Goal: Task Accomplishment & Management: Manage account settings

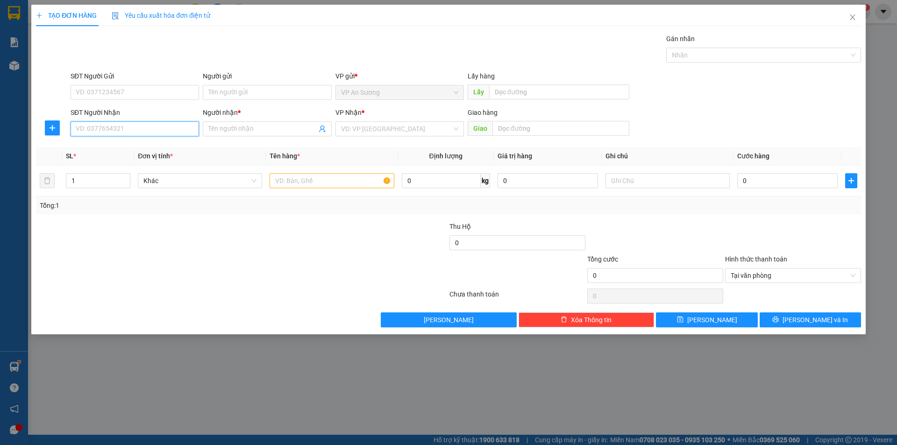
click at [162, 129] on input "SĐT Người Nhận" at bounding box center [135, 128] width 128 height 15
click at [122, 151] on div "0936006964 - ha nguyễn" at bounding box center [134, 147] width 117 height 10
type input "0936006964"
type input "ha nguyễn"
type input "0936006964"
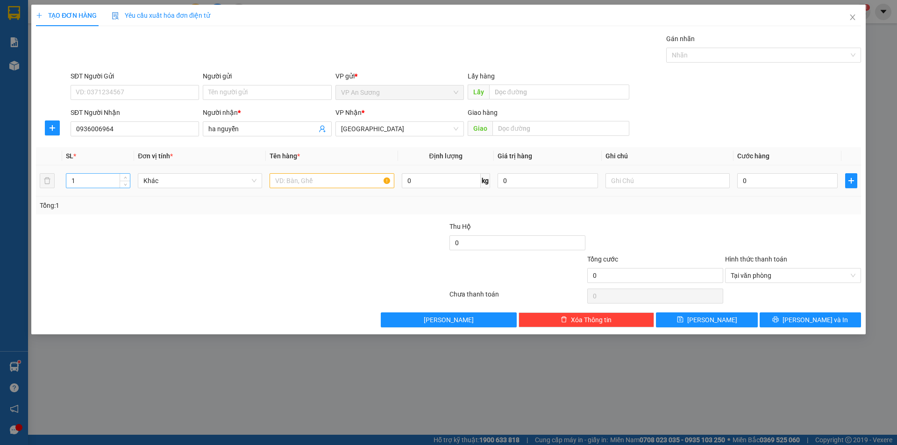
click at [85, 179] on input "1" at bounding box center [98, 181] width 64 height 14
type input "3"
drag, startPoint x: 290, startPoint y: 176, endPoint x: 294, endPoint y: 163, distance: 13.2
click at [291, 174] on input "text" at bounding box center [331, 180] width 124 height 15
type input "N"
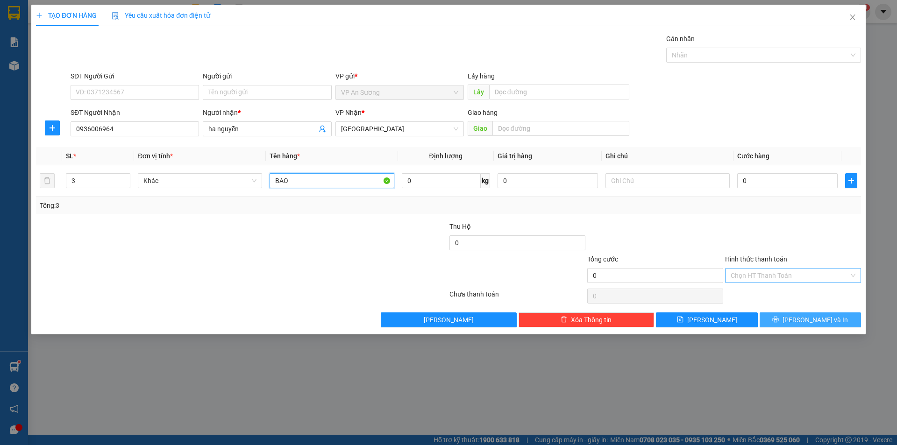
type input "BAO"
click at [812, 323] on span "[PERSON_NAME] và In" at bounding box center [814, 320] width 65 height 10
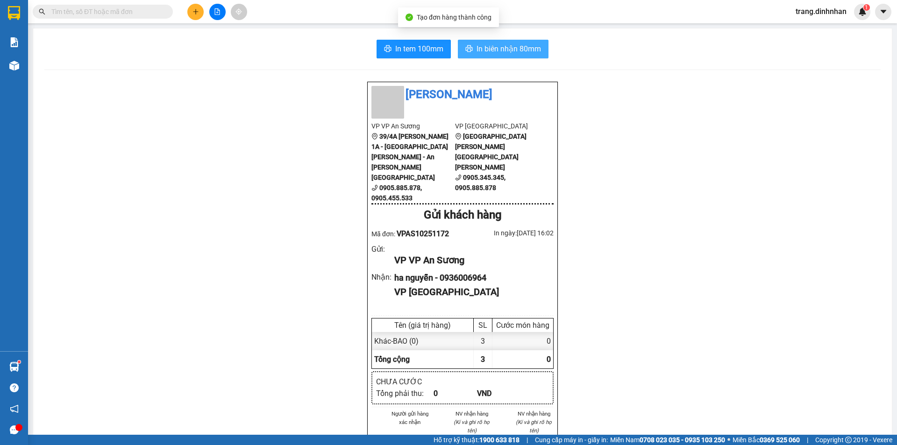
click at [500, 51] on span "In biên nhận 80mm" at bounding box center [508, 49] width 64 height 12
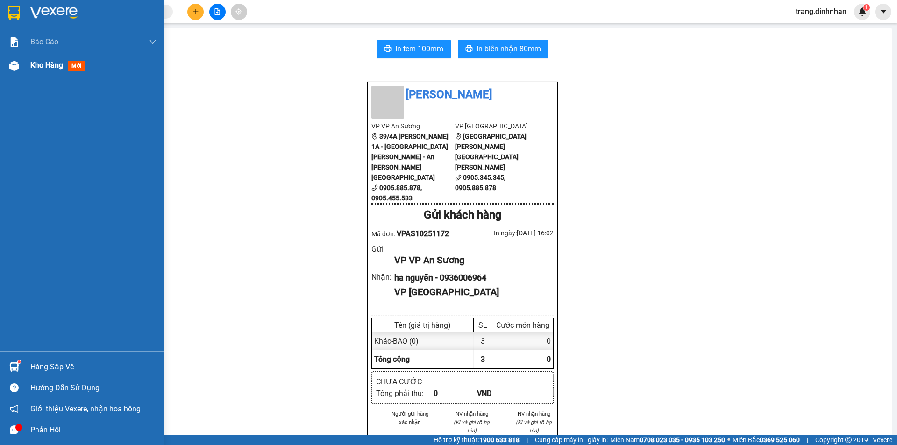
click at [44, 72] on div "Kho hàng mới" at bounding box center [93, 65] width 126 height 23
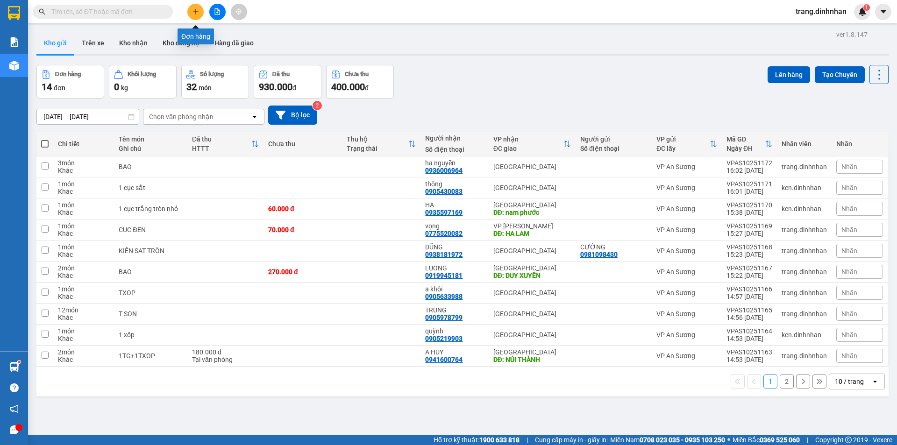
click at [190, 15] on button at bounding box center [195, 12] width 16 height 16
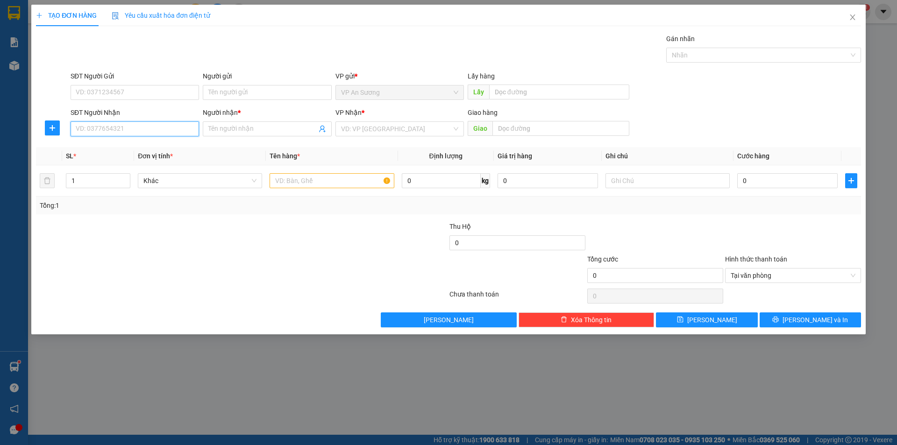
click at [153, 134] on input "SĐT Người Nhận" at bounding box center [135, 128] width 128 height 15
type input "0903208779"
click at [229, 130] on input "Người nhận *" at bounding box center [262, 129] width 108 height 10
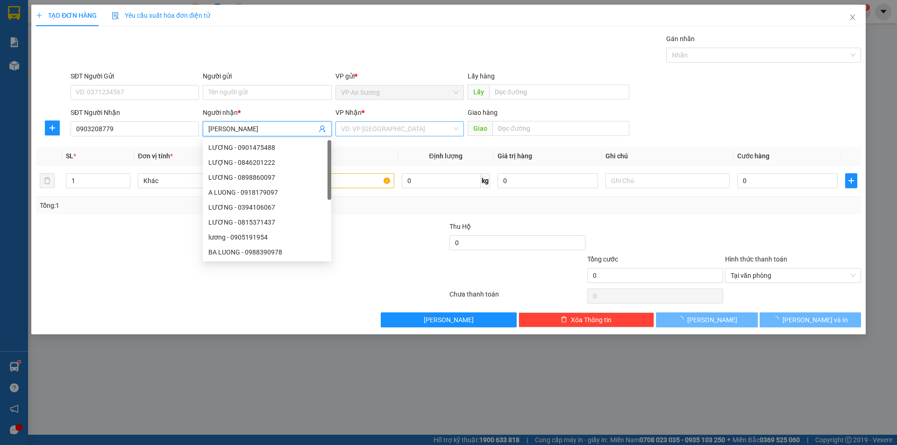
type input "TIẾN NGUYỄN"
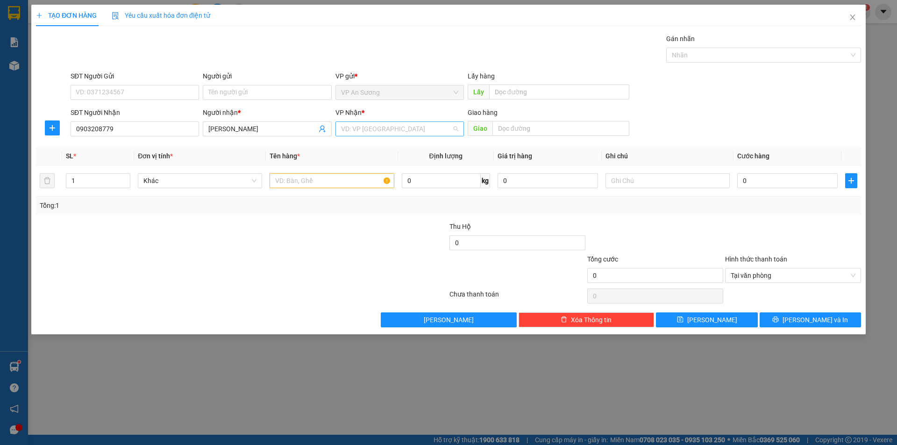
click at [361, 131] on input "search" at bounding box center [396, 129] width 111 height 14
click at [380, 189] on div "[GEOGRAPHIC_DATA]" at bounding box center [399, 192] width 117 height 10
click at [328, 185] on input "text" at bounding box center [331, 180] width 124 height 15
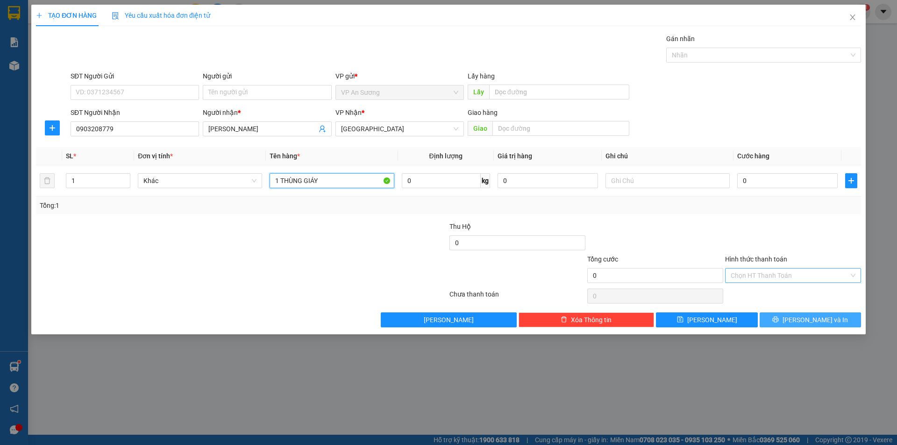
type input "1 THÙNG GIÁY"
click at [818, 319] on span "[PERSON_NAME] và In" at bounding box center [814, 320] width 65 height 10
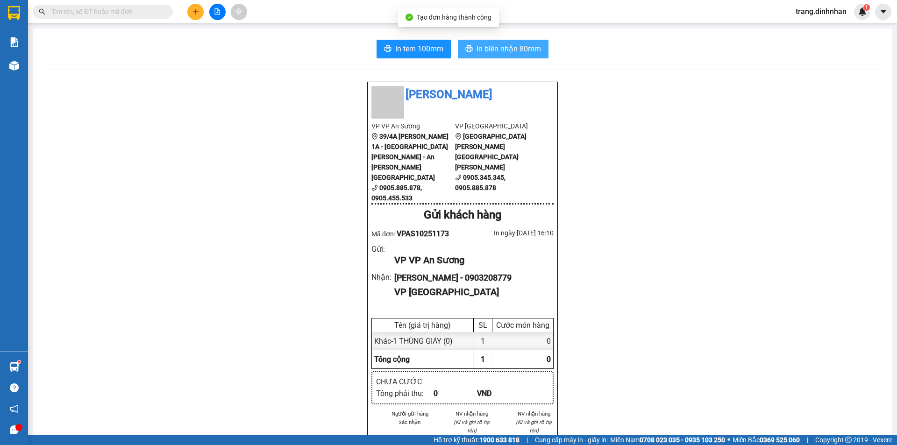
click at [486, 44] on span "In biên nhận 80mm" at bounding box center [508, 49] width 64 height 12
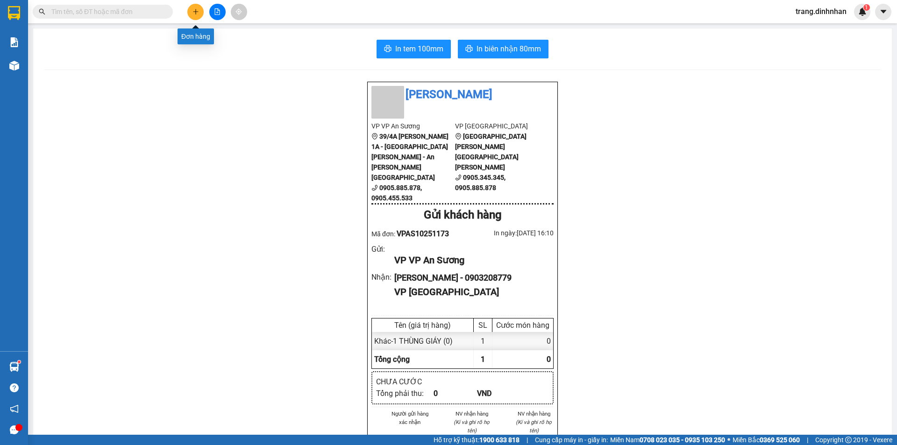
click at [192, 16] on button at bounding box center [195, 12] width 16 height 16
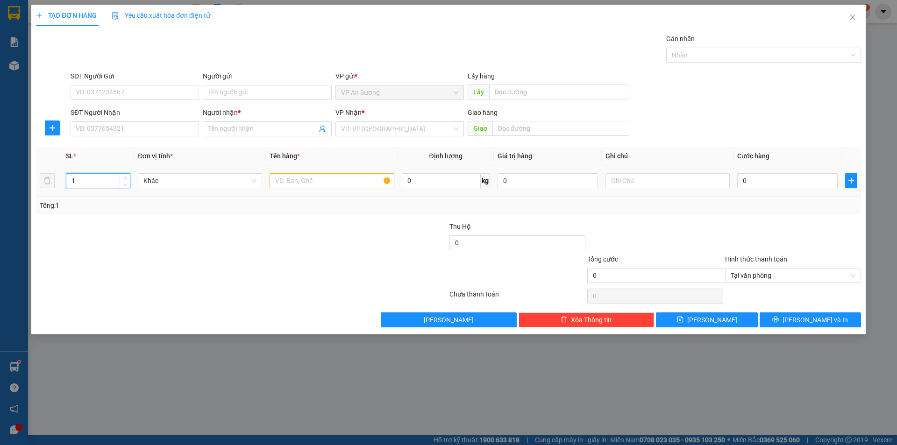
click at [102, 180] on input "1" at bounding box center [98, 181] width 64 height 14
type input "6"
click at [300, 179] on input "text" at bounding box center [331, 180] width 124 height 15
type input "3BO NHOM+1MAY+1TG+1KIEN"
click at [335, 130] on div "VP Nhận * VD: VP Sài Gòn" at bounding box center [399, 123] width 132 height 33
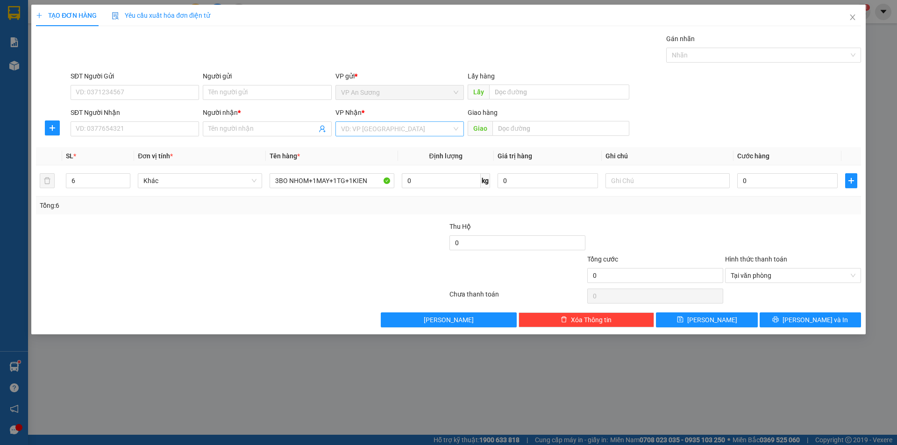
click at [347, 129] on input "search" at bounding box center [396, 129] width 111 height 14
drag, startPoint x: 349, startPoint y: 175, endPoint x: 364, endPoint y: 138, distance: 39.8
click at [349, 175] on div "VP Hội An" at bounding box center [399, 177] width 117 height 10
click at [495, 130] on input "text" at bounding box center [560, 128] width 137 height 15
type input "HỘI AN"
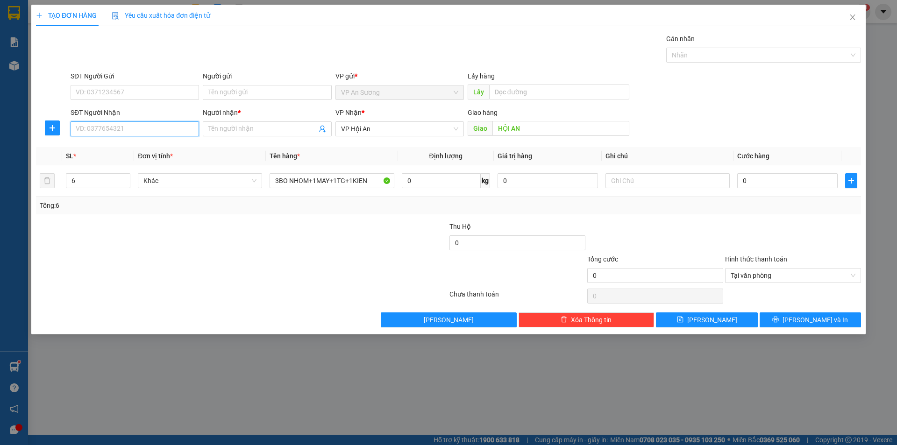
click at [174, 132] on input "SĐT Người Nhận" at bounding box center [135, 128] width 128 height 15
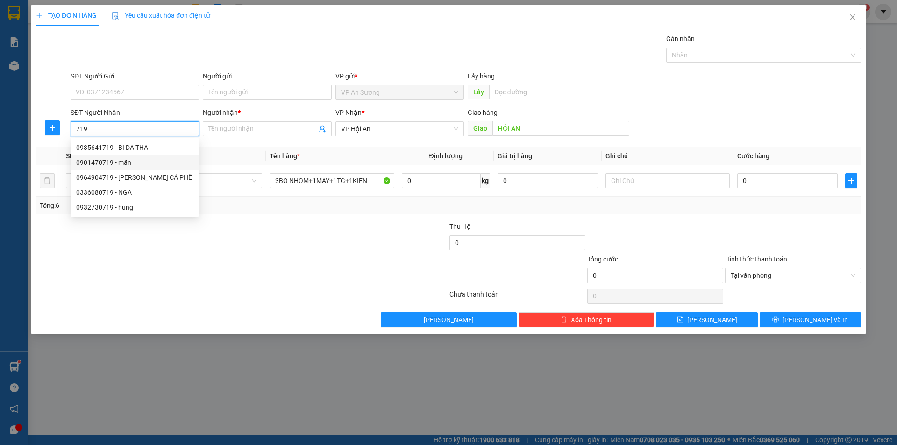
click at [97, 163] on div "0901470719 - mẫn" at bounding box center [134, 162] width 117 height 10
type input "0901470719"
type input "mẫn"
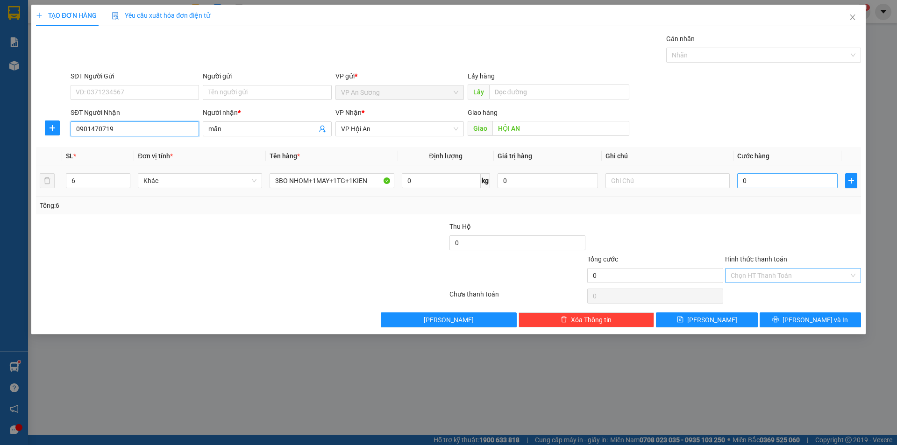
type input "0901470719"
click at [738, 177] on input "0" at bounding box center [787, 180] width 100 height 15
type input "1"
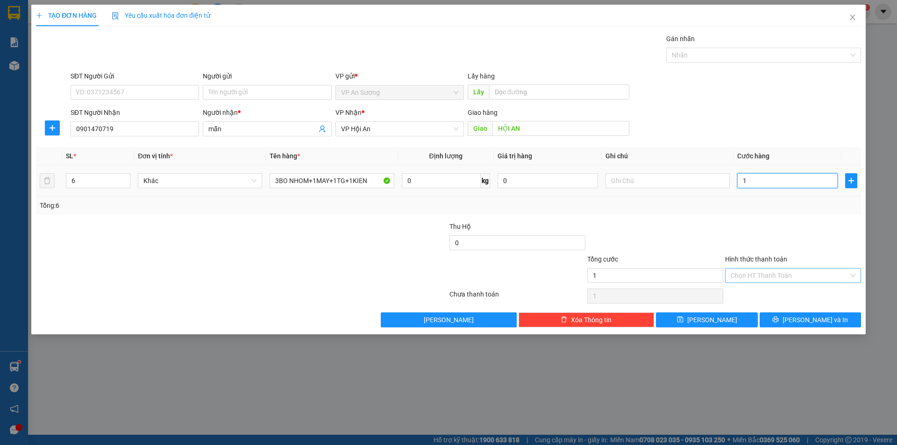
type input "12"
type input "120"
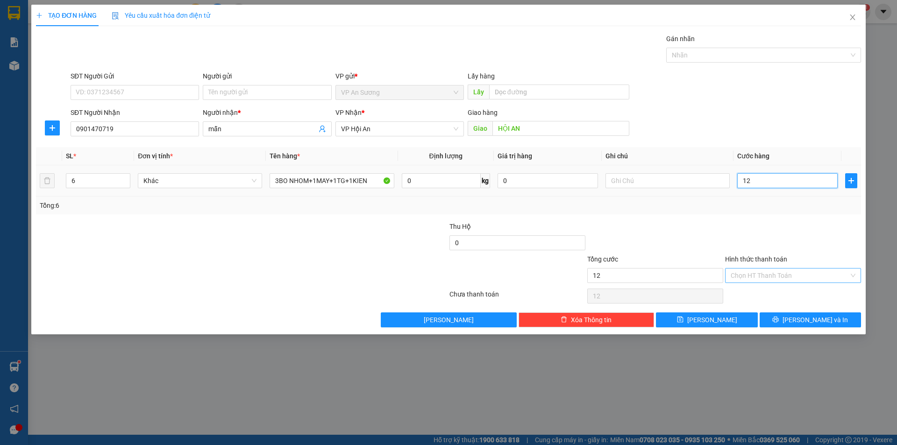
type input "120"
type input "1.200"
type input "12.000"
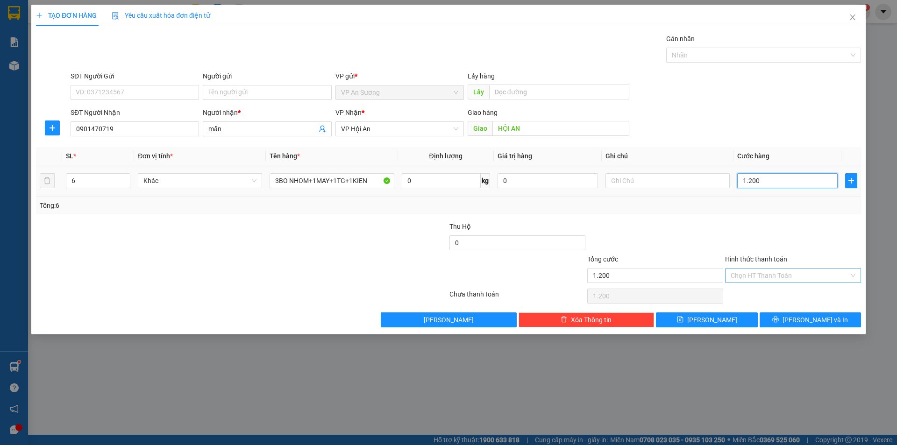
type input "12.000"
type input "120.000"
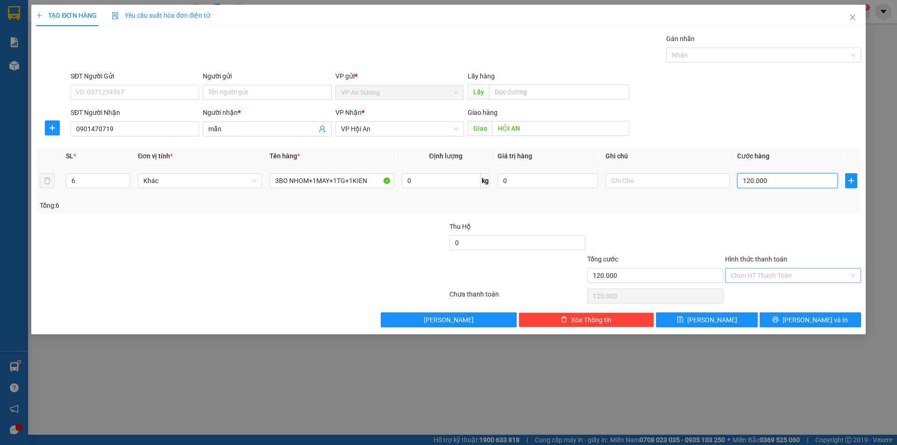
type input "1.200.000"
click at [801, 271] on input "Hình thức thanh toán" at bounding box center [789, 276] width 118 height 14
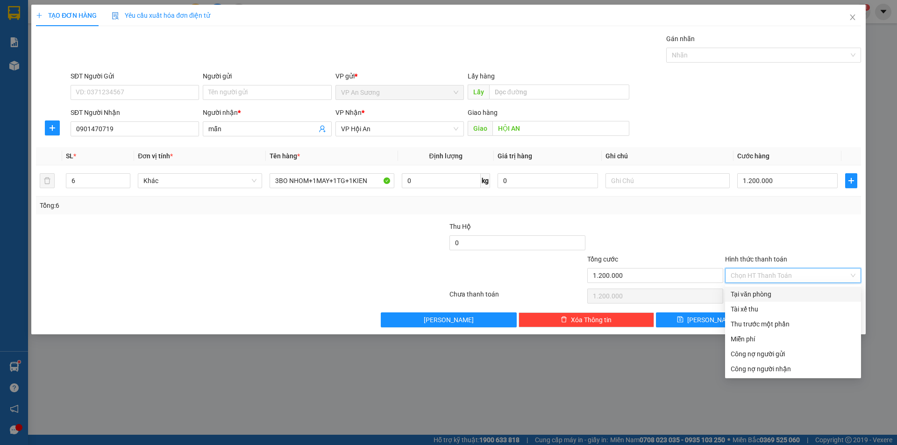
click at [759, 292] on div "Tại văn phòng" at bounding box center [792, 294] width 125 height 10
type input "0"
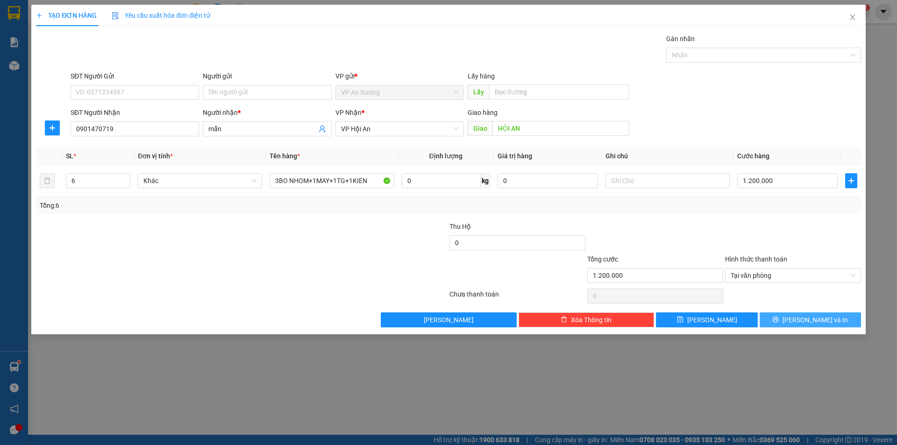
click at [791, 321] on button "[PERSON_NAME] và In" at bounding box center [809, 319] width 101 height 15
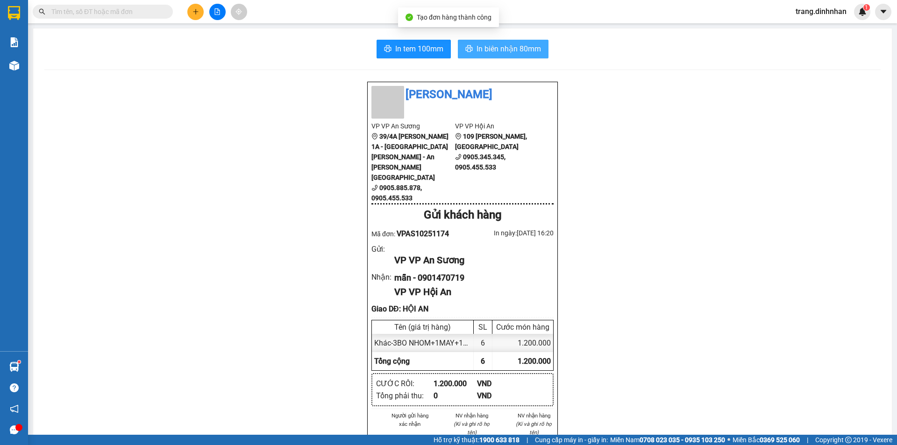
click at [467, 50] on icon "printer" at bounding box center [469, 48] width 7 height 7
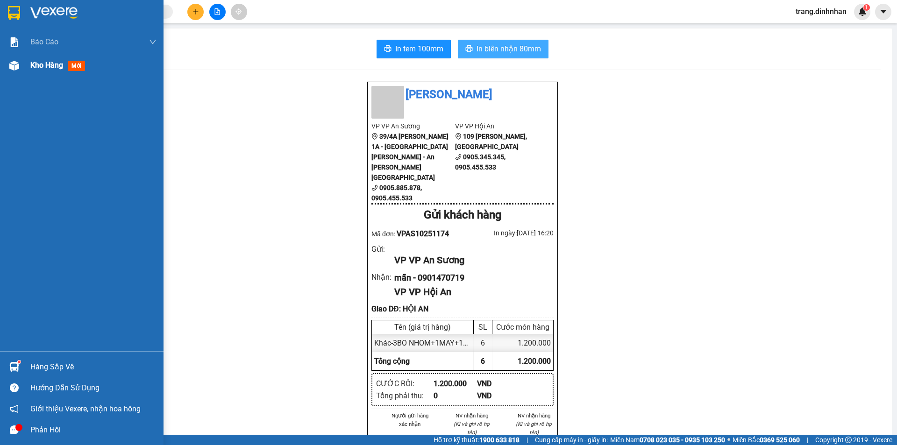
click at [47, 69] on span "Kho hàng" at bounding box center [46, 65] width 33 height 9
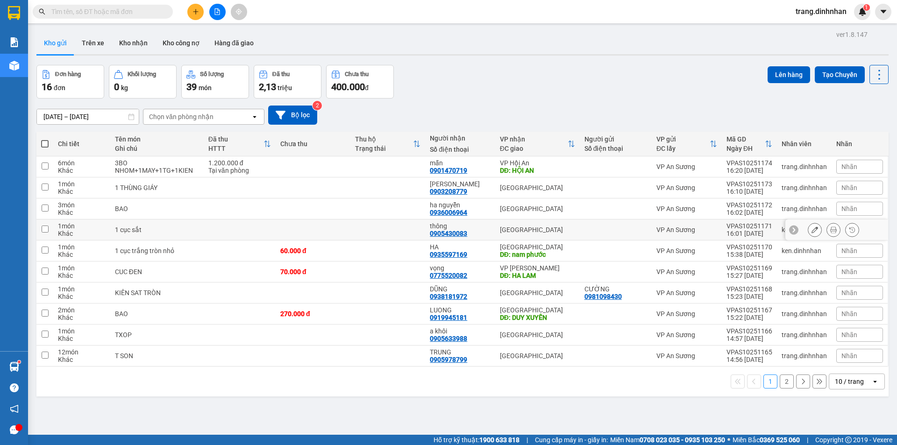
click at [561, 232] on div "[GEOGRAPHIC_DATA]" at bounding box center [537, 229] width 75 height 7
checkbox input "true"
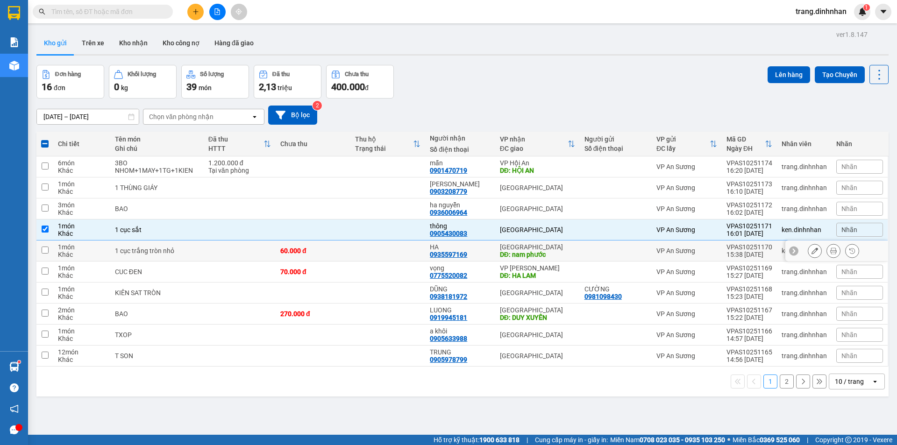
click at [572, 257] on td "Đà Nẵng DĐ: nam phước" at bounding box center [537, 250] width 85 height 21
checkbox input "true"
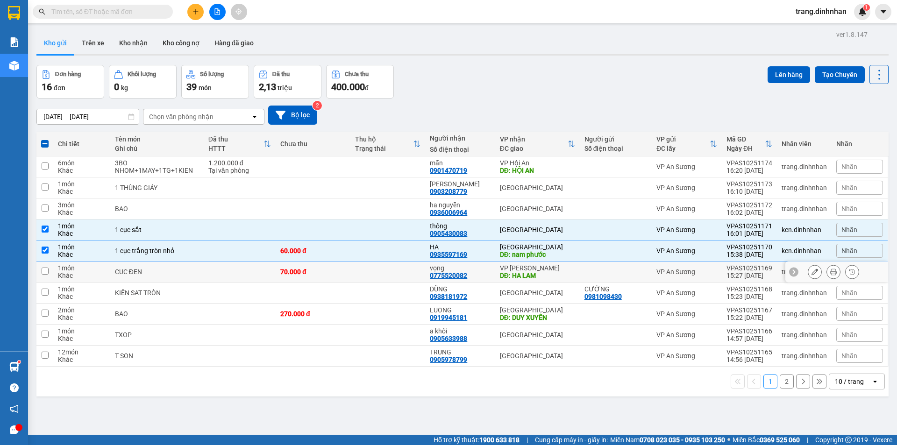
click at [564, 277] on div "DĐ: HA LAM" at bounding box center [537, 275] width 75 height 7
checkbox input "true"
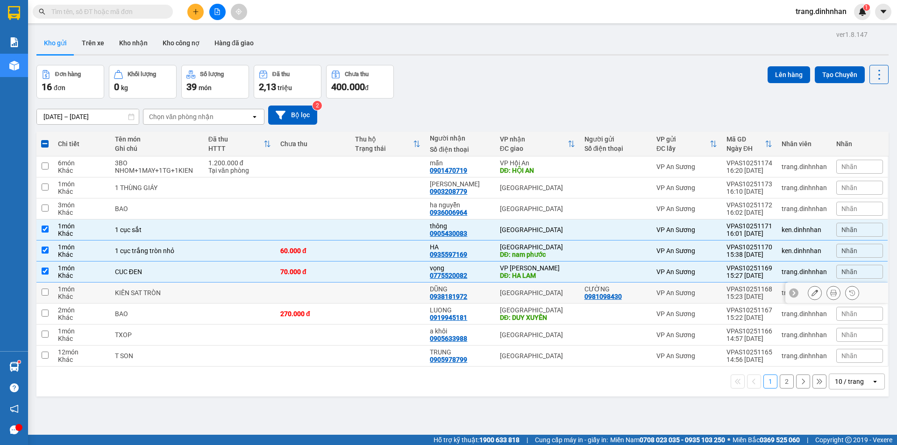
click at [555, 291] on div "[GEOGRAPHIC_DATA]" at bounding box center [537, 292] width 75 height 7
checkbox input "true"
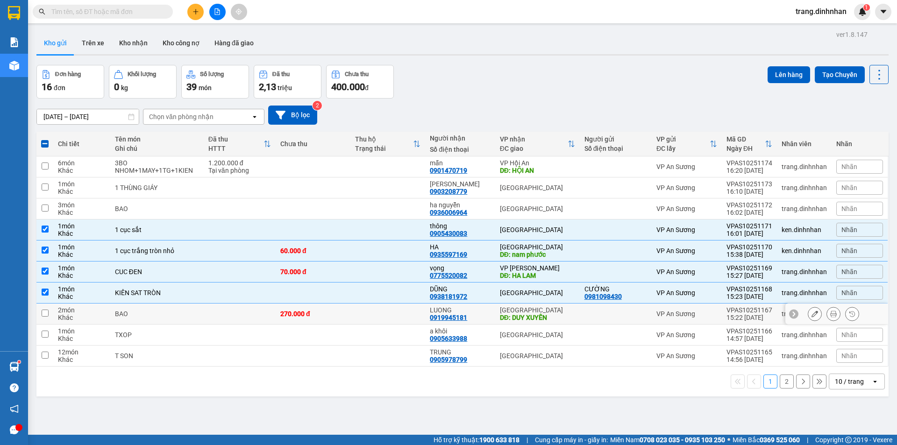
click at [569, 318] on div "DĐ: DUY XUYÊN" at bounding box center [537, 317] width 75 height 7
checkbox input "true"
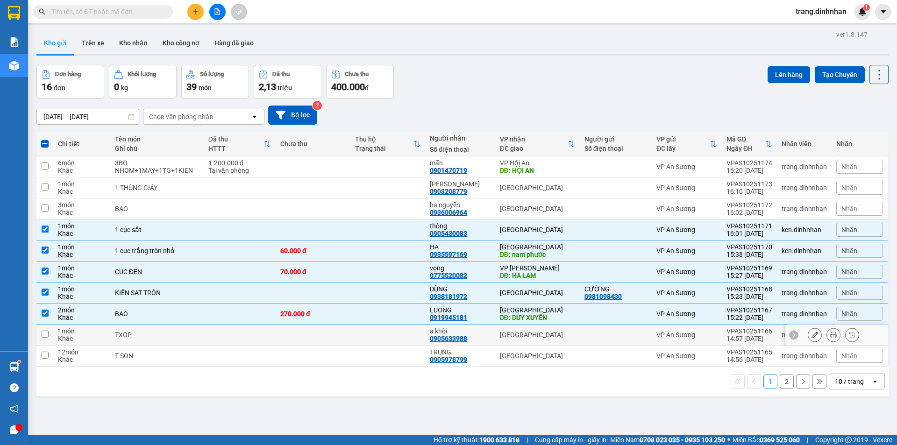
click at [569, 330] on td "[GEOGRAPHIC_DATA]" at bounding box center [537, 335] width 85 height 21
checkbox input "true"
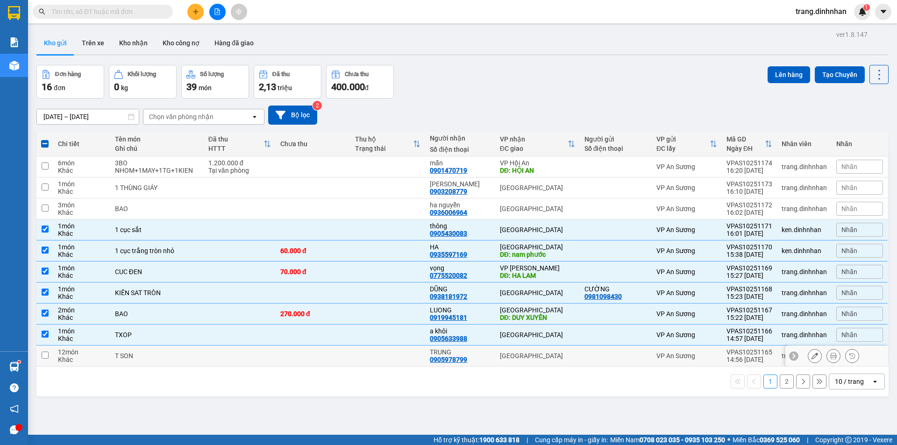
click at [569, 358] on div "[GEOGRAPHIC_DATA]" at bounding box center [537, 355] width 75 height 7
checkbox input "true"
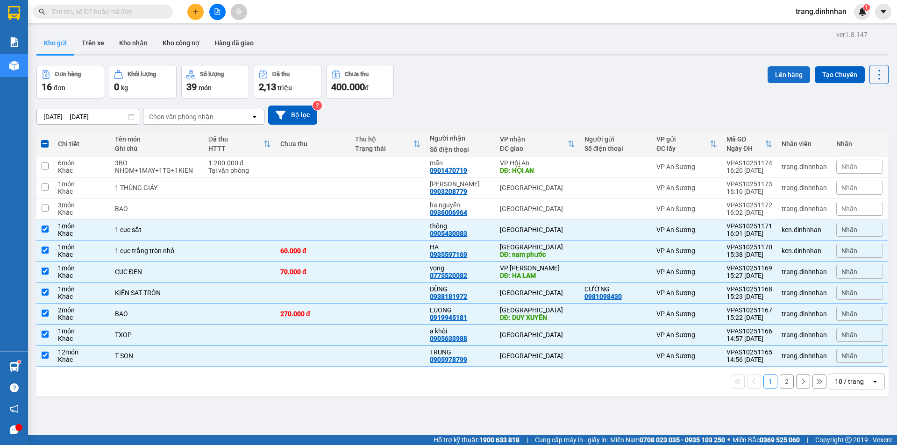
click at [771, 73] on button "Lên hàng" at bounding box center [788, 74] width 42 height 17
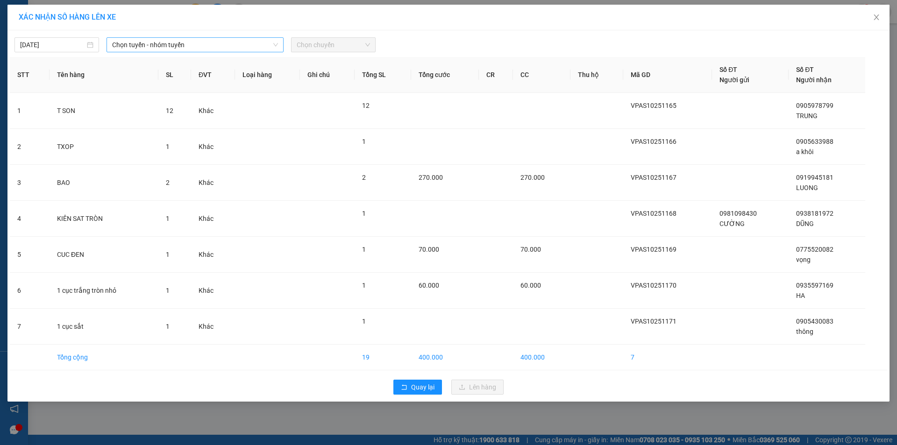
click at [268, 46] on span "Chọn tuyến - nhóm tuyến" at bounding box center [195, 45] width 166 height 14
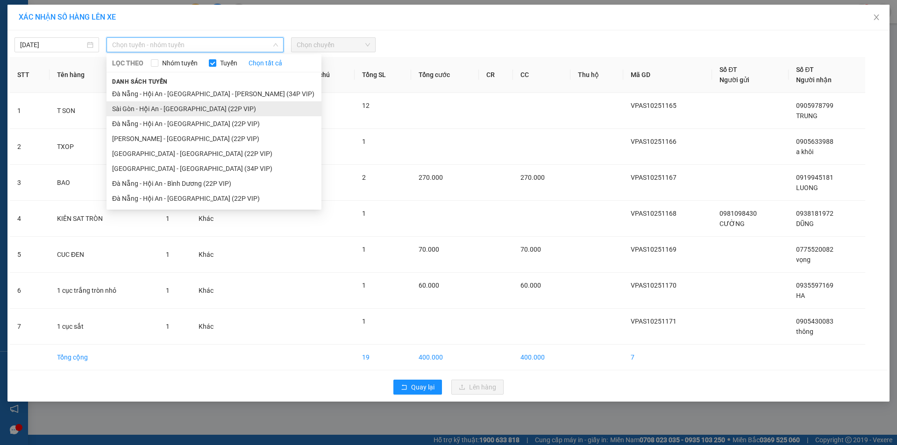
click at [205, 107] on li "Sài Gòn - Hội An - [GEOGRAPHIC_DATA] (22P VIP)" at bounding box center [213, 108] width 215 height 15
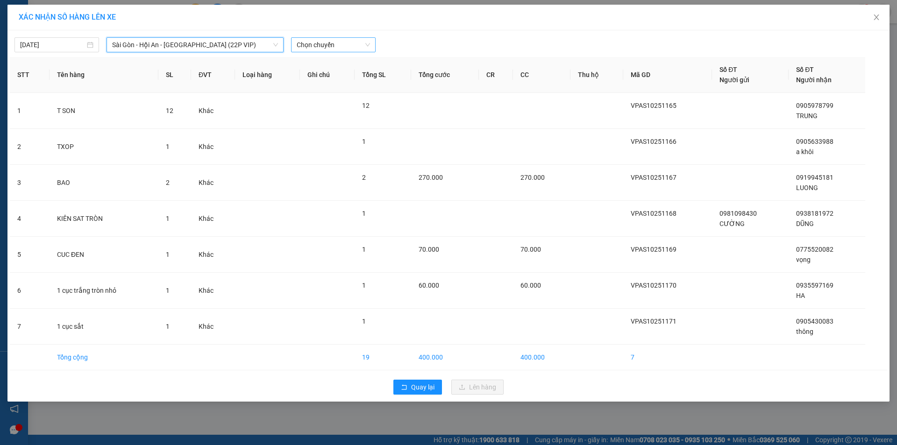
click at [342, 44] on span "Chọn chuyến" at bounding box center [333, 45] width 73 height 14
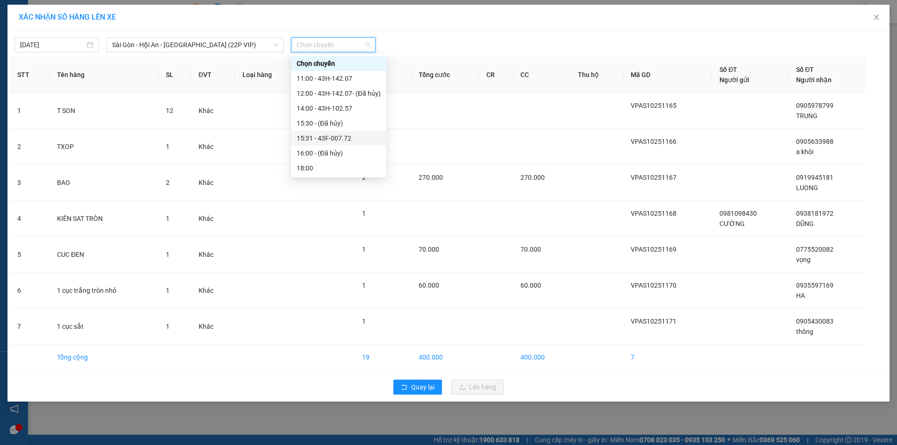
click at [331, 138] on div "15:31 - 43F-007.72" at bounding box center [339, 138] width 84 height 10
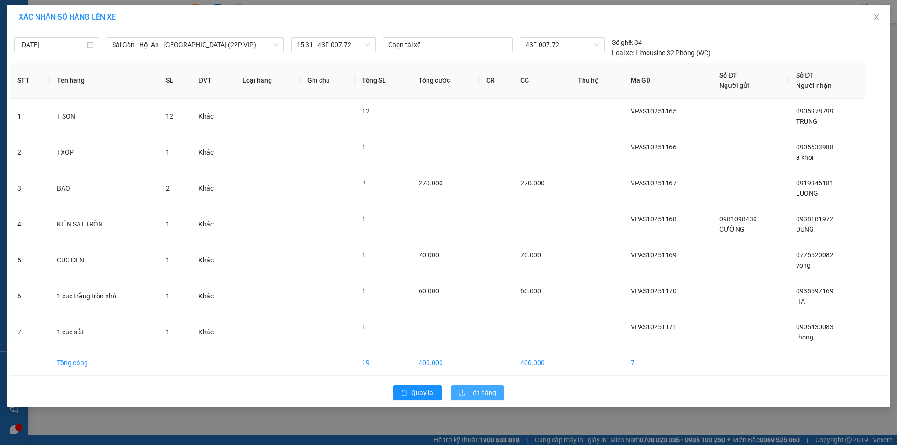
click at [480, 394] on span "Lên hàng" at bounding box center [482, 393] width 27 height 10
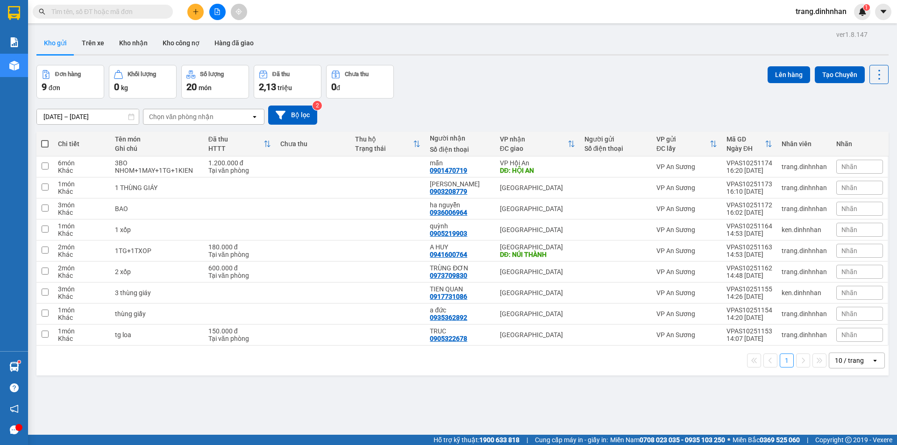
click at [45, 142] on span at bounding box center [44, 143] width 7 height 7
click at [45, 139] on input "checkbox" at bounding box center [45, 139] width 0 height 0
checkbox input "true"
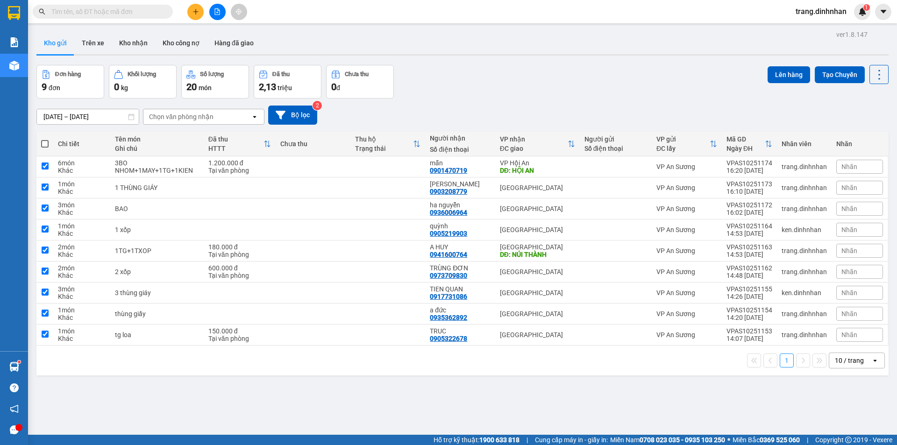
checkbox input "true"
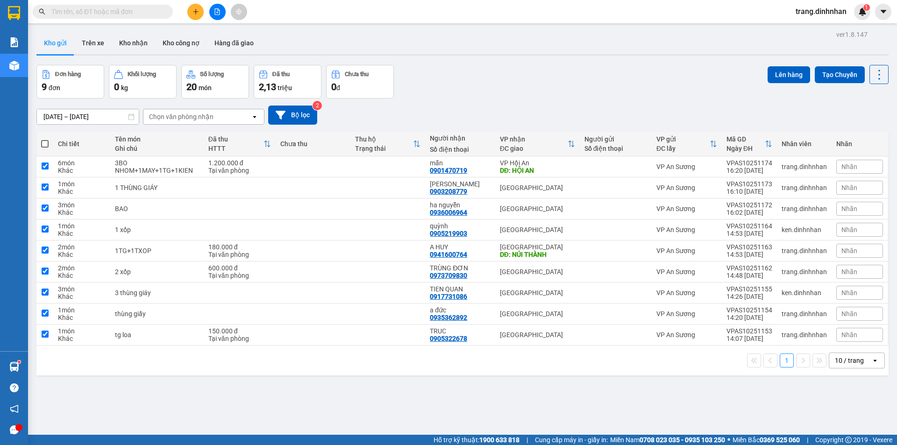
checkbox input "true"
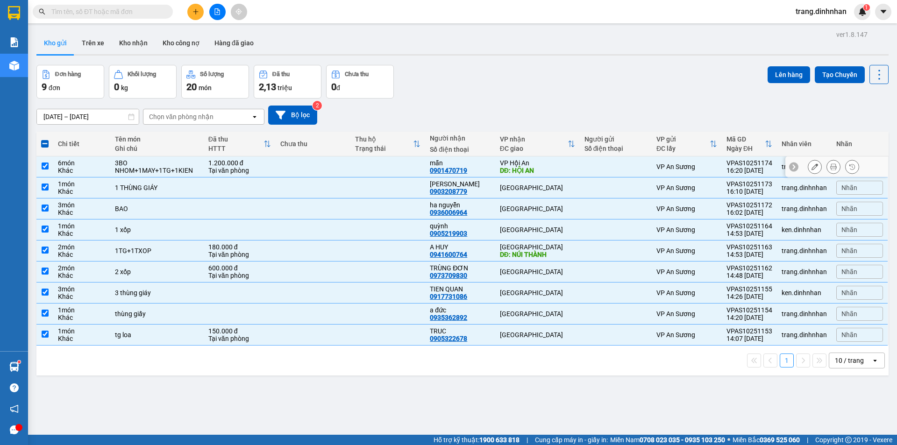
click at [554, 161] on div "VP Hội An" at bounding box center [537, 162] width 75 height 7
checkbox input "false"
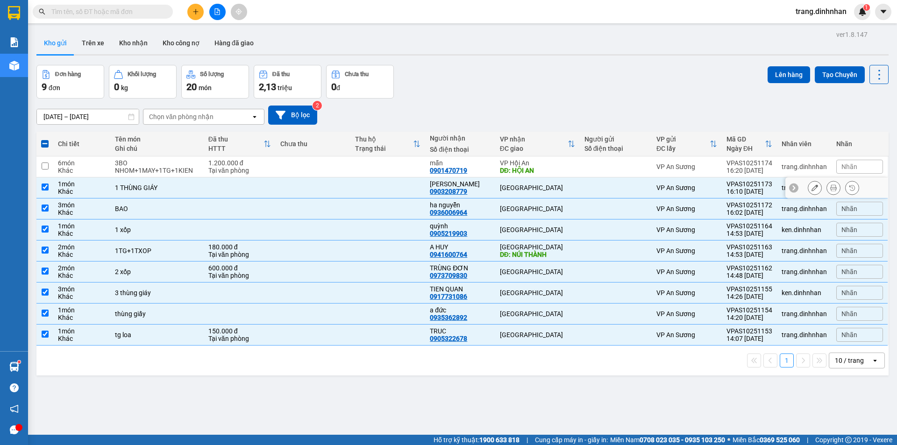
click at [547, 184] on div "[GEOGRAPHIC_DATA]" at bounding box center [537, 187] width 75 height 7
checkbox input "false"
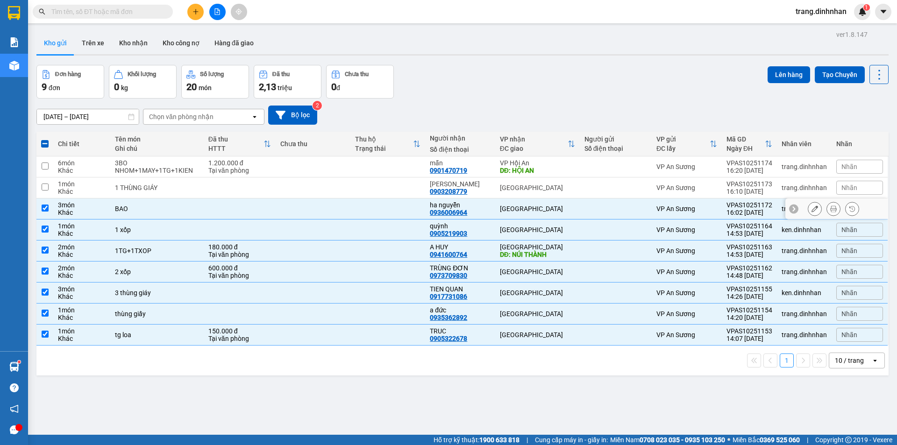
click at [557, 209] on div "[GEOGRAPHIC_DATA]" at bounding box center [537, 208] width 75 height 7
checkbox input "false"
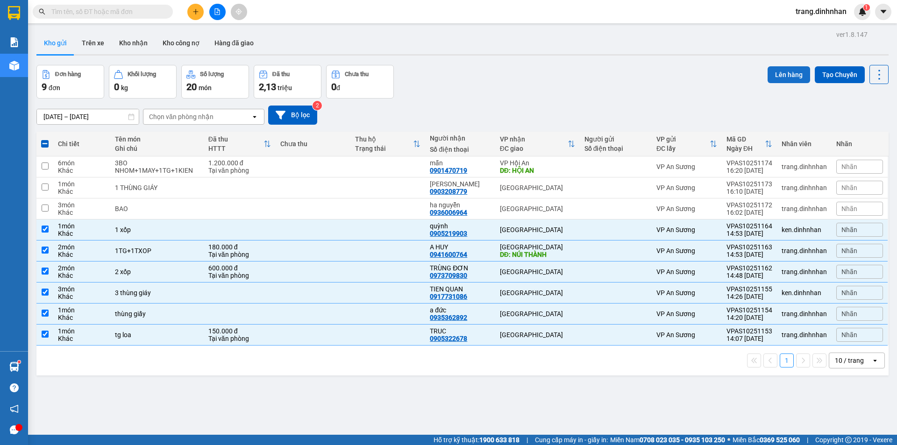
click at [775, 73] on button "Lên hàng" at bounding box center [788, 74] width 42 height 17
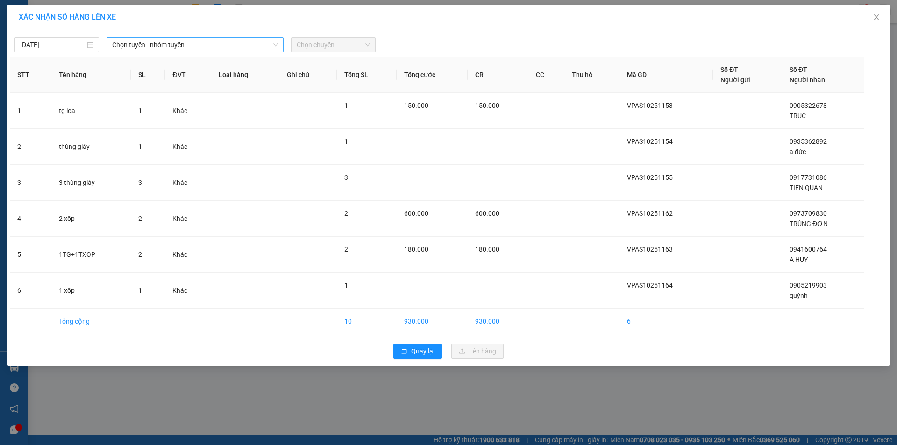
click at [255, 42] on span "Chọn tuyến - nhóm tuyến" at bounding box center [195, 45] width 166 height 14
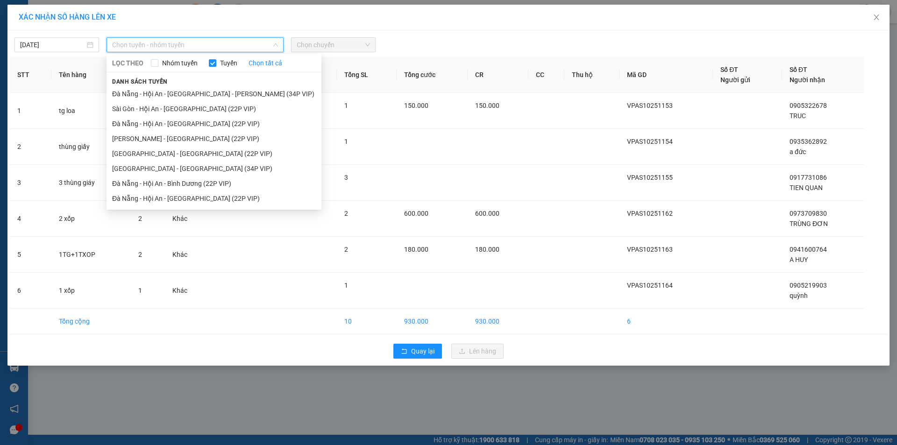
drag, startPoint x: 225, startPoint y: 106, endPoint x: 318, endPoint y: 64, distance: 102.8
click at [225, 105] on li "Sài Gòn - Hội An - [GEOGRAPHIC_DATA] (22P VIP)" at bounding box center [213, 108] width 215 height 15
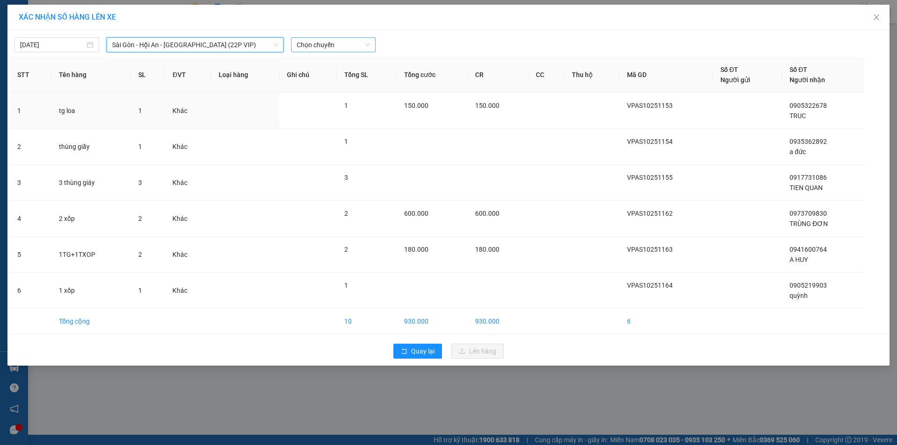
click at [355, 47] on span "Chọn chuyến" at bounding box center [333, 45] width 73 height 14
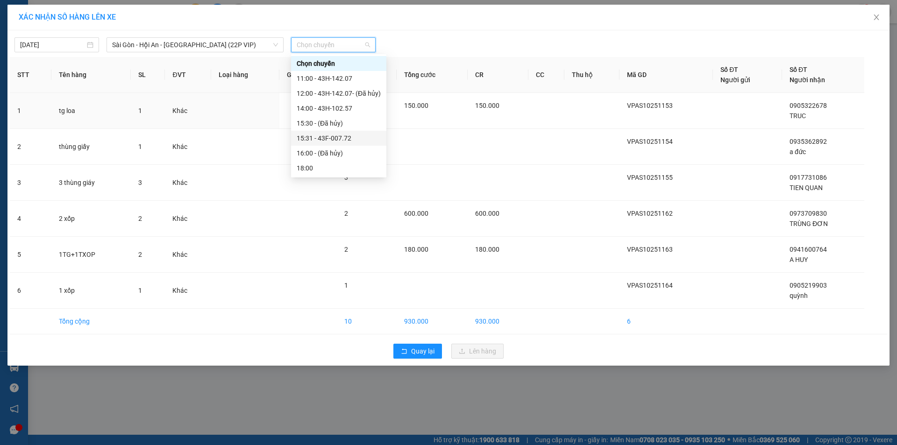
click at [347, 135] on div "15:31 - 43F-007.72" at bounding box center [339, 138] width 84 height 10
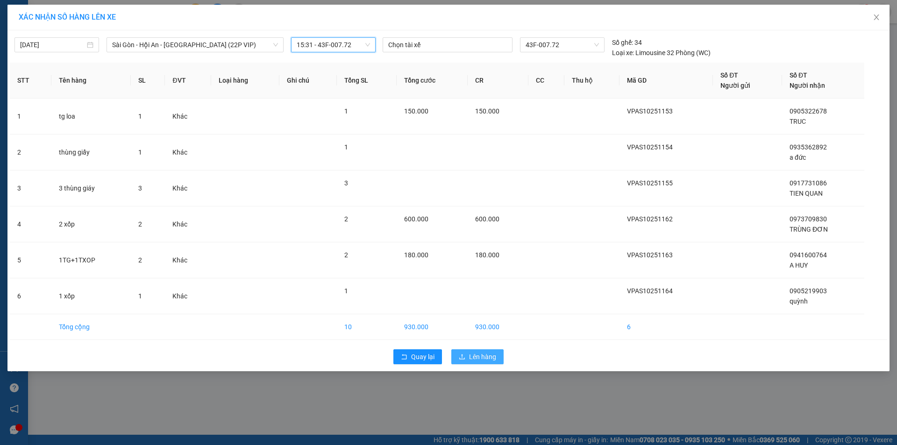
drag, startPoint x: 468, startPoint y: 354, endPoint x: 473, endPoint y: 347, distance: 7.4
click at [469, 354] on button "Lên hàng" at bounding box center [477, 356] width 52 height 15
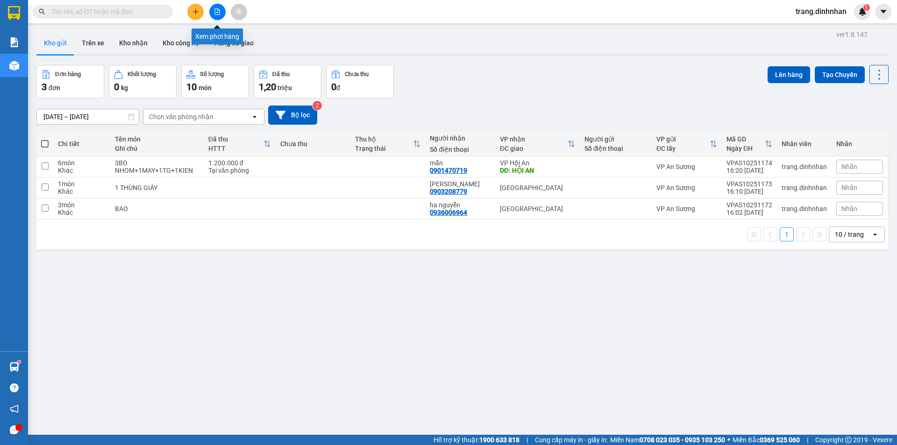
click at [216, 14] on icon "file-add" at bounding box center [217, 11] width 7 height 7
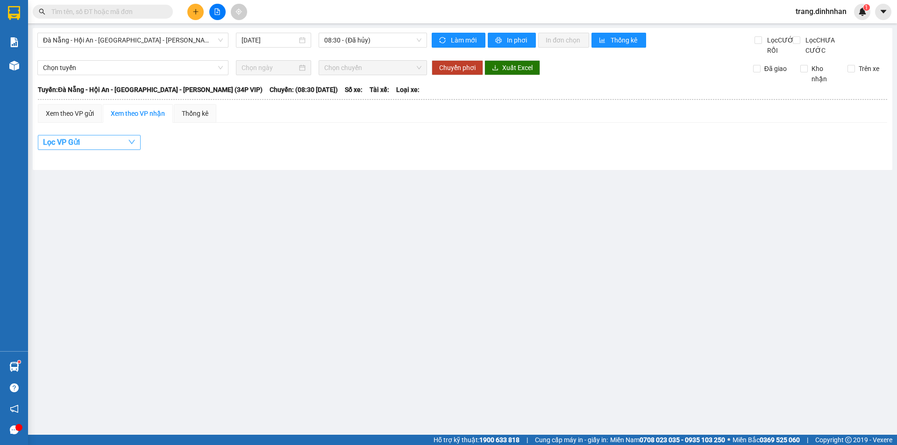
click at [75, 148] on span "Lọc VP Gửi" at bounding box center [61, 142] width 37 height 12
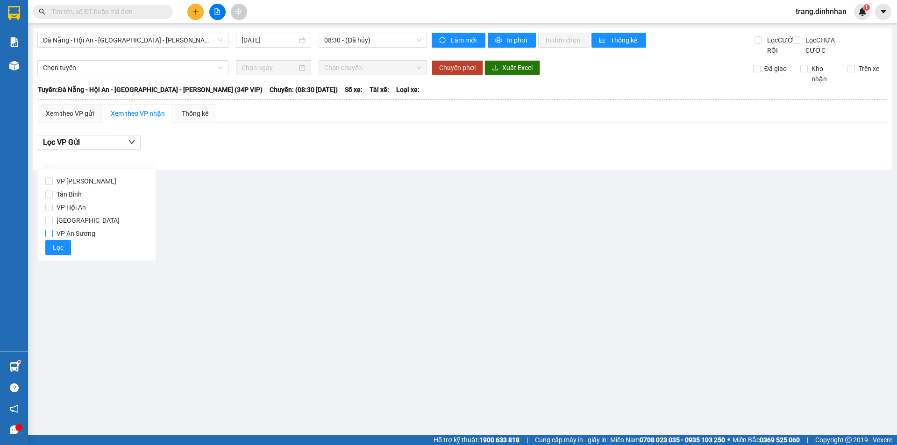
click at [49, 233] on input "VP An Sương" at bounding box center [48, 233] width 7 height 7
checkbox input "true"
click at [56, 248] on span "Lọc" at bounding box center [58, 247] width 11 height 10
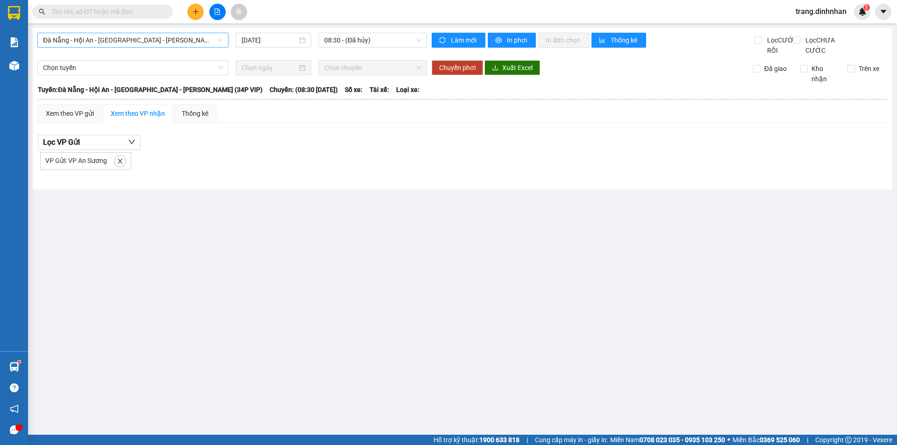
click at [208, 36] on span "Đà Nẵng - Hội An - [GEOGRAPHIC_DATA] - [GEOGRAPHIC_DATA] (34P VIP)" at bounding box center [133, 40] width 180 height 14
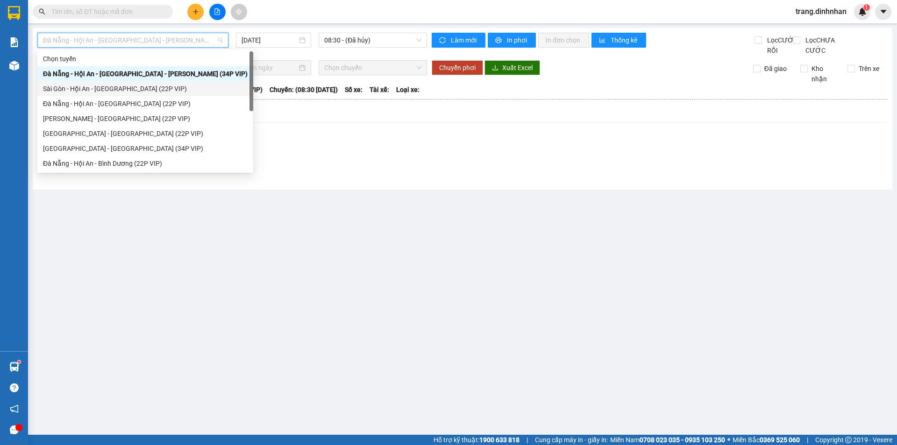
click at [151, 89] on div "Sài Gòn - Hội An - [GEOGRAPHIC_DATA] (22P VIP)" at bounding box center [145, 89] width 205 height 10
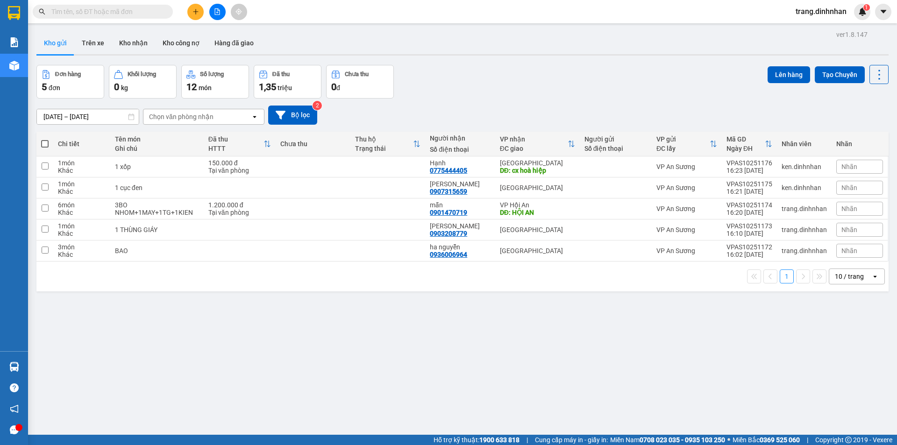
click at [187, 11] on button at bounding box center [195, 12] width 16 height 16
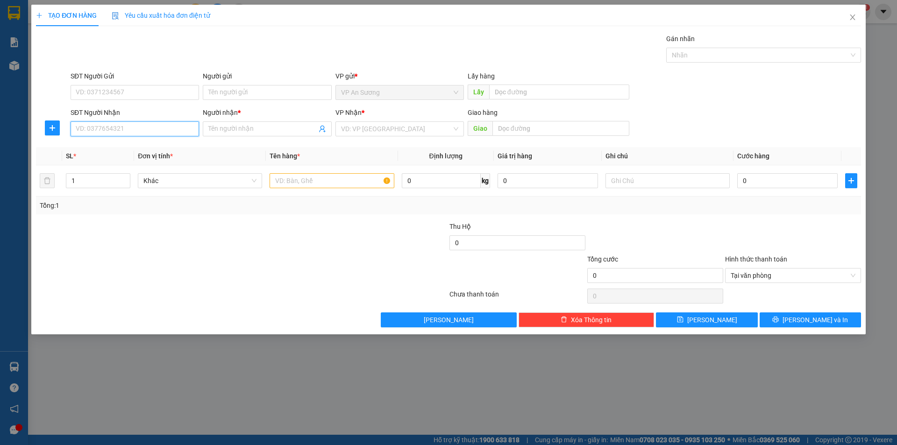
click at [156, 132] on input "SĐT Người Nhận" at bounding box center [135, 128] width 128 height 15
type input "0788657658"
click at [119, 148] on div "0788657658 - tuân" at bounding box center [134, 147] width 117 height 10
type input "tuân"
type input "0788657658"
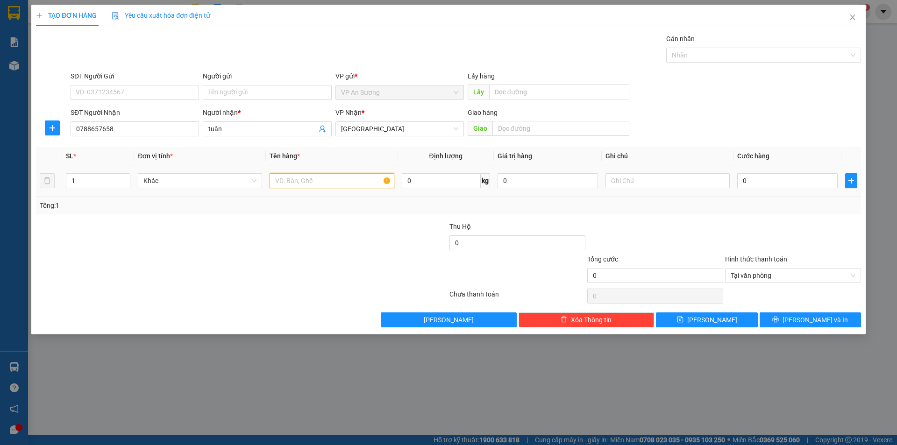
click at [292, 183] on input "text" at bounding box center [331, 180] width 124 height 15
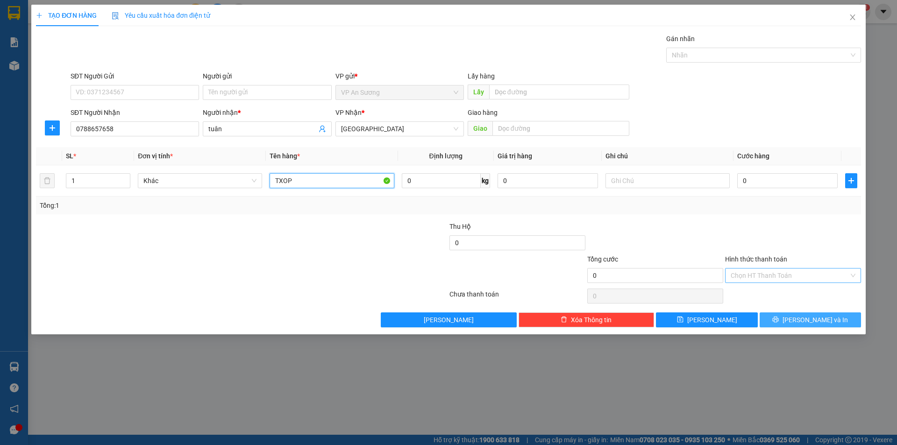
type input "TXOP"
click at [808, 318] on span "[PERSON_NAME] và In" at bounding box center [814, 320] width 65 height 10
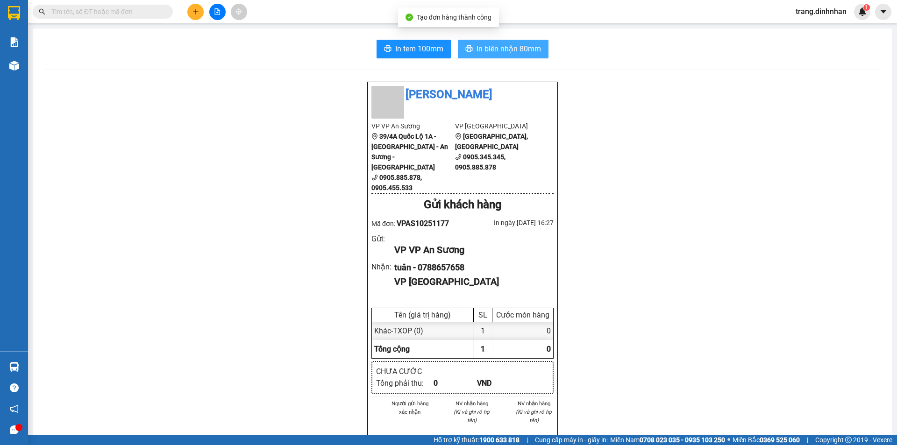
click at [526, 50] on span "In biên nhận 80mm" at bounding box center [508, 49] width 64 height 12
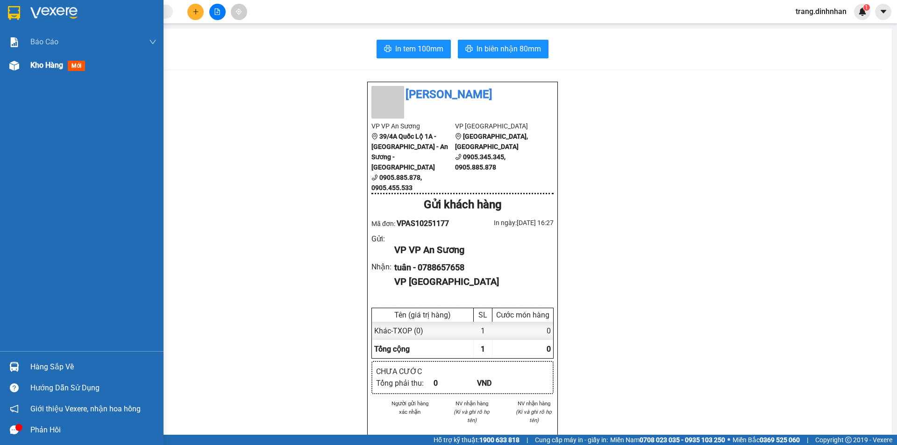
click at [40, 68] on span "Kho hàng" at bounding box center [46, 65] width 33 height 9
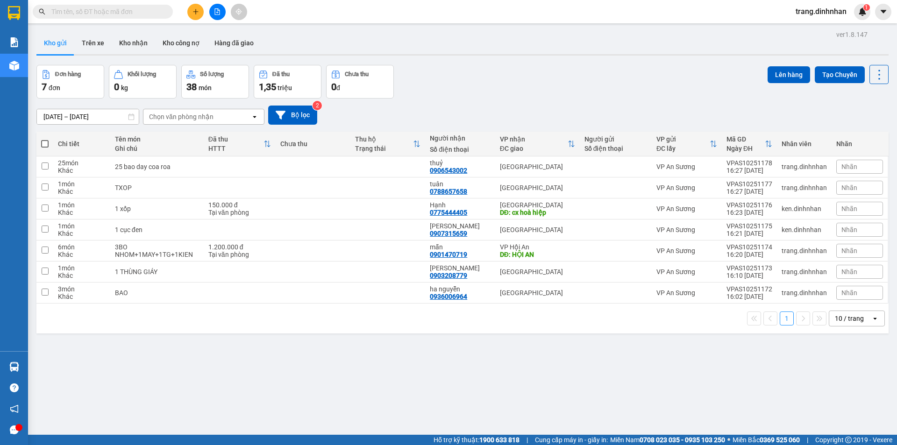
click at [194, 12] on icon "plus" at bounding box center [195, 11] width 5 height 0
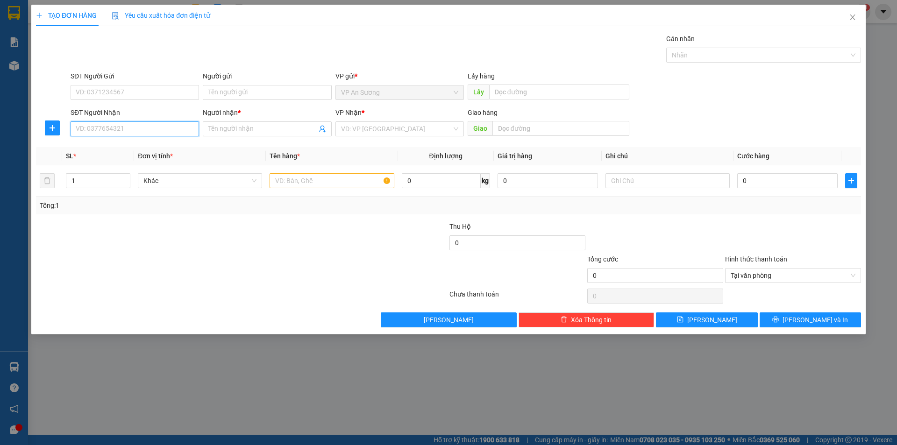
click at [170, 124] on input "SĐT Người Nhận" at bounding box center [135, 128] width 128 height 15
type input "0328229123"
click at [129, 149] on div "0328229123 - ÁNH NGUYỄN ( điện bàn )" at bounding box center [139, 147] width 127 height 10
type input "ÁNH NGUYỄN ( điện bàn )"
type input "0328229123"
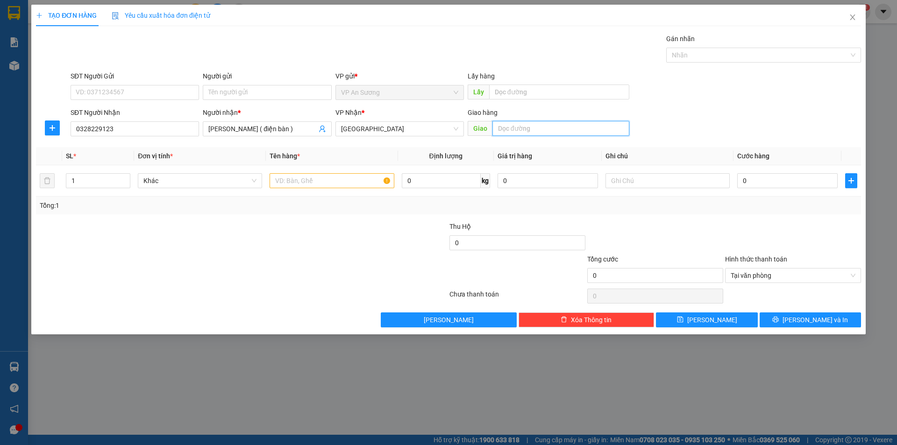
drag, startPoint x: 507, startPoint y: 128, endPoint x: 523, endPoint y: 116, distance: 19.9
click at [508, 128] on input "text" at bounding box center [560, 128] width 137 height 15
type input "D"
type input "ĐIÊN BÀN"
click at [295, 180] on input "text" at bounding box center [331, 180] width 124 height 15
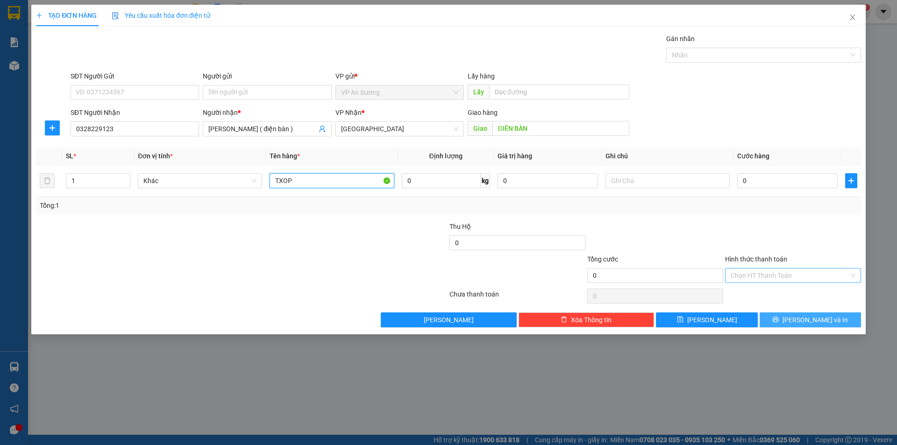
type input "TXOP"
click at [781, 322] on button "[PERSON_NAME] và In" at bounding box center [809, 319] width 101 height 15
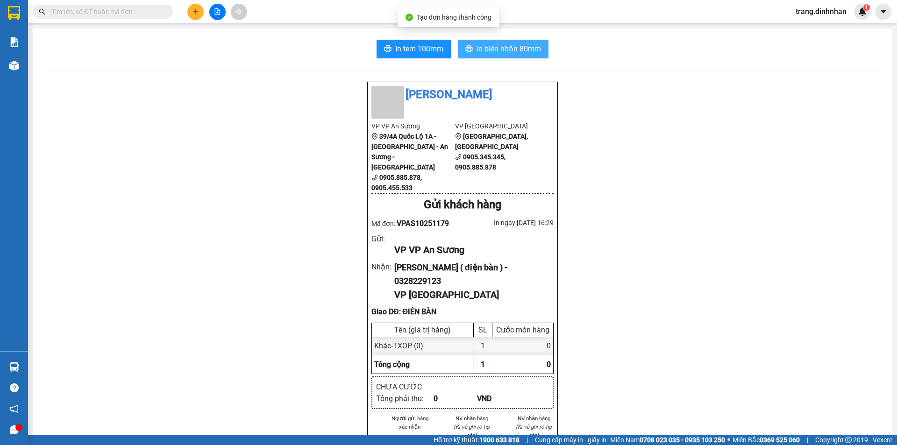
click at [489, 54] on span "In biên nhận 80mm" at bounding box center [508, 49] width 64 height 12
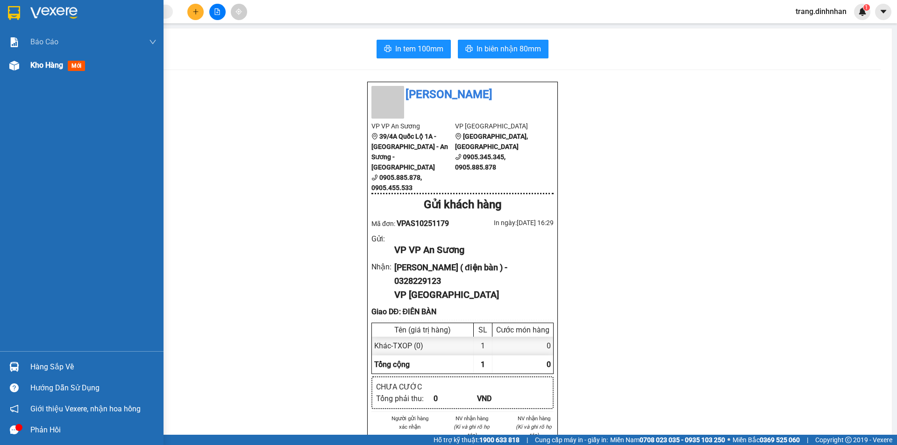
click at [62, 66] on span "Kho hàng" at bounding box center [46, 65] width 33 height 9
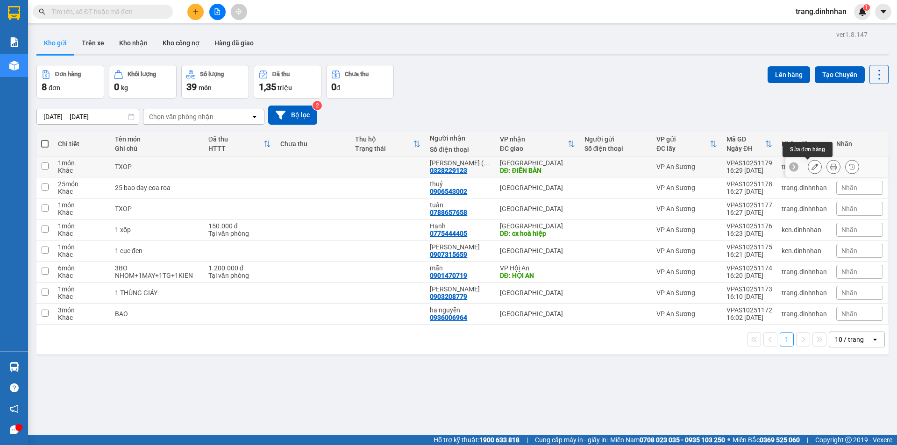
click at [811, 165] on icon at bounding box center [814, 166] width 7 height 7
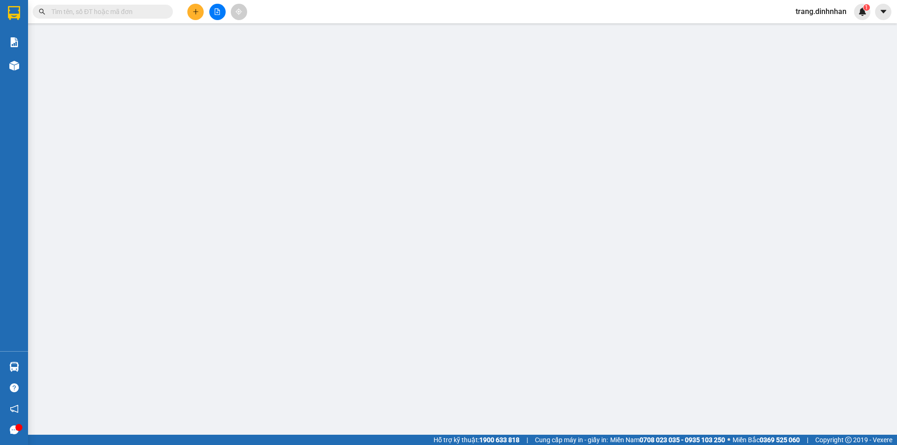
type input "0328229123"
type input "ÁNH NGUYỄN ( điện bàn )"
type input "ĐIÊN BÀN"
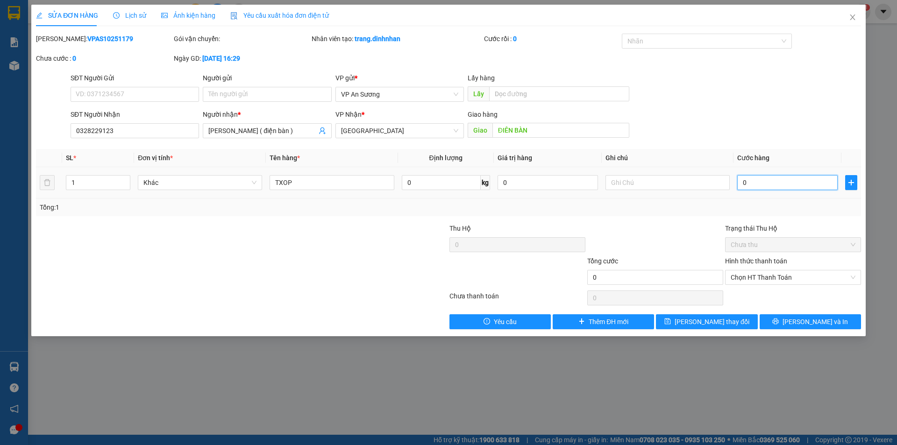
click at [740, 184] on input "0" at bounding box center [787, 182] width 100 height 15
type input "1"
type input "17"
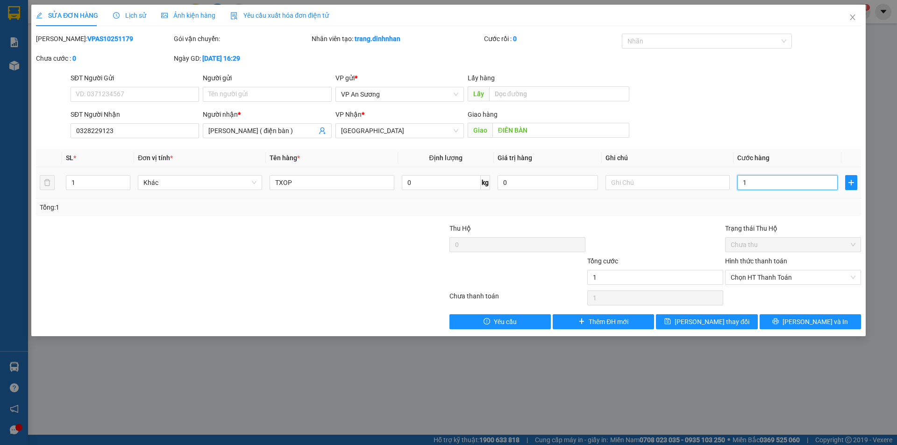
type input "17"
type input "170"
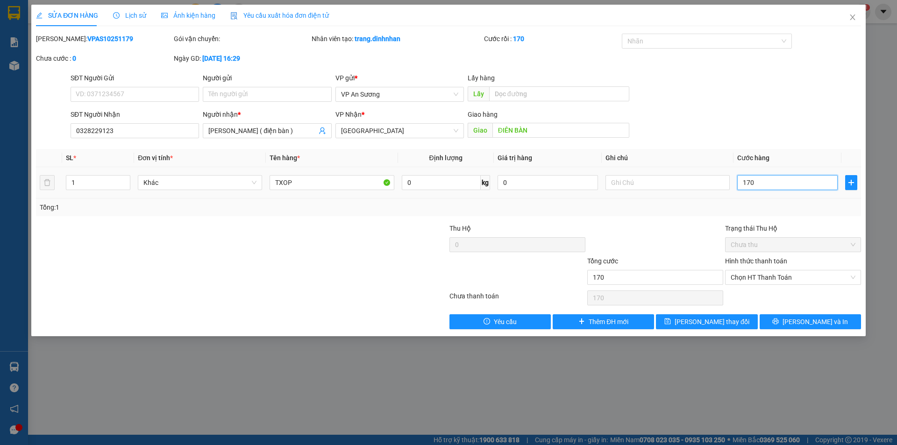
type input "1.700"
type input "17.000"
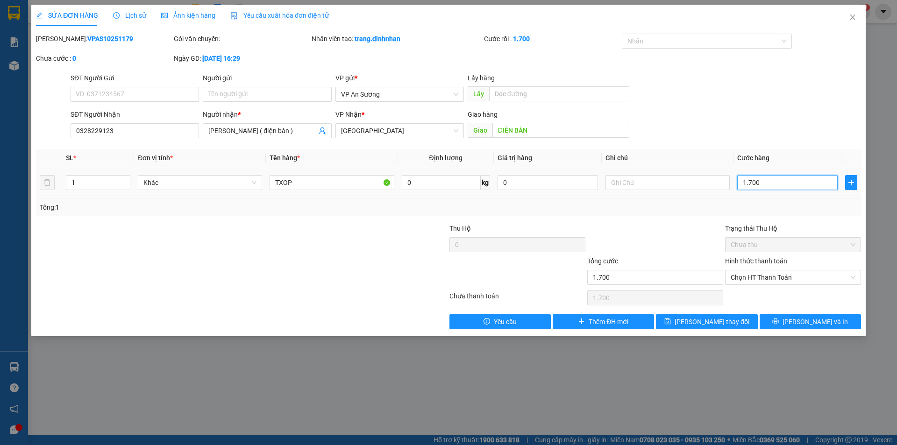
type input "17.000"
type input "170.000"
click at [712, 324] on span "[PERSON_NAME] thay đổi" at bounding box center [711, 322] width 75 height 10
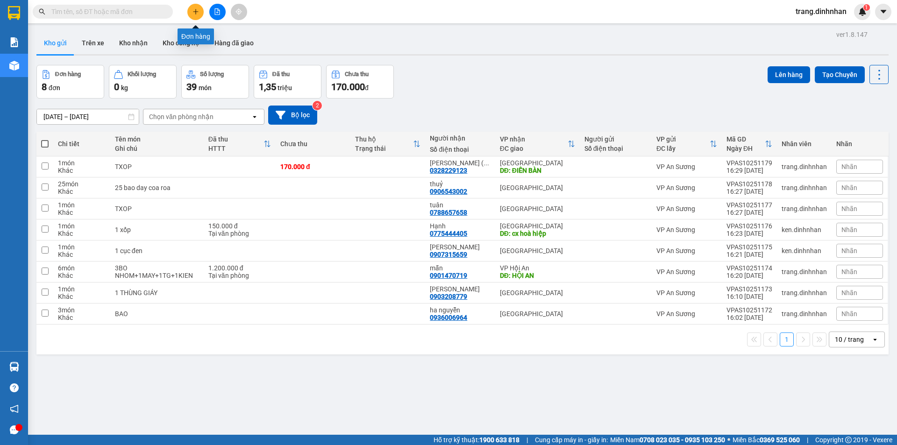
click at [194, 16] on button at bounding box center [195, 12] width 16 height 16
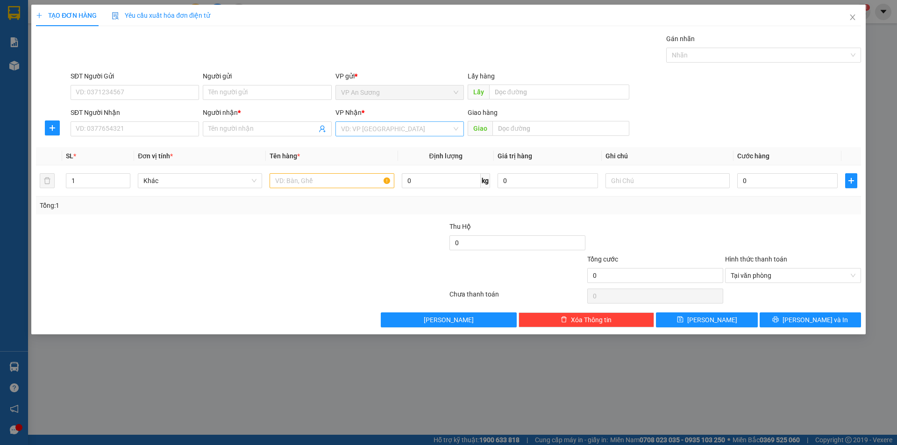
click at [347, 125] on input "search" at bounding box center [396, 129] width 111 height 14
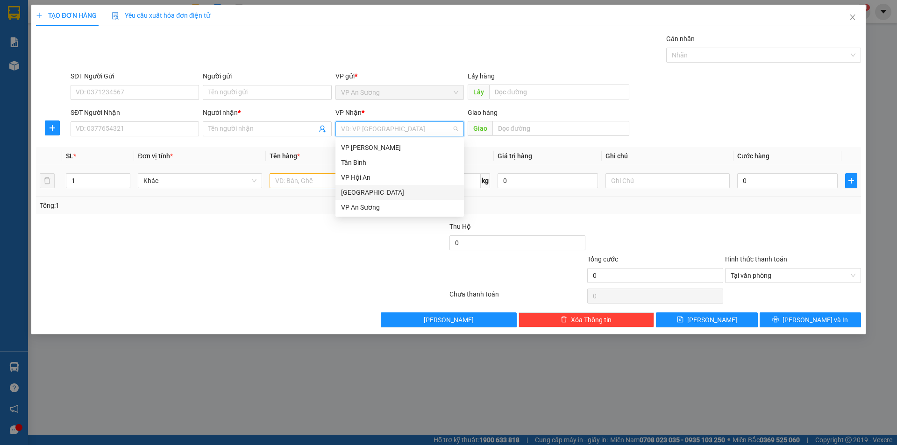
drag, startPoint x: 356, startPoint y: 191, endPoint x: 362, endPoint y: 186, distance: 8.3
click at [358, 189] on div "[GEOGRAPHIC_DATA]" at bounding box center [399, 192] width 117 height 10
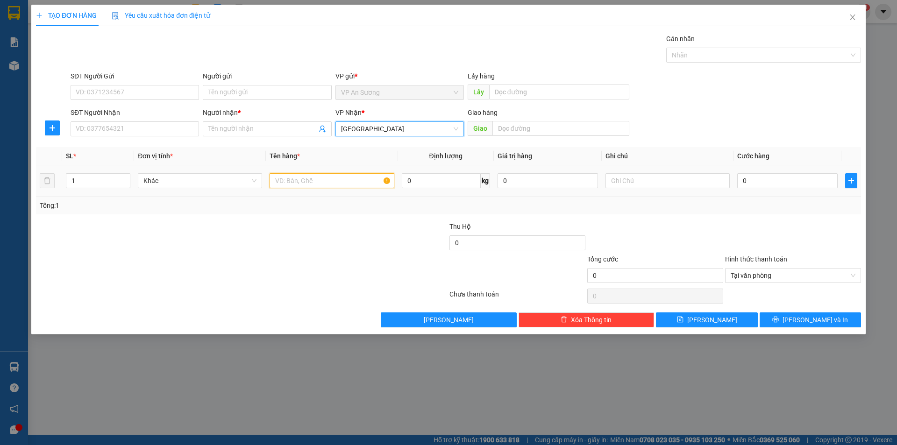
click at [293, 175] on input "text" at bounding box center [331, 180] width 124 height 15
type input "VA LY"
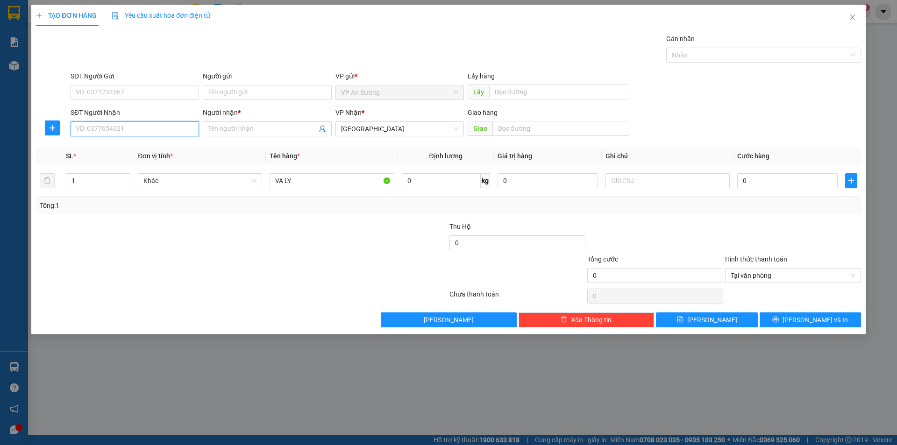
click at [178, 131] on input "SĐT Người Nhận" at bounding box center [135, 128] width 128 height 15
type input "0931626839"
click at [228, 125] on input "Người nhận *" at bounding box center [262, 129] width 108 height 10
type input "DIỆU"
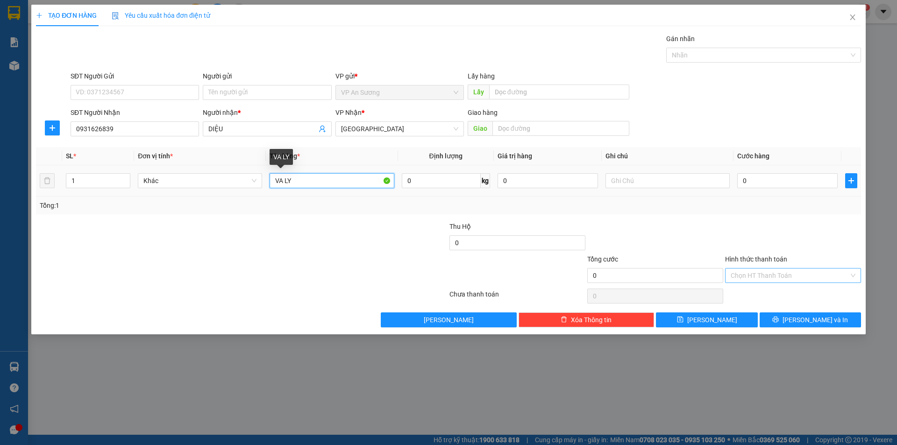
click at [326, 181] on input "VA LY" at bounding box center [331, 180] width 124 height 15
type input "VA LY ĐEN"
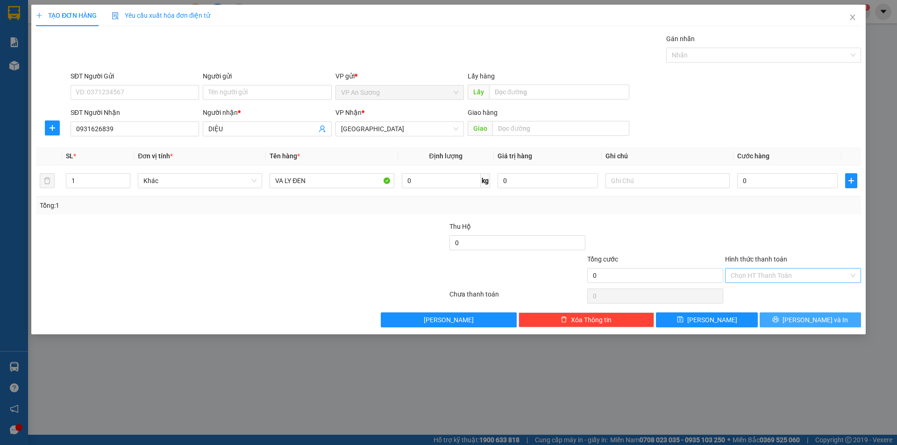
click at [786, 313] on button "[PERSON_NAME] và In" at bounding box center [809, 319] width 101 height 15
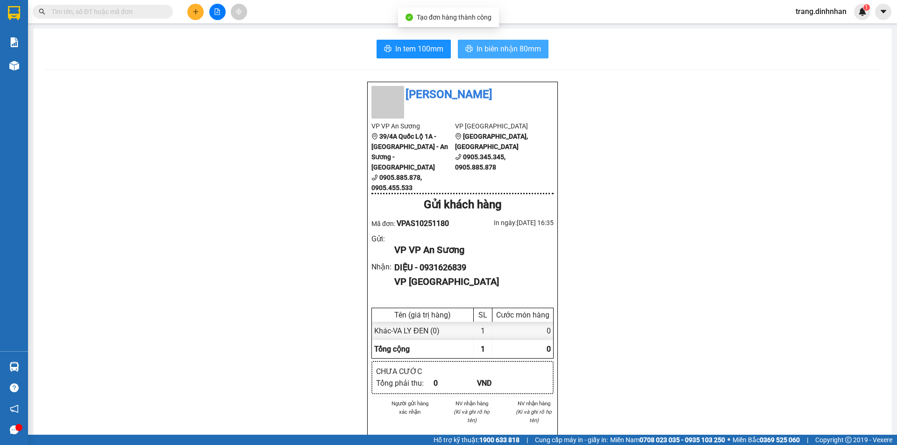
click at [482, 46] on span "In biên nhận 80mm" at bounding box center [508, 49] width 64 height 12
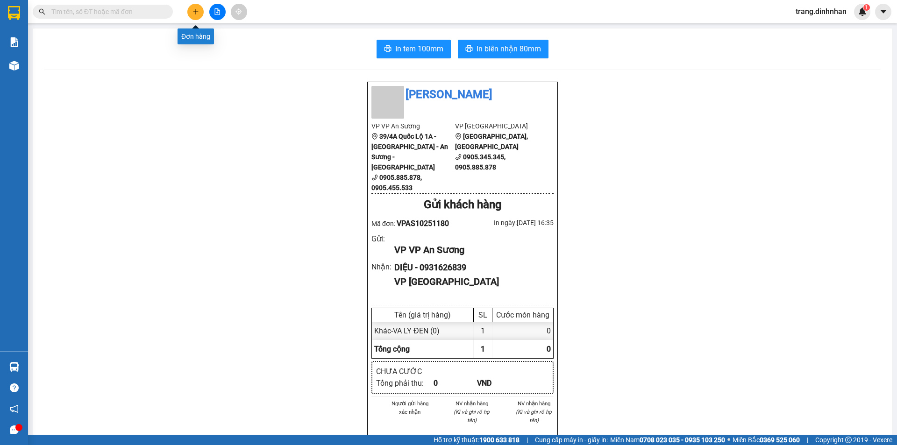
click at [193, 11] on icon "plus" at bounding box center [195, 11] width 7 height 7
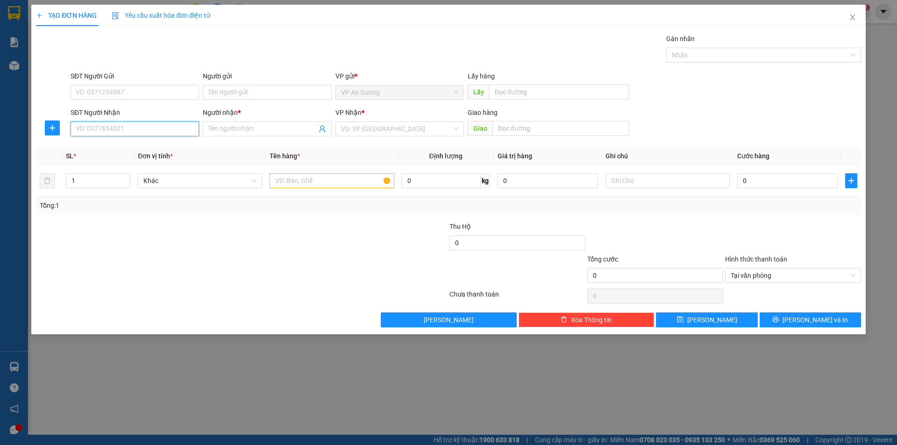
drag, startPoint x: 177, startPoint y: 130, endPoint x: 179, endPoint y: 120, distance: 9.9
click at [177, 130] on input "SĐT Người Nhận" at bounding box center [135, 128] width 128 height 15
click at [115, 149] on div "0905932265 - THANH HOA" at bounding box center [134, 147] width 117 height 10
type input "0905932265"
type input "[PERSON_NAME]"
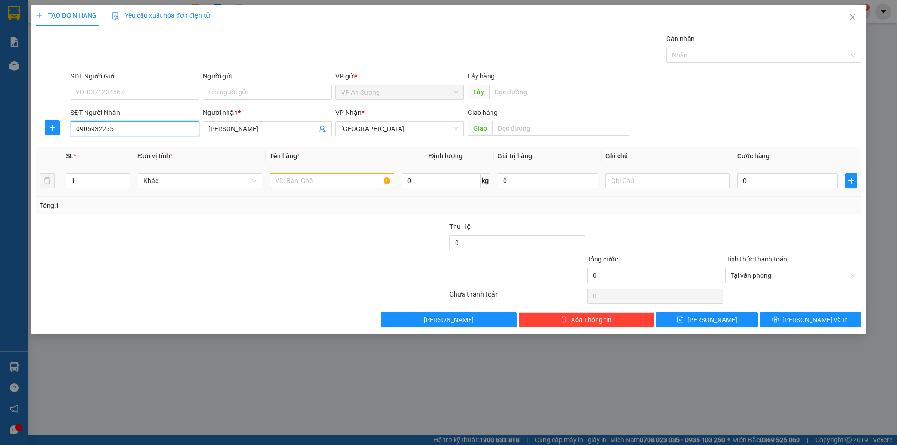
type input "0905932265"
click at [276, 181] on input "text" at bounding box center [331, 180] width 124 height 15
type input "BỊCH TRẮNG"
click at [510, 129] on input "text" at bounding box center [560, 128] width 137 height 15
type input "D"
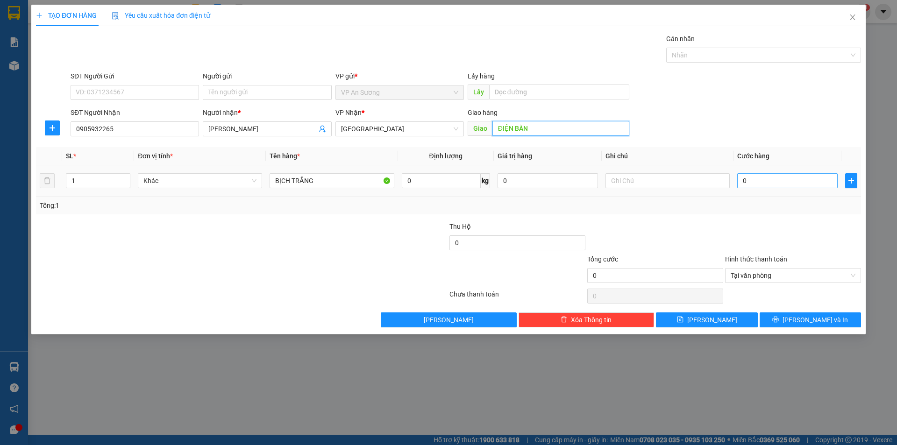
type input "ĐIỆN BÀN"
click at [738, 180] on input "0" at bounding box center [787, 180] width 100 height 15
type input "8"
type input "80"
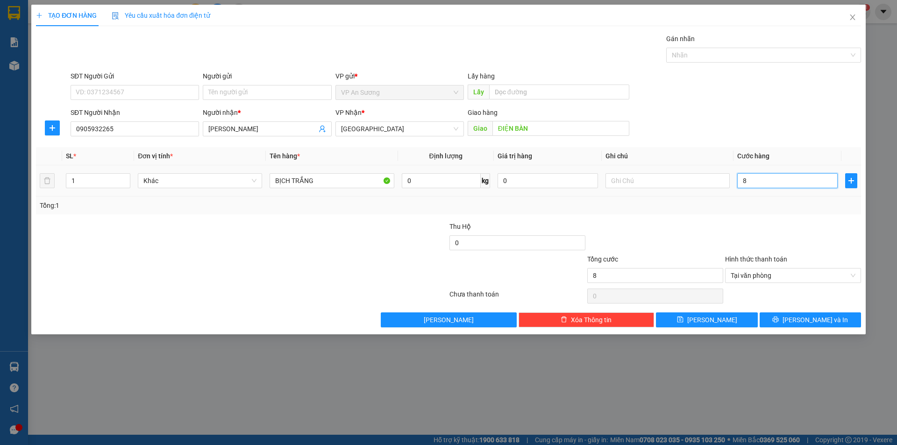
type input "80"
type input "800"
type input "8.000"
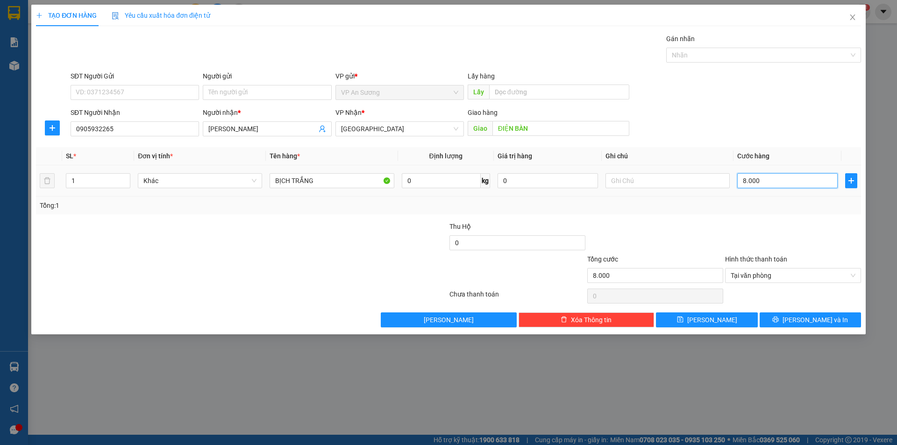
type input "80.000"
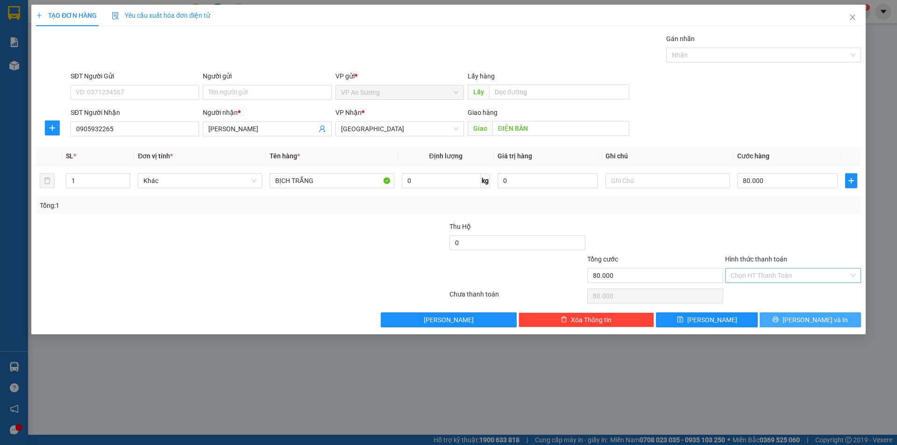
click at [778, 321] on icon "printer" at bounding box center [775, 320] width 6 height 6
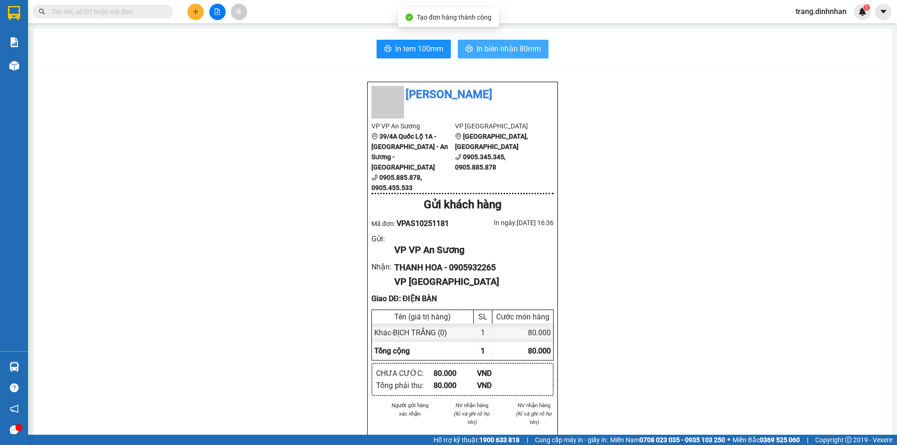
click at [498, 49] on span "In biên nhận 80mm" at bounding box center [508, 49] width 64 height 12
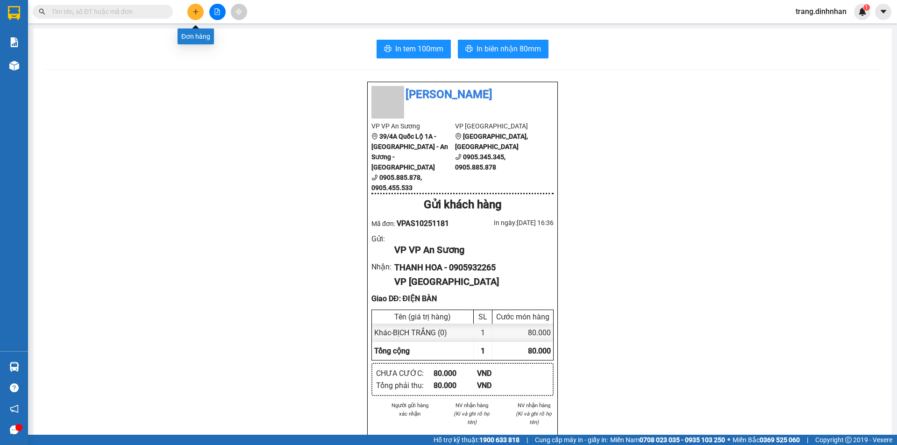
click at [193, 15] on button at bounding box center [195, 12] width 16 height 16
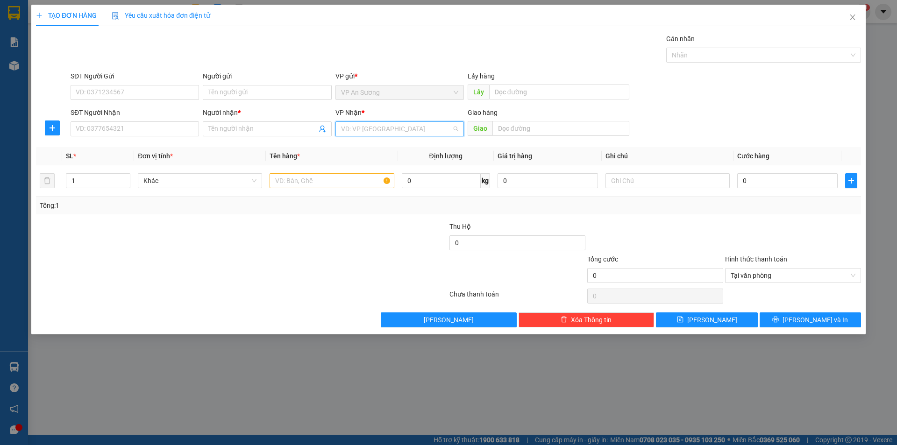
click at [354, 127] on input "search" at bounding box center [396, 129] width 111 height 14
click at [355, 204] on div "VP An Sương" at bounding box center [399, 207] width 117 height 10
click at [343, 130] on span "VP An Sương" at bounding box center [399, 129] width 117 height 14
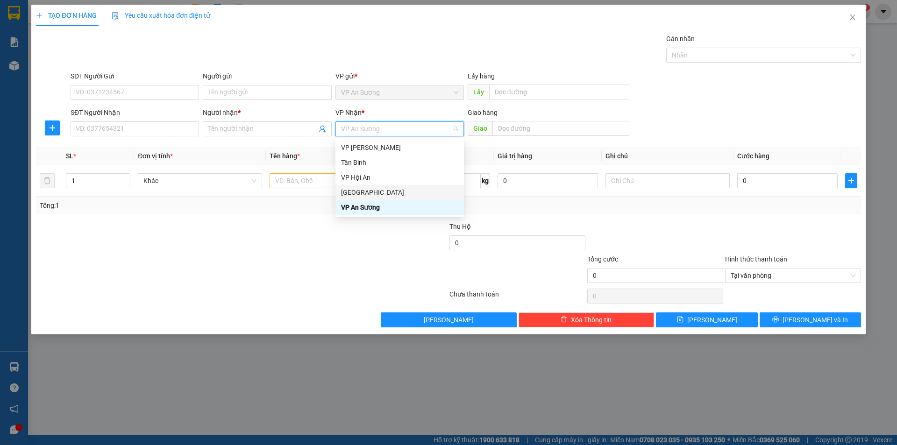
drag, startPoint x: 343, startPoint y: 190, endPoint x: 347, endPoint y: 185, distance: 5.3
click at [344, 190] on div "[GEOGRAPHIC_DATA]" at bounding box center [399, 192] width 117 height 10
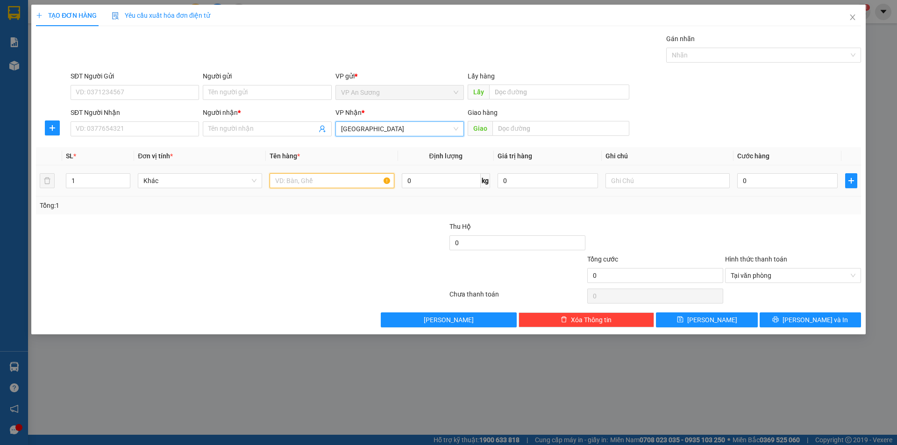
click at [282, 176] on input "text" at bounding box center [331, 180] width 124 height 15
type input "THÙNG"
click at [94, 182] on input "1" at bounding box center [98, 181] width 64 height 14
type input "2"
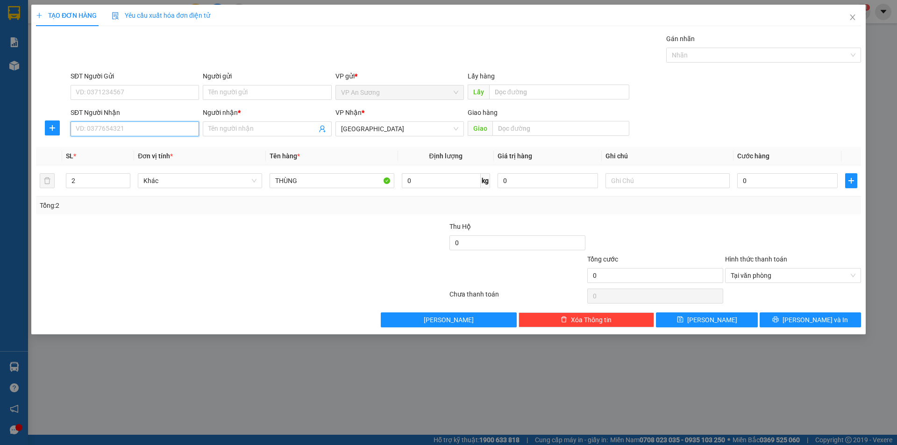
click at [150, 128] on input "SĐT Người Nhận" at bounding box center [135, 128] width 128 height 15
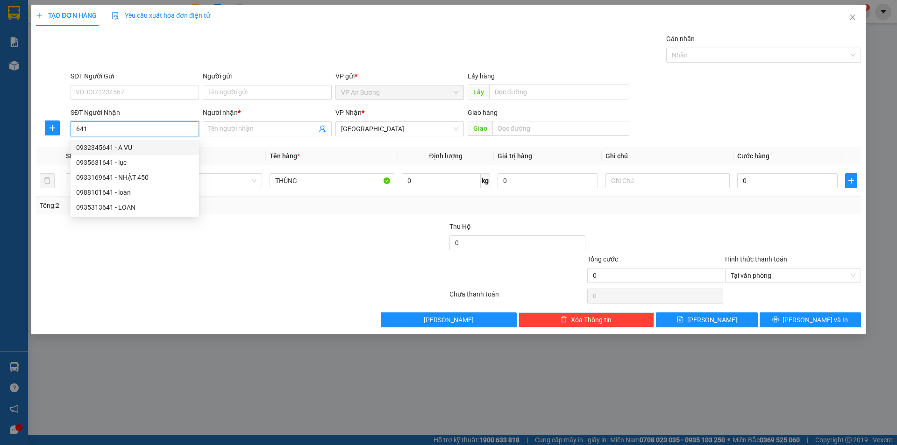
click at [91, 149] on div "0932345641 - A VU" at bounding box center [134, 147] width 117 height 10
type input "0932345641"
type input "A VU"
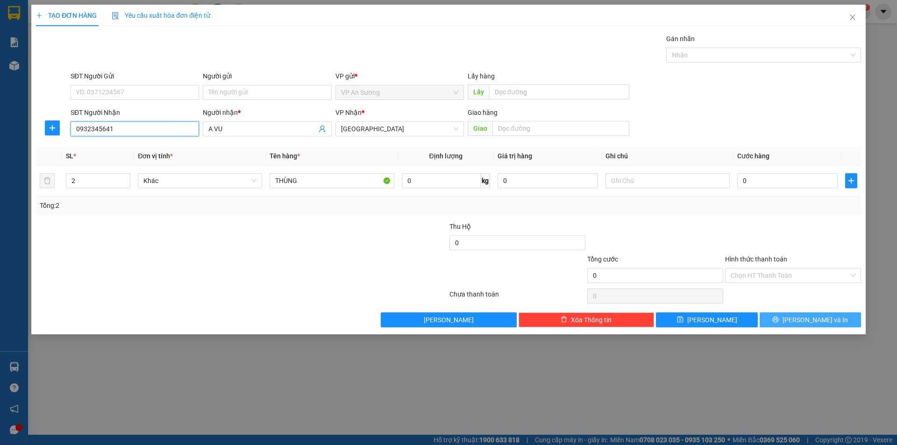
type input "0932345641"
click at [778, 322] on icon "printer" at bounding box center [775, 319] width 7 height 7
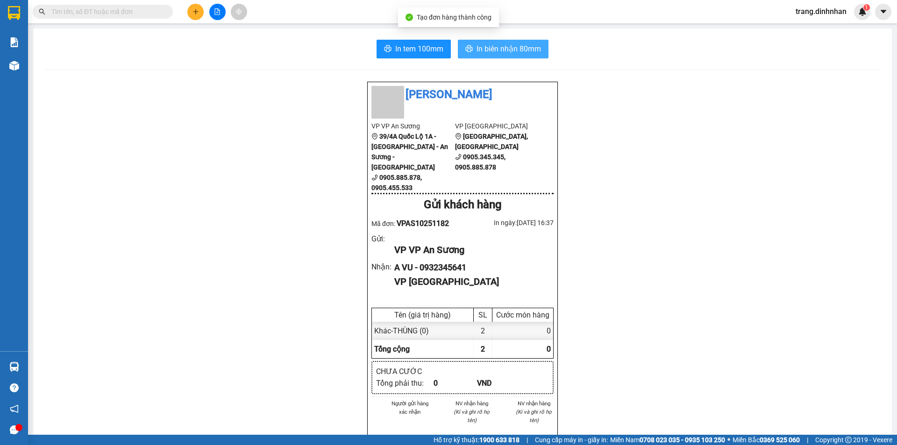
click at [509, 53] on span "In biên nhận 80mm" at bounding box center [508, 49] width 64 height 12
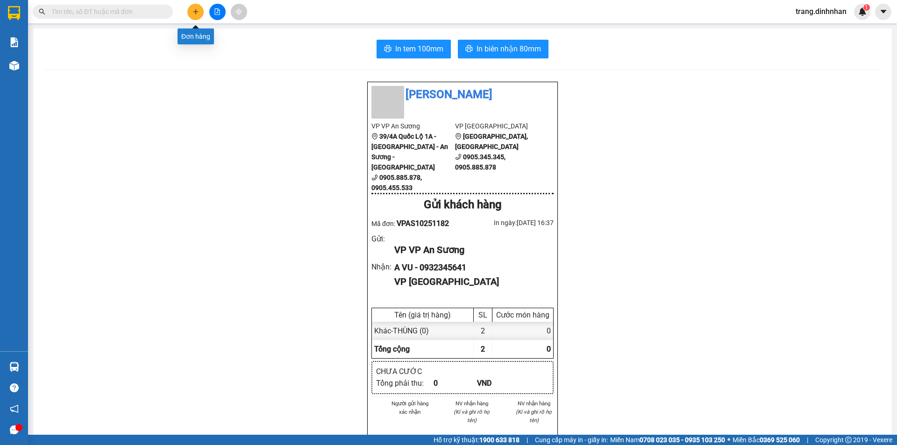
click at [191, 12] on button at bounding box center [195, 12] width 16 height 16
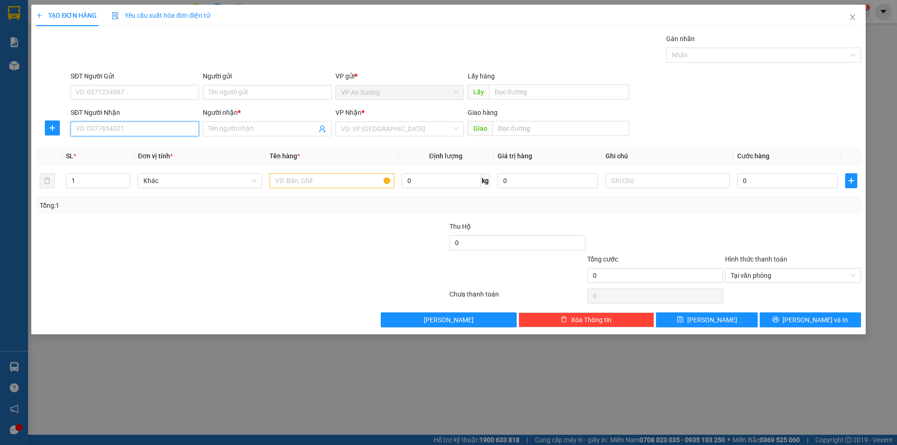
click at [143, 127] on input "SĐT Người Nhận" at bounding box center [135, 128] width 128 height 15
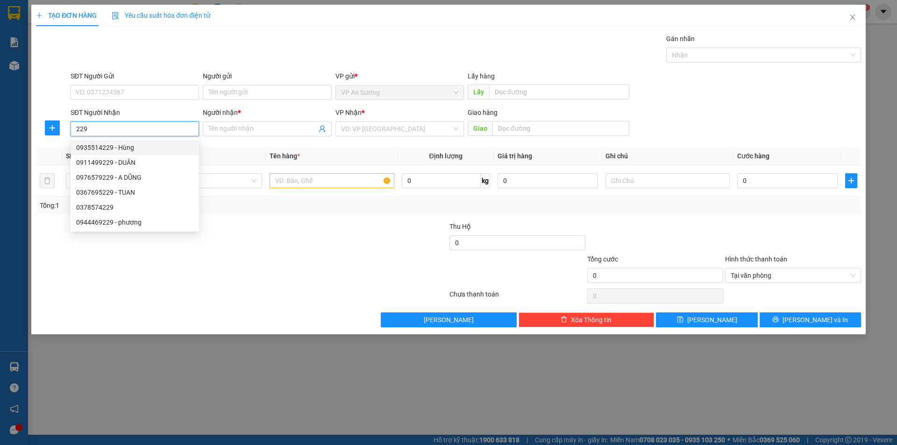
click at [84, 148] on div "0935514229 - Hùng" at bounding box center [134, 147] width 117 height 10
type input "0935514229"
type input "Hùng"
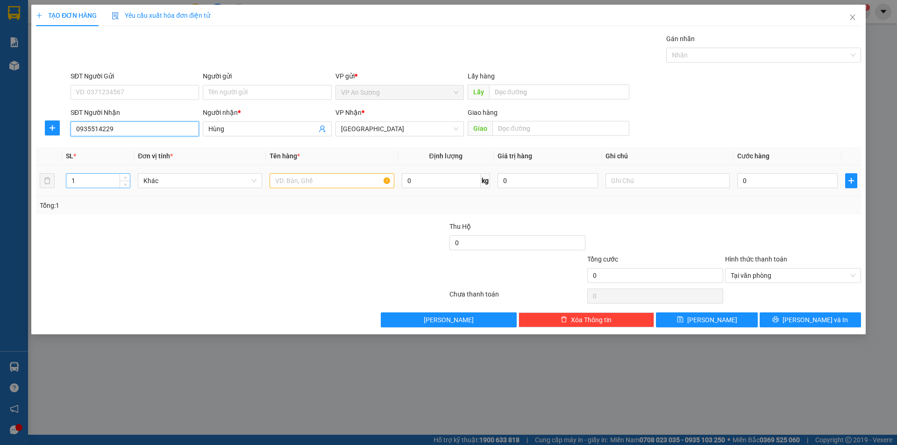
type input "0935514229"
click at [93, 177] on input "1" at bounding box center [98, 181] width 64 height 14
type input "2"
click at [317, 180] on input "text" at bounding box center [331, 180] width 124 height 15
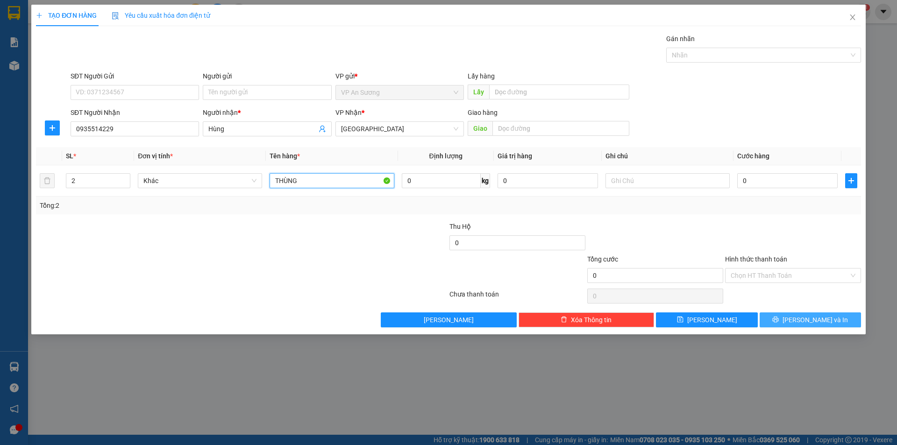
type input "THÙNG"
drag, startPoint x: 799, startPoint y: 319, endPoint x: 827, endPoint y: 275, distance: 52.9
click at [801, 311] on div "Transit Pickup Surcharge Ids Transit Deliver Surcharge Ids Transit Deliver Surc…" at bounding box center [448, 181] width 825 height 294
click at [777, 313] on button "[PERSON_NAME] và In" at bounding box center [809, 319] width 101 height 15
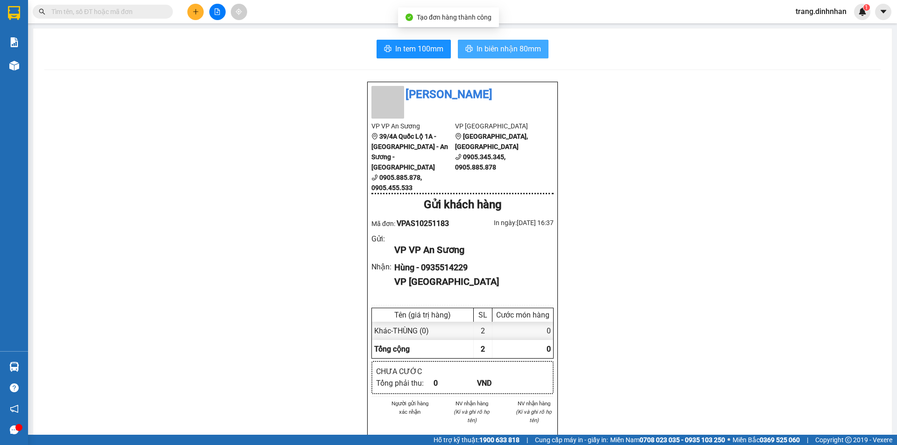
click at [508, 44] on span "In biên nhận 80mm" at bounding box center [508, 49] width 64 height 12
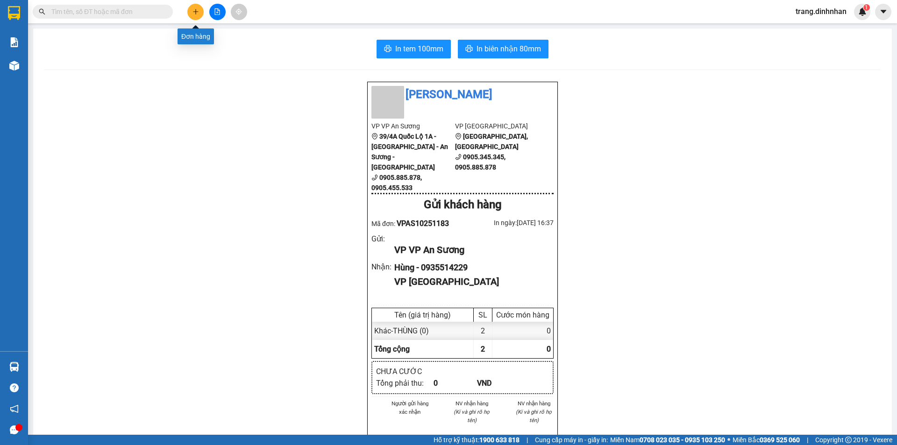
click at [198, 16] on button at bounding box center [195, 12] width 16 height 16
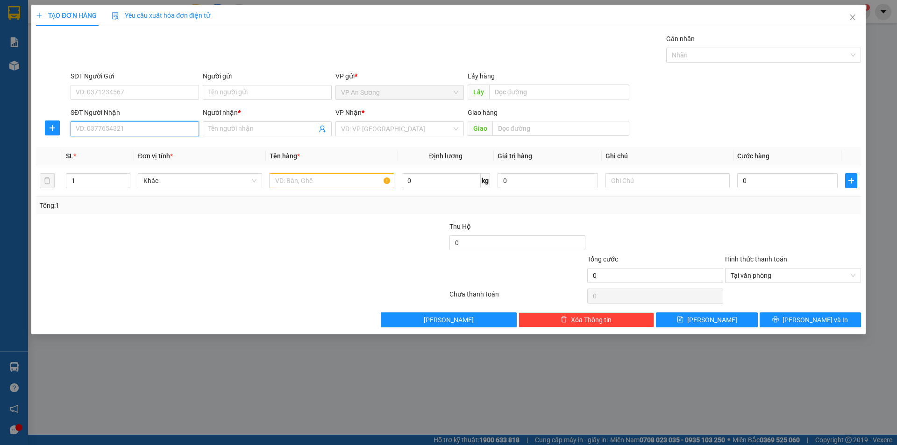
click at [165, 127] on input "SĐT Người Nhận" at bounding box center [135, 128] width 128 height 15
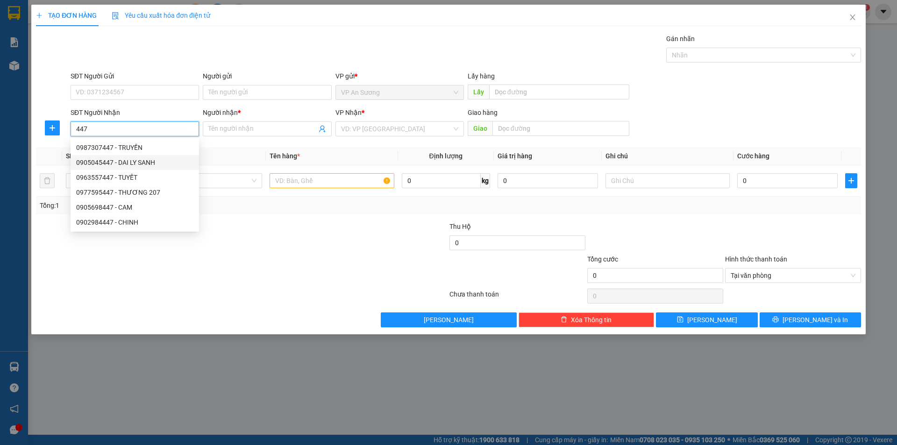
click at [120, 163] on div "0905045447 - DAI LY SANH" at bounding box center [134, 162] width 117 height 10
type input "0905045447"
type input "DAI LY SANH"
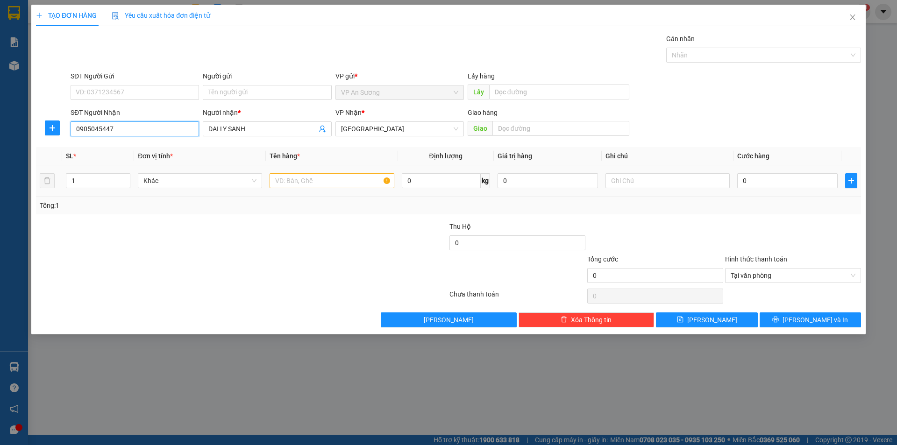
type input "0905045447"
click at [330, 184] on input "text" at bounding box center [331, 180] width 124 height 15
type input "CUÔN ĐEN"
click at [519, 129] on input "text" at bounding box center [560, 128] width 137 height 15
type input "NÚI THÀNH"
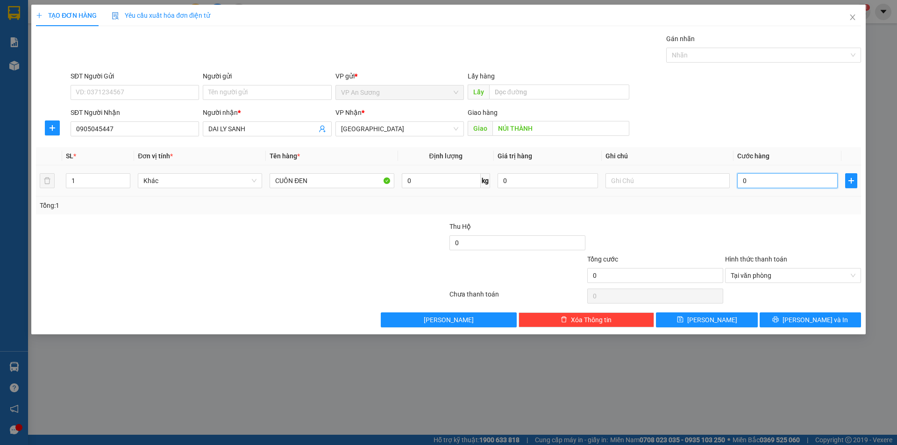
click at [737, 177] on input "0" at bounding box center [787, 180] width 100 height 15
type input "1"
type input "15"
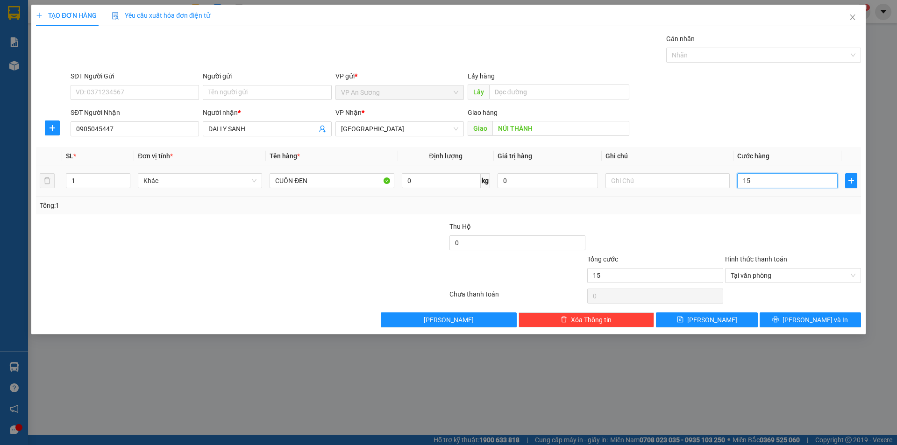
type input "150"
type input "1.500"
type input "15.000"
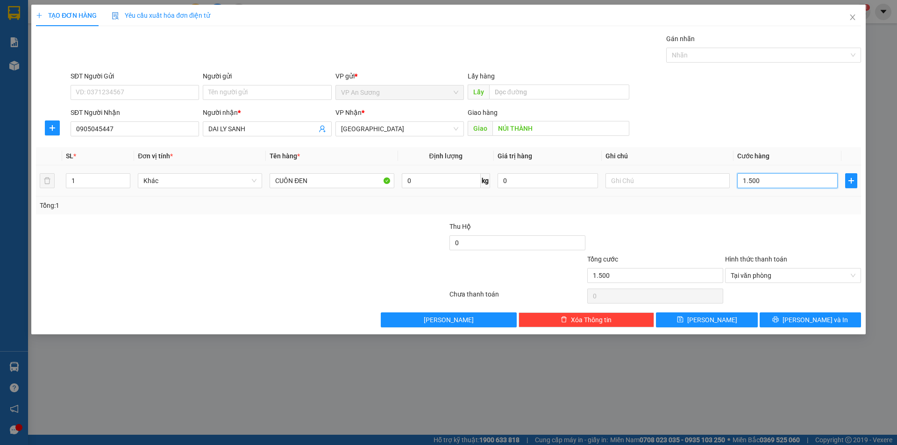
type input "15.000"
type input "150.000"
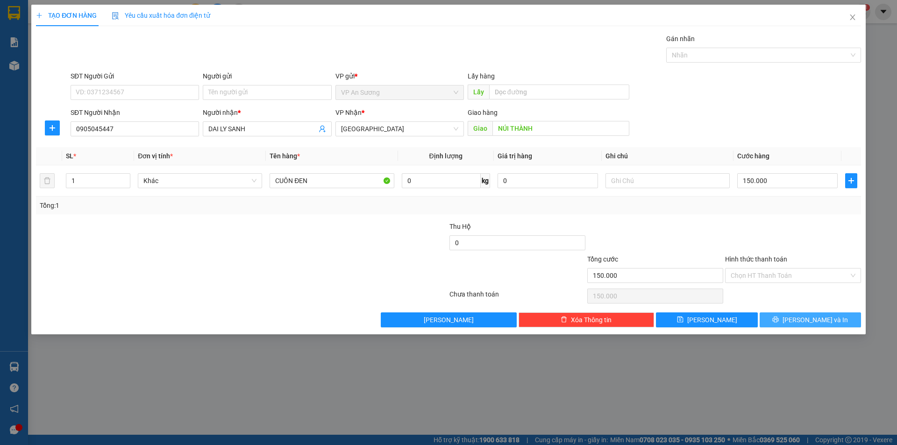
click at [785, 317] on button "[PERSON_NAME] và In" at bounding box center [809, 319] width 101 height 15
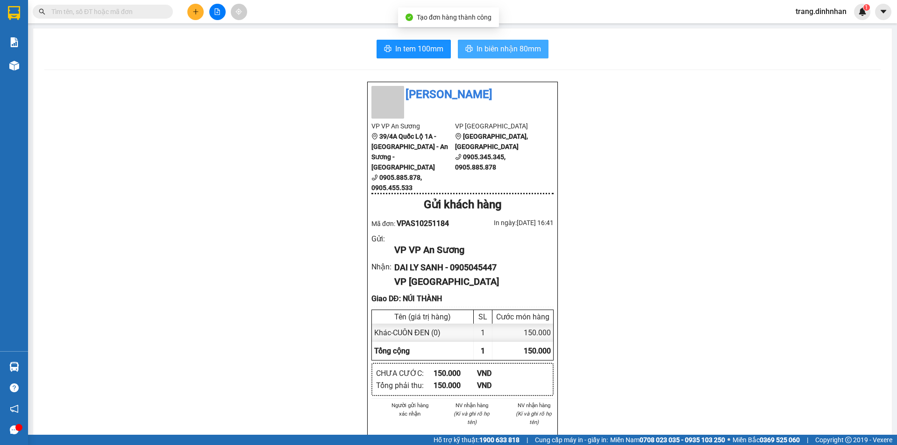
click at [505, 50] on span "In biên nhận 80mm" at bounding box center [508, 49] width 64 height 12
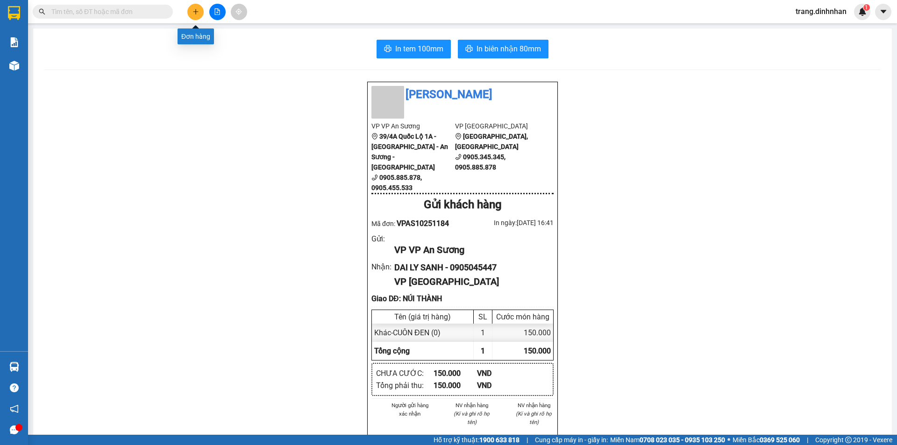
click at [200, 12] on button at bounding box center [195, 12] width 16 height 16
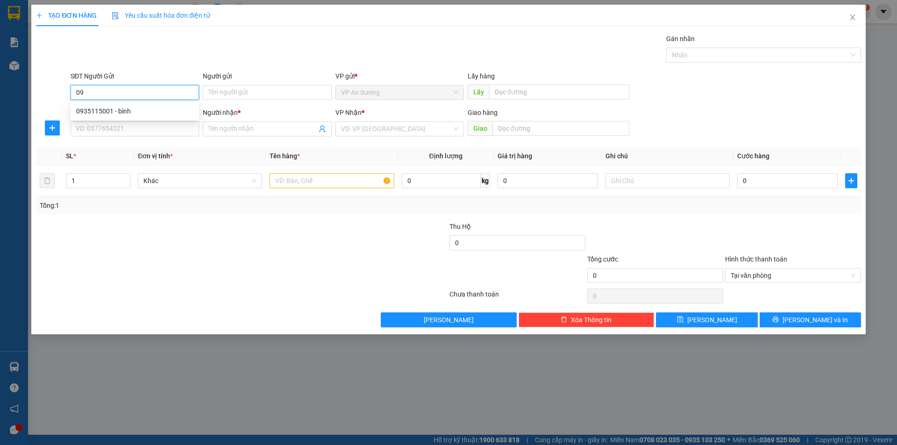
type input "0"
click at [214, 255] on div at bounding box center [173, 270] width 276 height 33
click at [128, 131] on input "SĐT Người Nhận" at bounding box center [135, 128] width 128 height 15
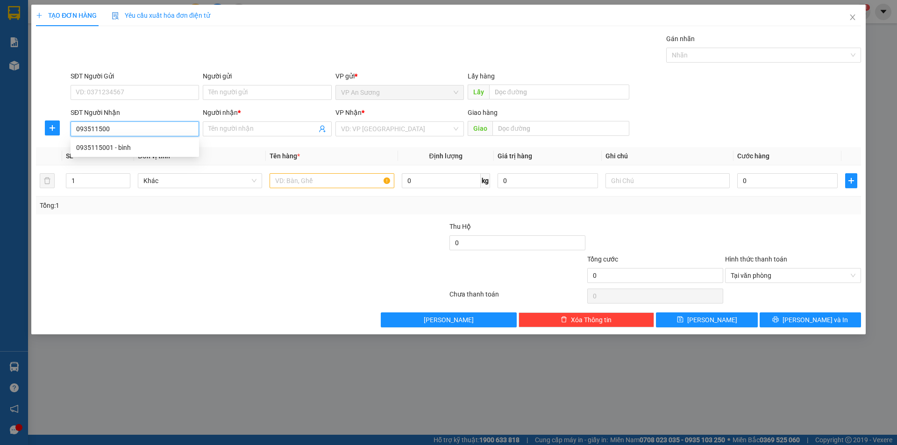
type input "0935115001"
click at [157, 149] on div "0935115001 - bình" at bounding box center [134, 147] width 117 height 10
type input "bình"
type input "0935115001"
click at [328, 180] on input "text" at bounding box center [331, 180] width 124 height 15
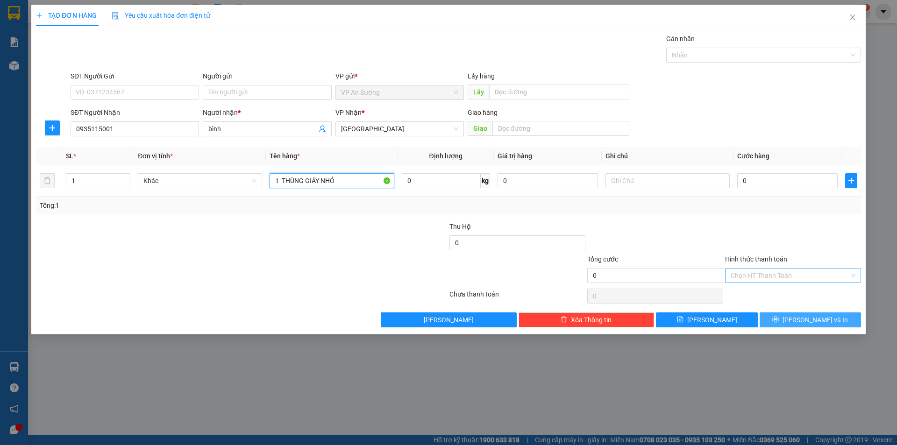
type input "1 THÙNG GIÁY NHỎ"
click at [834, 318] on button "[PERSON_NAME] và In" at bounding box center [809, 319] width 101 height 15
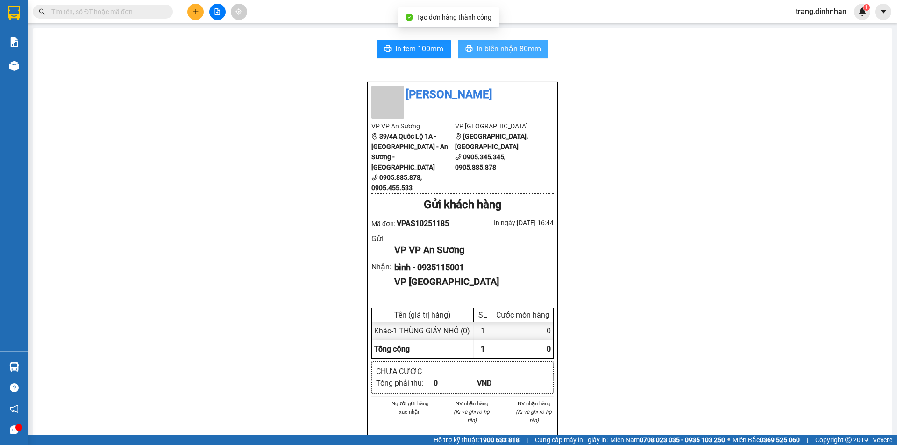
click at [499, 55] on button "In biên nhận 80mm" at bounding box center [503, 49] width 91 height 19
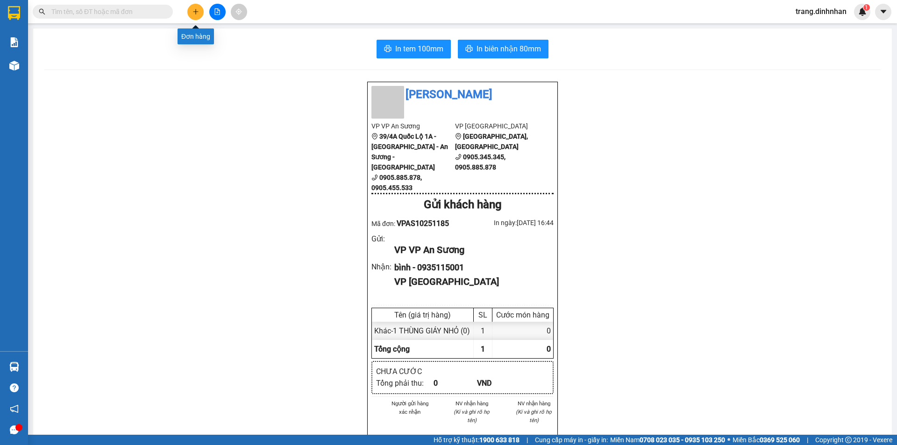
click at [190, 14] on button at bounding box center [195, 12] width 16 height 16
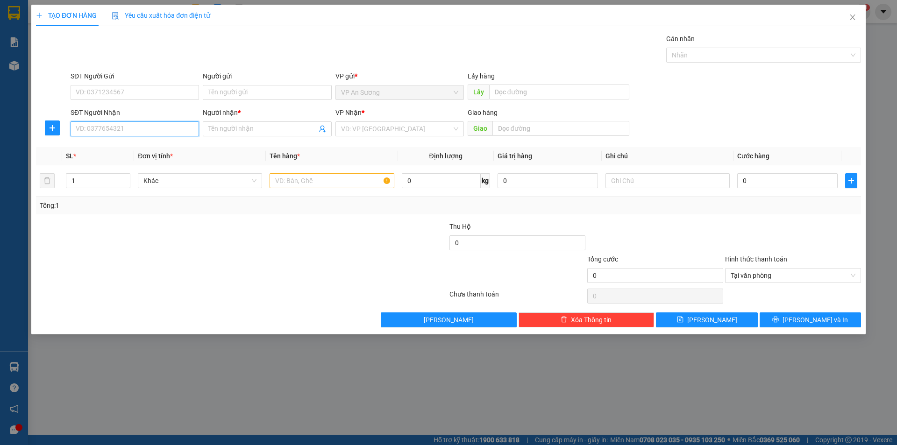
click at [164, 129] on input "SĐT Người Nhận" at bounding box center [135, 128] width 128 height 15
click at [122, 149] on div "0936006964 - ha nguyễn" at bounding box center [134, 147] width 117 height 10
type input "0936006964"
type input "ha nguyễn"
type input "0936006964"
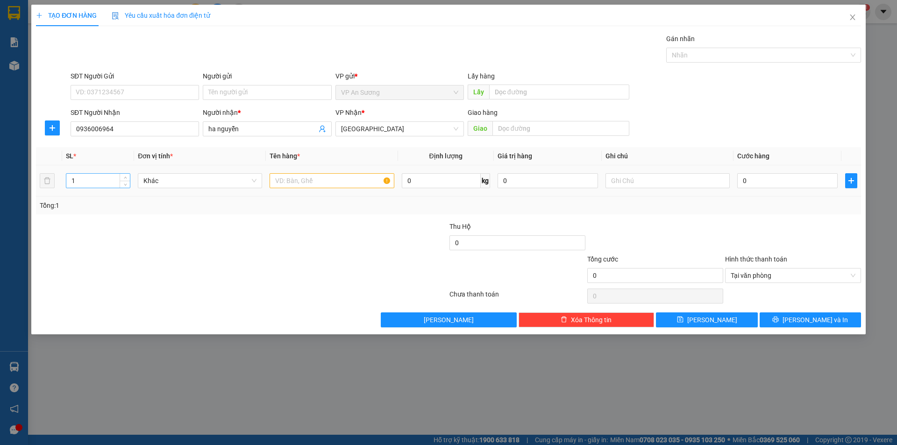
click at [90, 179] on input "1" at bounding box center [98, 181] width 64 height 14
type input "3"
click at [279, 175] on input "text" at bounding box center [331, 180] width 124 height 15
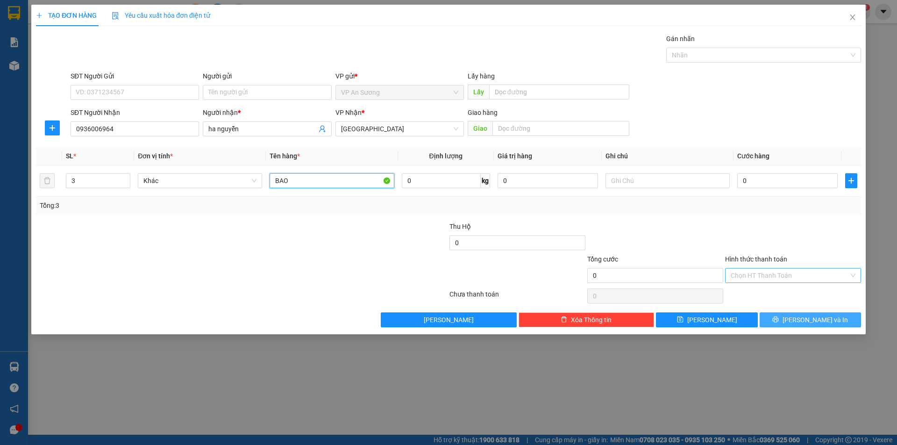
type input "BAO"
click at [818, 318] on span "[PERSON_NAME] và In" at bounding box center [814, 320] width 65 height 10
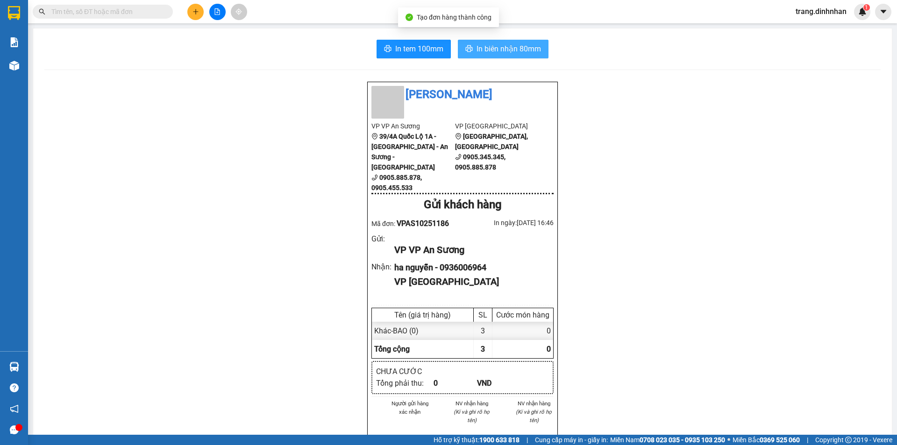
click at [518, 50] on span "In biên nhận 80mm" at bounding box center [508, 49] width 64 height 12
click at [138, 14] on input "text" at bounding box center [106, 12] width 110 height 10
click at [131, 11] on input "text" at bounding box center [106, 12] width 110 height 10
type input "0"
click at [167, 13] on icon "close-circle" at bounding box center [166, 11] width 6 height 6
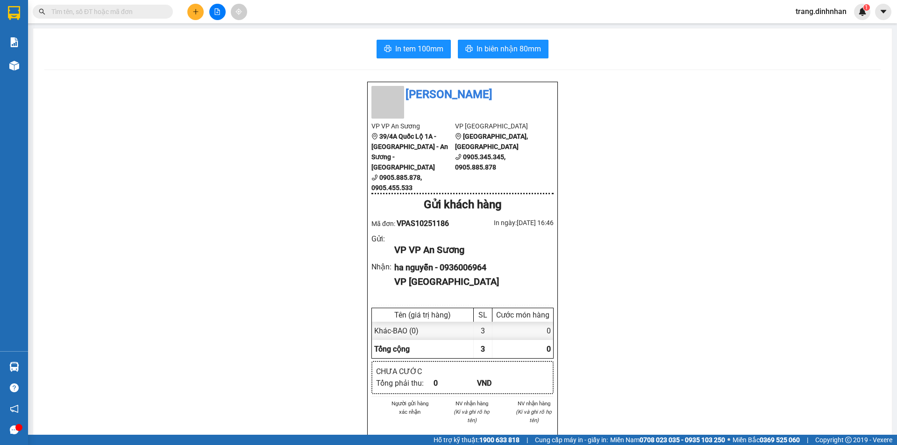
click at [128, 6] on span at bounding box center [103, 12] width 140 height 14
click at [130, 10] on input "text" at bounding box center [106, 12] width 110 height 10
type input "0"
click at [113, 9] on input "0" at bounding box center [106, 12] width 110 height 10
click at [217, 10] on icon "file-add" at bounding box center [217, 11] width 7 height 7
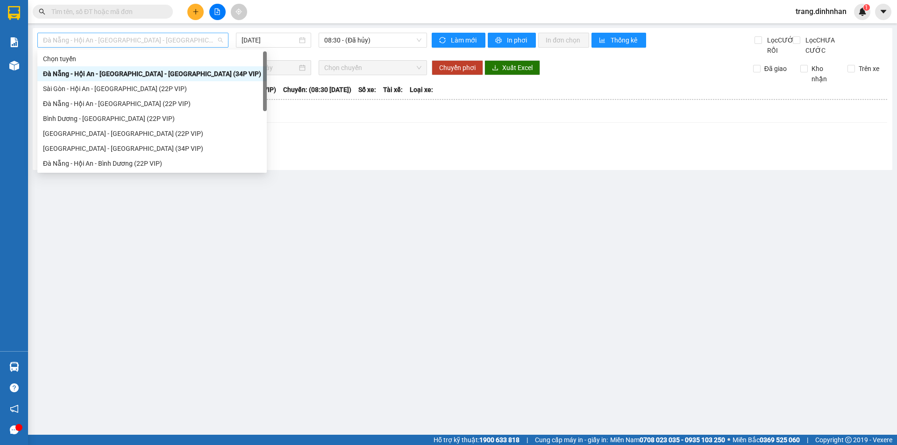
click at [207, 42] on span "Đà Nẵng - Hội An - [GEOGRAPHIC_DATA] - [GEOGRAPHIC_DATA] (34P VIP)" at bounding box center [133, 40] width 180 height 14
click at [154, 90] on div "Sài Gòn - Hội An - [GEOGRAPHIC_DATA] (22P VIP)" at bounding box center [152, 89] width 218 height 10
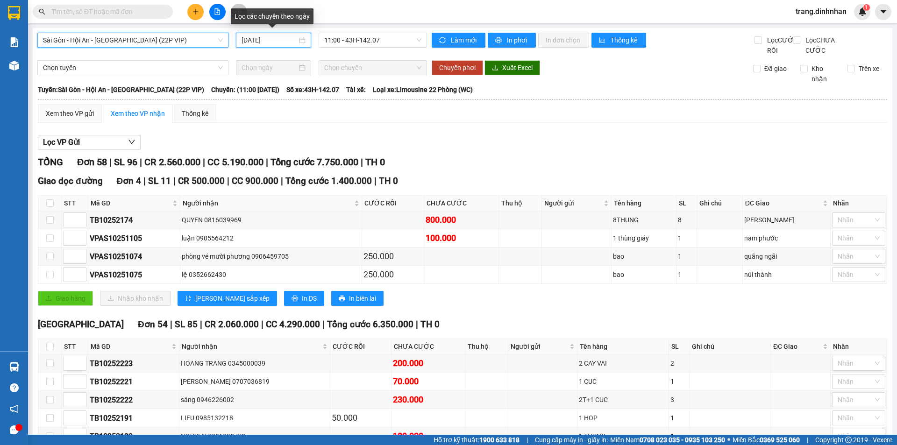
click at [281, 36] on input "[DATE]" at bounding box center [269, 40] width 56 height 10
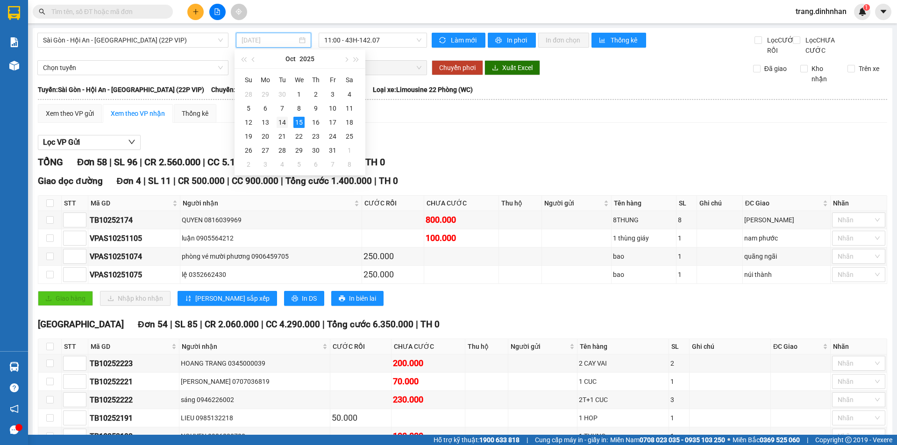
click at [280, 124] on div "14" at bounding box center [281, 122] width 11 height 11
type input "14/10/2025"
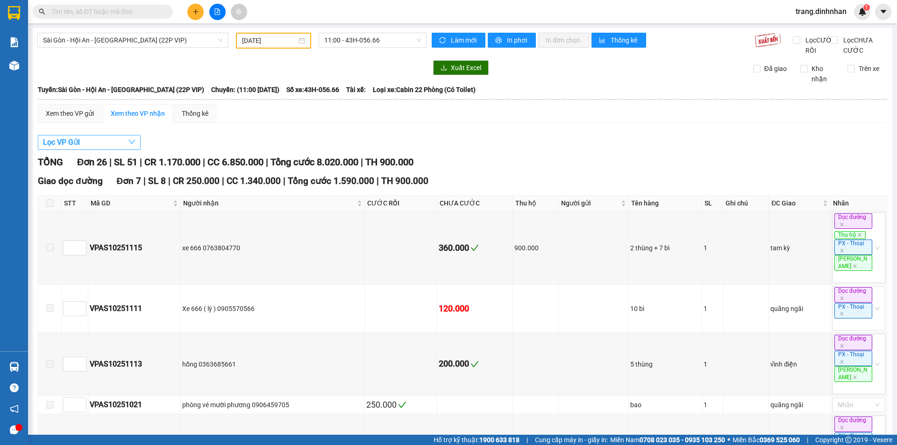
click at [76, 148] on span "Lọc VP Gửi" at bounding box center [61, 142] width 37 height 12
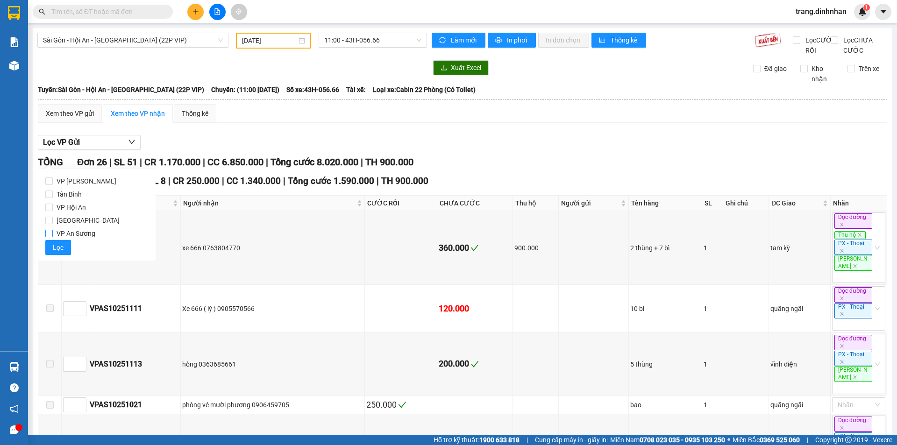
click at [47, 236] on input "VP An Sương" at bounding box center [48, 233] width 7 height 7
checkbox input "true"
click at [50, 247] on button "Lọc" at bounding box center [58, 247] width 26 height 15
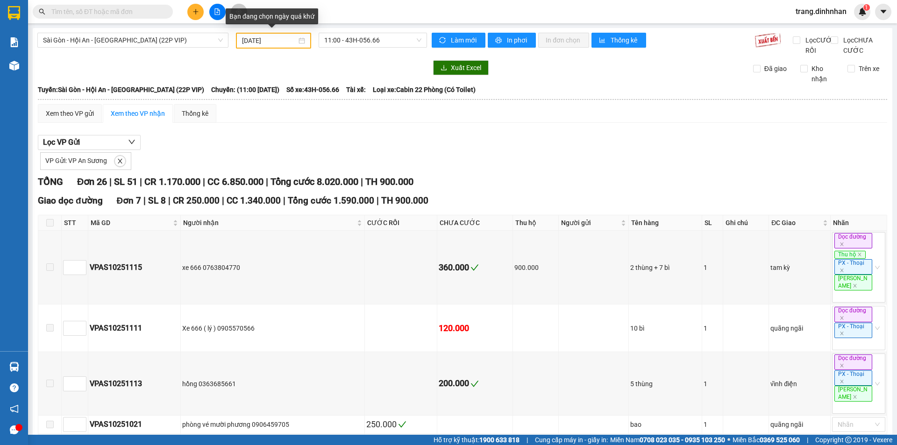
click at [238, 38] on div "14/10/2025" at bounding box center [273, 41] width 75 height 16
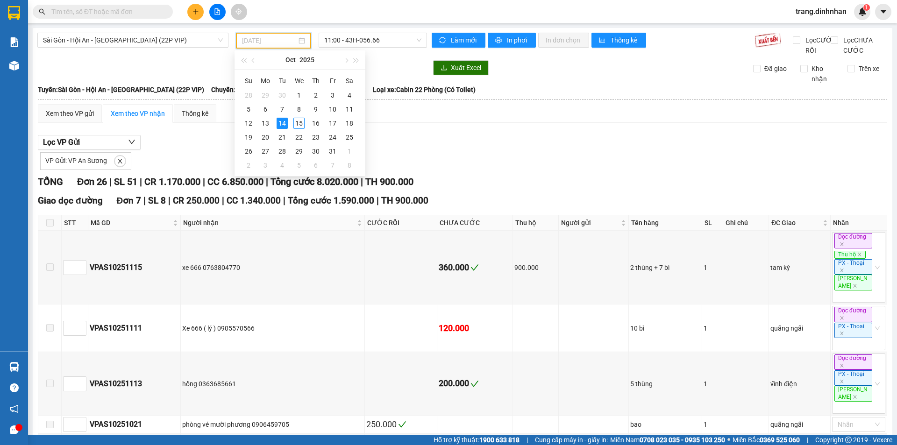
type input "14/10/2025"
click at [280, 122] on div "14" at bounding box center [281, 123] width 11 height 11
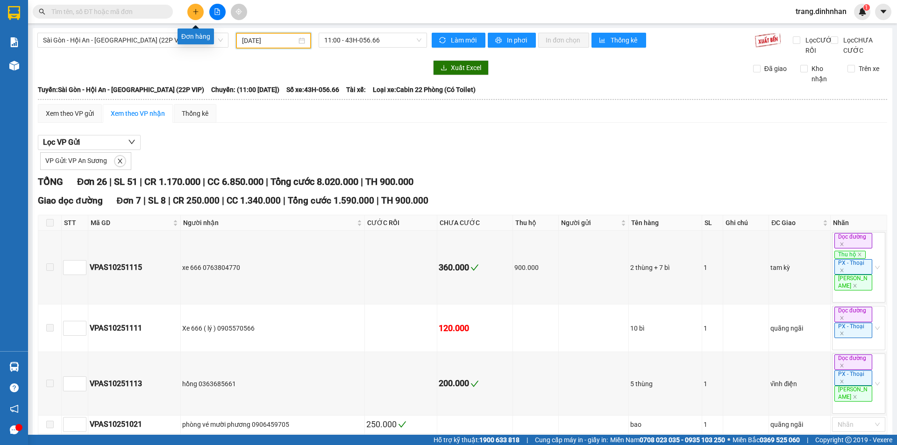
click at [197, 14] on icon "plus" at bounding box center [195, 11] width 7 height 7
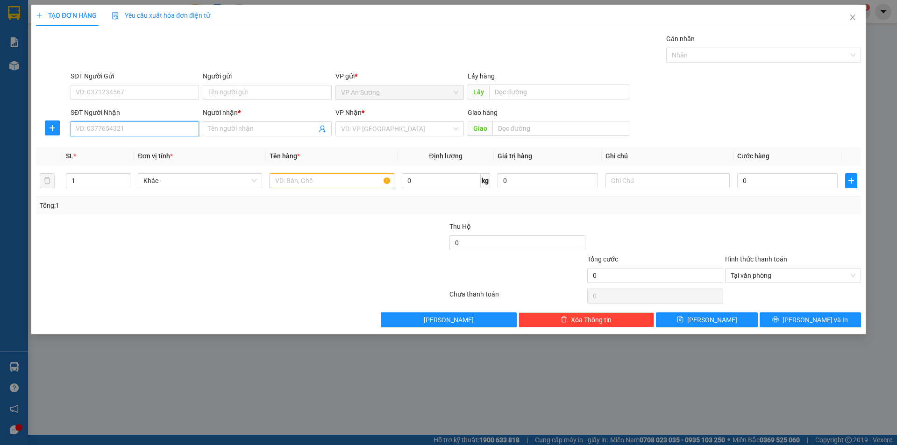
click at [167, 128] on input "SĐT Người Nhận" at bounding box center [135, 128] width 128 height 15
type input "0911"
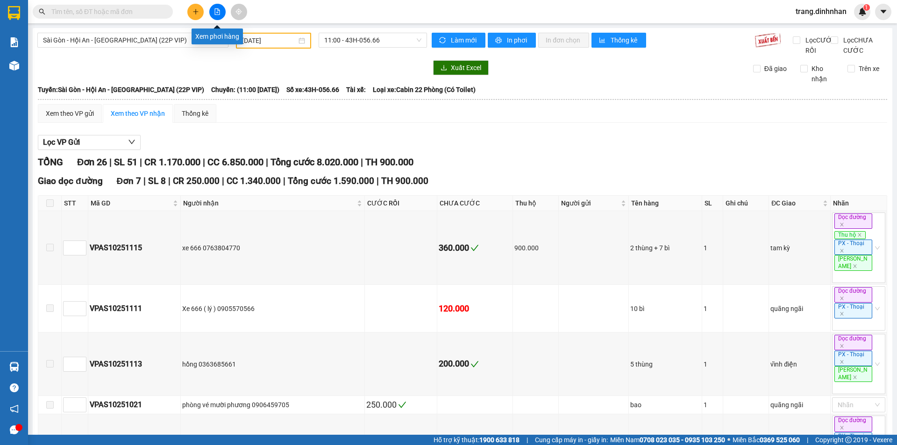
click at [215, 12] on icon "file-add" at bounding box center [217, 11] width 5 height 7
click at [181, 45] on span "Sài Gòn - Hội An - [GEOGRAPHIC_DATA] (22P VIP)" at bounding box center [133, 40] width 180 height 14
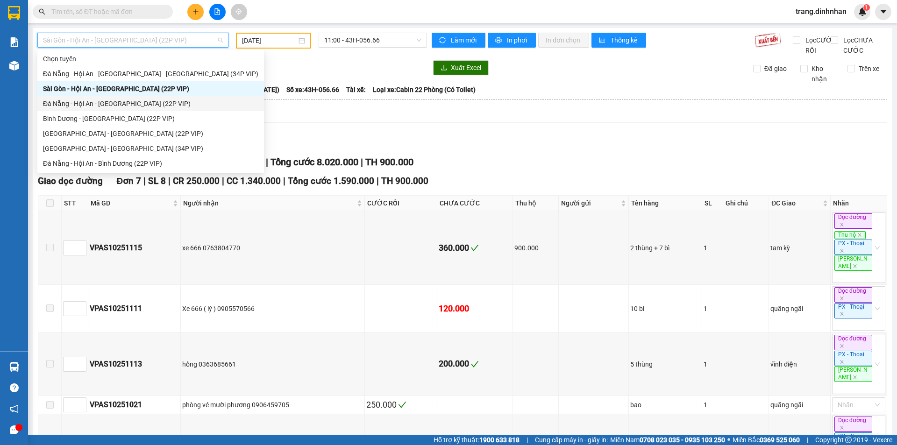
click at [132, 103] on div "Đà Nẵng - Hội An - [GEOGRAPHIC_DATA] (22P VIP)" at bounding box center [150, 104] width 215 height 10
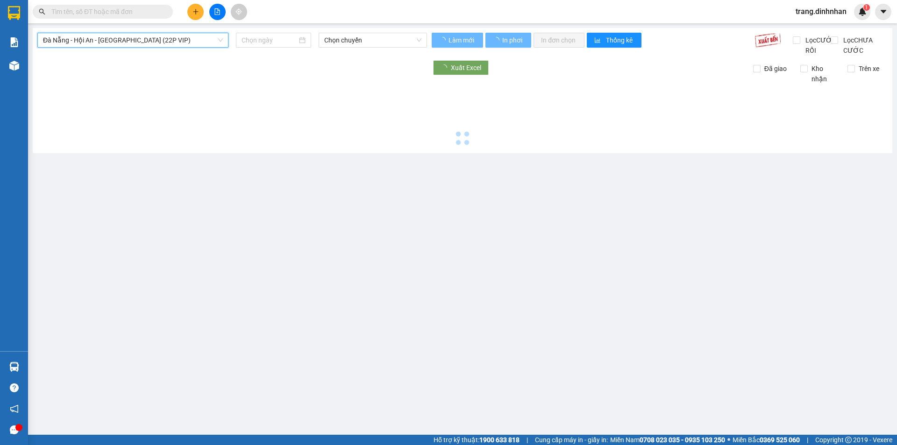
type input "[DATE]"
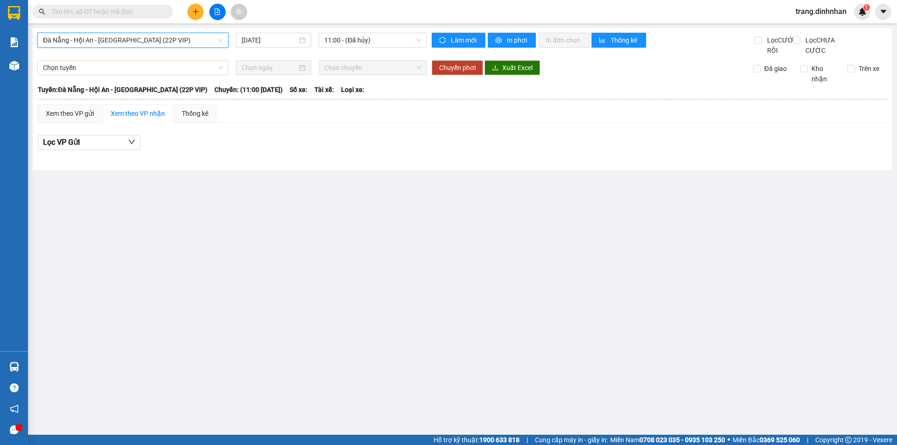
click at [167, 41] on span "Đà Nẵng - Hội An - [GEOGRAPHIC_DATA] (22P VIP)" at bounding box center [133, 40] width 180 height 14
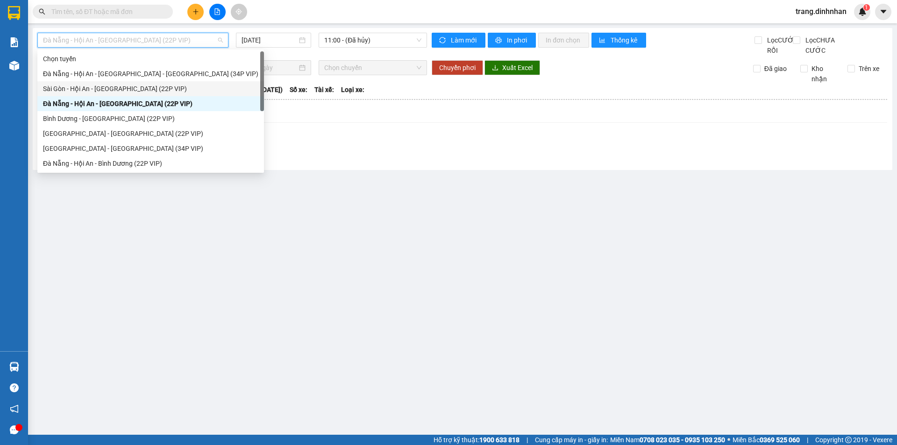
click at [143, 86] on div "Sài Gòn - Hội An - [GEOGRAPHIC_DATA] (22P VIP)" at bounding box center [150, 89] width 215 height 10
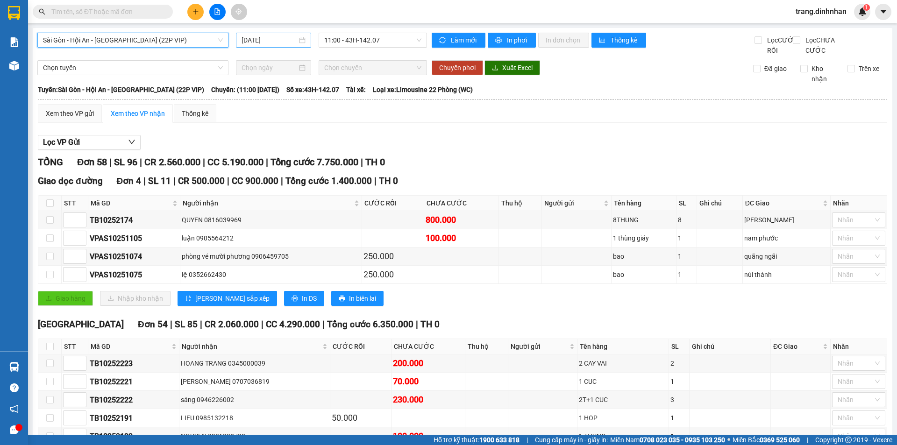
click at [283, 41] on input "[DATE]" at bounding box center [269, 40] width 56 height 10
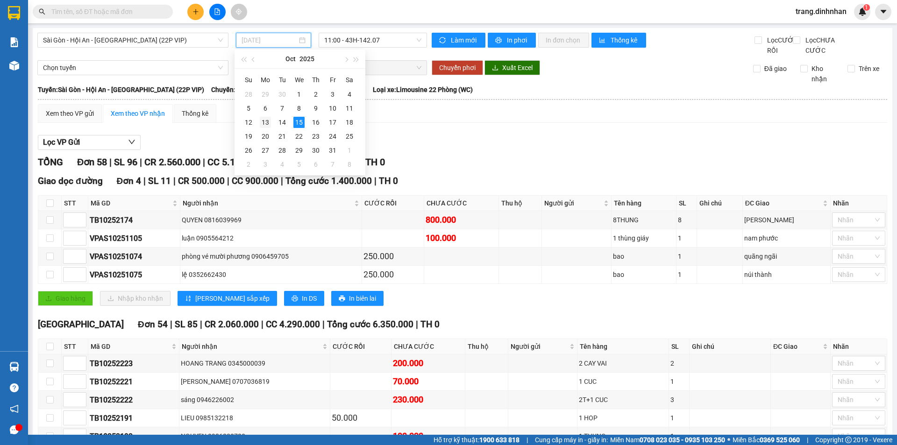
click at [266, 124] on div "13" at bounding box center [265, 122] width 11 height 11
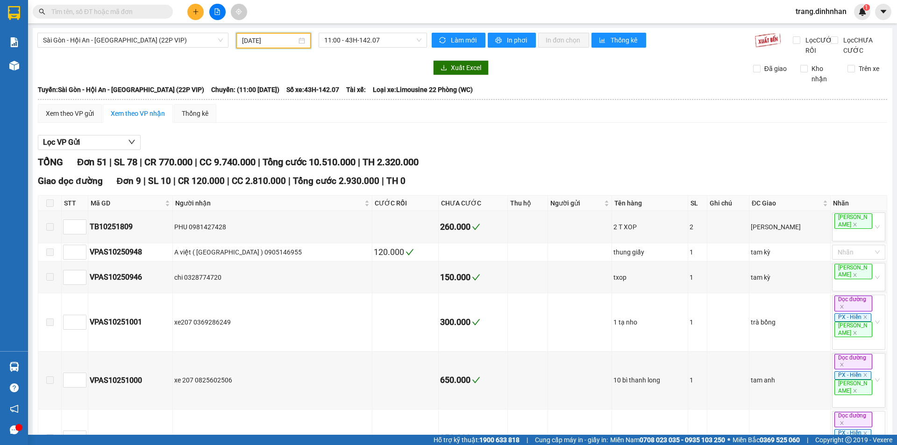
click at [284, 40] on input "13/10/2025" at bounding box center [269, 40] width 55 height 10
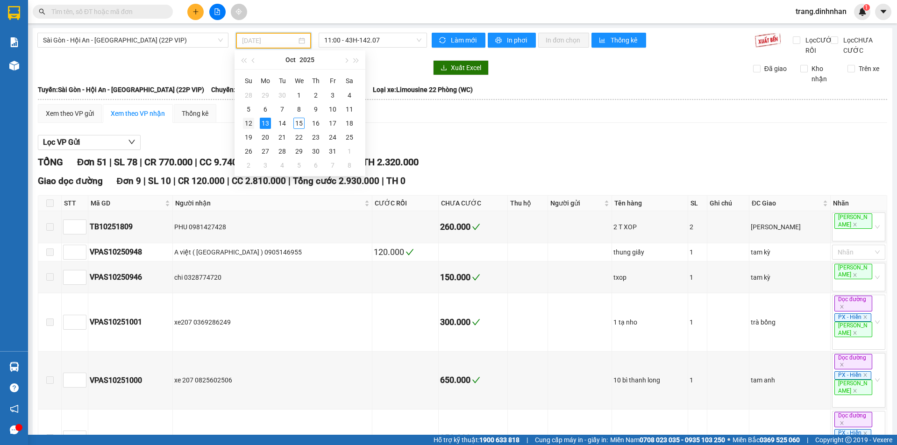
drag, startPoint x: 242, startPoint y: 122, endPoint x: 384, endPoint y: 46, distance: 161.7
click at [242, 122] on td "12" at bounding box center [248, 123] width 17 height 14
type input "12/10/2025"
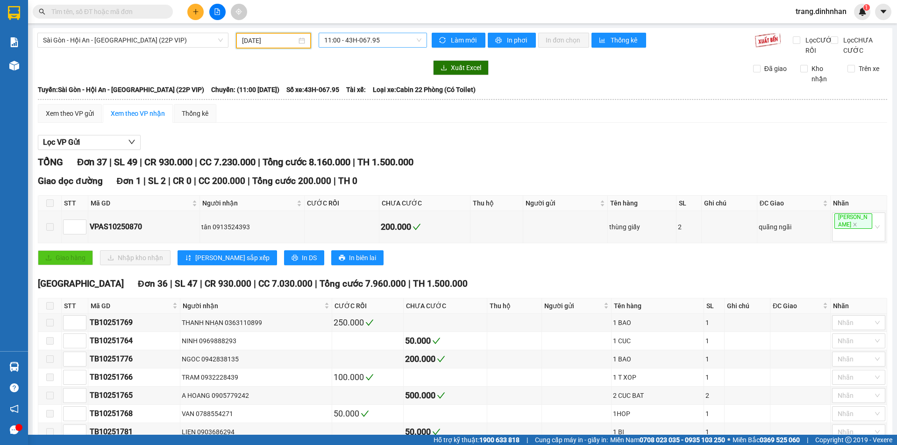
click at [399, 38] on span "11:00 - 43H-067.95" at bounding box center [372, 40] width 97 height 14
click at [395, 39] on span "11:00 - 43H-067.95" at bounding box center [372, 40] width 97 height 14
drag, startPoint x: 385, startPoint y: 35, endPoint x: 386, endPoint y: 47, distance: 11.7
click at [386, 35] on span "11:00 - 43H-067.95" at bounding box center [372, 40] width 97 height 14
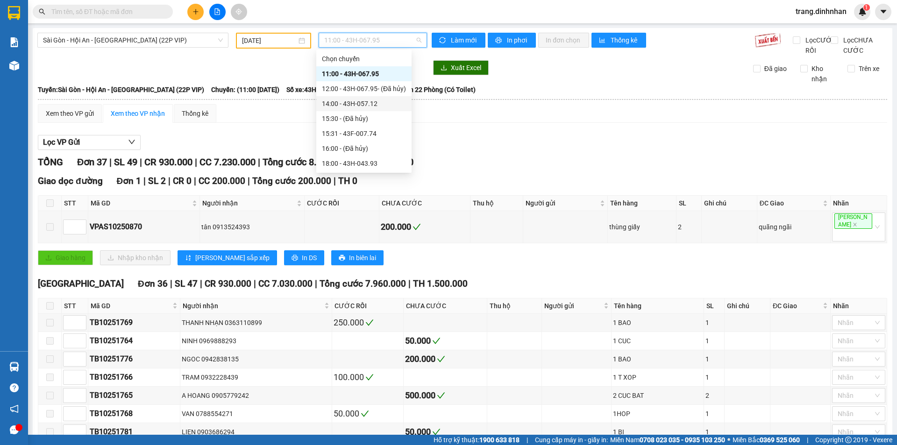
click at [362, 99] on div "14:00 - 43H-057.12" at bounding box center [364, 104] width 84 height 10
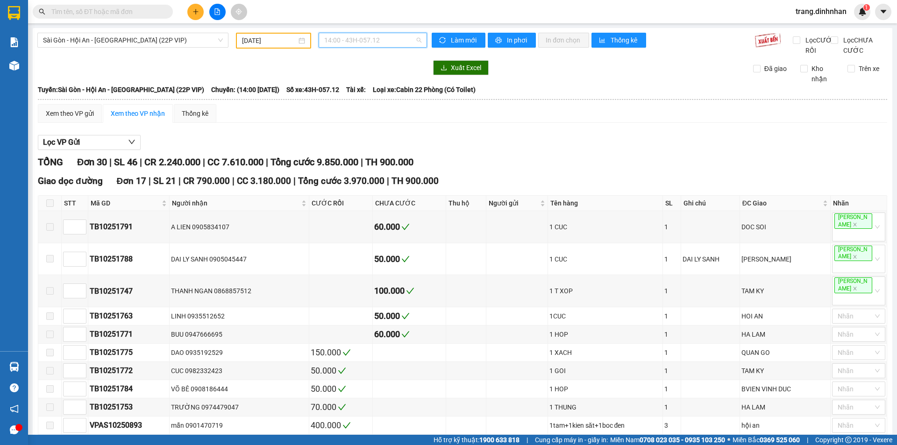
click at [394, 40] on span "14:00 - 43H-057.12" at bounding box center [372, 40] width 97 height 14
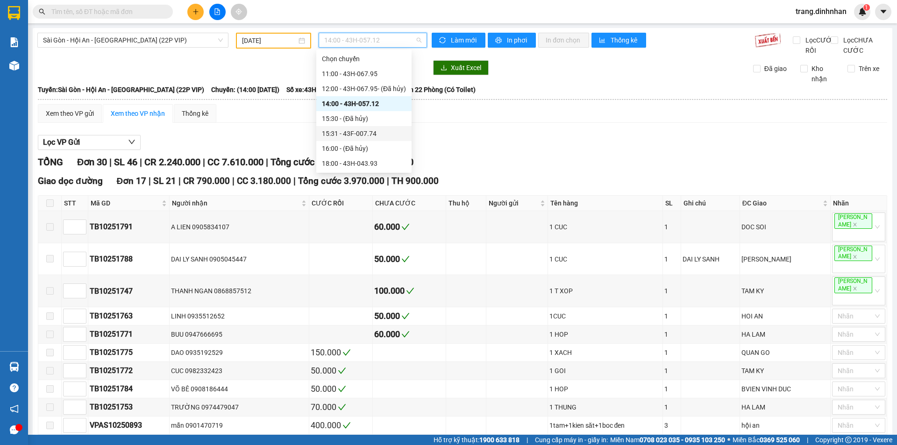
click at [363, 130] on div "15:31 - 43F-007.74" at bounding box center [364, 133] width 84 height 10
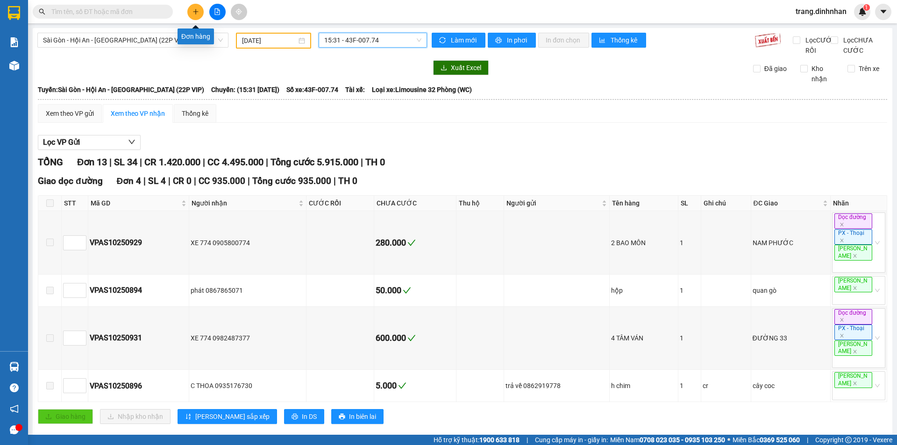
click at [196, 13] on icon "plus" at bounding box center [195, 11] width 7 height 7
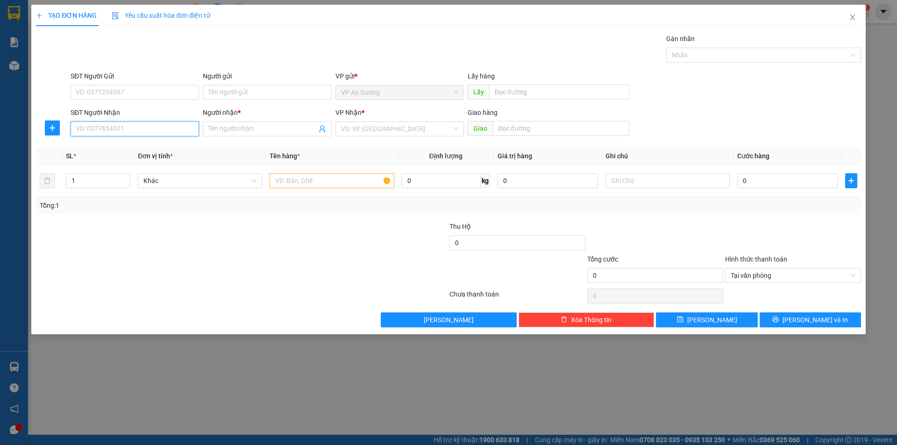
drag, startPoint x: 152, startPoint y: 132, endPoint x: 157, endPoint y: 126, distance: 8.6
click at [153, 130] on input "SĐT Người Nhận" at bounding box center [135, 128] width 128 height 15
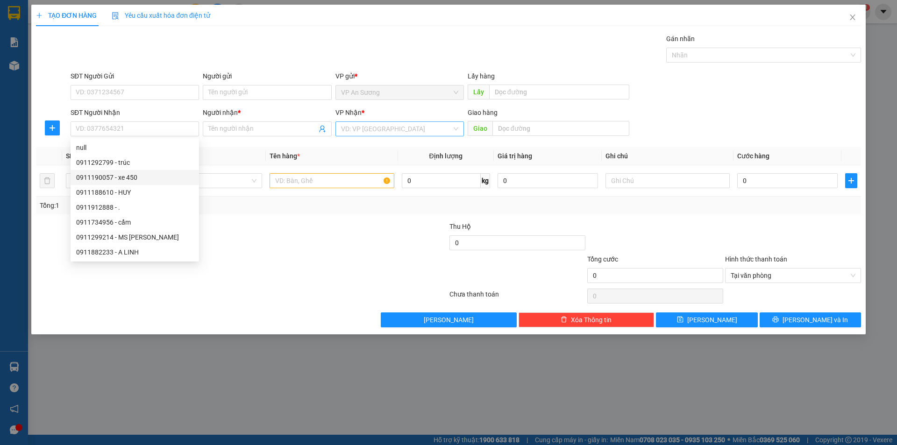
click at [375, 130] on input "search" at bounding box center [396, 129] width 111 height 14
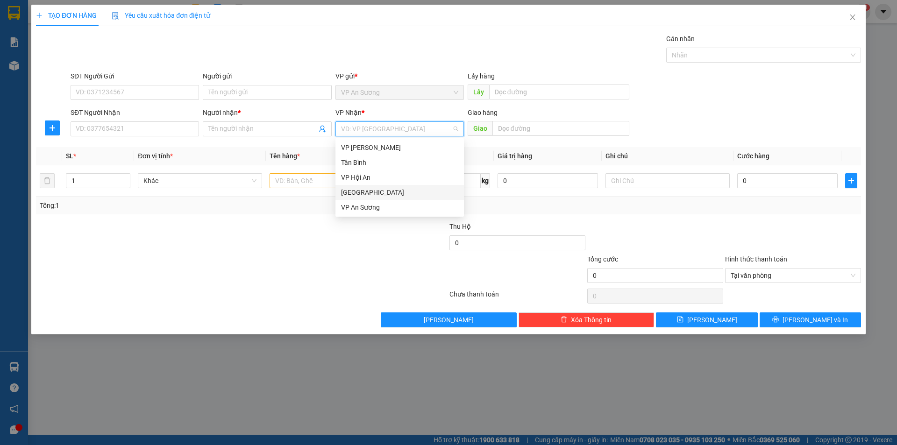
click at [351, 197] on div "[GEOGRAPHIC_DATA]" at bounding box center [399, 192] width 117 height 10
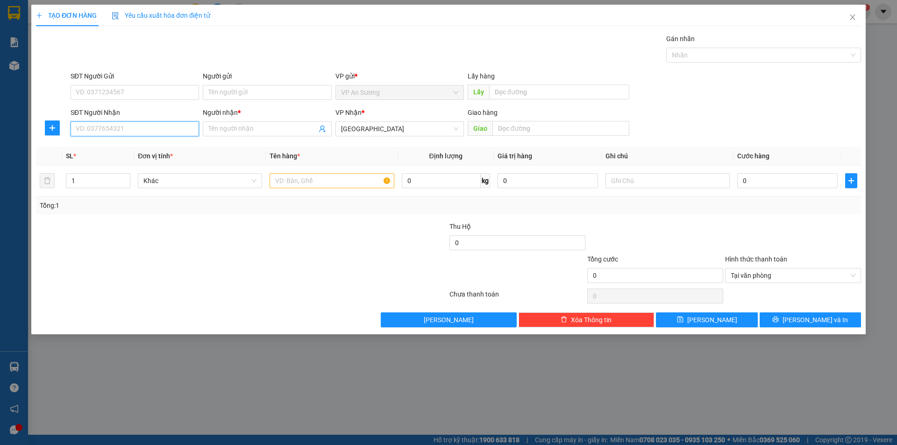
click at [142, 122] on input "SĐT Người Nhận" at bounding box center [135, 128] width 128 height 15
type input "0935006310"
click at [131, 149] on div "0935006310 - a việt" at bounding box center [134, 147] width 117 height 10
type input "a việt"
type input "0935006310"
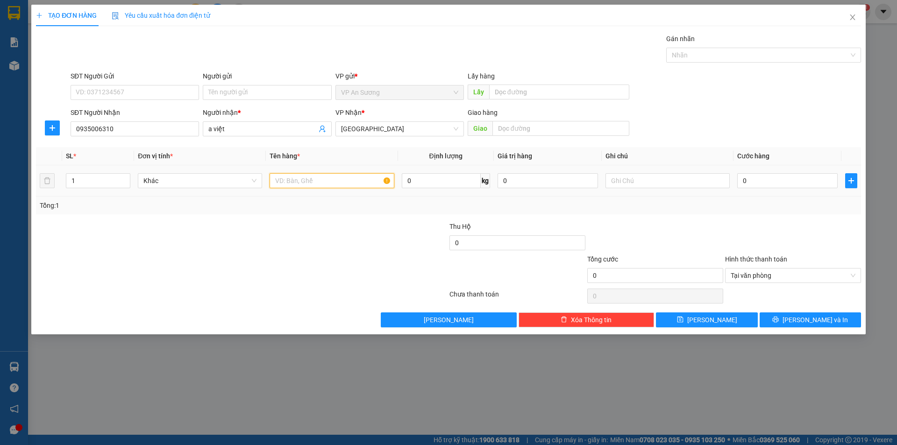
click at [297, 182] on input "text" at bounding box center [331, 180] width 124 height 15
type input "BÌ GTO"
click at [740, 177] on input "0" at bounding box center [787, 180] width 100 height 15
type input "7"
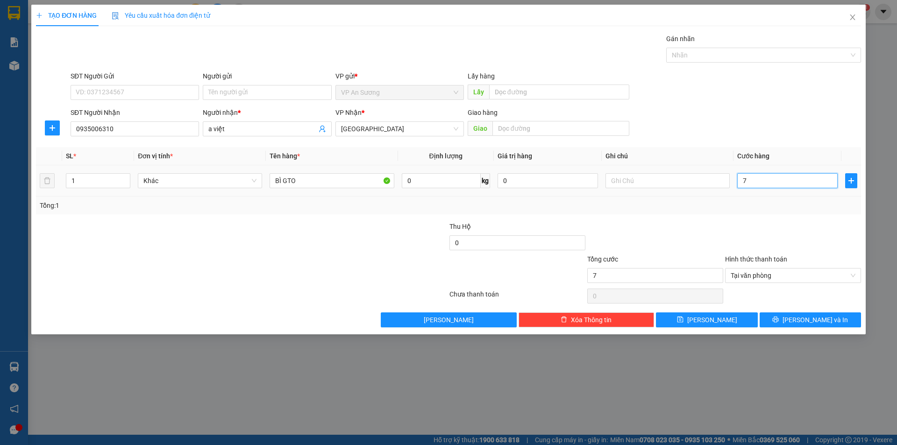
type input "70"
type input "700"
type input "7.000"
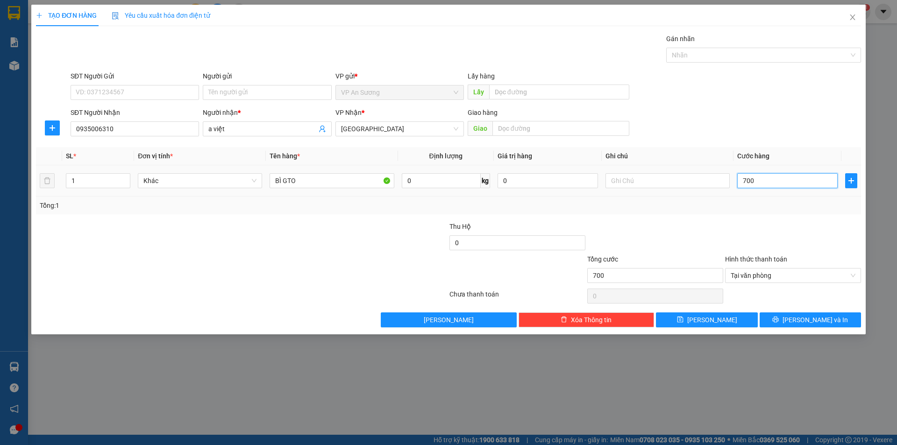
type input "7.000"
type input "70.000"
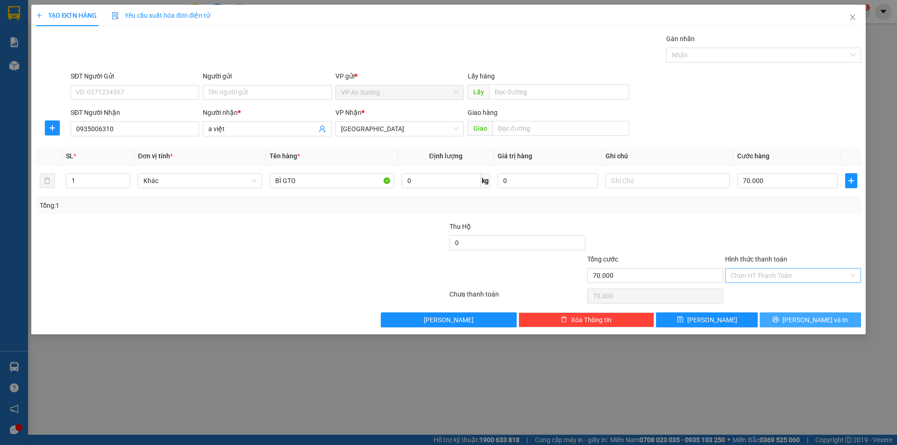
drag, startPoint x: 796, startPoint y: 318, endPoint x: 801, endPoint y: 313, distance: 7.6
click at [778, 318] on icon "printer" at bounding box center [775, 320] width 6 height 6
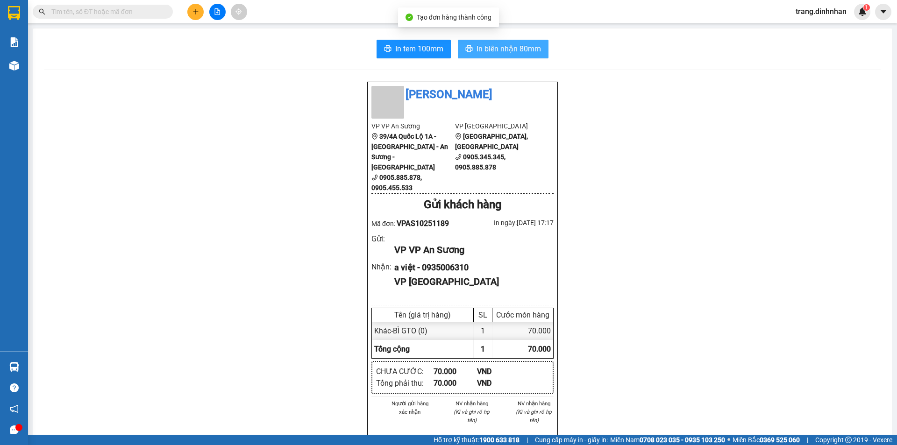
click at [526, 49] on span "In biên nhận 80mm" at bounding box center [508, 49] width 64 height 12
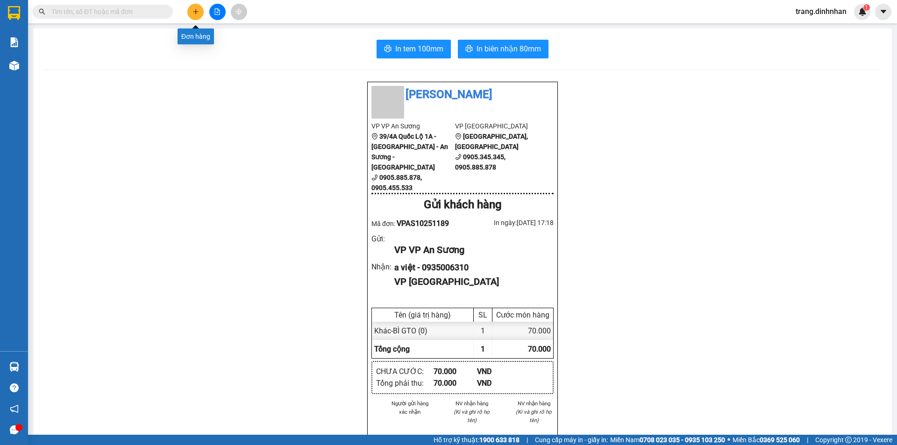
click at [199, 11] on button at bounding box center [195, 12] width 16 height 16
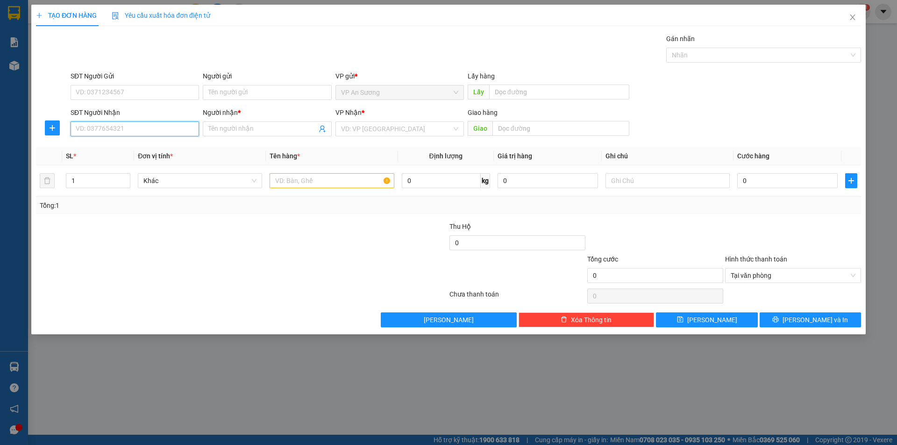
click at [157, 130] on input "SĐT Người Nhận" at bounding box center [135, 128] width 128 height 15
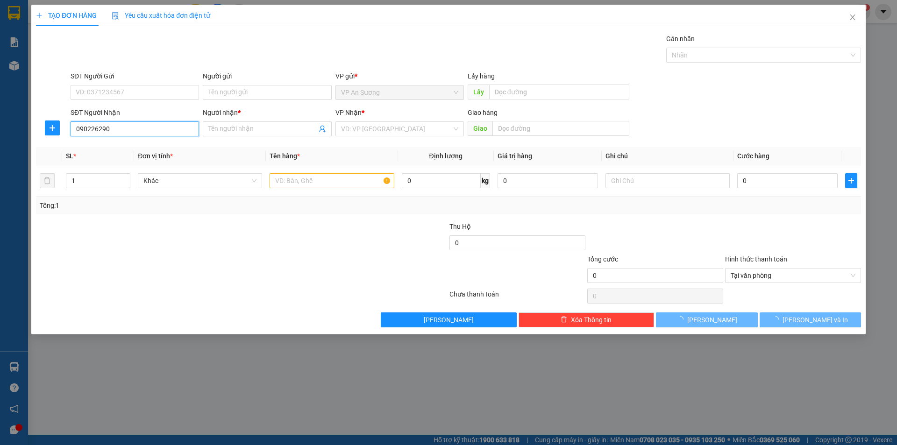
type input "0902262906"
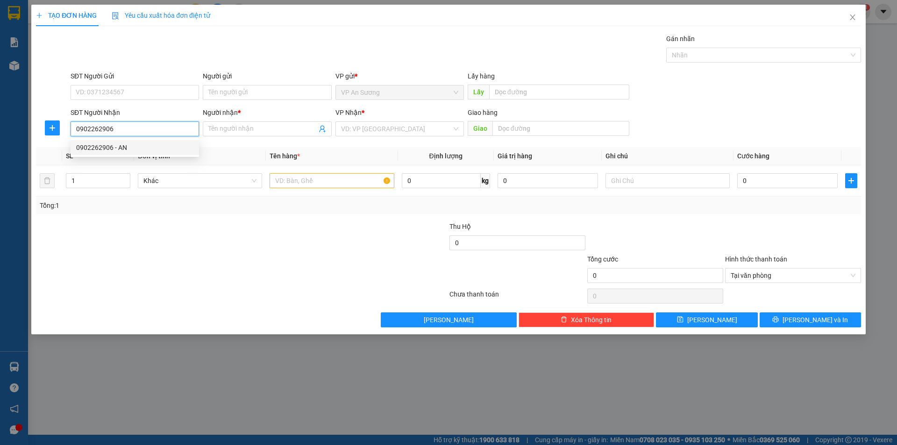
click at [100, 148] on div "0902262906 - AN" at bounding box center [134, 147] width 117 height 10
type input "AN"
type input "0902262906"
click at [297, 183] on input "text" at bounding box center [331, 180] width 124 height 15
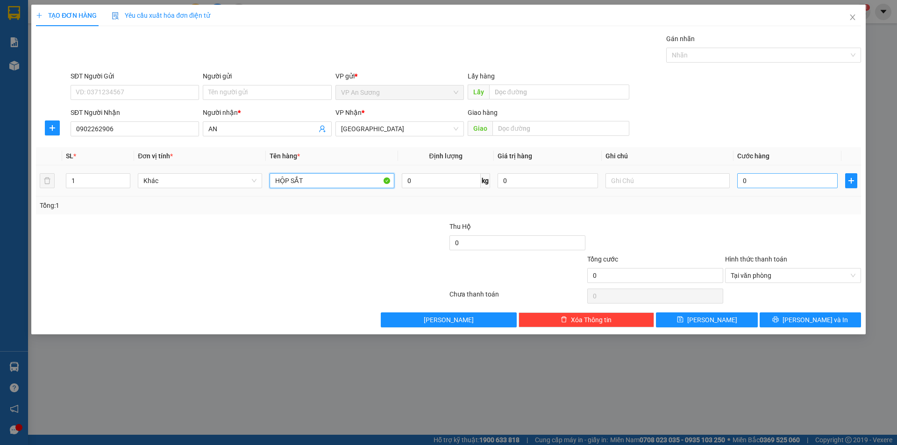
type input "HỘP SẮT"
click at [740, 178] on input "0" at bounding box center [787, 180] width 100 height 15
click at [516, 130] on input "text" at bounding box center [560, 128] width 137 height 15
type input "DIỆN BÀN"
click at [739, 176] on input "0" at bounding box center [787, 180] width 100 height 15
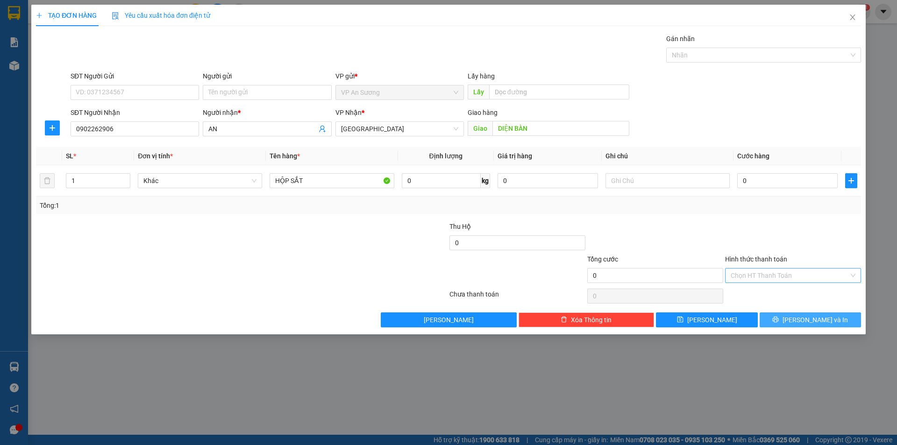
click at [790, 317] on button "[PERSON_NAME] và In" at bounding box center [809, 319] width 101 height 15
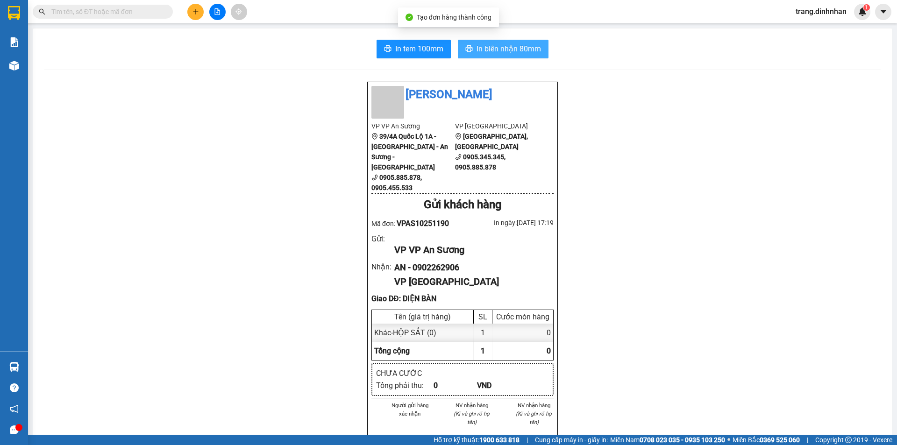
click at [495, 40] on button "In biên nhận 80mm" at bounding box center [503, 49] width 91 height 19
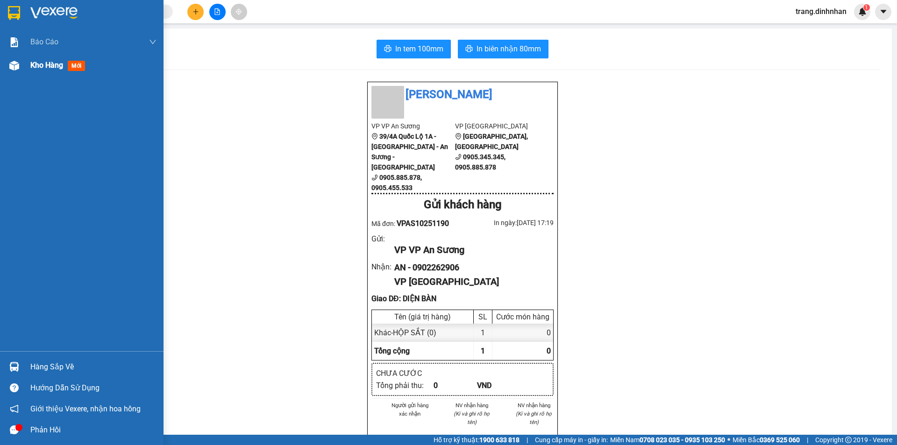
click at [42, 68] on span "Kho hàng" at bounding box center [46, 65] width 33 height 9
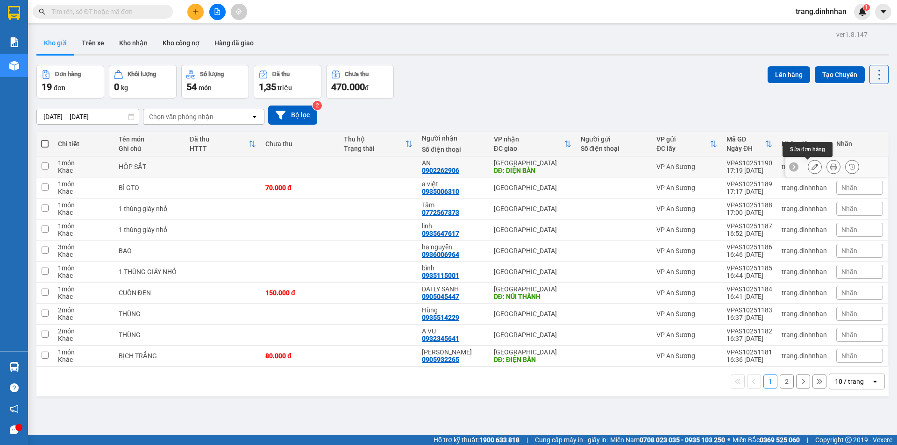
click at [808, 165] on button at bounding box center [814, 167] width 13 height 16
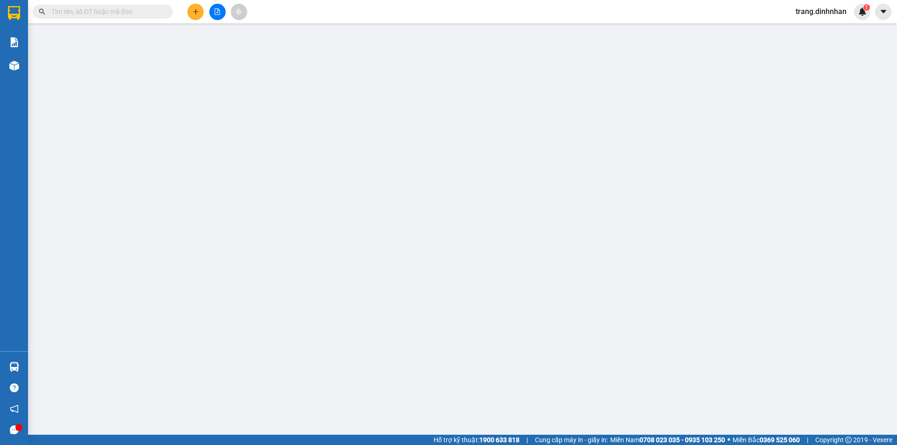
type input "0902262906"
type input "AN"
type input "DIỆN BÀN"
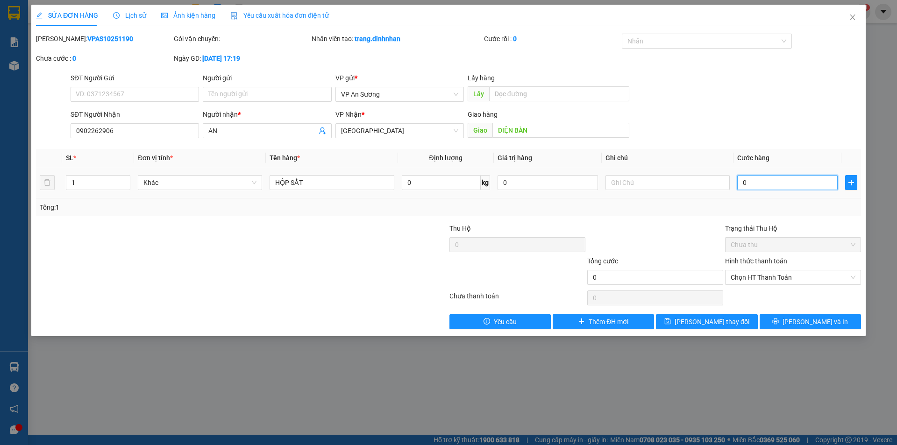
click at [740, 180] on input "0" at bounding box center [787, 182] width 100 height 15
type input "7"
type input "70"
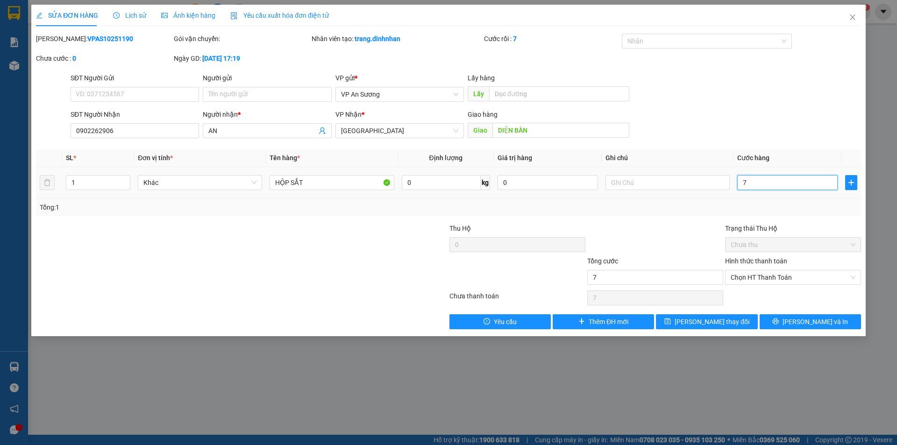
type input "70"
type input "700"
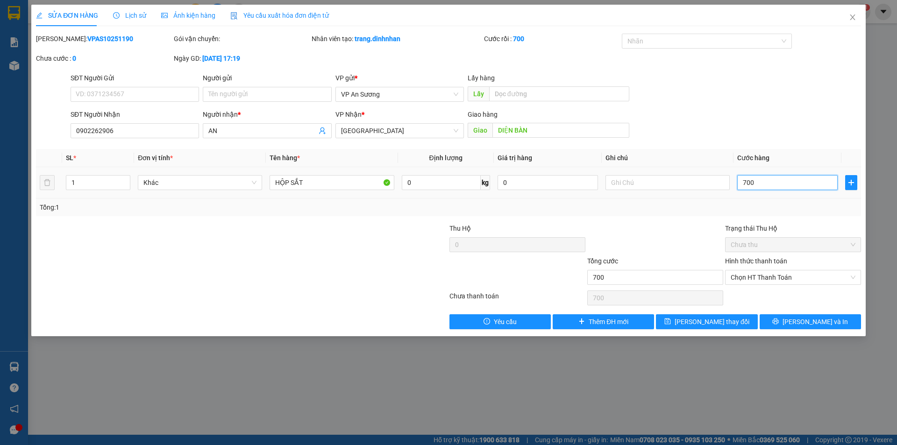
type input "7.000"
type input "70.000"
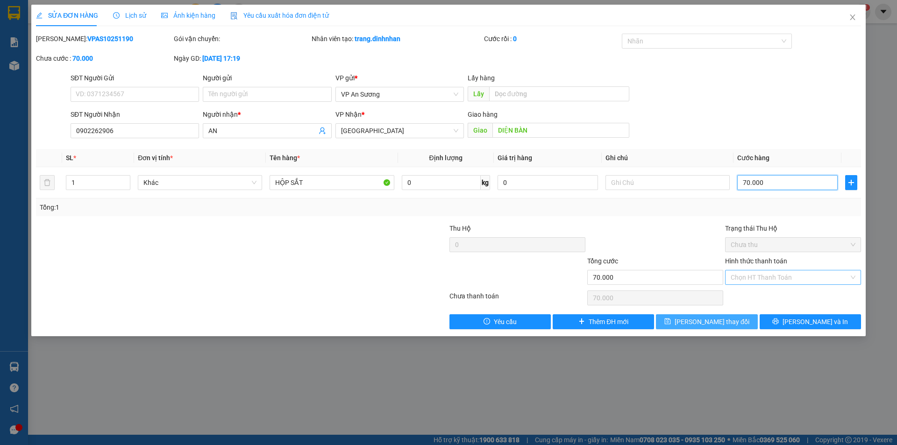
type input "70.000"
drag, startPoint x: 733, startPoint y: 325, endPoint x: 741, endPoint y: 310, distance: 16.7
click at [733, 323] on button "[PERSON_NAME] thay đổi" at bounding box center [706, 321] width 101 height 15
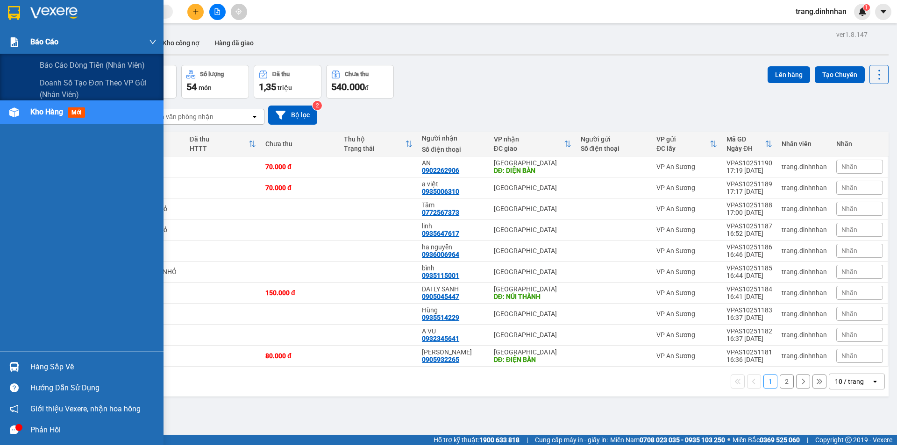
click at [30, 40] on div "Báo cáo" at bounding box center [81, 41] width 163 height 23
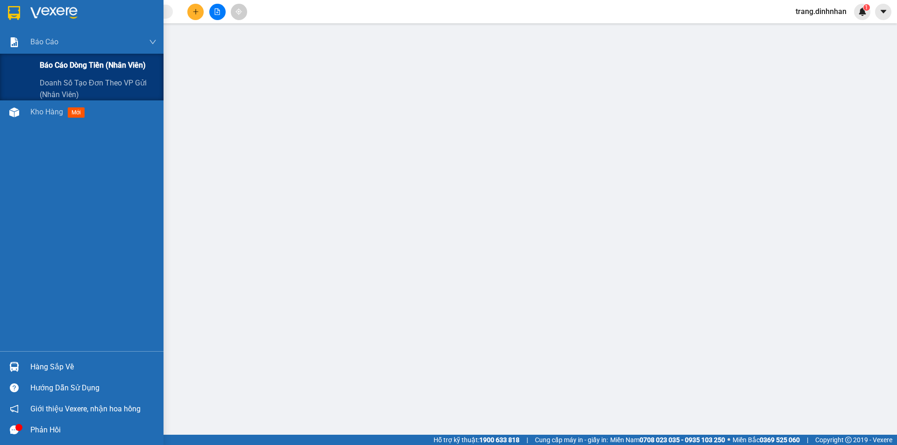
click at [63, 63] on span "Báo cáo dòng tiền (nhân viên)" at bounding box center [93, 65] width 106 height 12
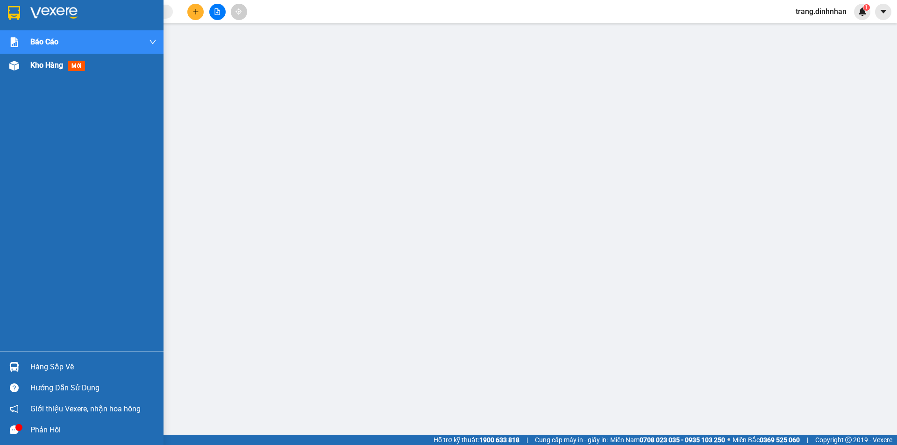
click at [48, 66] on span "Kho hàng" at bounding box center [46, 65] width 33 height 9
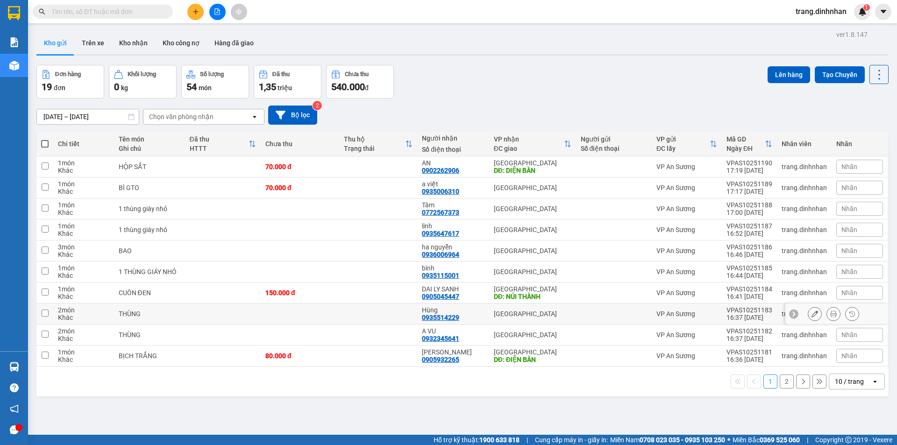
scroll to position [43, 0]
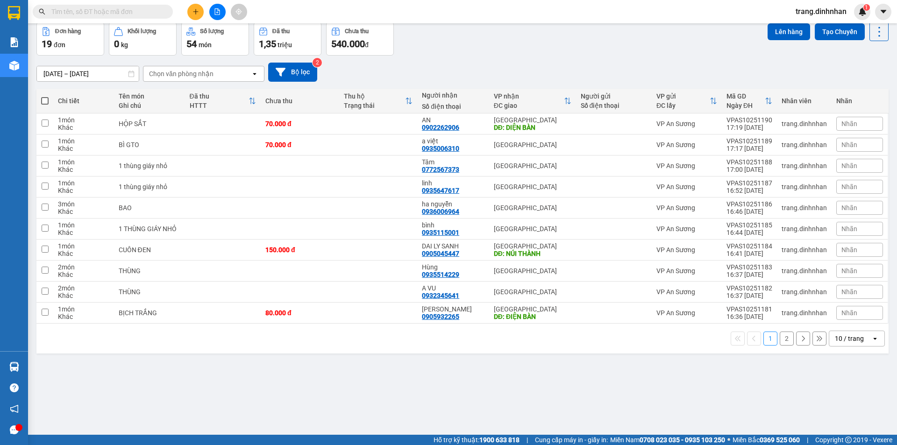
click at [780, 344] on button "2" at bounding box center [786, 339] width 14 height 14
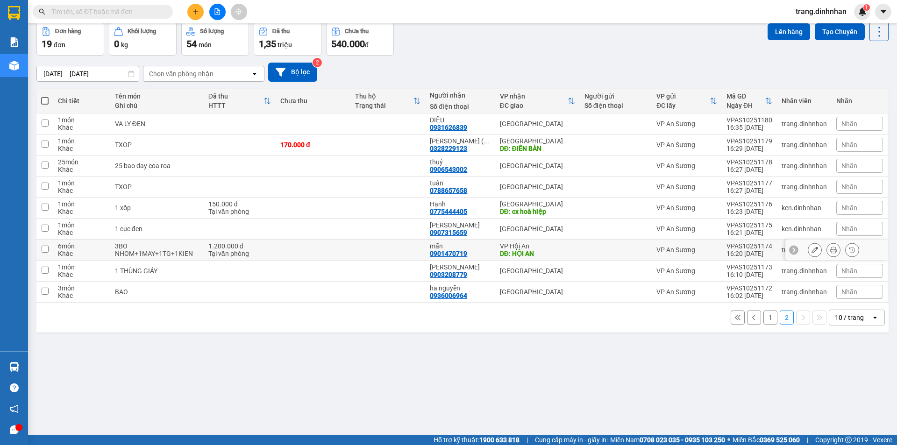
click at [562, 248] on div "VP Hội An" at bounding box center [537, 245] width 75 height 7
checkbox input "true"
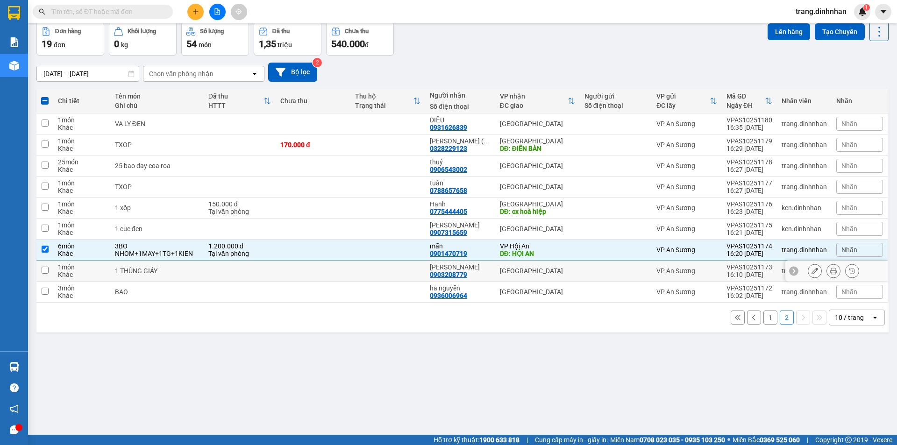
click at [569, 270] on div "[GEOGRAPHIC_DATA]" at bounding box center [537, 270] width 75 height 7
checkbox input "true"
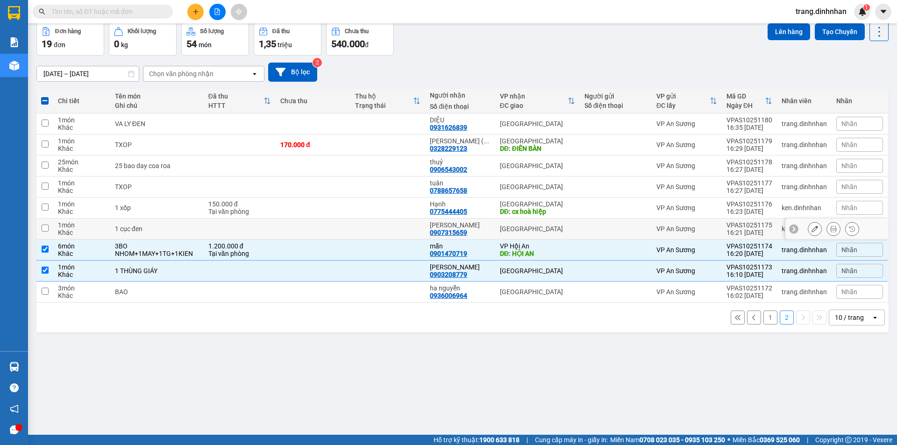
click at [573, 230] on td "[GEOGRAPHIC_DATA]" at bounding box center [537, 229] width 85 height 21
checkbox input "true"
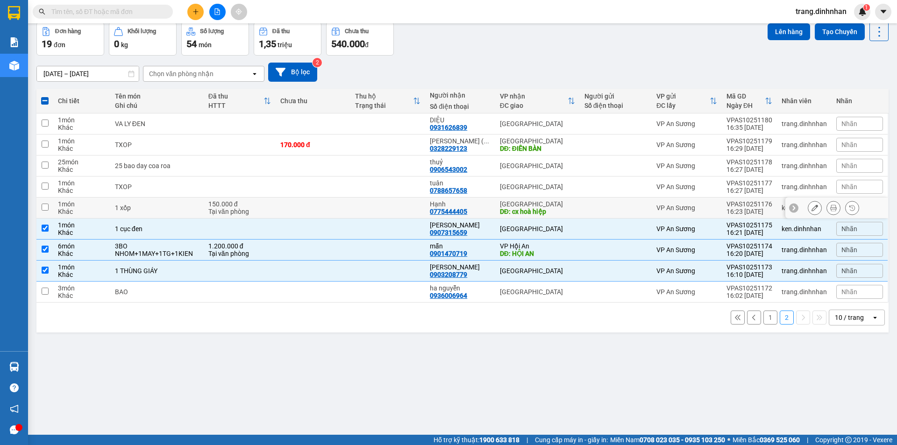
click at [580, 206] on td at bounding box center [616, 208] width 72 height 21
checkbox input "true"
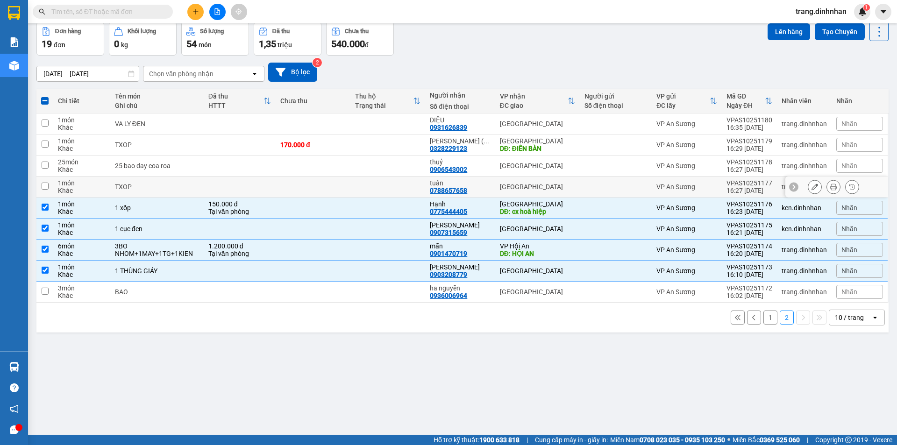
click at [574, 189] on td "[GEOGRAPHIC_DATA]" at bounding box center [537, 187] width 85 height 21
checkbox input "true"
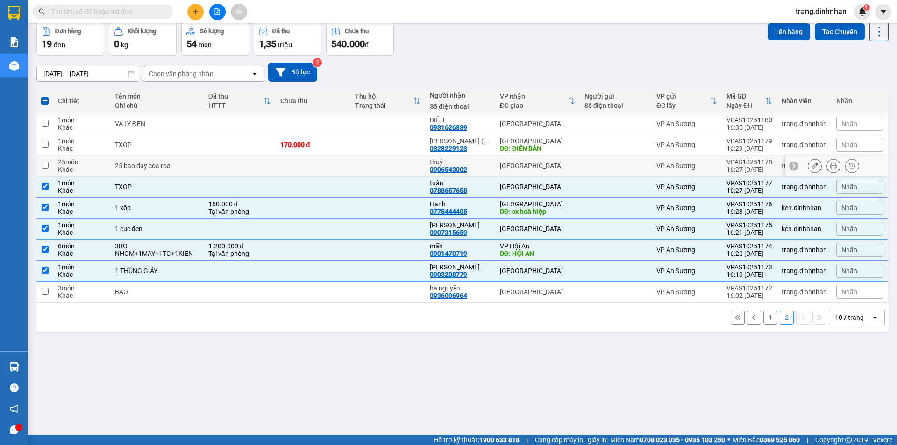
click at [584, 167] on div at bounding box center [615, 165] width 63 height 7
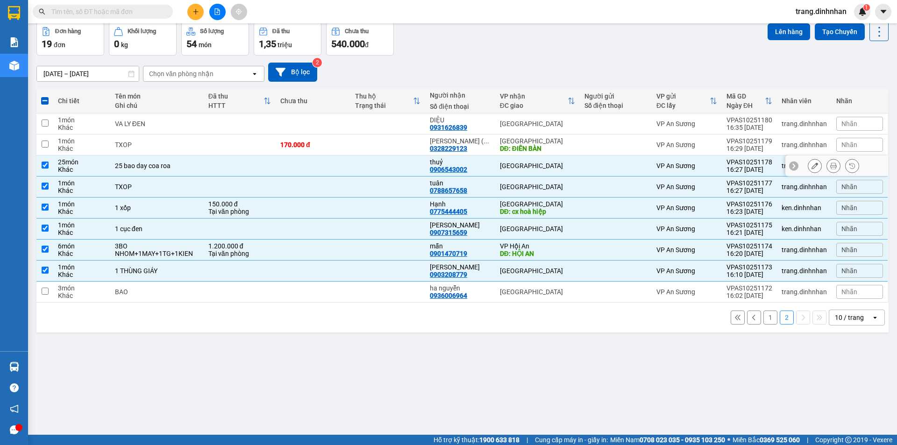
click at [584, 163] on div at bounding box center [615, 165] width 63 height 7
checkbox input "false"
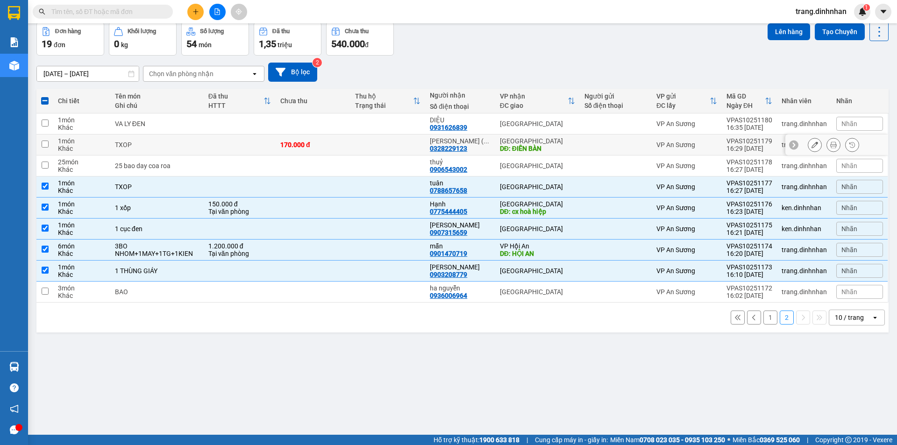
click at [580, 151] on td at bounding box center [616, 144] width 72 height 21
checkbox input "true"
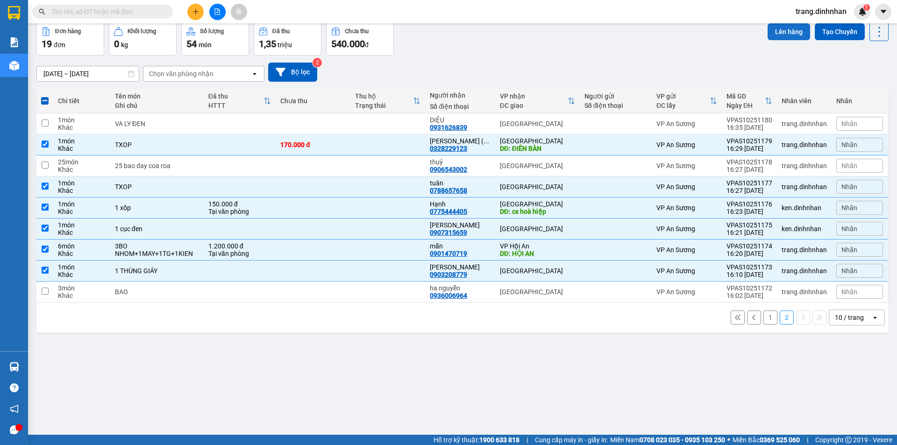
click at [773, 28] on button "Lên hàng" at bounding box center [788, 31] width 42 height 17
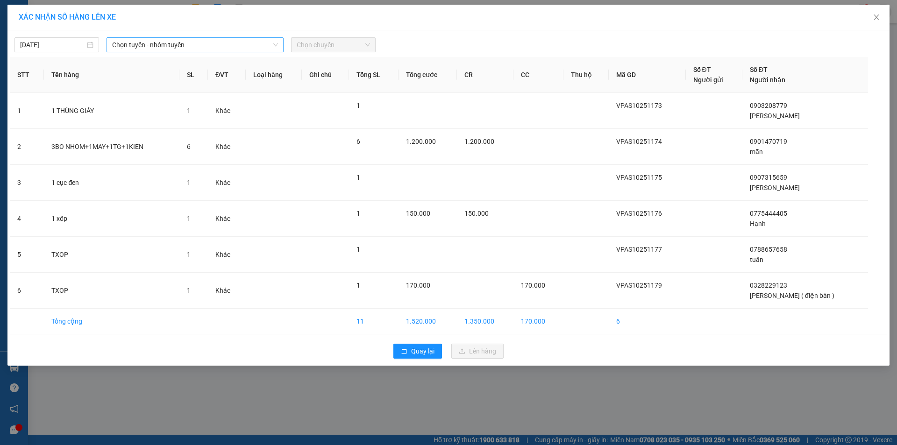
click at [260, 45] on span "Chọn tuyến - nhóm tuyến" at bounding box center [195, 45] width 166 height 14
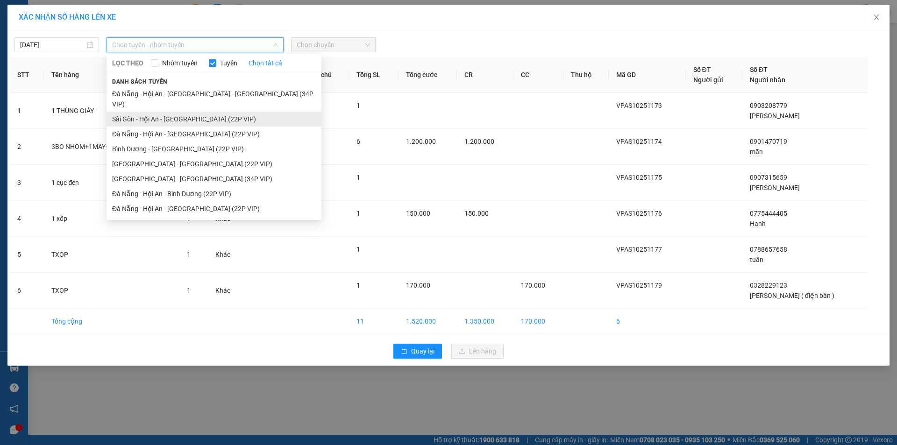
click at [221, 112] on li "Sài Gòn - Hội An - [GEOGRAPHIC_DATA] (22P VIP)" at bounding box center [213, 119] width 215 height 15
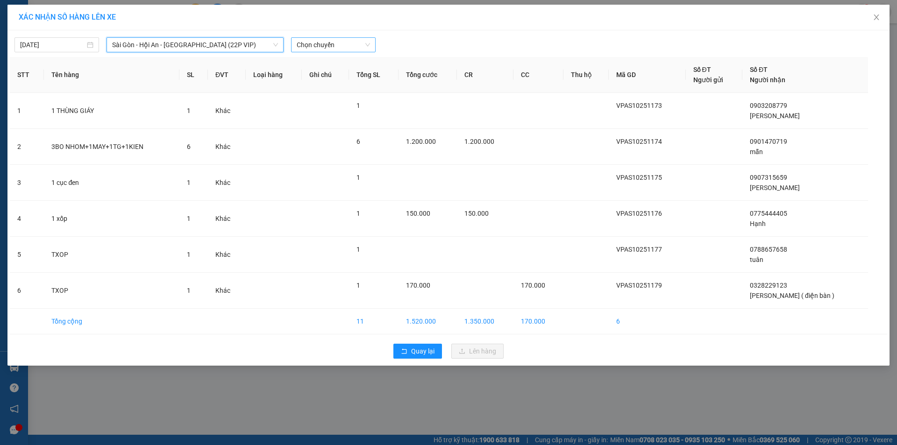
click at [351, 44] on span "Chọn chuyến" at bounding box center [333, 45] width 73 height 14
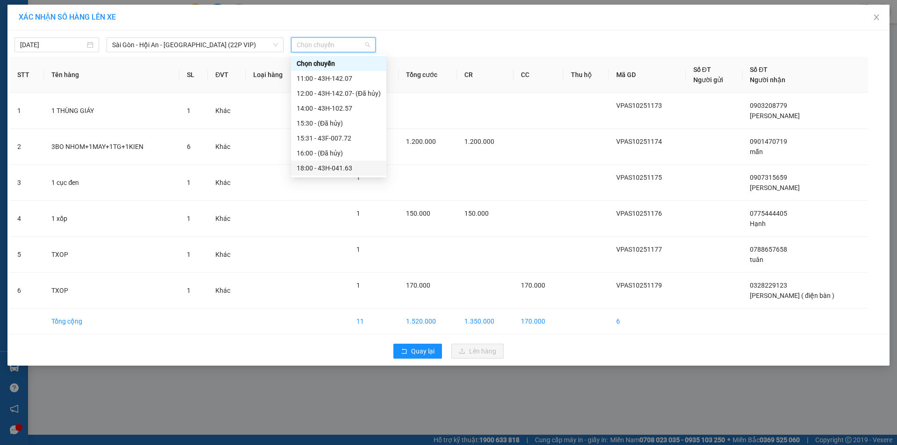
click at [326, 164] on div "18:00 - 43H-041.63" at bounding box center [339, 168] width 84 height 10
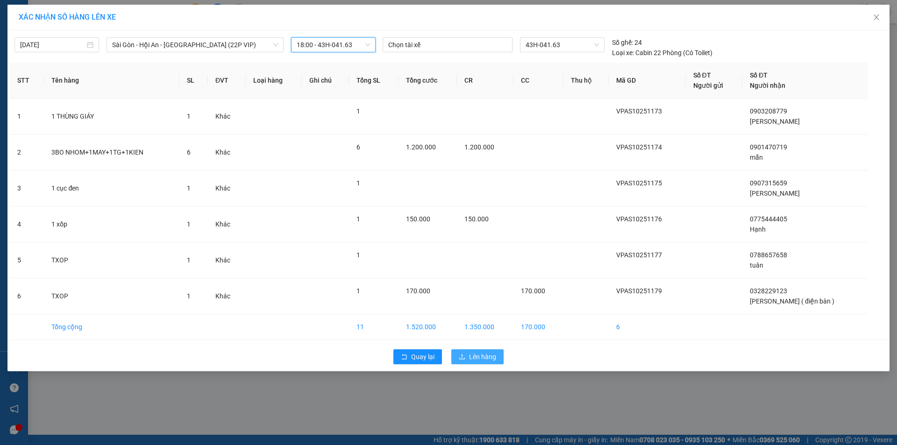
click at [465, 357] on icon "upload" at bounding box center [462, 357] width 7 height 7
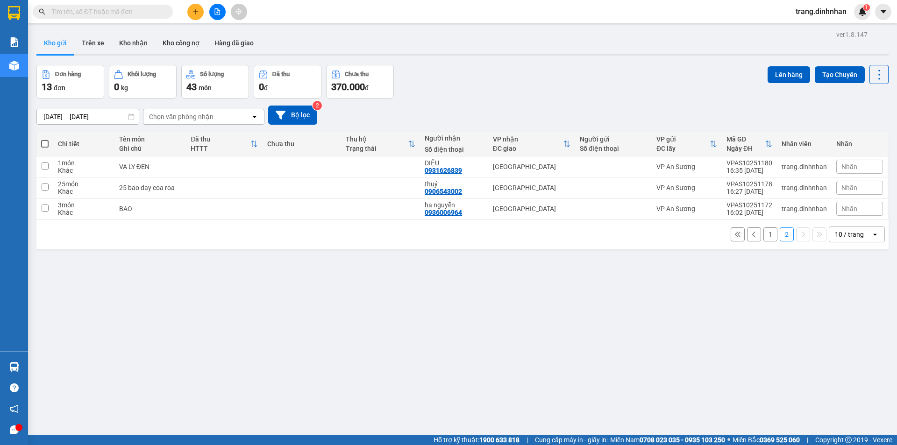
click at [765, 235] on button "1" at bounding box center [770, 234] width 14 height 14
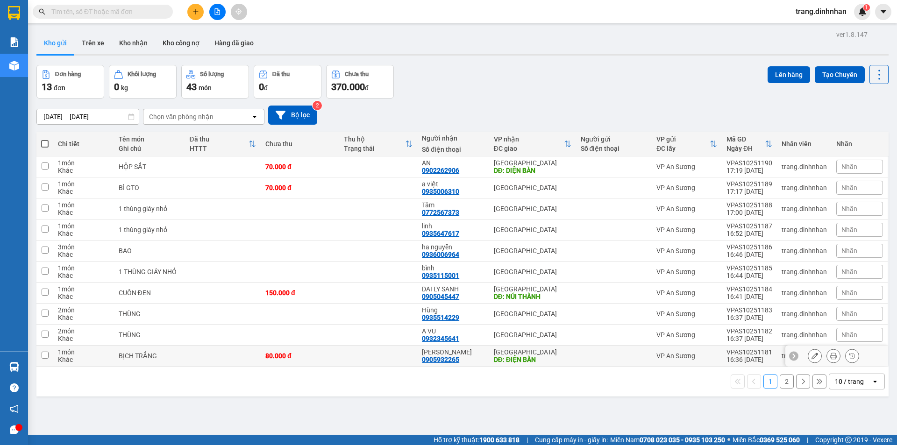
click at [576, 354] on td at bounding box center [614, 356] width 76 height 21
checkbox input "true"
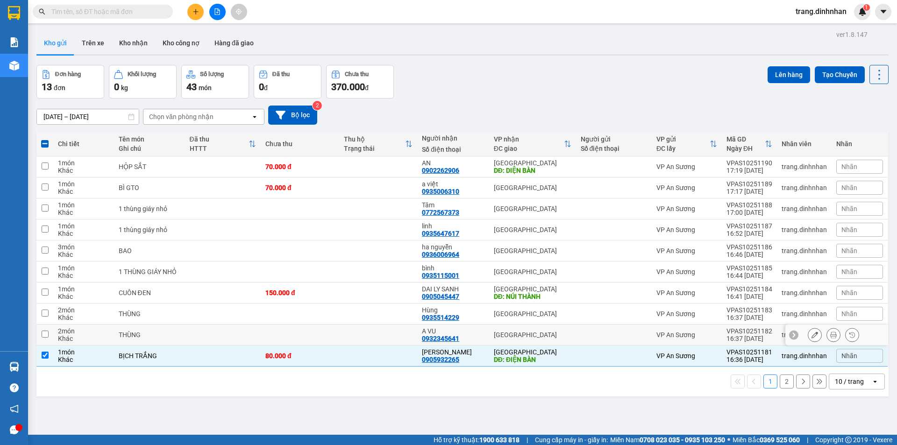
click at [605, 328] on td at bounding box center [614, 335] width 76 height 21
checkbox input "true"
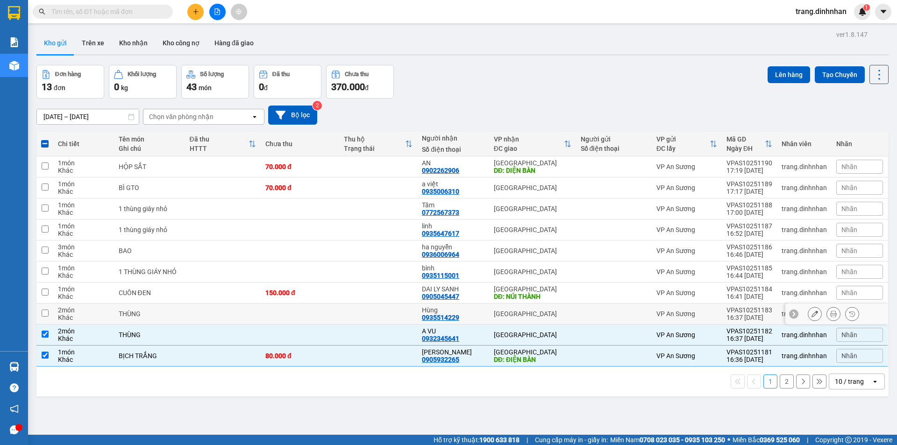
click at [601, 312] on div at bounding box center [613, 313] width 66 height 7
checkbox input "true"
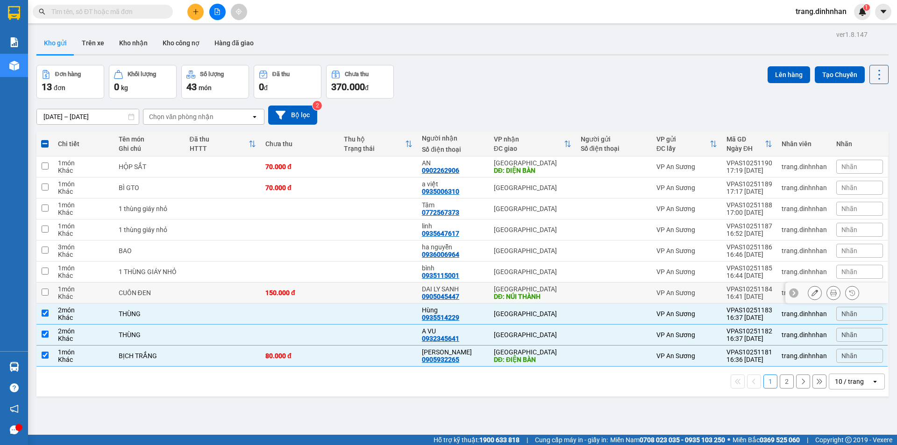
click at [597, 291] on div at bounding box center [613, 292] width 66 height 7
checkbox input "true"
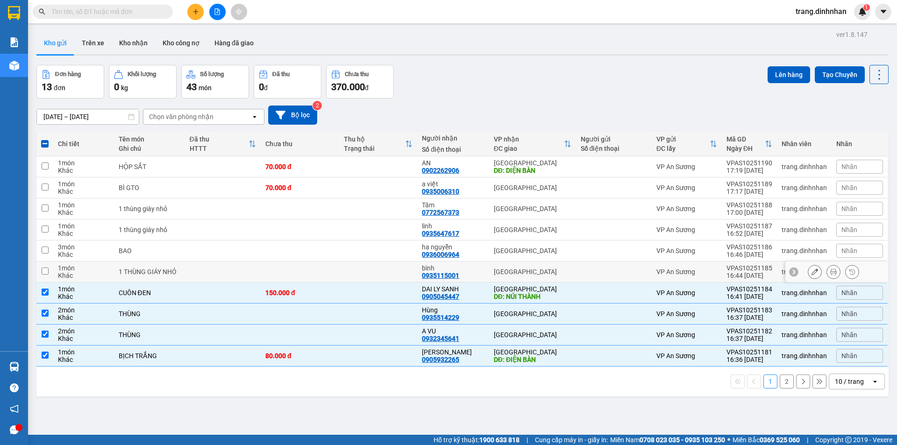
click at [587, 268] on div at bounding box center [613, 271] width 66 height 7
checkbox input "true"
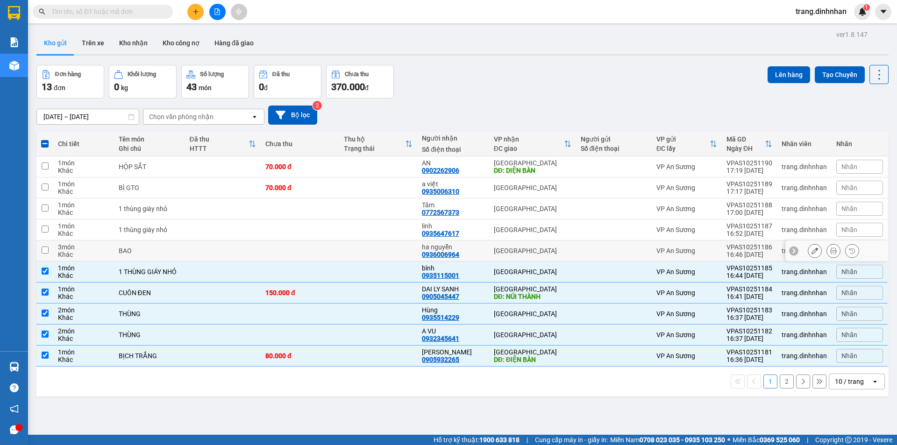
click at [583, 247] on div at bounding box center [613, 250] width 66 height 7
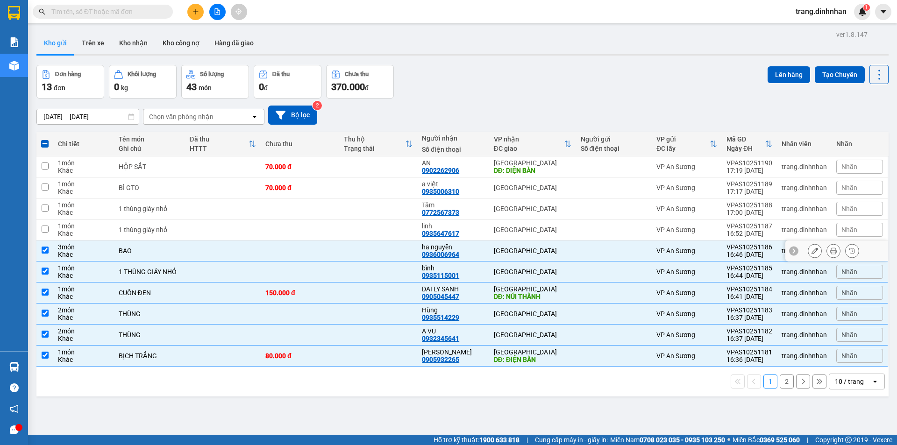
click at [583, 247] on div at bounding box center [613, 250] width 66 height 7
checkbox input "false"
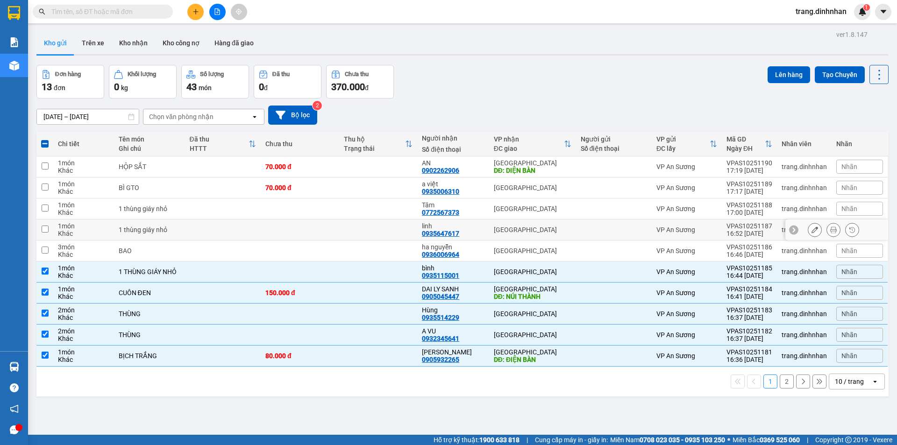
click at [589, 223] on td at bounding box center [614, 229] width 76 height 21
checkbox input "true"
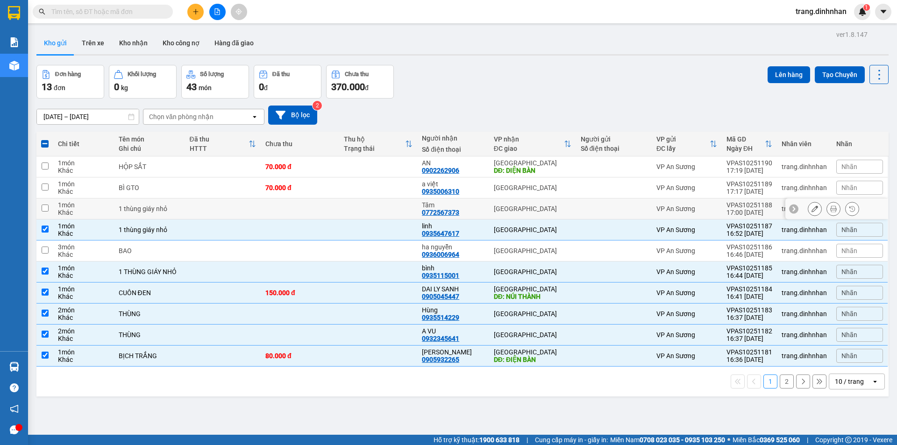
click at [595, 205] on div at bounding box center [613, 208] width 66 height 7
checkbox input "true"
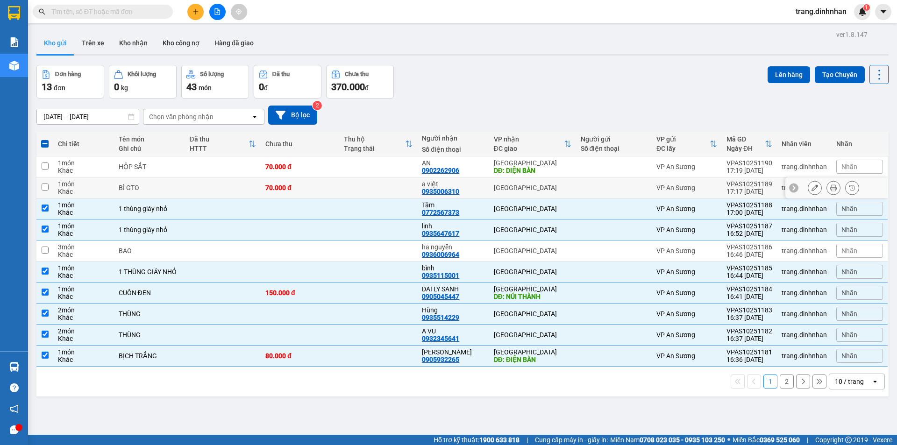
click at [584, 188] on div at bounding box center [613, 187] width 66 height 7
checkbox input "true"
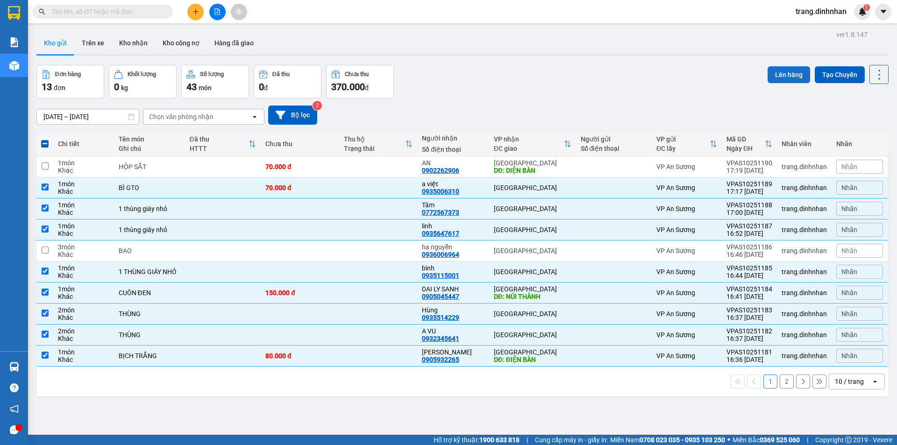
click at [768, 76] on button "Lên hàng" at bounding box center [788, 74] width 42 height 17
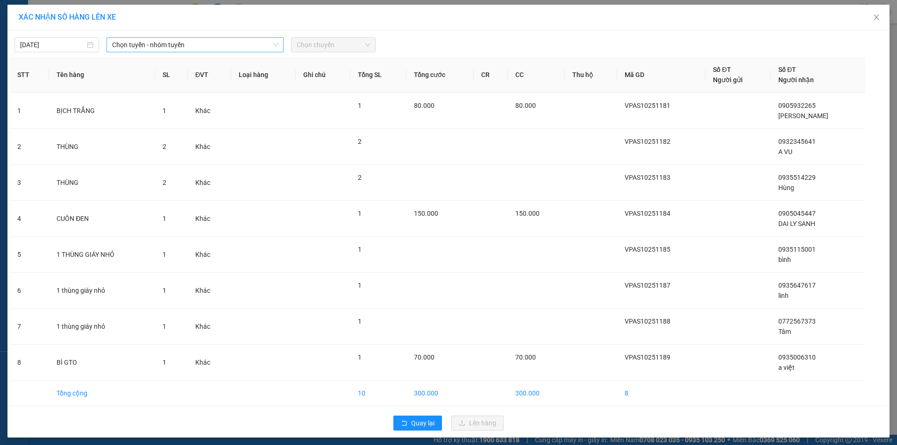
click at [262, 41] on span "Chọn tuyến - nhóm tuyến" at bounding box center [195, 45] width 166 height 14
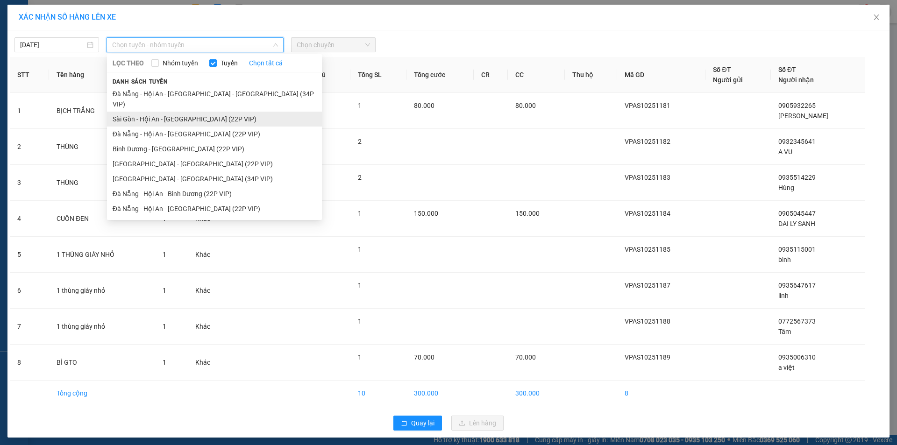
click at [228, 112] on li "Sài Gòn - Hội An - [GEOGRAPHIC_DATA] (22P VIP)" at bounding box center [214, 119] width 215 height 15
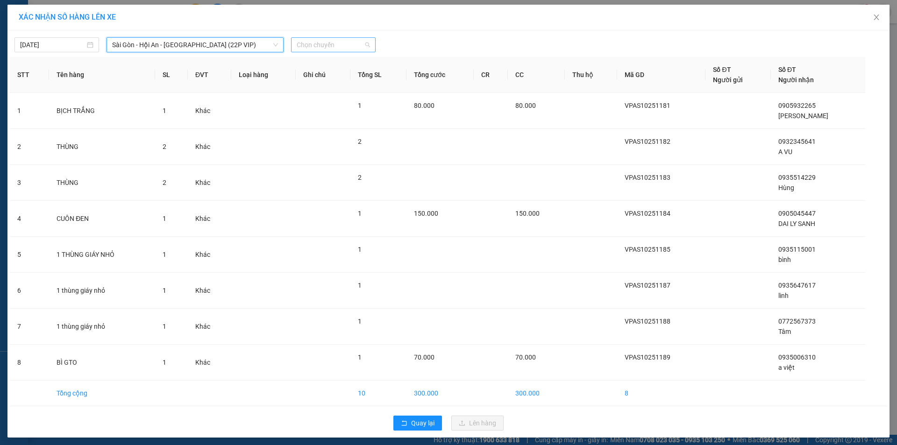
click at [344, 46] on span "Chọn chuyến" at bounding box center [333, 45] width 73 height 14
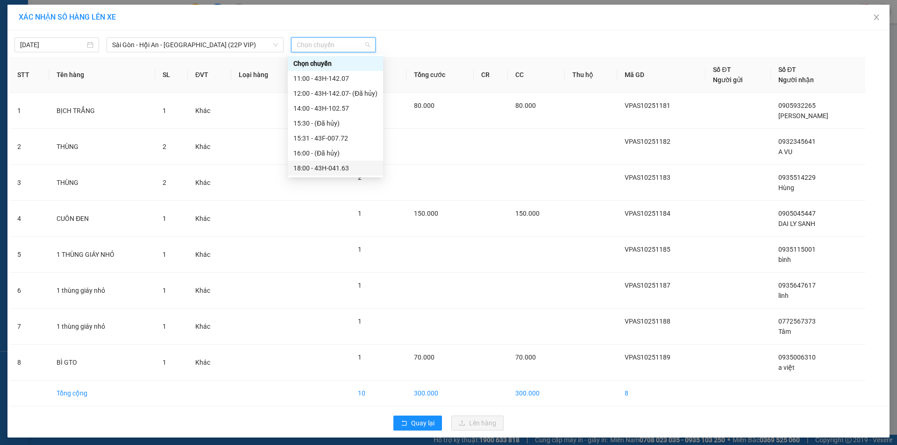
click at [324, 166] on div "18:00 - 43H-041.63" at bounding box center [335, 168] width 84 height 10
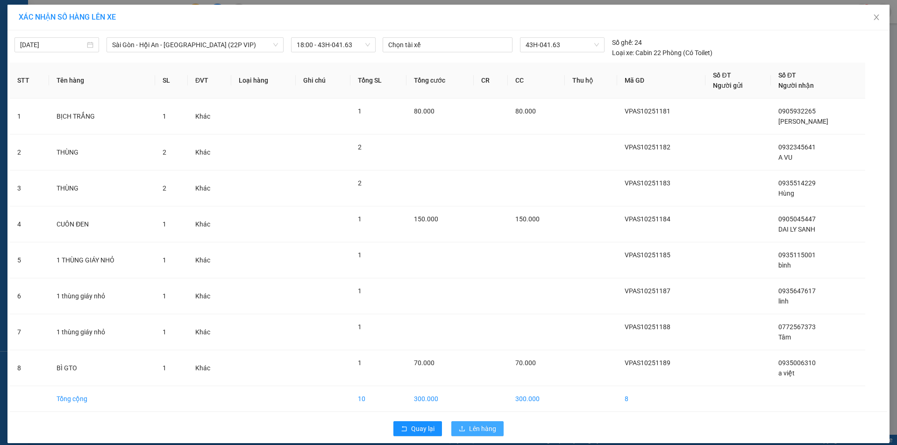
click at [469, 425] on span "Lên hàng" at bounding box center [482, 429] width 27 height 10
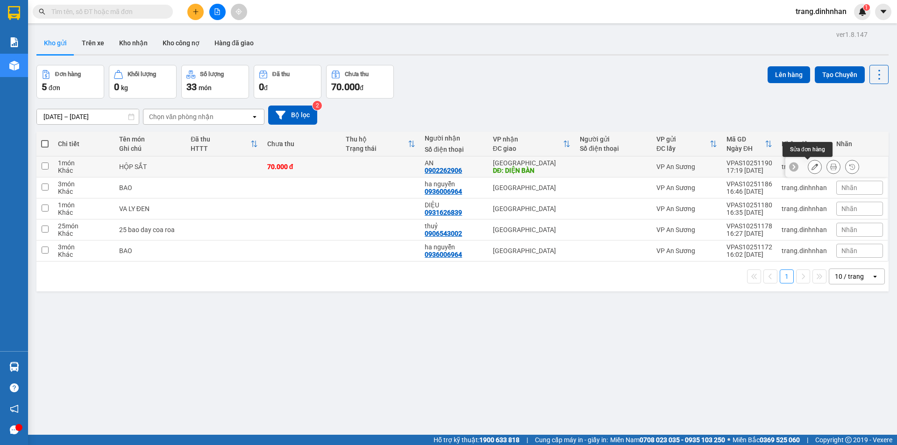
click at [808, 164] on button at bounding box center [814, 167] width 13 height 16
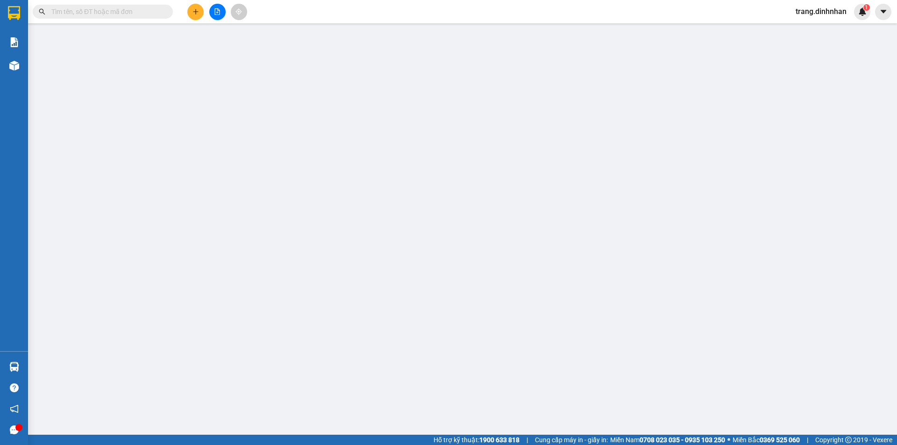
type input "0902262906"
type input "AN"
type input "DIỆN BÀN"
type input "70.000"
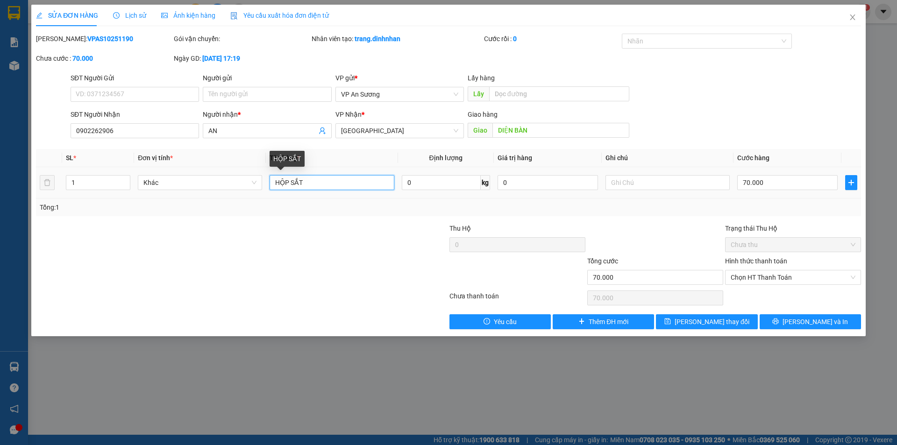
click at [337, 180] on input "HỘP SẮT" at bounding box center [331, 182] width 124 height 15
type input "H"
type input "TXOP NHỎ"
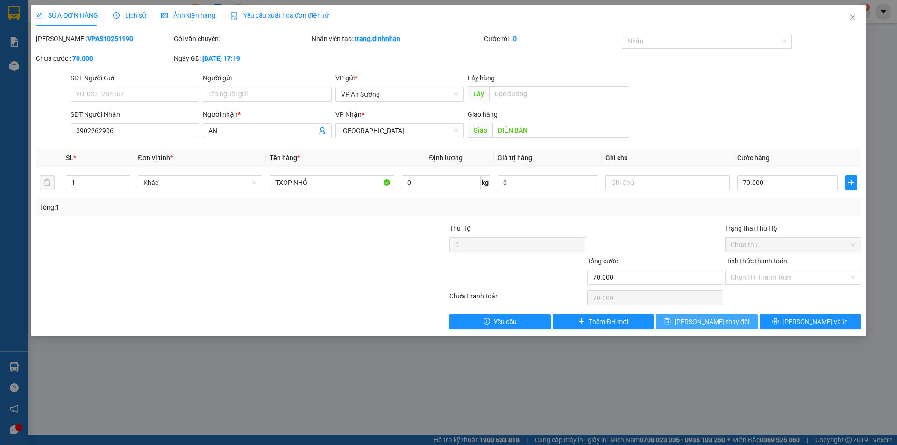
click at [706, 320] on span "[PERSON_NAME] thay đổi" at bounding box center [711, 322] width 75 height 10
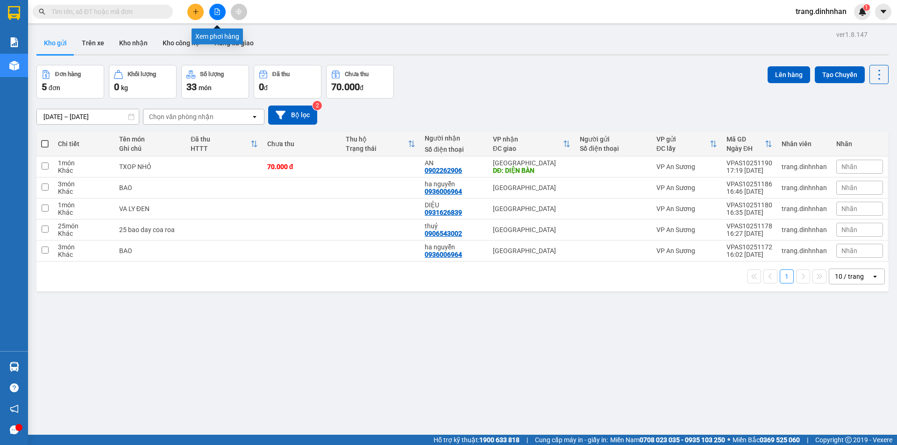
click at [221, 12] on button at bounding box center [217, 12] width 16 height 16
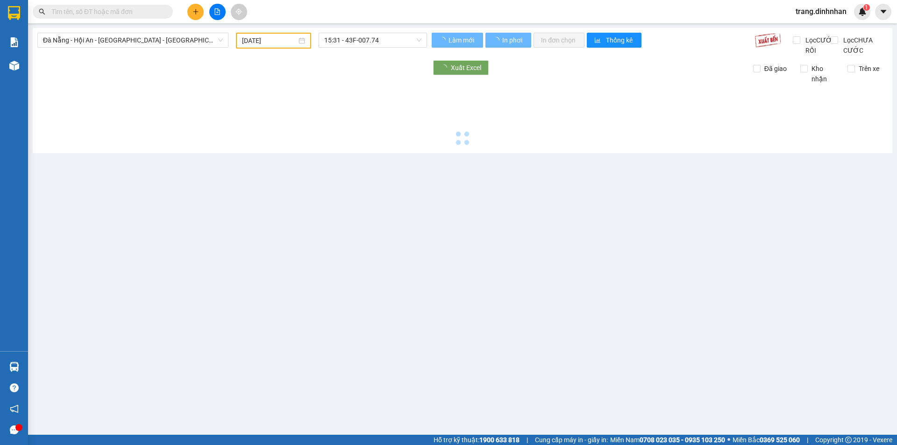
type input "[DATE]"
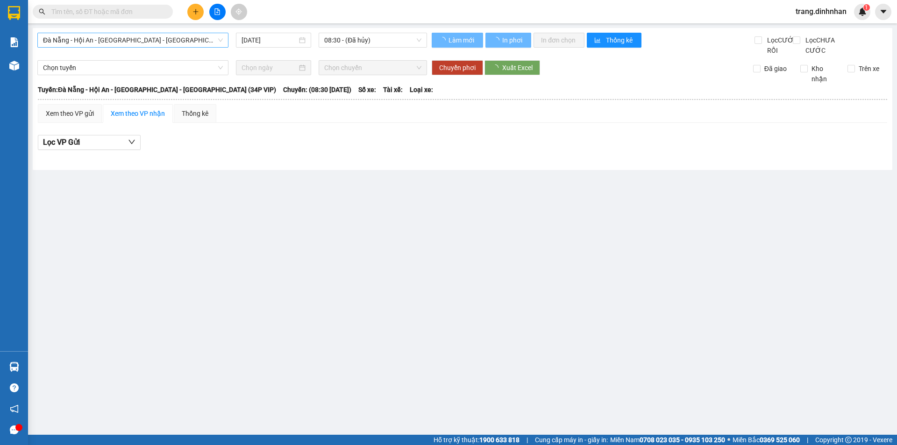
click at [204, 38] on span "Đà Nẵng - Hội An - [GEOGRAPHIC_DATA] - [GEOGRAPHIC_DATA] (34P VIP)" at bounding box center [133, 40] width 180 height 14
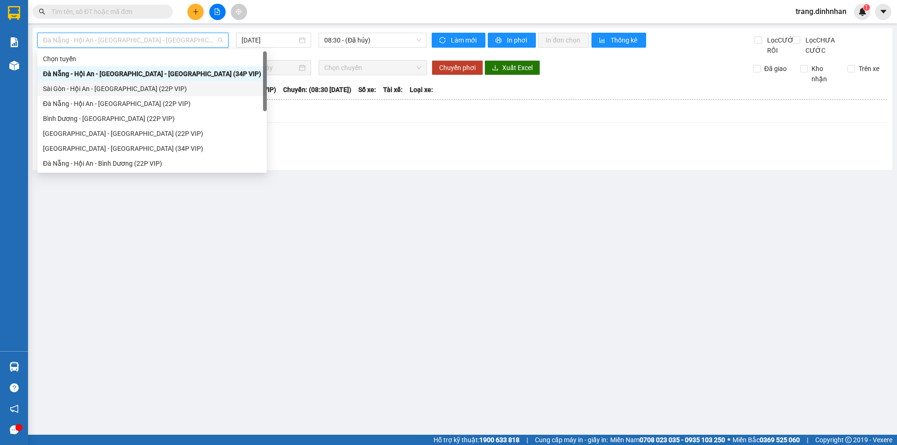
click at [159, 90] on div "Sài Gòn - Hội An - [GEOGRAPHIC_DATA] (22P VIP)" at bounding box center [152, 89] width 218 height 10
type input "[DATE]"
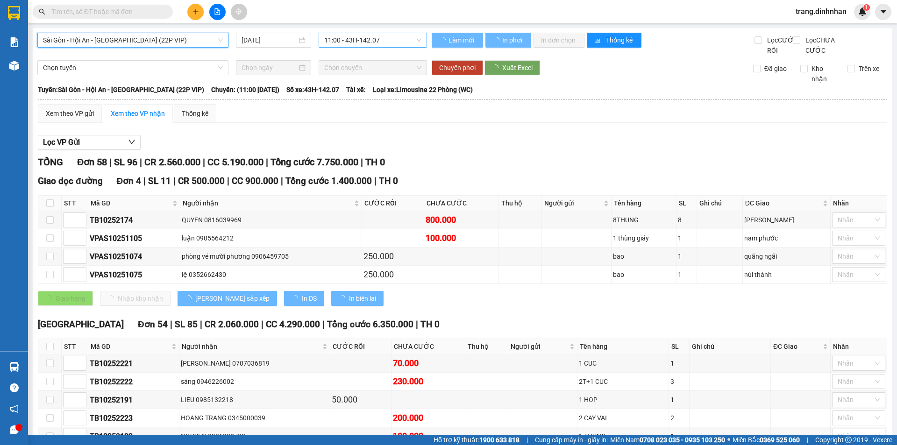
click at [388, 40] on span "11:00 - 43H-142.07" at bounding box center [372, 40] width 97 height 14
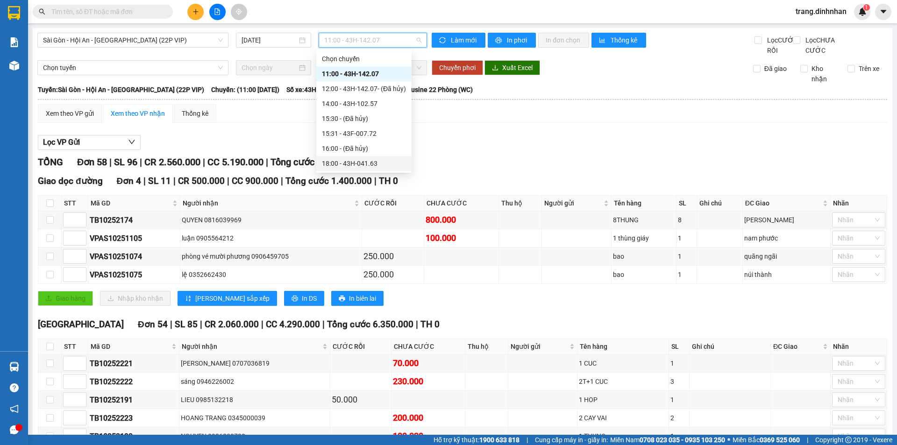
click at [374, 162] on div "18:00 - 43H-041.63" at bounding box center [364, 163] width 84 height 10
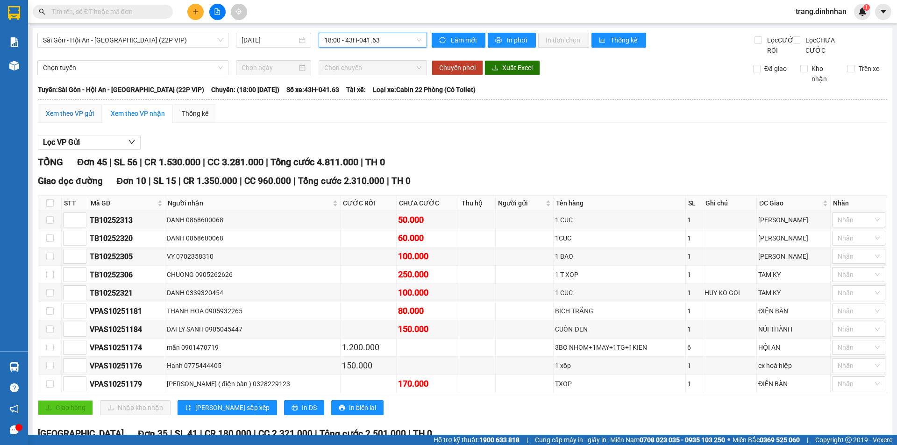
click at [72, 119] on div "Xem theo VP gửi" at bounding box center [70, 113] width 48 height 10
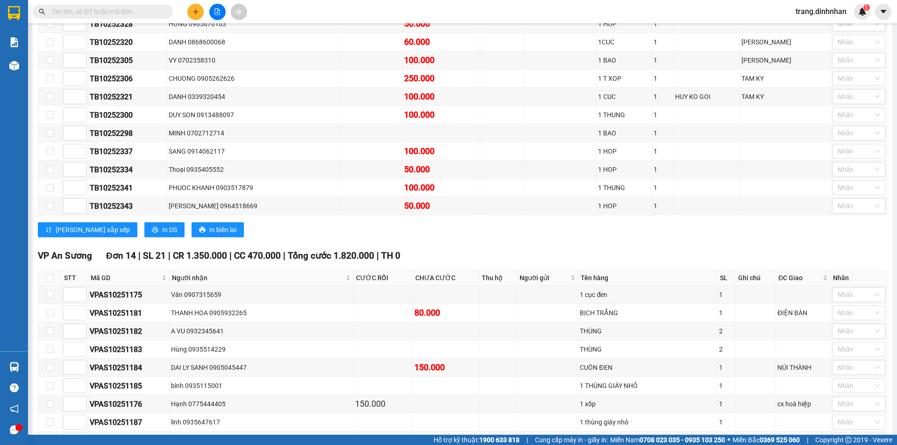
scroll to position [700, 0]
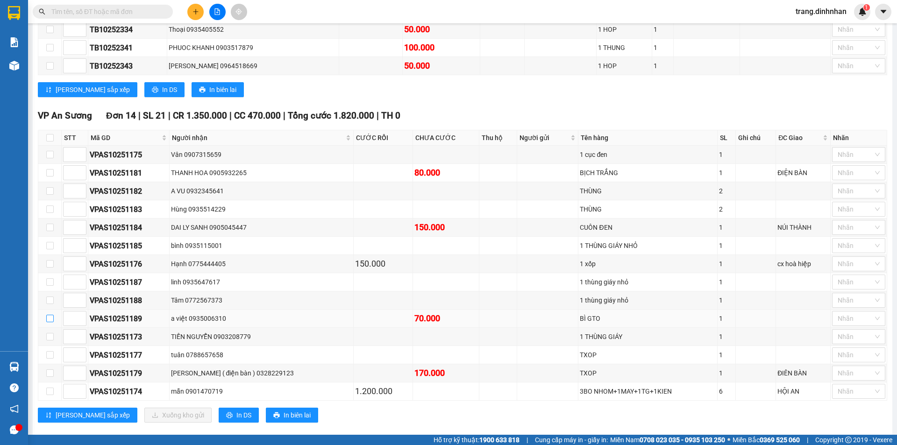
click at [50, 322] on input "checkbox" at bounding box center [49, 318] width 7 height 7
checkbox input "true"
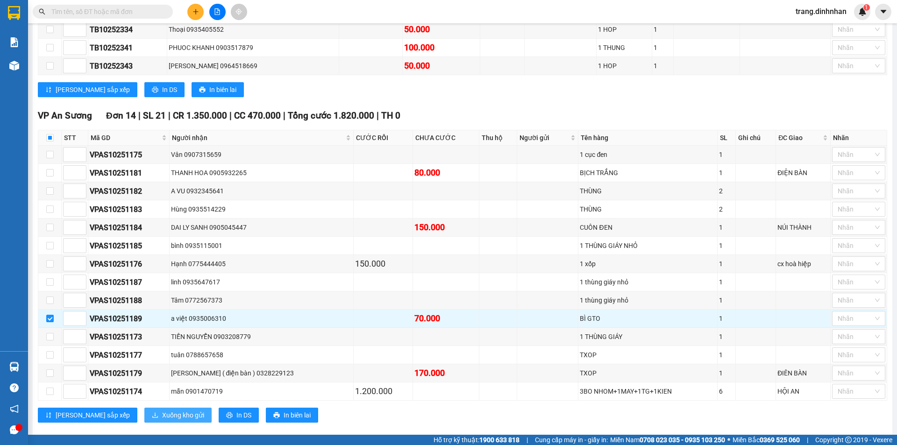
click at [162, 420] on span "Xuống kho gửi" at bounding box center [183, 415] width 42 height 10
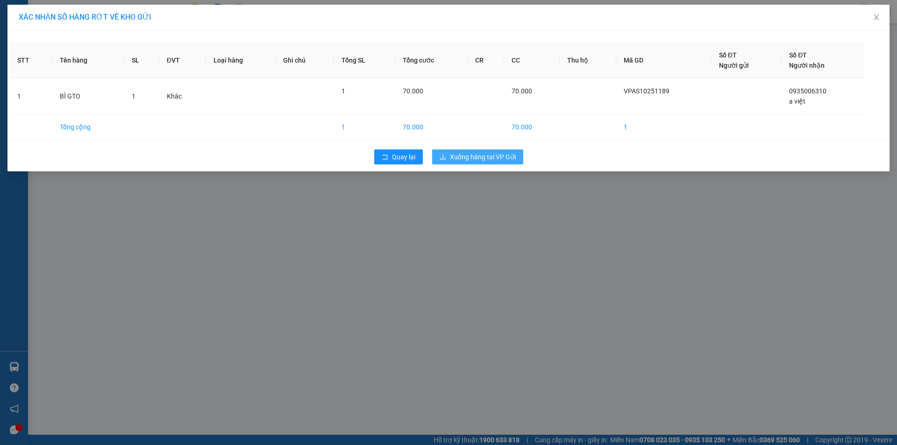
click at [480, 157] on span "Xuống hàng tại VP Gửi" at bounding box center [483, 157] width 66 height 10
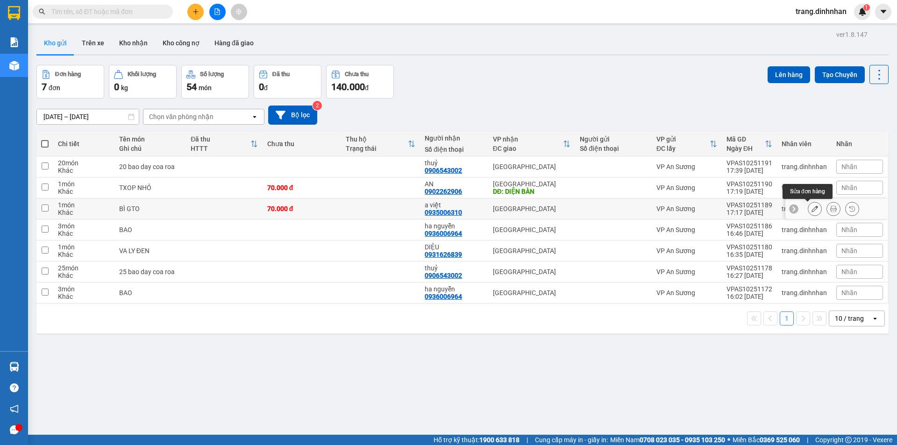
click at [811, 206] on icon at bounding box center [814, 208] width 7 height 7
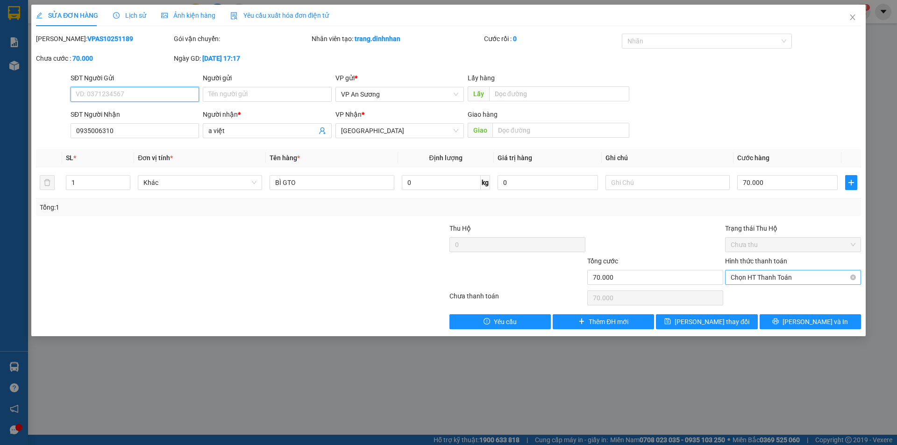
click at [793, 275] on span "Chọn HT Thanh Toán" at bounding box center [792, 277] width 125 height 14
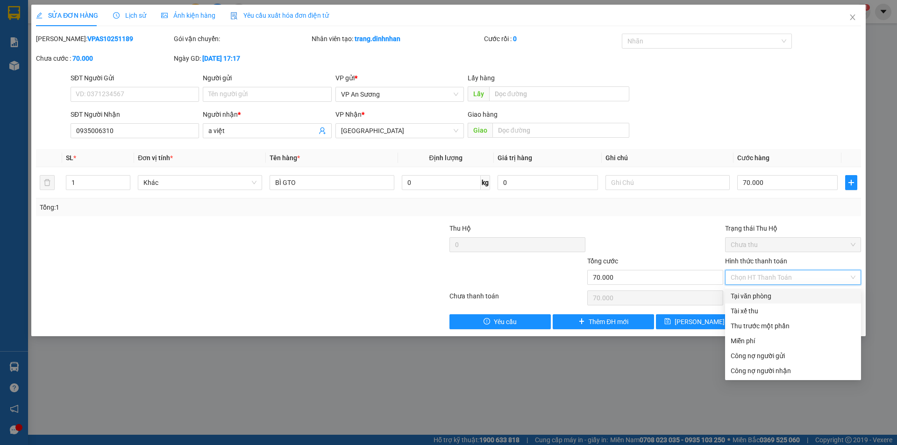
click at [753, 296] on div "Tại văn phòng" at bounding box center [792, 296] width 125 height 10
type input "0"
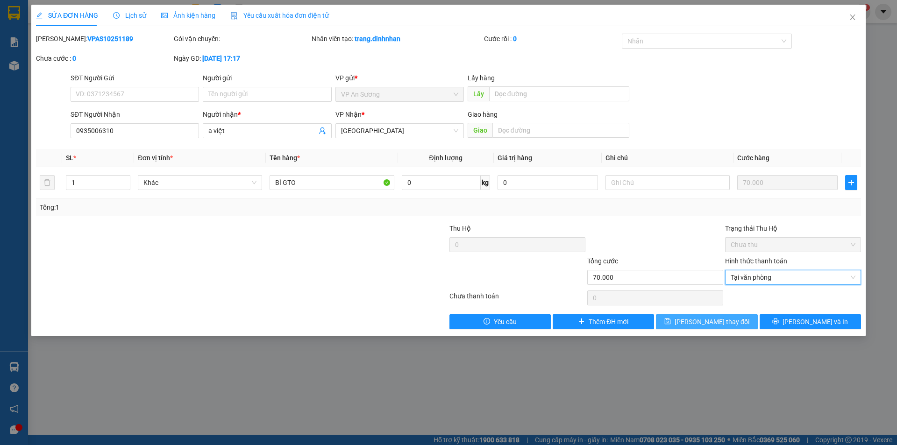
click at [721, 323] on span "[PERSON_NAME] thay đổi" at bounding box center [711, 322] width 75 height 10
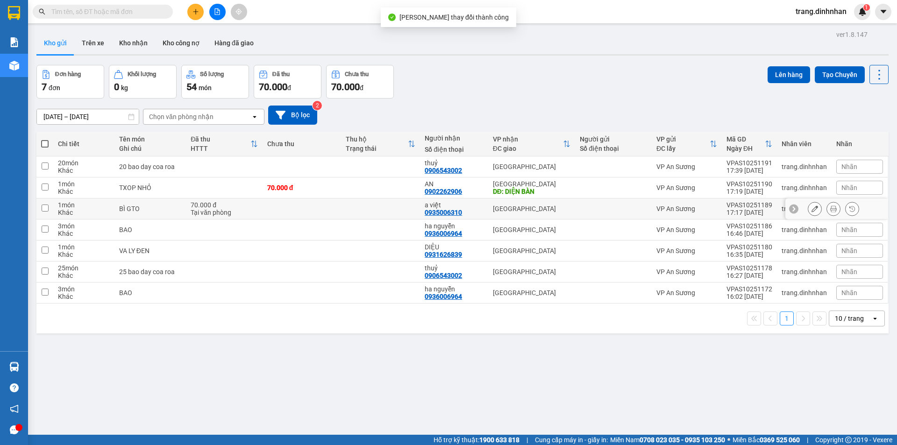
click at [576, 211] on td at bounding box center [613, 208] width 77 height 21
checkbox input "true"
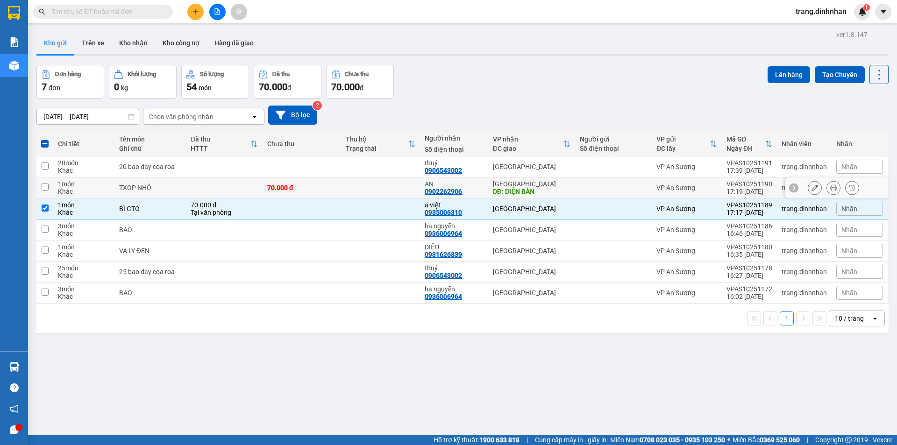
click at [580, 186] on div at bounding box center [613, 187] width 67 height 7
checkbox input "true"
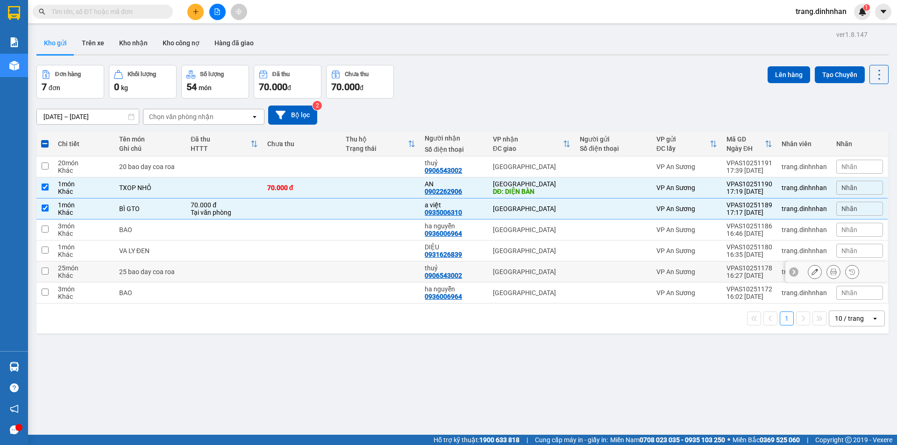
click at [576, 273] on td at bounding box center [613, 272] width 77 height 21
checkbox input "true"
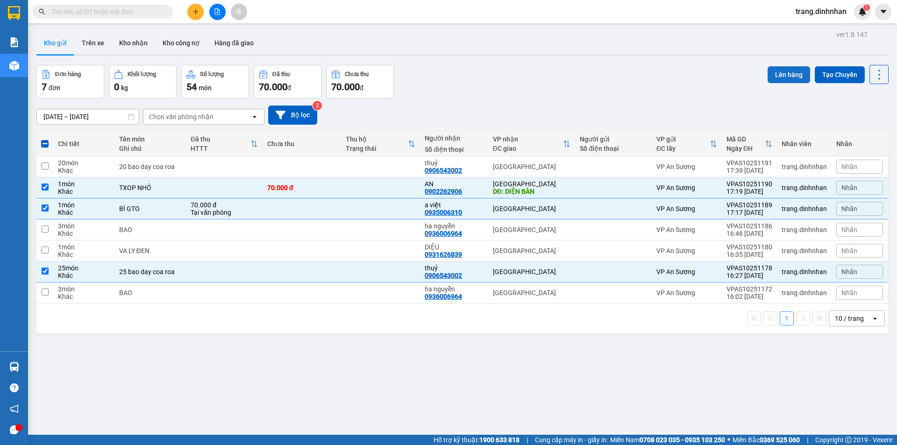
click at [775, 72] on button "Lên hàng" at bounding box center [788, 74] width 42 height 17
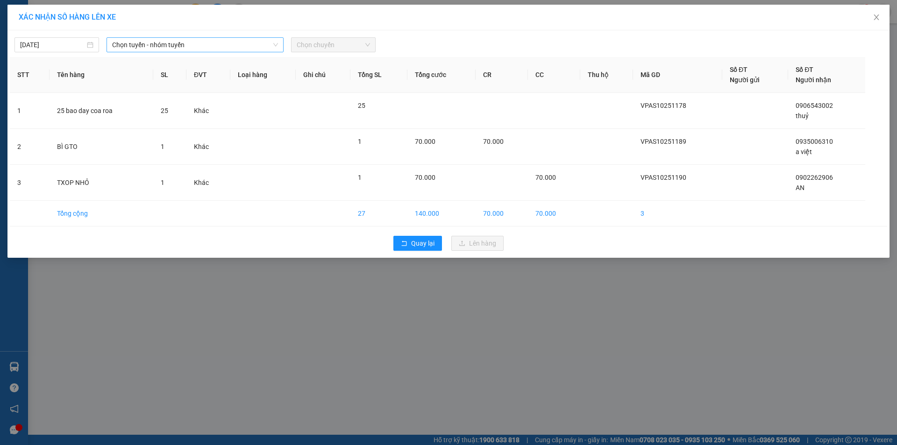
click at [267, 44] on span "Chọn tuyến - nhóm tuyến" at bounding box center [195, 45] width 166 height 14
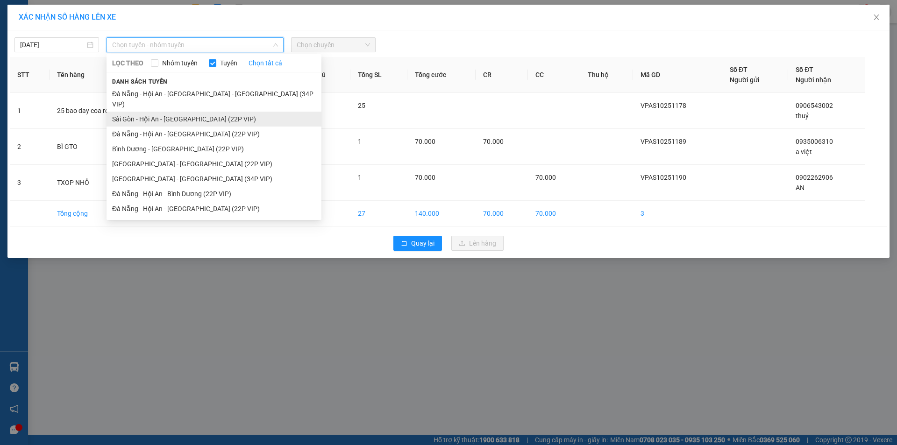
drag, startPoint x: 225, startPoint y: 110, endPoint x: 304, endPoint y: 62, distance: 93.5
click at [225, 112] on li "Sài Gòn - Hội An - [GEOGRAPHIC_DATA] (22P VIP)" at bounding box center [213, 119] width 215 height 15
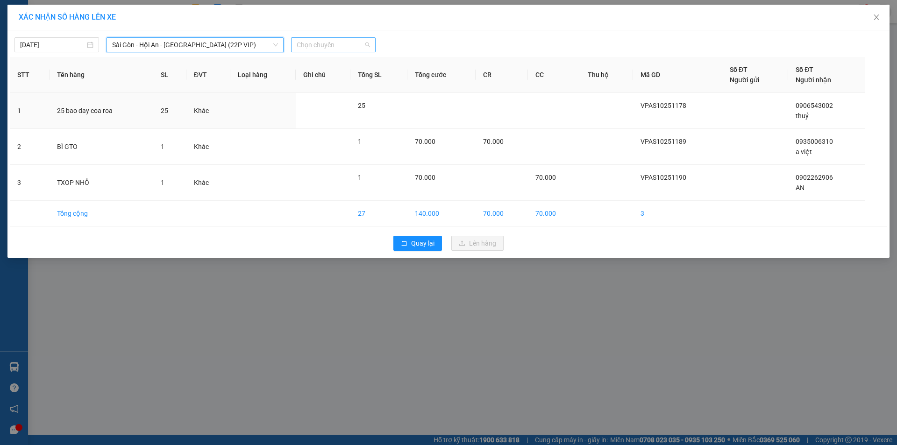
click at [346, 43] on span "Chọn chuyến" at bounding box center [333, 45] width 73 height 14
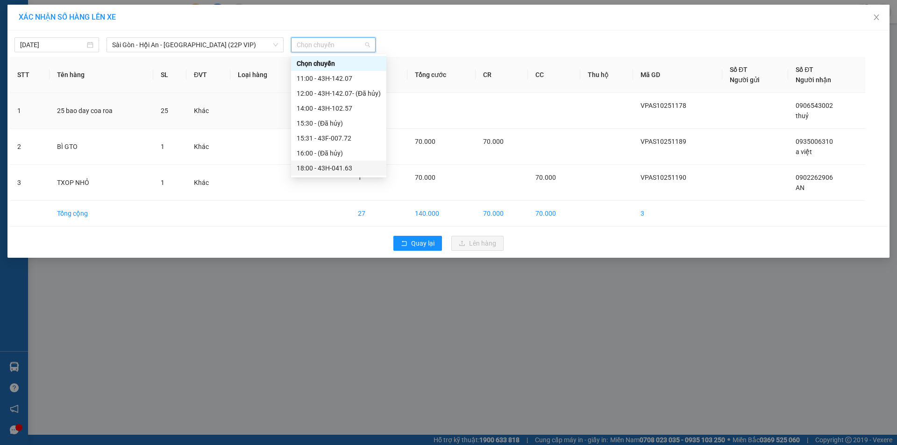
click at [338, 169] on div "18:00 - 43H-041.63" at bounding box center [339, 168] width 84 height 10
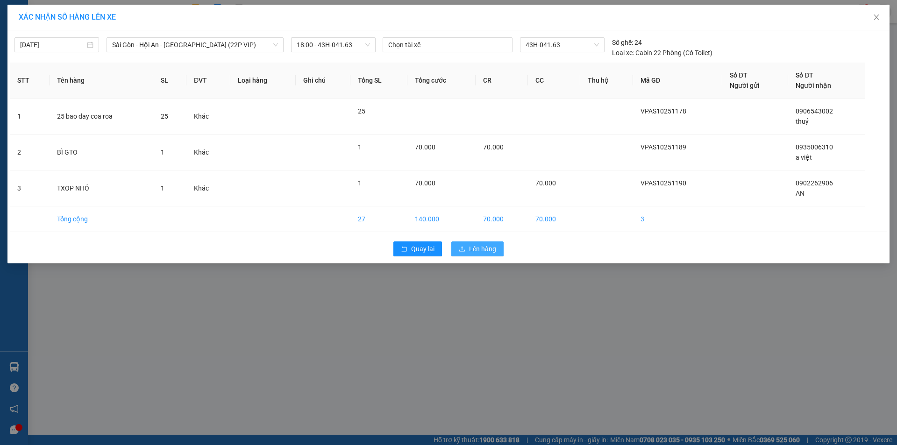
click at [475, 248] on span "Lên hàng" at bounding box center [482, 249] width 27 height 10
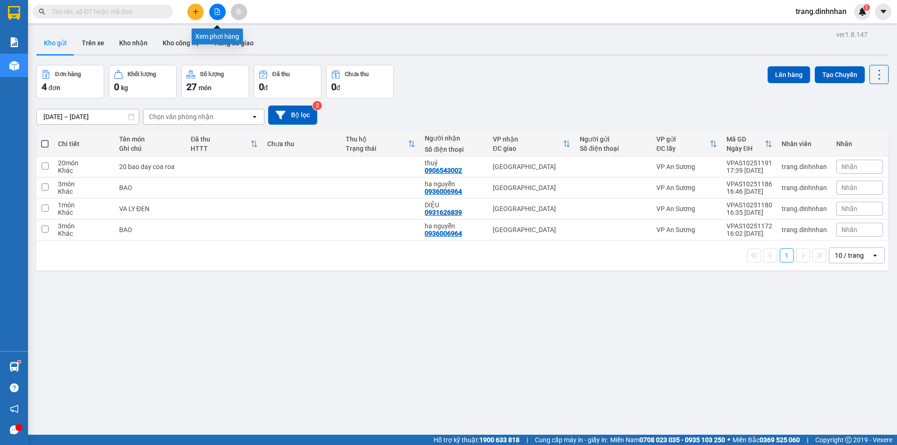
click at [216, 10] on icon "file-add" at bounding box center [217, 11] width 7 height 7
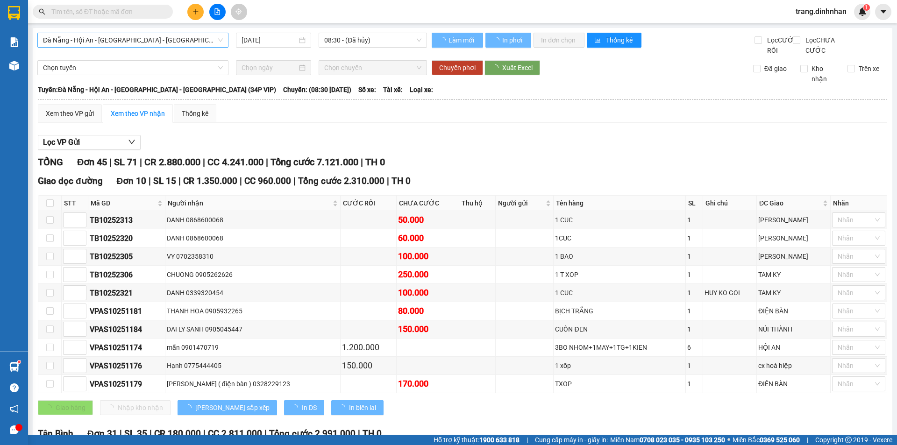
click at [208, 38] on span "Đà Nẵng - Hội An - [GEOGRAPHIC_DATA] - [GEOGRAPHIC_DATA] (34P VIP)" at bounding box center [133, 40] width 180 height 14
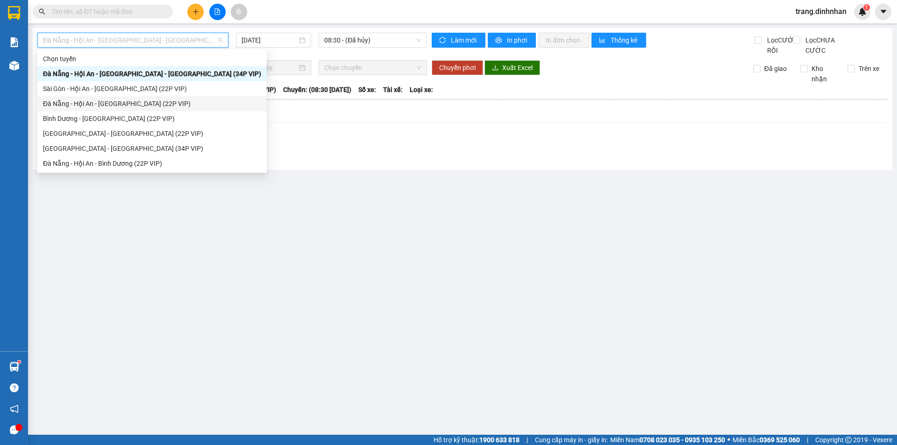
click at [146, 105] on div "Đà Nẵng - Hội An - [GEOGRAPHIC_DATA] (22P VIP)" at bounding box center [152, 104] width 218 height 10
type input "[DATE]"
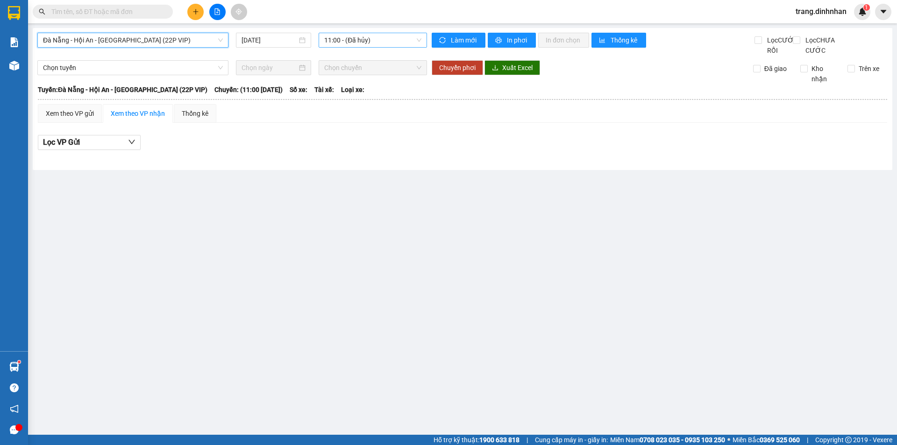
click at [375, 42] on span "11:00 - (Đã hủy)" at bounding box center [372, 40] width 97 height 14
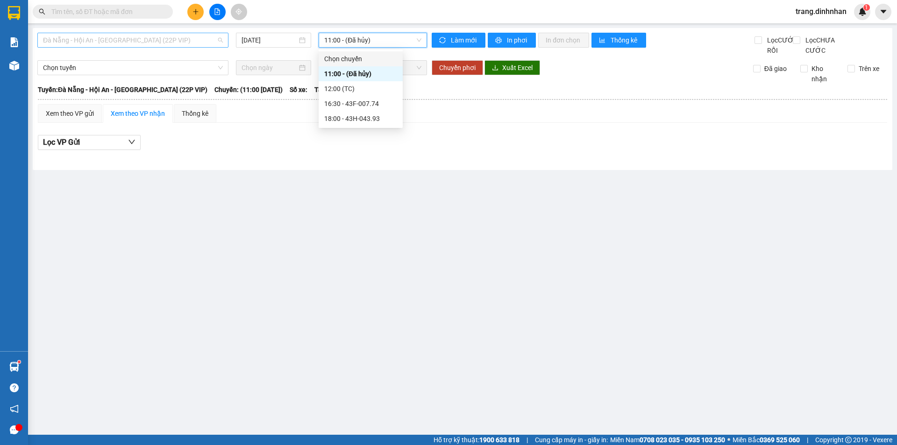
click at [208, 36] on span "Đà Nẵng - Hội An - [GEOGRAPHIC_DATA] (22P VIP)" at bounding box center [133, 40] width 180 height 14
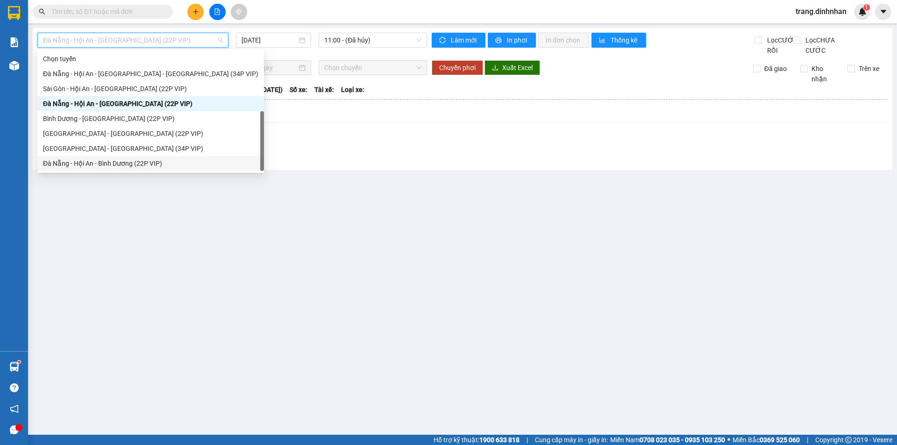
scroll to position [15, 0]
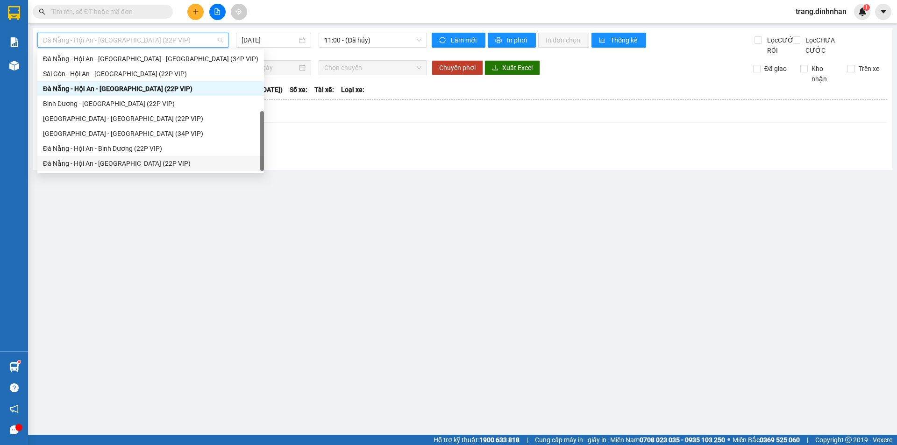
click at [128, 161] on div "Đà Nẵng - Hội An - [GEOGRAPHIC_DATA] (22P VIP)" at bounding box center [150, 163] width 215 height 10
type input "[DATE]"
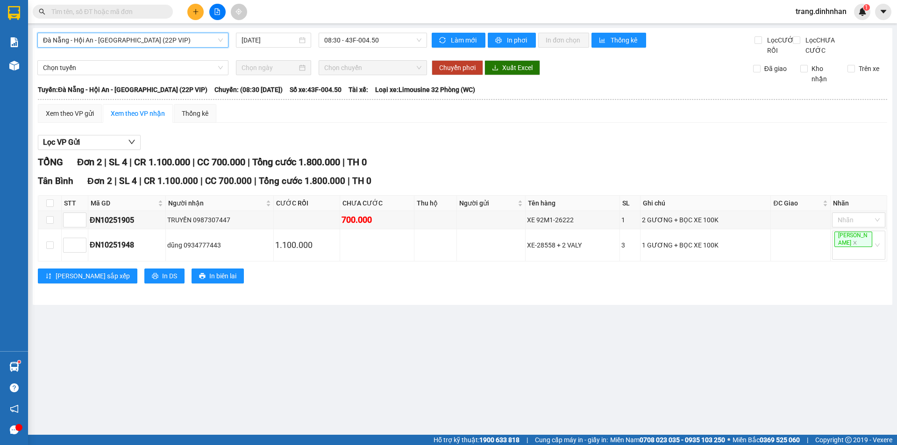
click at [214, 39] on span "Đà Nẵng - Hội An - [GEOGRAPHIC_DATA] (22P VIP)" at bounding box center [133, 40] width 180 height 14
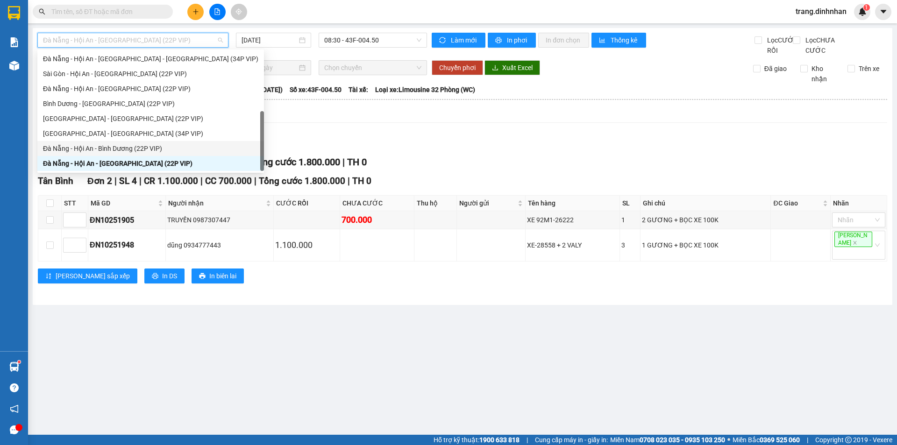
click at [151, 147] on div "Đà Nẵng - Hội An - Bình Dương (22P VIP)" at bounding box center [150, 148] width 215 height 10
type input "[DATE]"
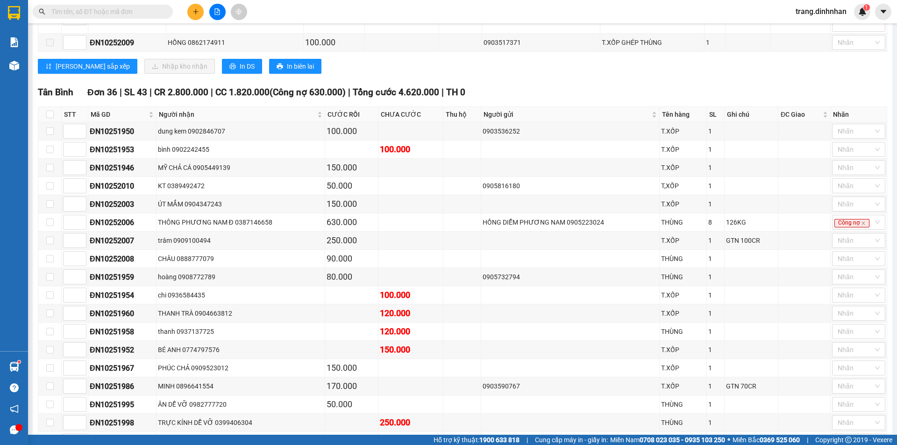
scroll to position [233, 0]
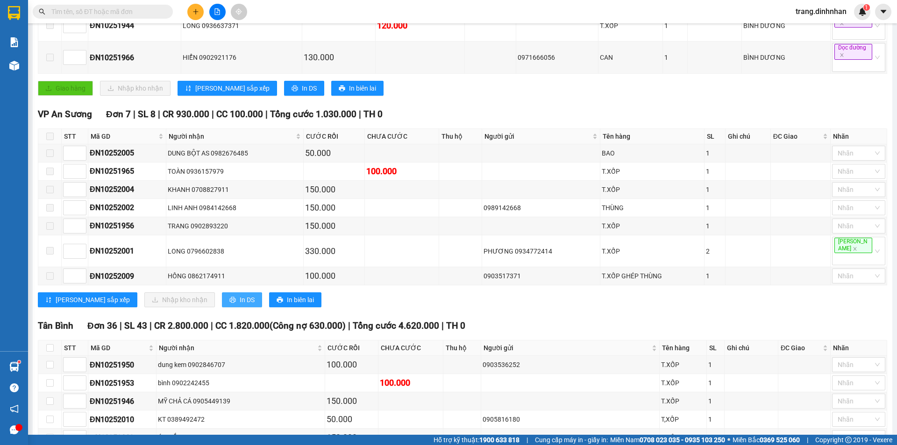
click at [229, 297] on icon "printer" at bounding box center [232, 300] width 7 height 7
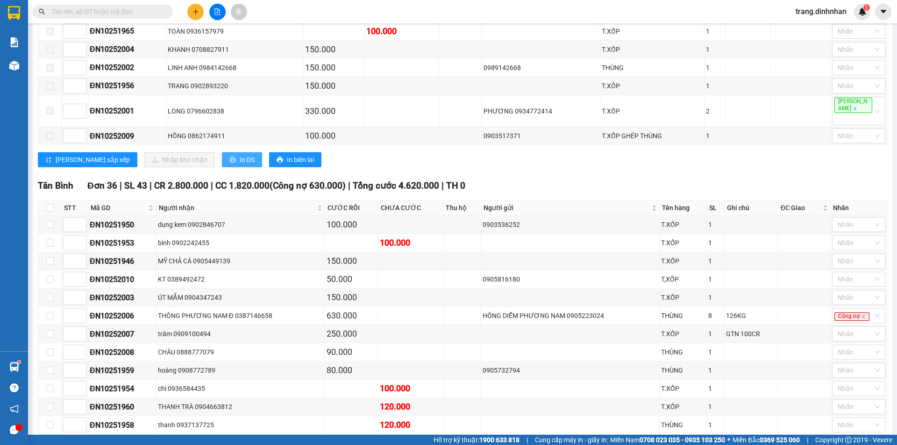
click at [222, 157] on button "In DS" at bounding box center [242, 159] width 40 height 15
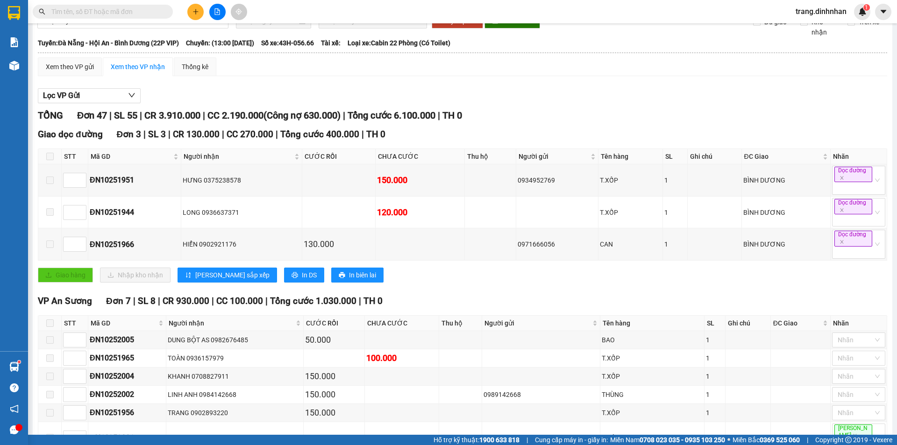
scroll to position [0, 0]
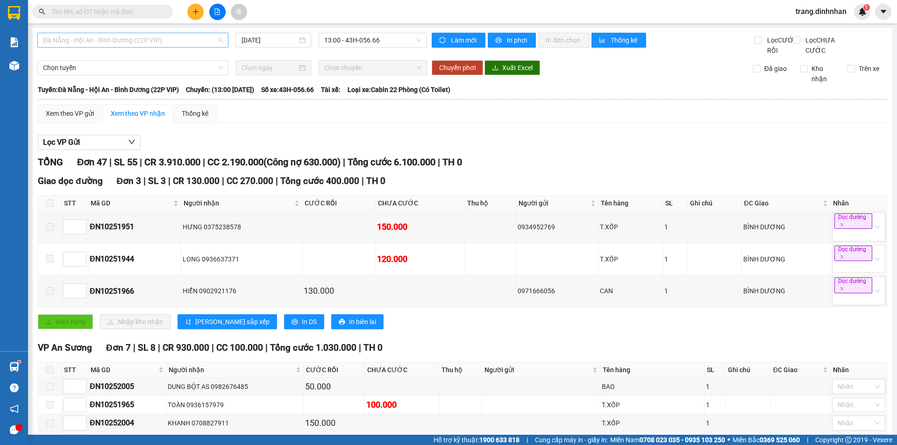
click at [214, 41] on span "Đà Nẵng - Hội An - Bình Dương (22P VIP)" at bounding box center [133, 40] width 180 height 14
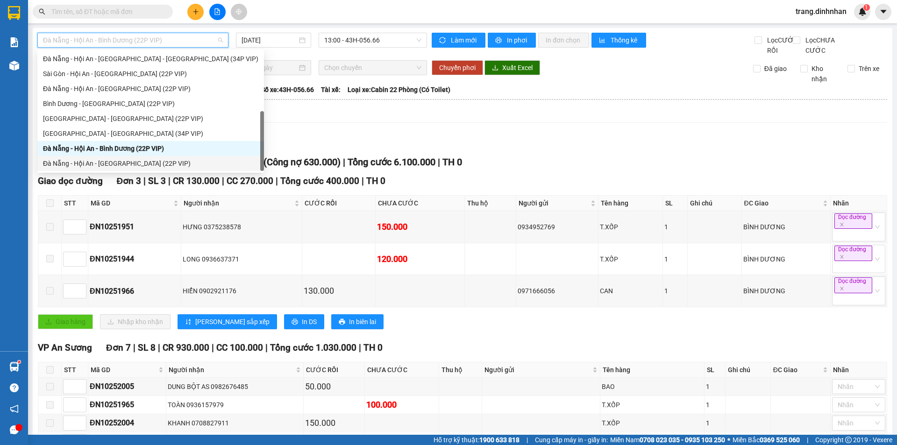
click at [139, 162] on div "Đà Nẵng - Hội An - [GEOGRAPHIC_DATA] (22P VIP)" at bounding box center [150, 163] width 215 height 10
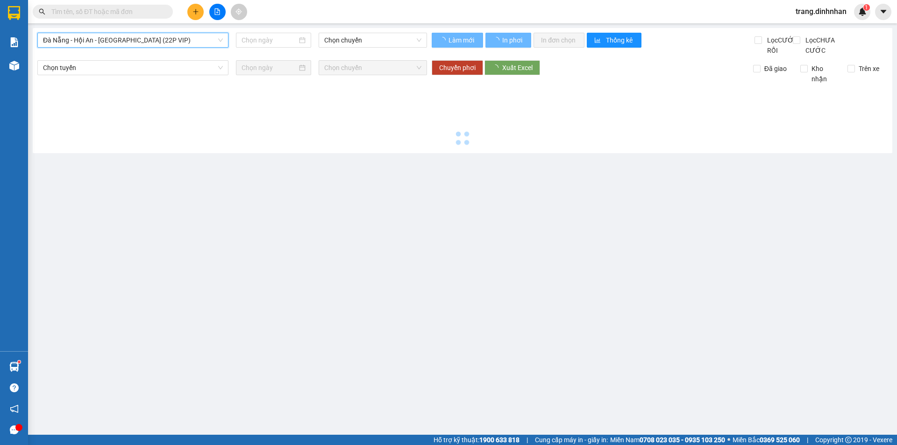
type input "[DATE]"
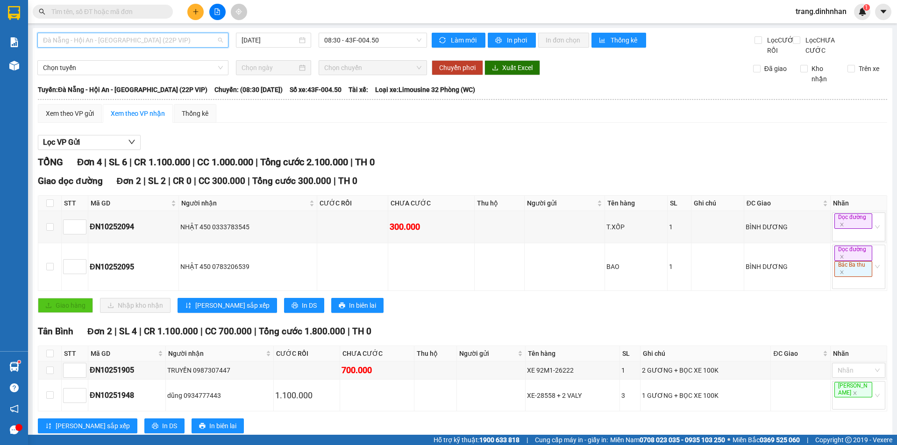
click at [212, 42] on span "Đà Nẵng - Hội An - [GEOGRAPHIC_DATA] (22P VIP)" at bounding box center [133, 40] width 180 height 14
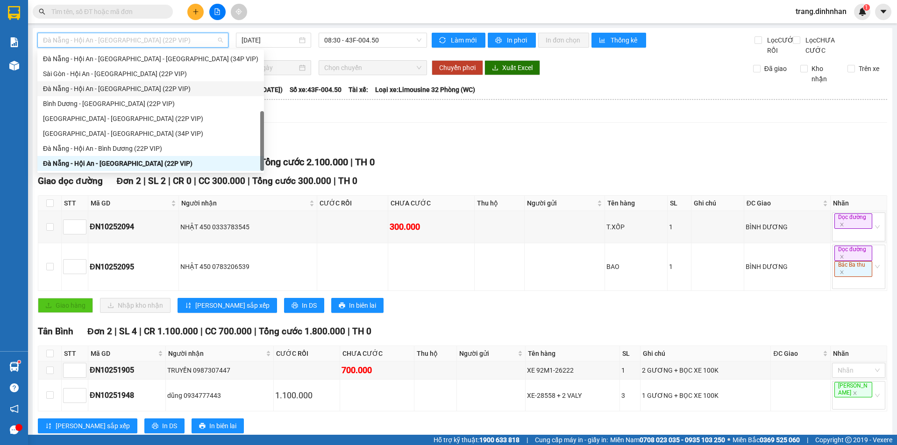
click at [150, 87] on div "Đà Nẵng - Hội An - [GEOGRAPHIC_DATA] (22P VIP)" at bounding box center [150, 89] width 215 height 10
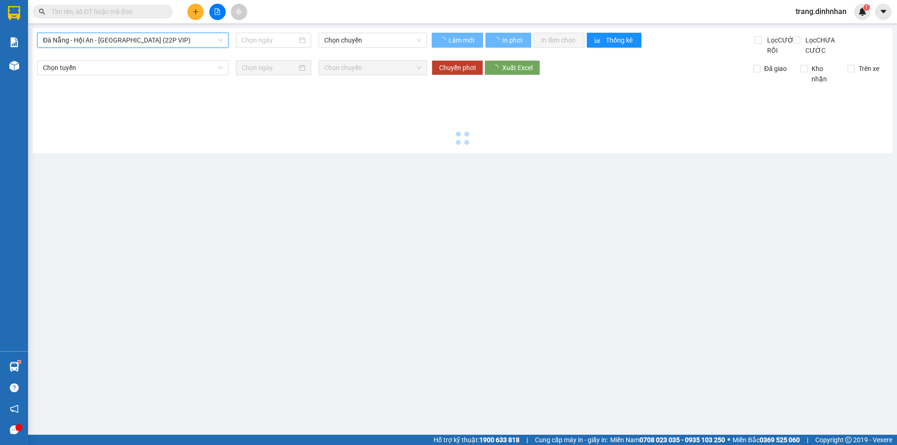
type input "[DATE]"
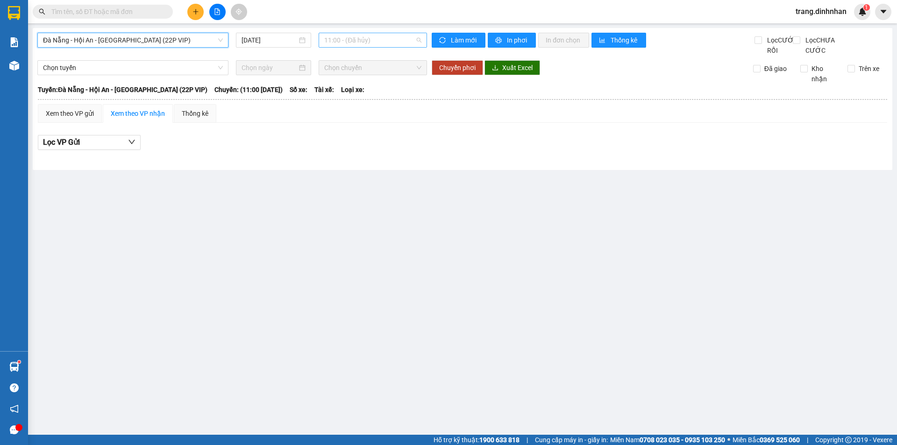
click at [387, 40] on span "11:00 - (Đã hủy)" at bounding box center [372, 40] width 97 height 14
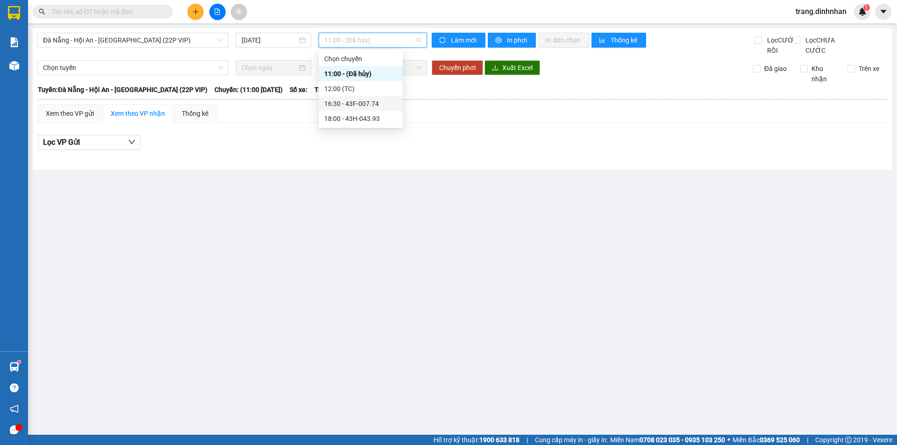
click at [363, 102] on div "16:30 - 43F-007.74" at bounding box center [360, 104] width 73 height 10
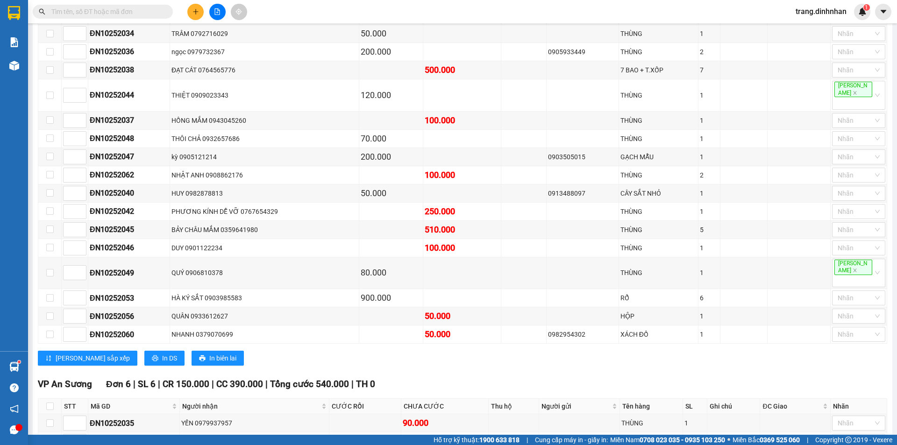
scroll to position [466, 0]
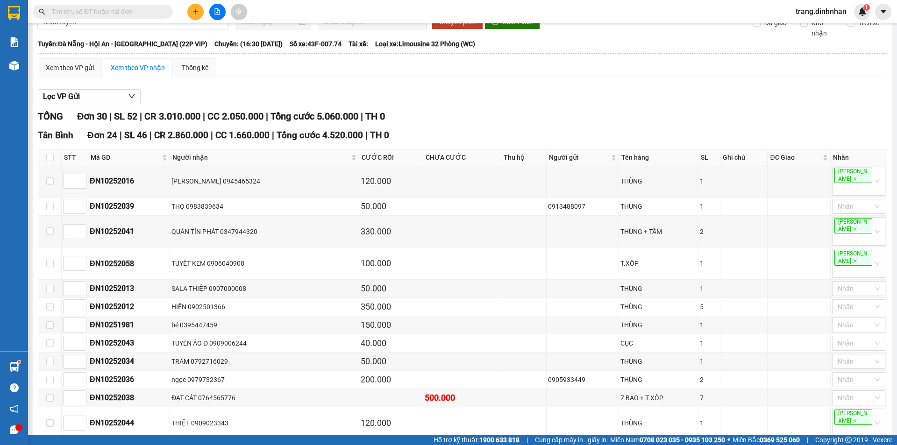
scroll to position [0, 0]
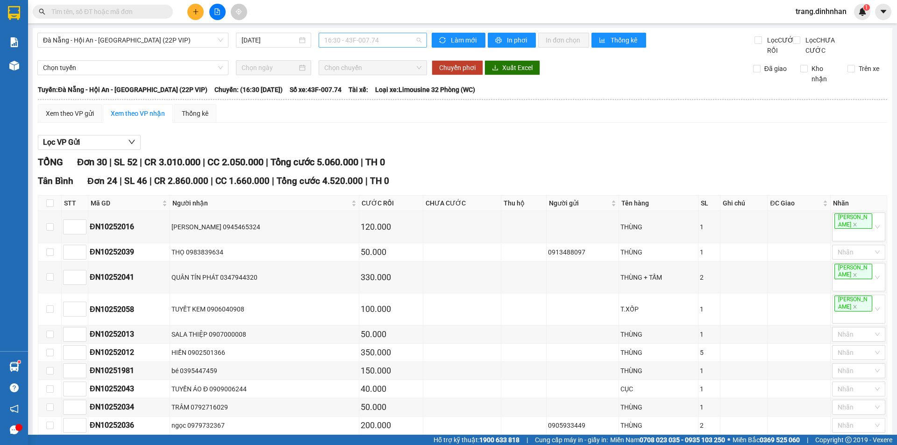
click at [377, 42] on span "16:30 - 43F-007.74" at bounding box center [372, 40] width 97 height 14
click at [358, 116] on div "18:00 - 43H-043.93" at bounding box center [358, 118] width 73 height 10
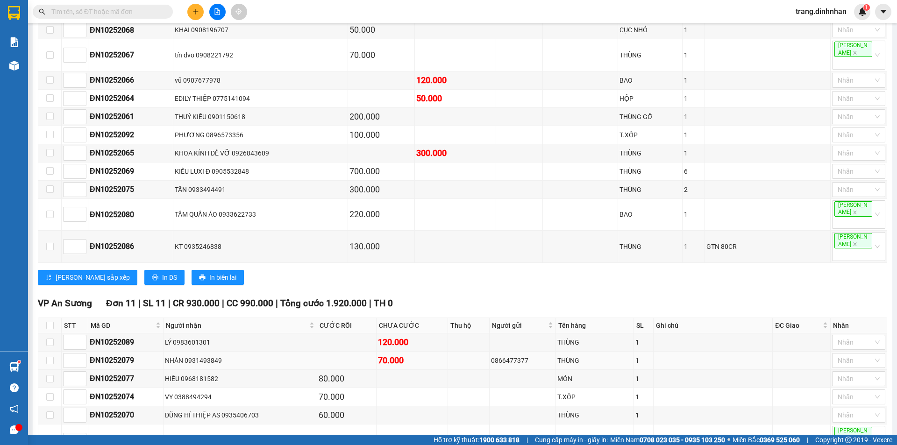
scroll to position [601, 0]
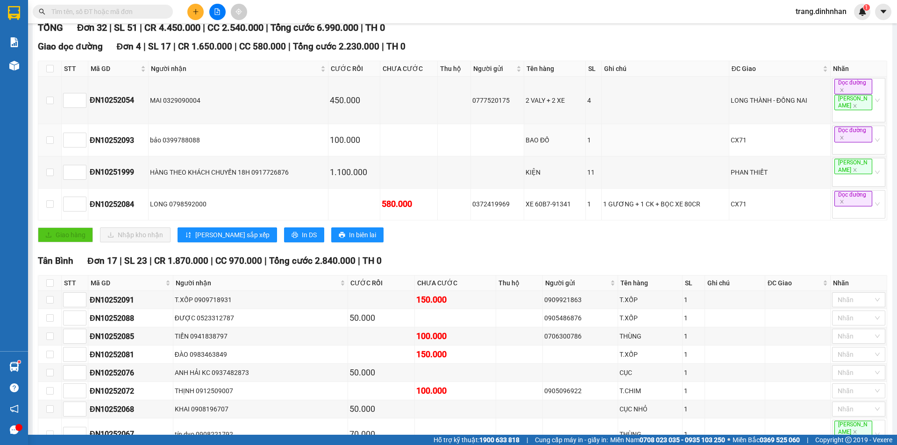
scroll to position [0, 0]
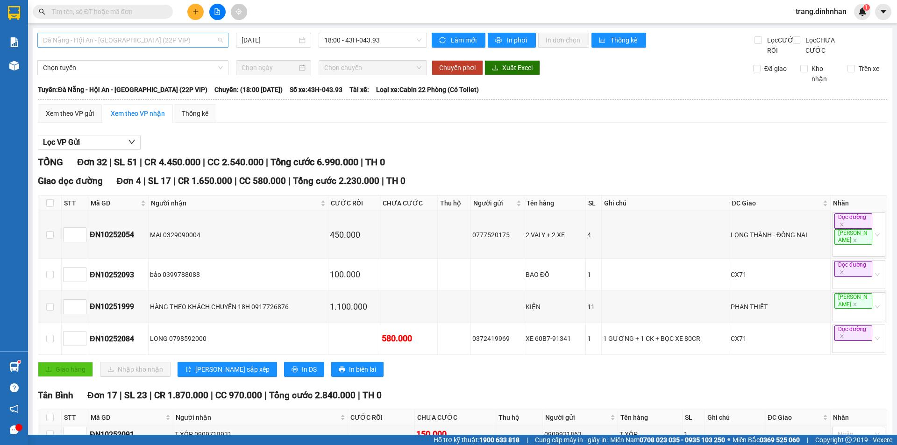
click at [209, 43] on span "Đà Nẵng - Hội An - [GEOGRAPHIC_DATA] (22P VIP)" at bounding box center [133, 40] width 180 height 14
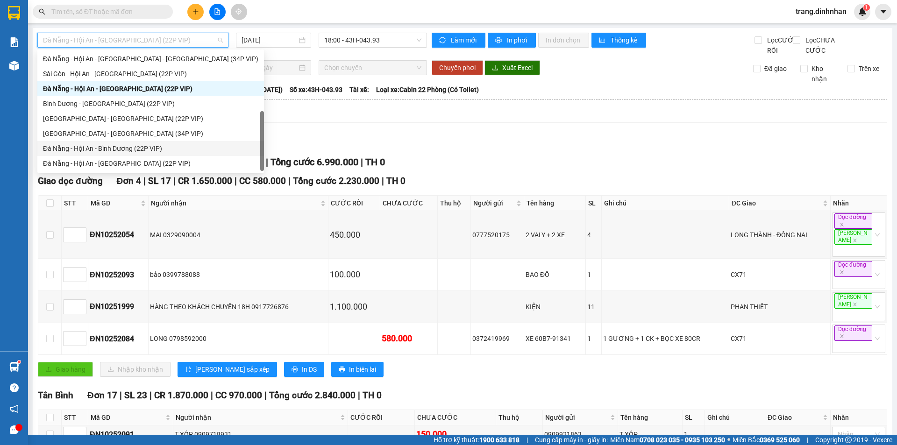
click at [158, 145] on div "Đà Nẵng - Hội An - Bình Dương (22P VIP)" at bounding box center [150, 148] width 215 height 10
type input "[DATE]"
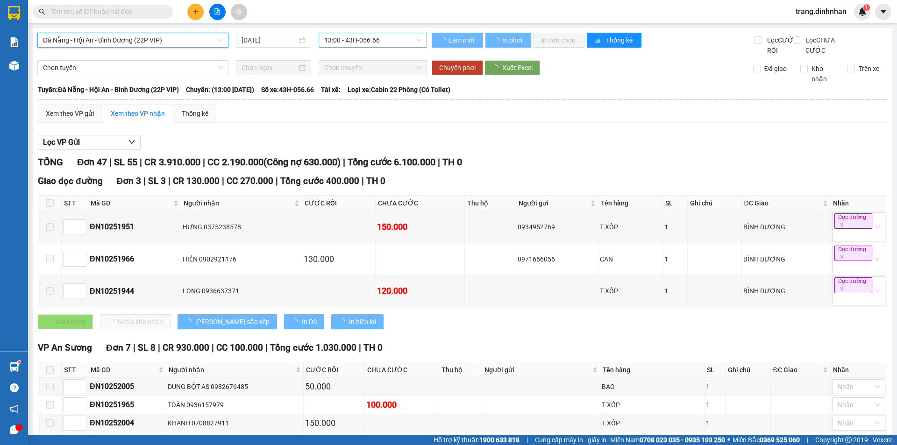
click at [399, 38] on span "13:00 - 43H-056.66" at bounding box center [372, 40] width 97 height 14
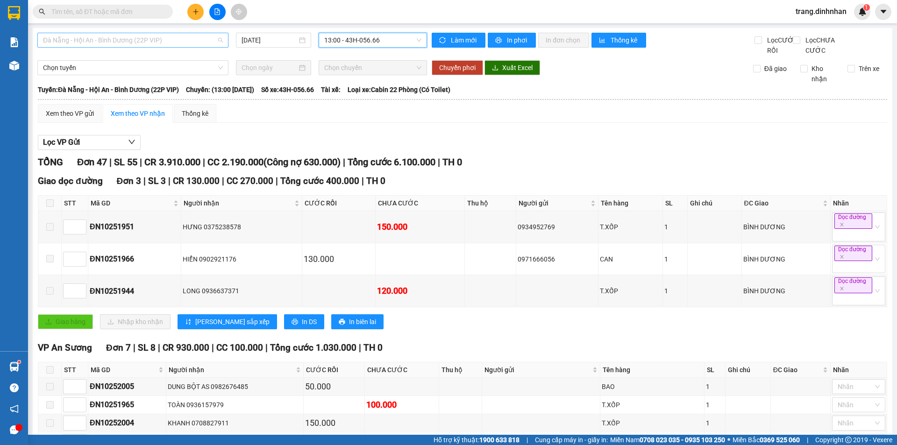
click at [212, 37] on span "Đà Nẵng - Hội An - Bình Dương (22P VIP)" at bounding box center [133, 40] width 180 height 14
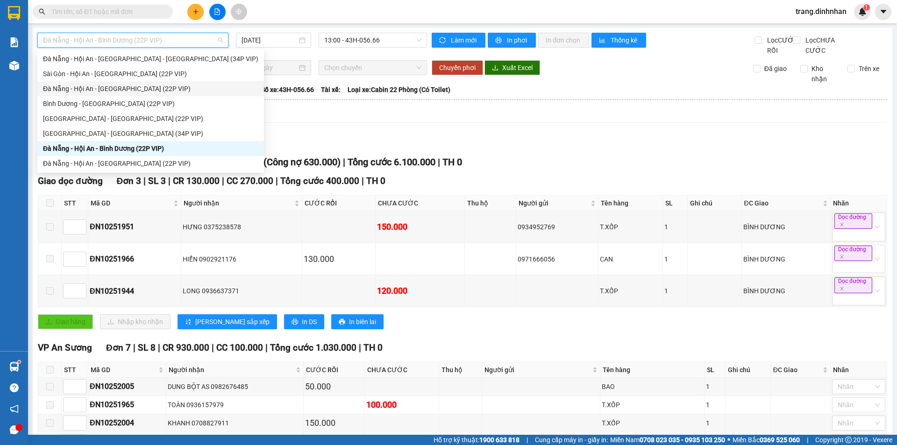
click at [155, 88] on div "Đà Nẵng - Hội An - [GEOGRAPHIC_DATA] (22P VIP)" at bounding box center [150, 89] width 215 height 10
type input "[DATE]"
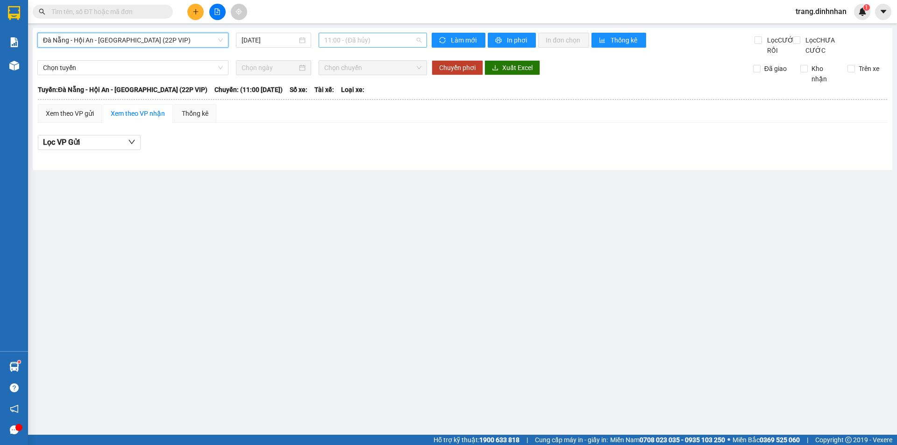
click at [401, 34] on span "11:00 - (Đã hủy)" at bounding box center [372, 40] width 97 height 14
click at [218, 40] on span "Đà Nẵng - Hội An - [GEOGRAPHIC_DATA] (22P VIP)" at bounding box center [133, 40] width 180 height 14
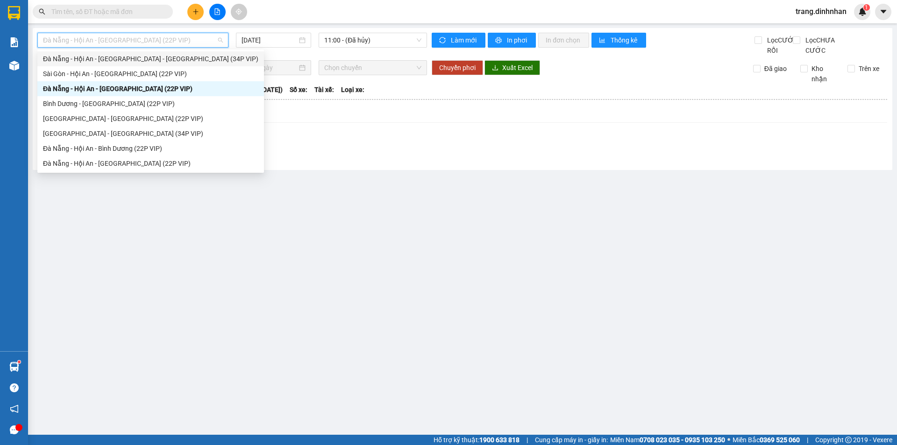
click at [149, 59] on div "Đà Nẵng - Hội An - [GEOGRAPHIC_DATA] - [GEOGRAPHIC_DATA] (34P VIP)" at bounding box center [150, 59] width 215 height 10
type input "[DATE]"
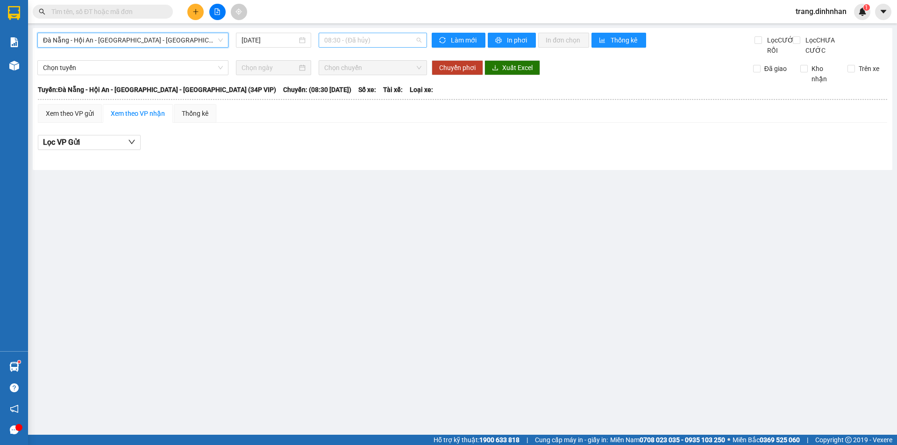
click at [375, 39] on span "08:30 - (Đã hủy)" at bounding box center [372, 40] width 97 height 14
click at [212, 39] on span "Đà Nẵng - Hội An - [GEOGRAPHIC_DATA] - [GEOGRAPHIC_DATA] (34P VIP)" at bounding box center [133, 40] width 180 height 14
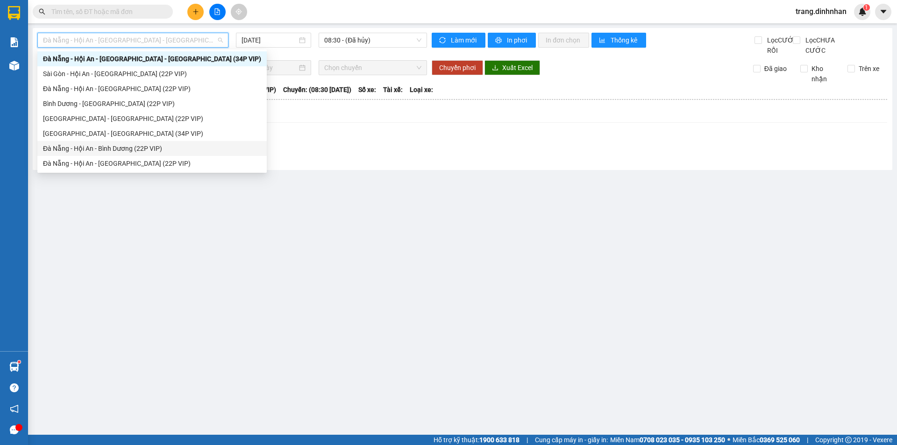
click at [100, 148] on div "Đà Nẵng - Hội An - Bình Dương (22P VIP)" at bounding box center [152, 148] width 218 height 10
type input "[DATE]"
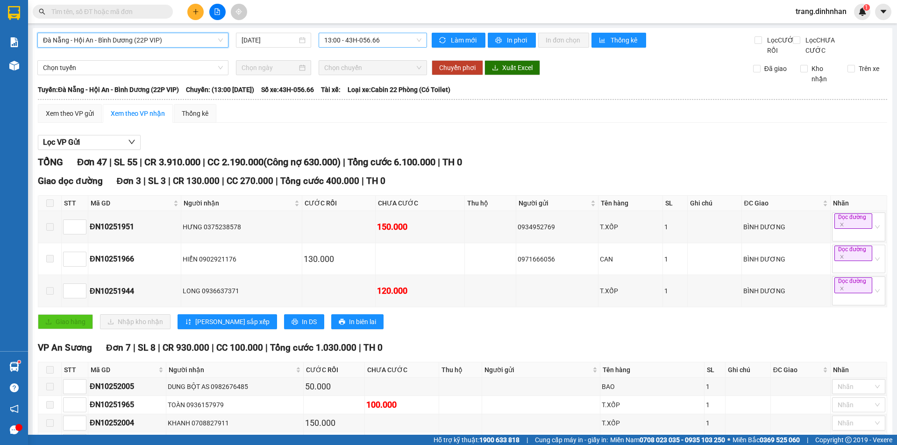
click at [388, 40] on span "13:00 - 43H-056.66" at bounding box center [372, 40] width 97 height 14
click at [217, 37] on span "Đà Nẵng - Hội An - Bình Dương (22P VIP)" at bounding box center [133, 40] width 180 height 14
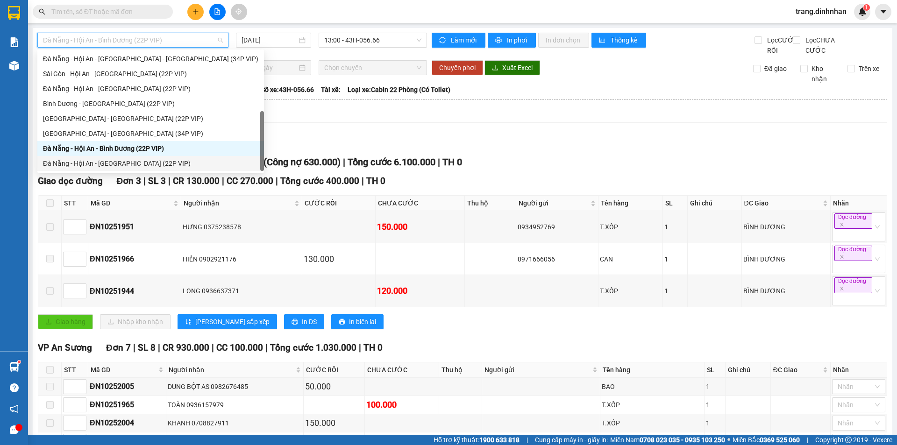
click at [129, 165] on div "Đà Nẵng - Hội An - [GEOGRAPHIC_DATA] (22P VIP)" at bounding box center [150, 163] width 215 height 10
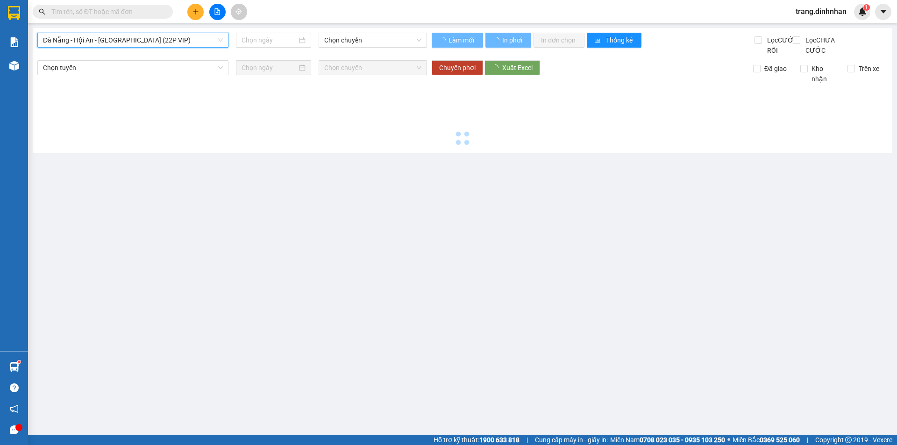
type input "[DATE]"
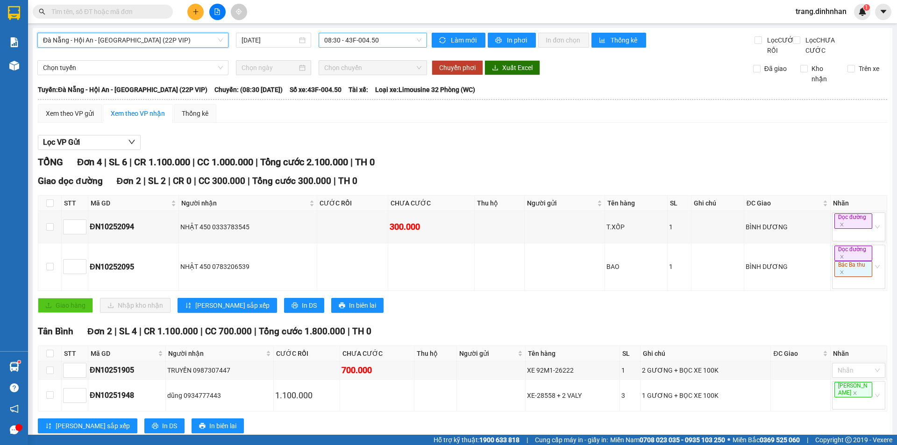
click at [395, 38] on span "08:30 - 43F-004.50" at bounding box center [372, 40] width 97 height 14
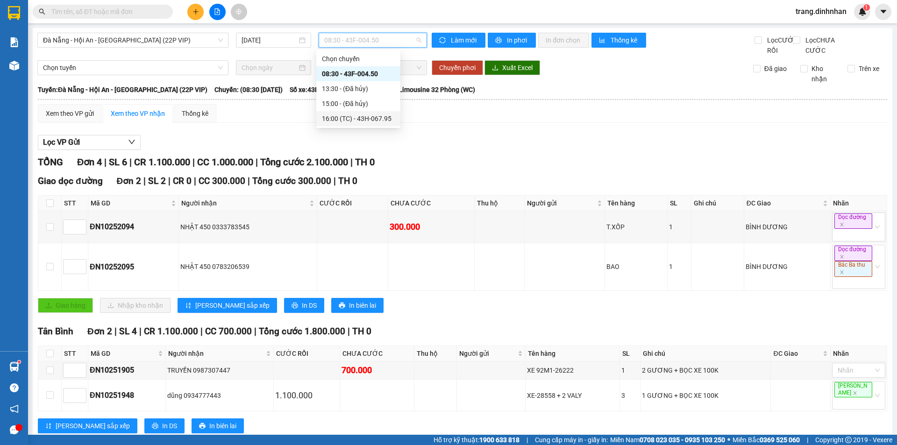
click at [371, 117] on div "16:00 (TC) - 43H-067.95" at bounding box center [358, 118] width 73 height 10
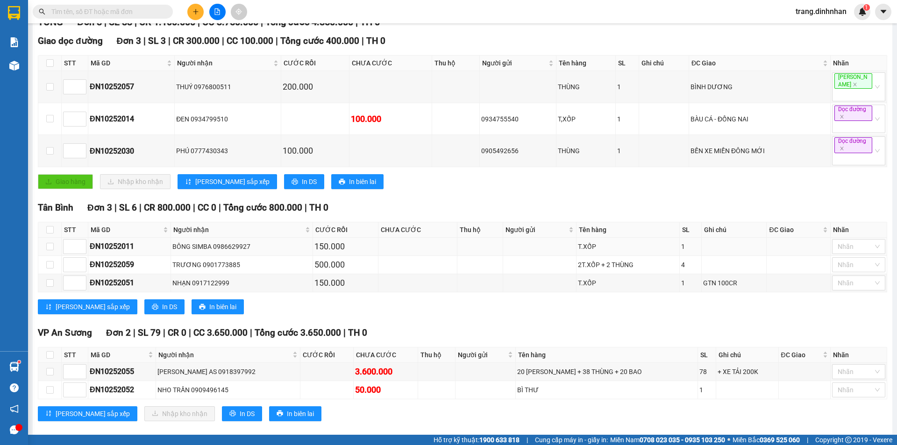
scroll to position [150, 0]
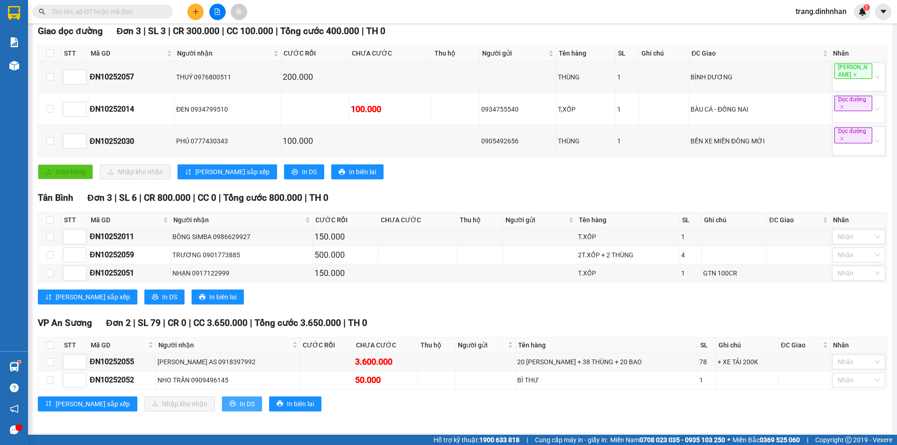
click at [240, 399] on span "In DS" at bounding box center [247, 404] width 15 height 10
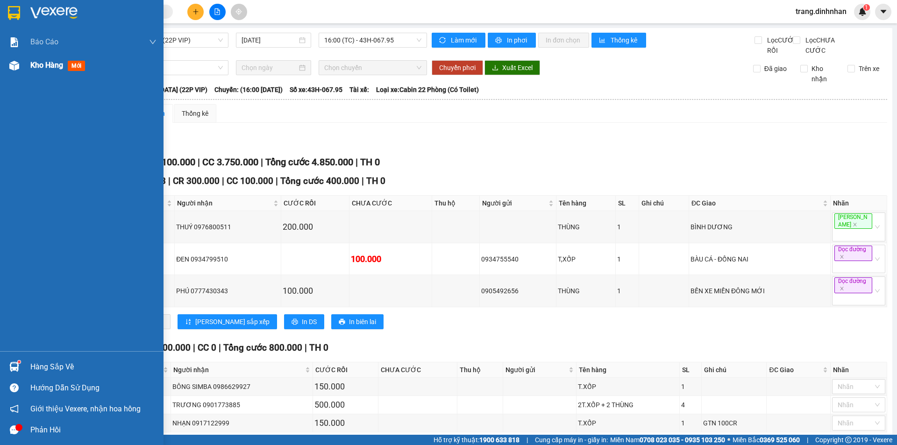
click at [48, 64] on span "Kho hàng" at bounding box center [46, 65] width 33 height 9
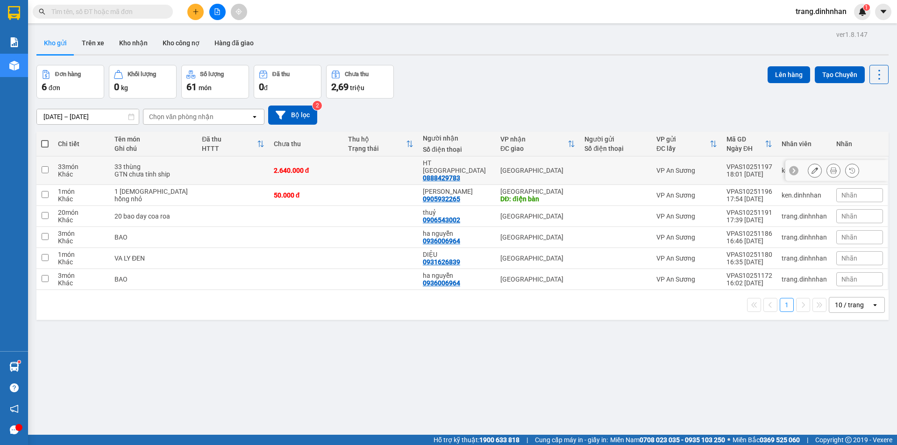
click at [580, 161] on td at bounding box center [616, 170] width 72 height 28
checkbox input "true"
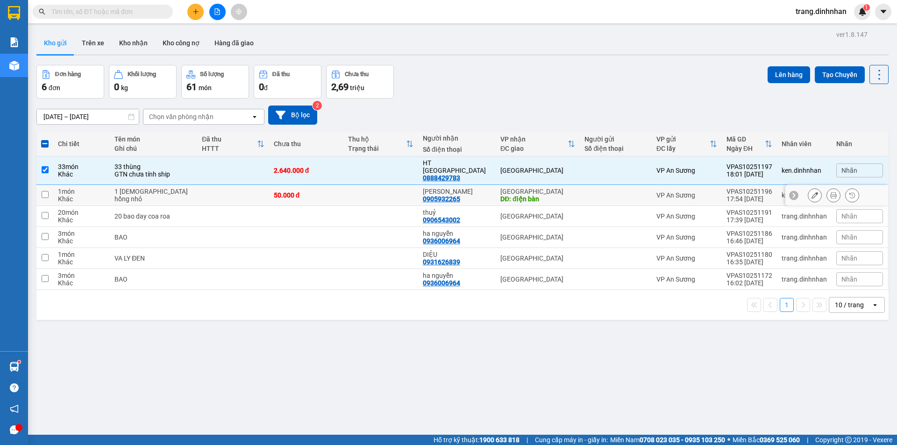
click at [599, 191] on div at bounding box center [615, 194] width 63 height 7
checkbox input "true"
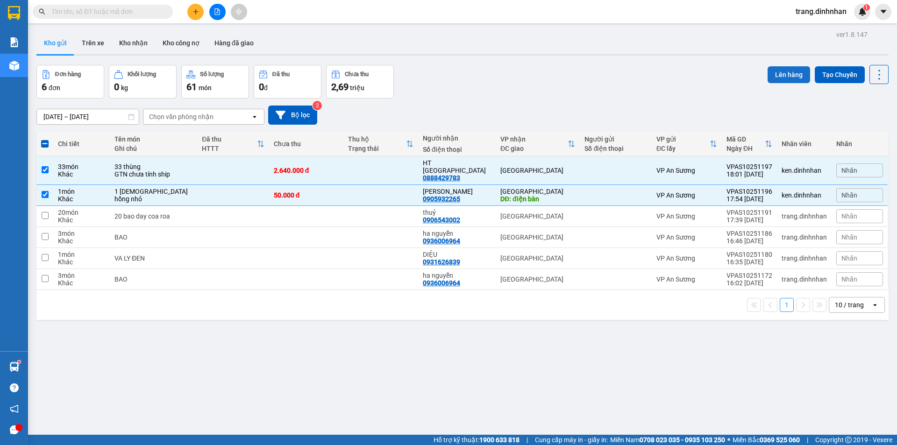
click at [772, 78] on button "Lên hàng" at bounding box center [788, 74] width 42 height 17
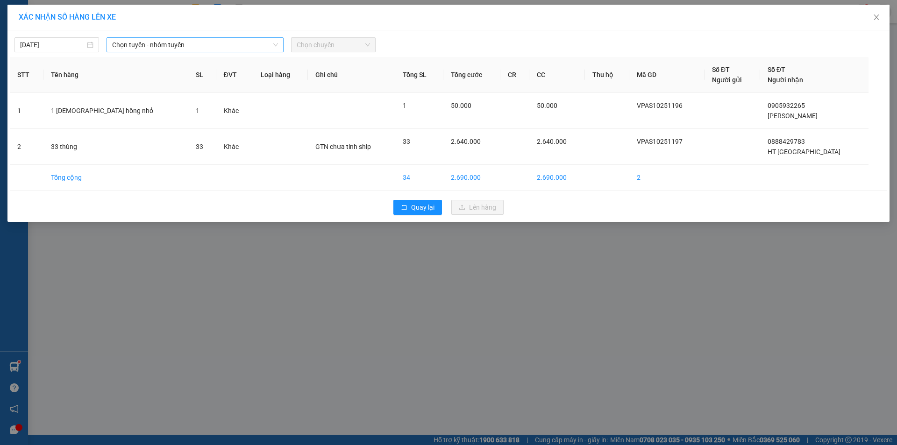
click at [263, 46] on span "Chọn tuyến - nhóm tuyến" at bounding box center [195, 45] width 166 height 14
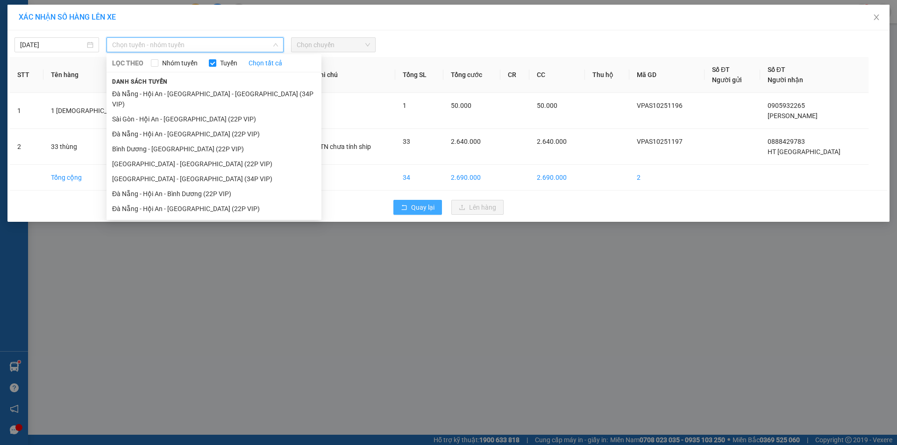
click at [417, 201] on button "Quay lại" at bounding box center [417, 207] width 49 height 15
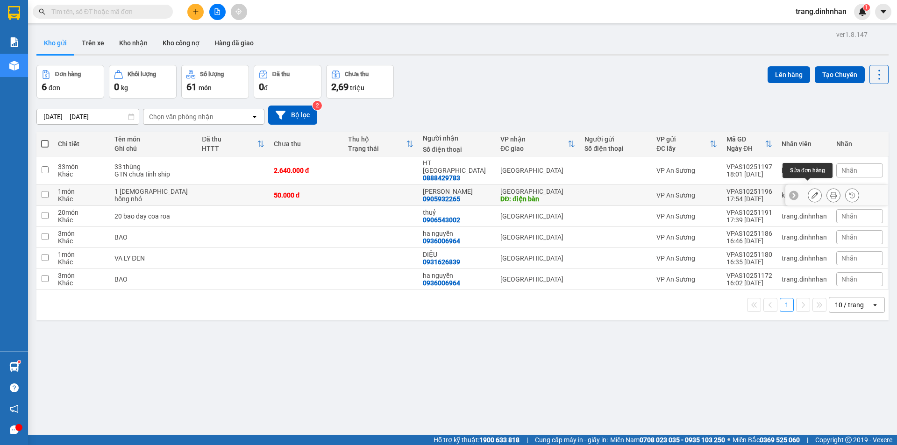
click at [808, 187] on button at bounding box center [814, 195] width 13 height 16
click at [562, 161] on td "[GEOGRAPHIC_DATA]" at bounding box center [537, 170] width 85 height 28
checkbox input "true"
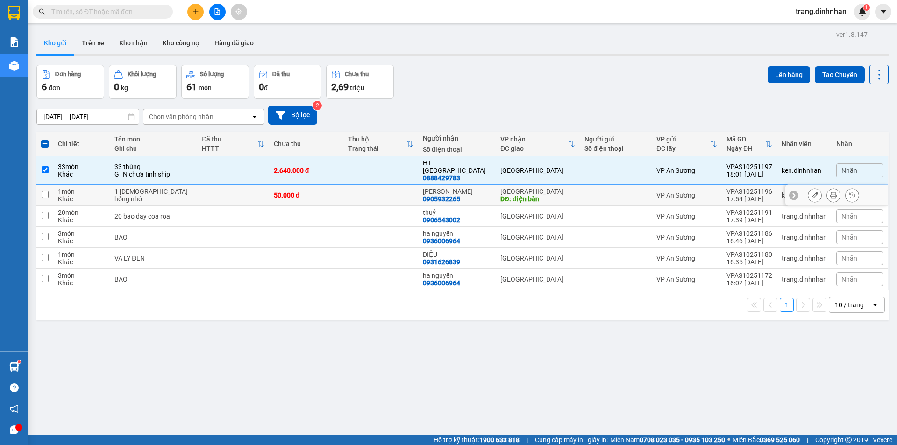
click at [580, 187] on td at bounding box center [616, 195] width 72 height 21
checkbox input "true"
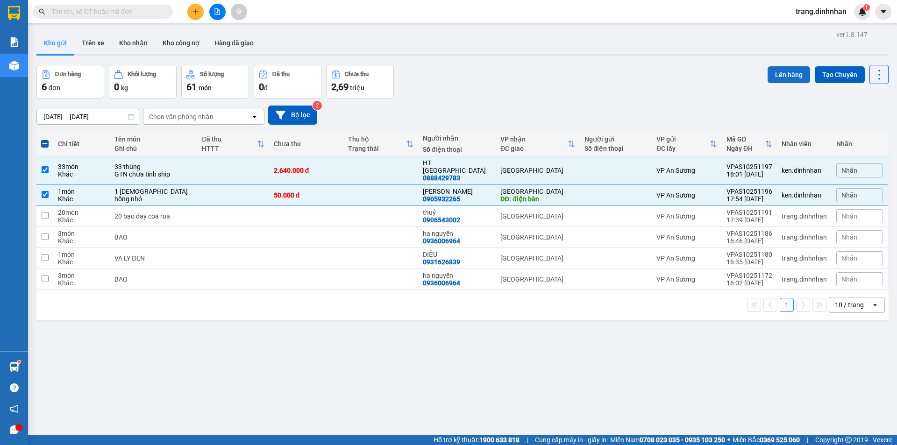
click at [781, 70] on button "Lên hàng" at bounding box center [788, 74] width 42 height 17
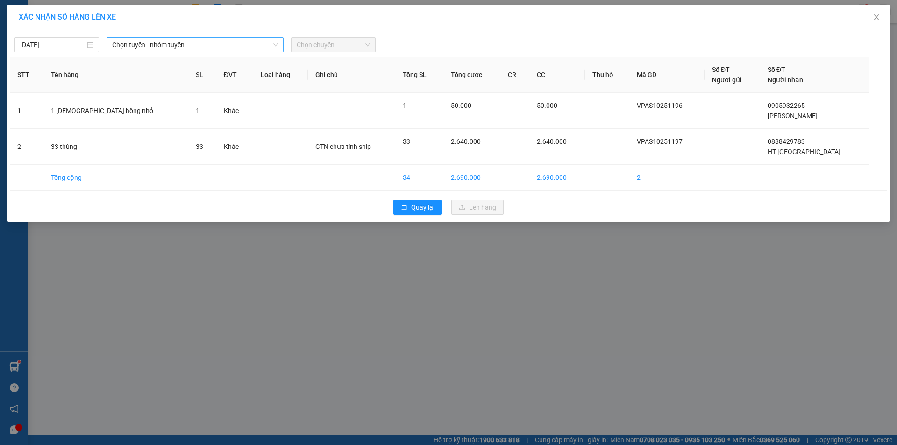
click at [262, 47] on span "Chọn tuyến - nhóm tuyến" at bounding box center [195, 45] width 166 height 14
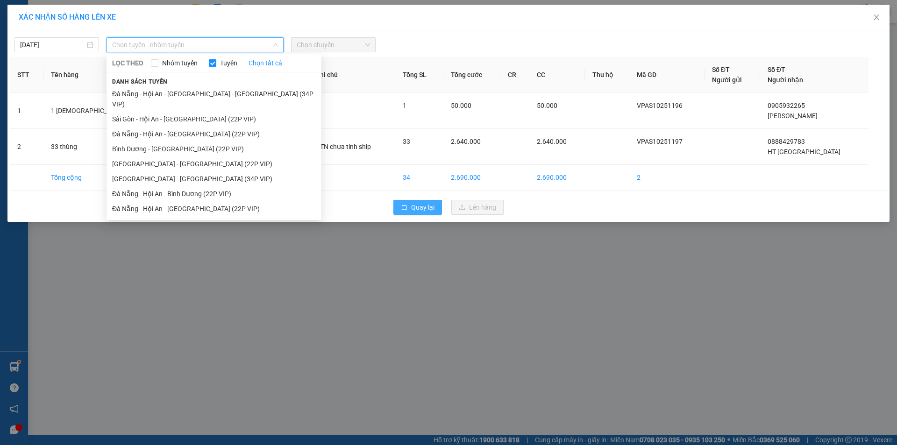
click at [409, 205] on button "Quay lại" at bounding box center [417, 207] width 49 height 15
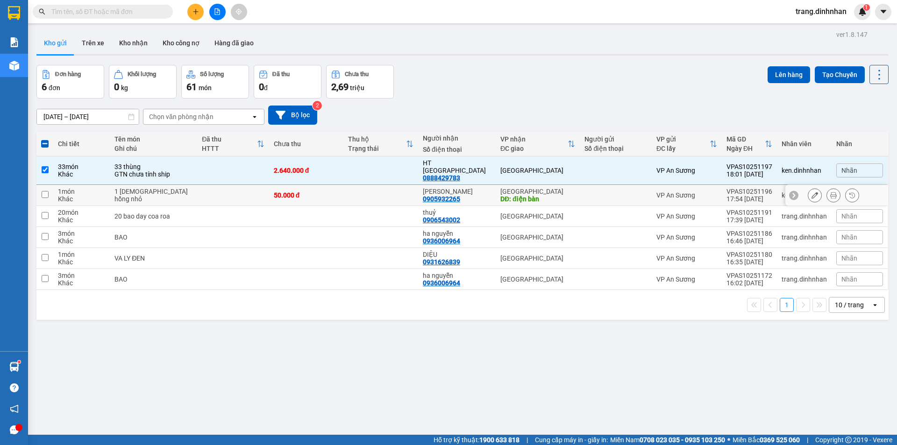
drag, startPoint x: 590, startPoint y: 187, endPoint x: 656, endPoint y: 158, distance: 71.5
click at [594, 191] on div at bounding box center [615, 194] width 63 height 7
checkbox input "true"
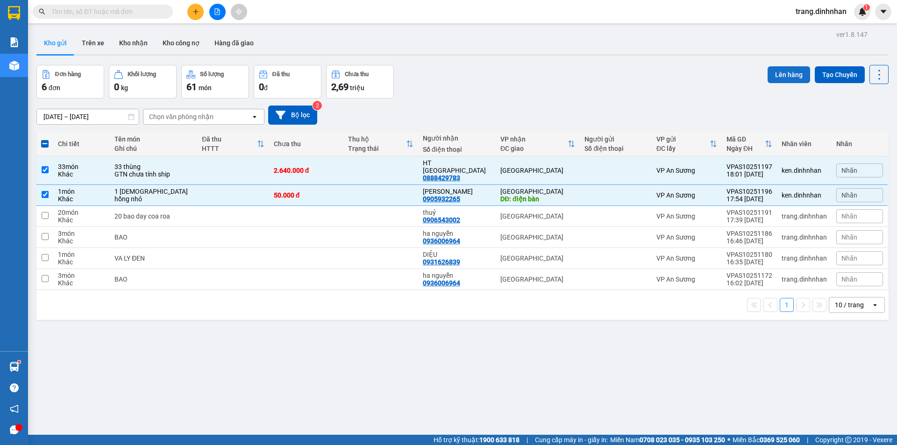
click at [780, 76] on button "Lên hàng" at bounding box center [788, 74] width 42 height 17
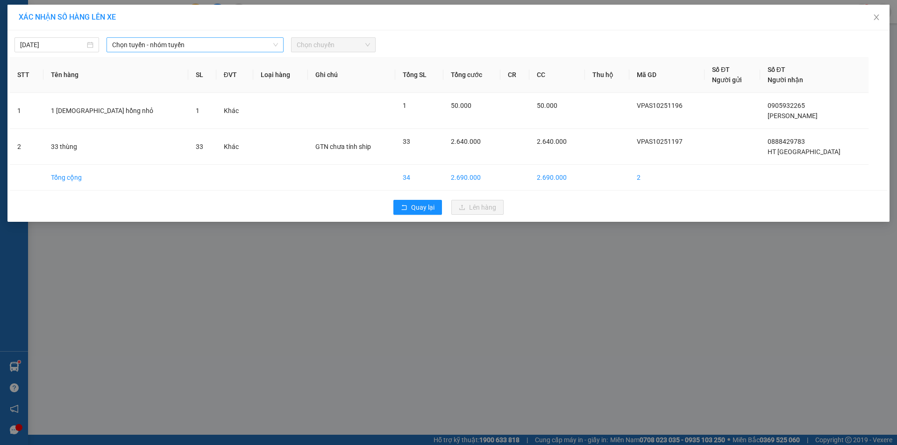
click at [264, 42] on span "Chọn tuyến - nhóm tuyến" at bounding box center [195, 45] width 166 height 14
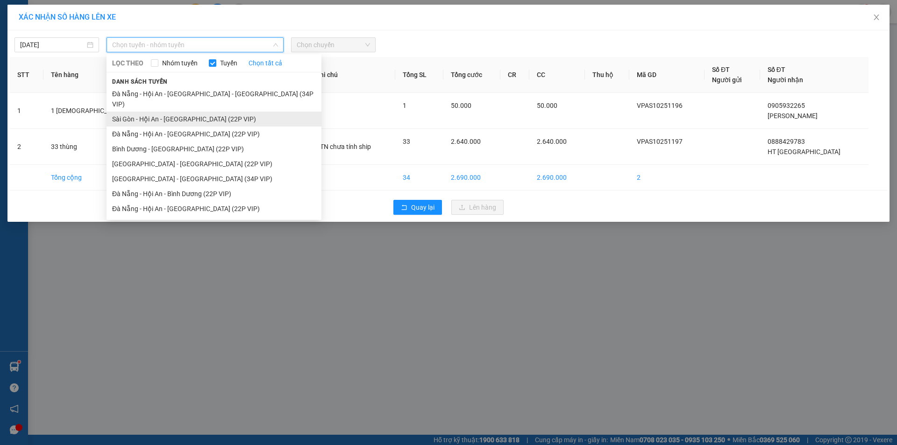
click at [210, 112] on li "Sài Gòn - Hội An - [GEOGRAPHIC_DATA] (22P VIP)" at bounding box center [213, 119] width 215 height 15
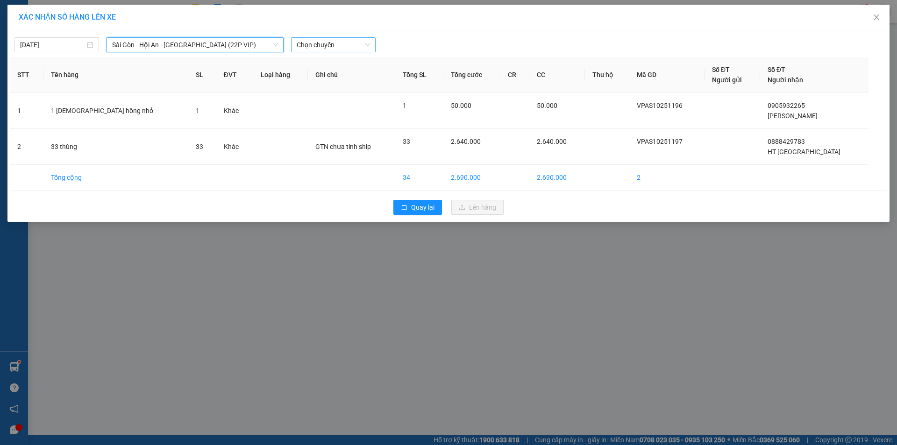
click at [338, 44] on span "Chọn chuyến" at bounding box center [333, 45] width 73 height 14
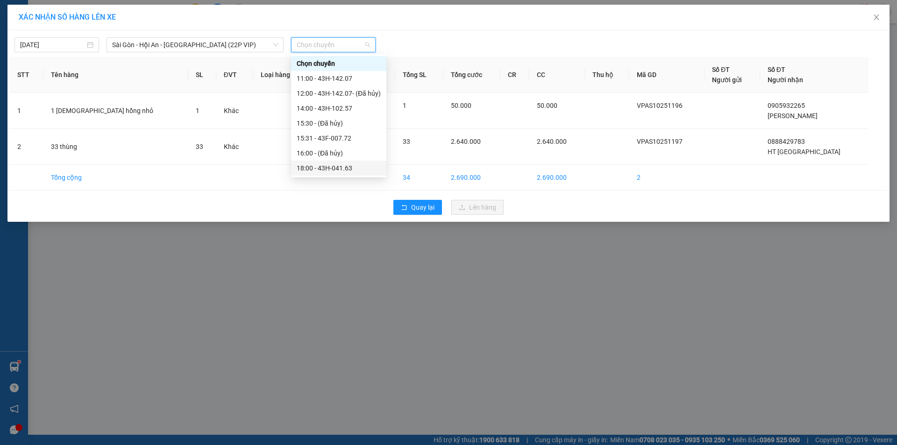
click at [335, 165] on div "18:00 - 43H-041.63" at bounding box center [339, 168] width 84 height 10
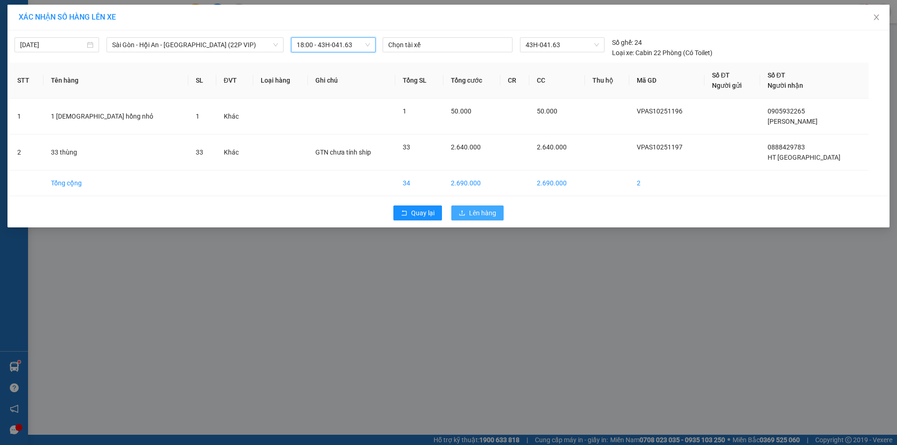
click at [465, 208] on button "Lên hàng" at bounding box center [477, 212] width 52 height 15
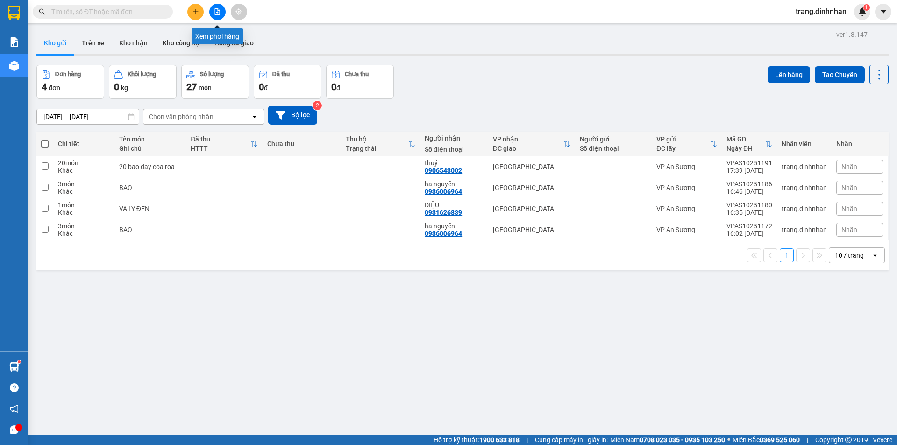
click at [217, 13] on icon "file-add" at bounding box center [217, 11] width 5 height 7
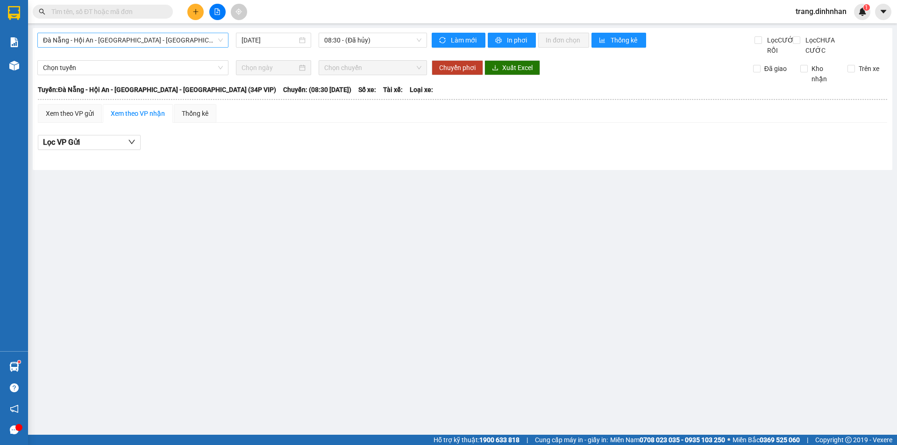
click at [205, 39] on span "Đà Nẵng - Hội An - [GEOGRAPHIC_DATA] - [GEOGRAPHIC_DATA] (34P VIP)" at bounding box center [133, 40] width 180 height 14
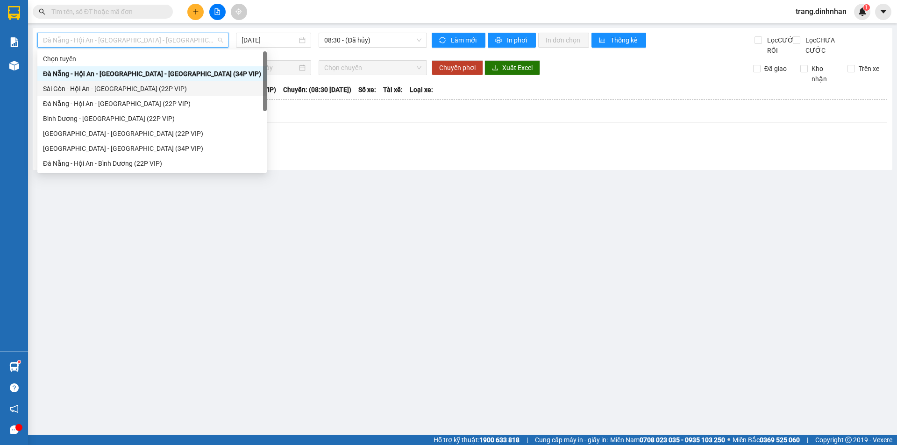
click at [156, 90] on div "Sài Gòn - Hội An - [GEOGRAPHIC_DATA] (22P VIP)" at bounding box center [152, 89] width 218 height 10
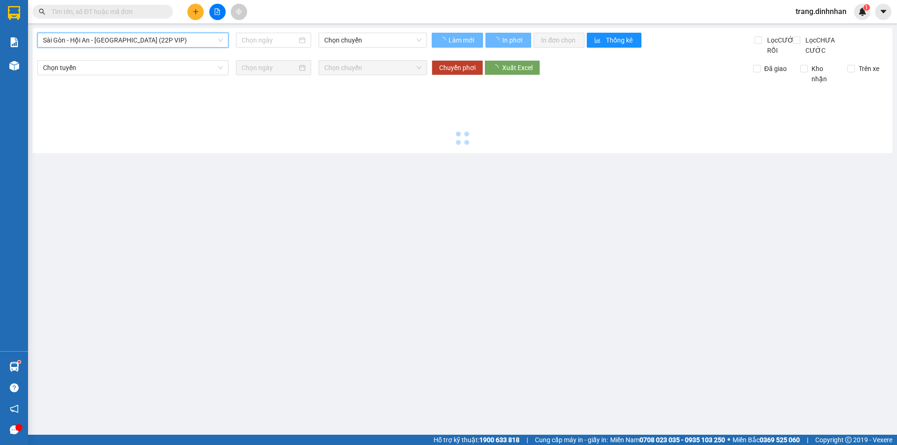
type input "[DATE]"
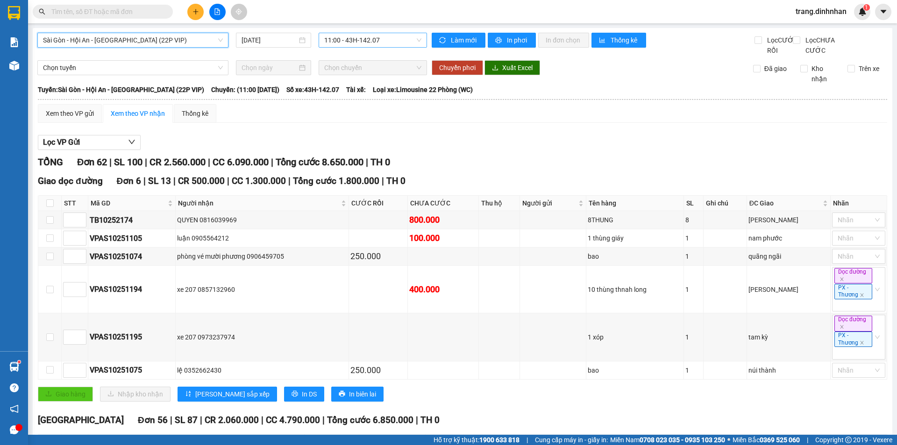
click at [389, 41] on span "11:00 - 43H-142.07" at bounding box center [372, 40] width 97 height 14
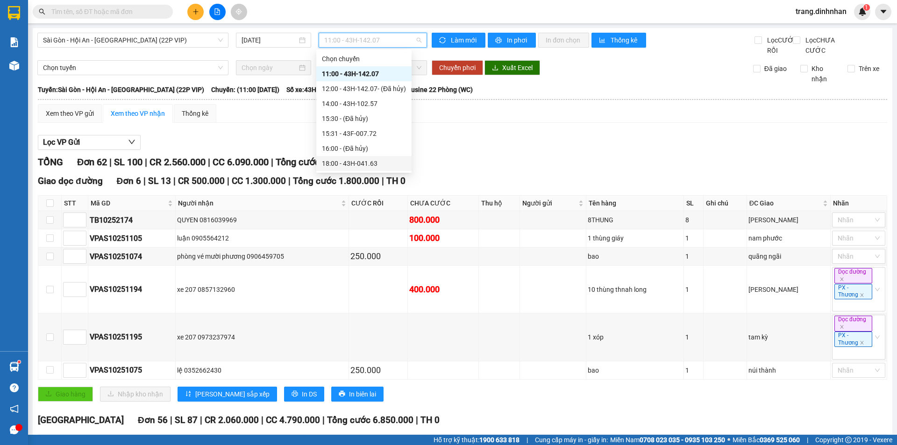
click at [363, 163] on div "18:00 - 43H-041.63" at bounding box center [364, 163] width 84 height 10
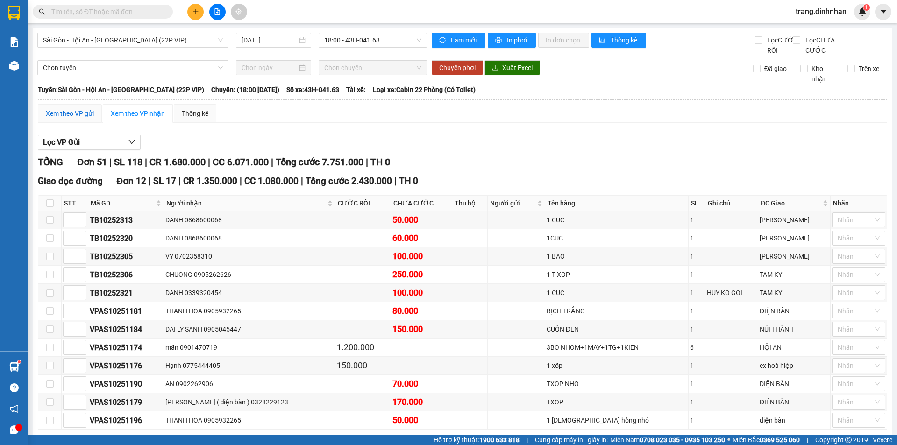
click at [59, 119] on div "Xem theo VP gửi" at bounding box center [70, 113] width 48 height 10
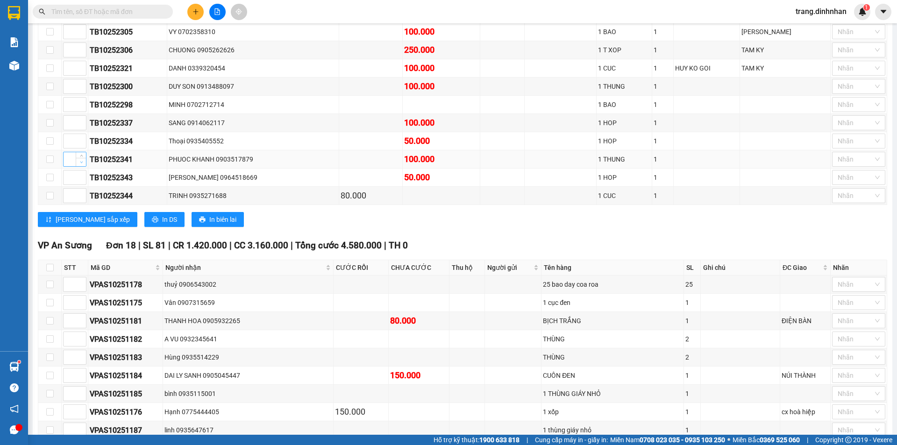
scroll to position [700, 0]
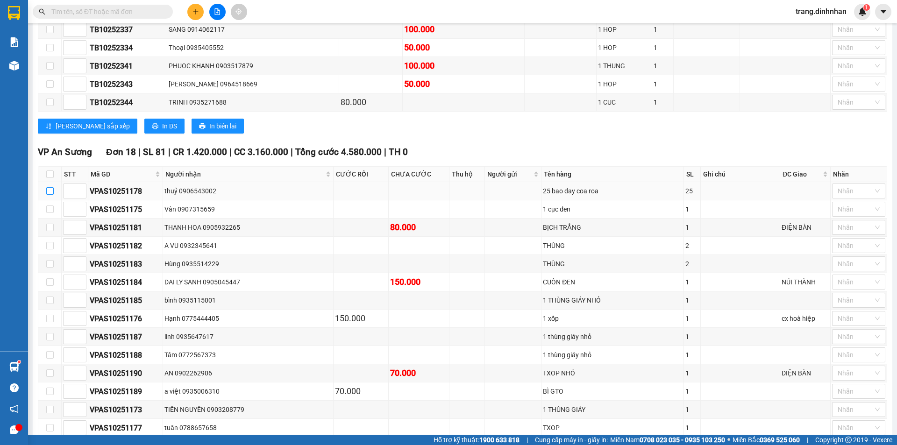
click at [51, 195] on input "checkbox" at bounding box center [49, 190] width 7 height 7
checkbox input "true"
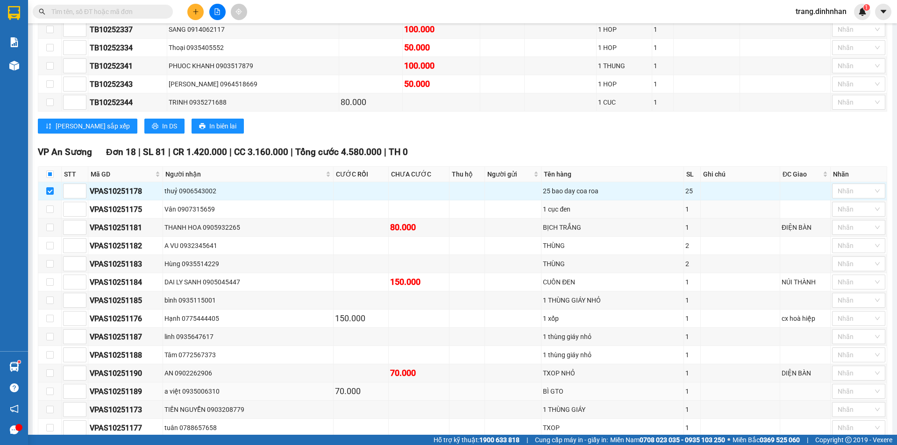
scroll to position [834, 0]
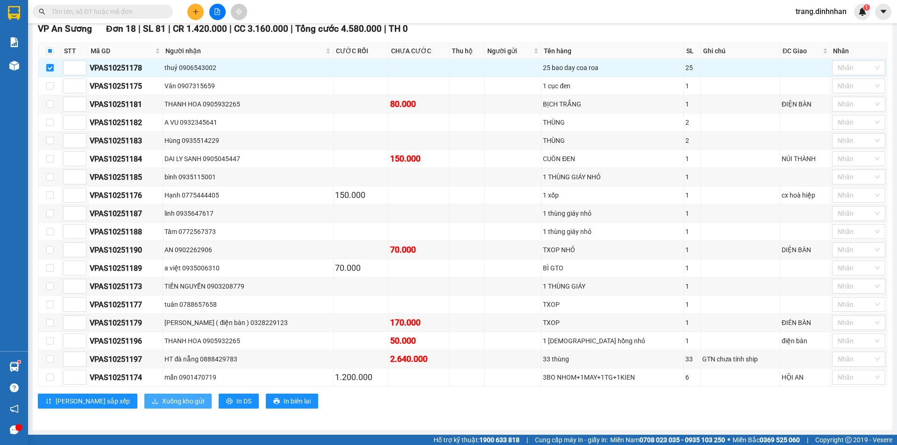
click at [162, 403] on span "Xuống kho gửi" at bounding box center [183, 401] width 42 height 10
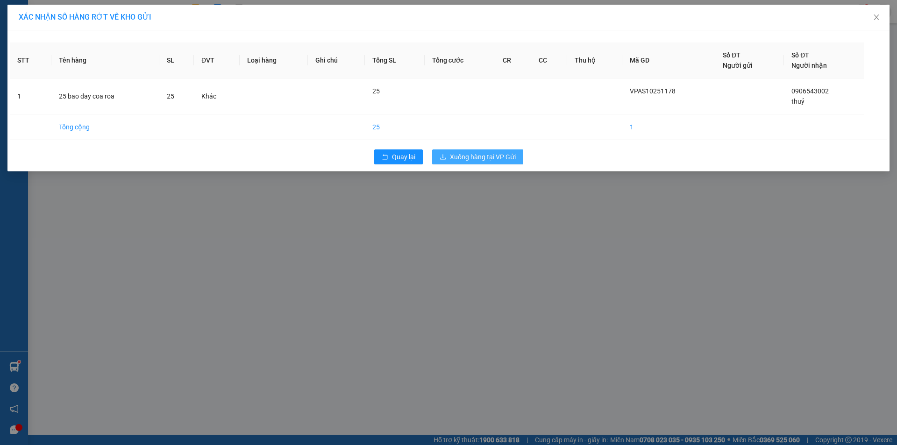
click at [473, 153] on span "Xuống hàng tại VP Gửi" at bounding box center [483, 157] width 66 height 10
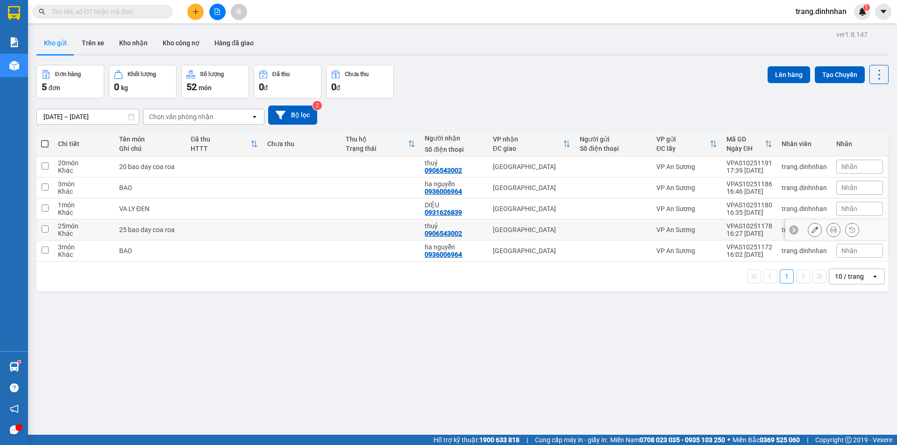
drag, startPoint x: 369, startPoint y: 228, endPoint x: 380, endPoint y: 226, distance: 11.3
click at [369, 228] on td at bounding box center [380, 229] width 79 height 21
checkbox input "true"
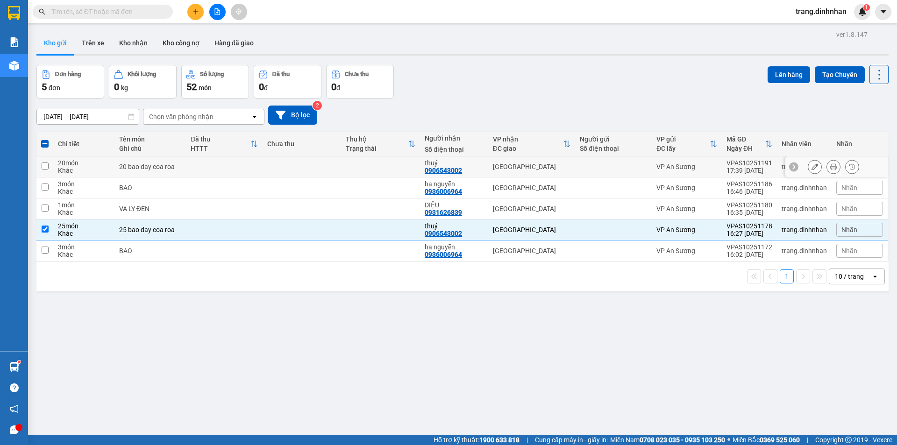
click at [527, 163] on div "[GEOGRAPHIC_DATA]" at bounding box center [532, 166] width 78 height 7
checkbox input "true"
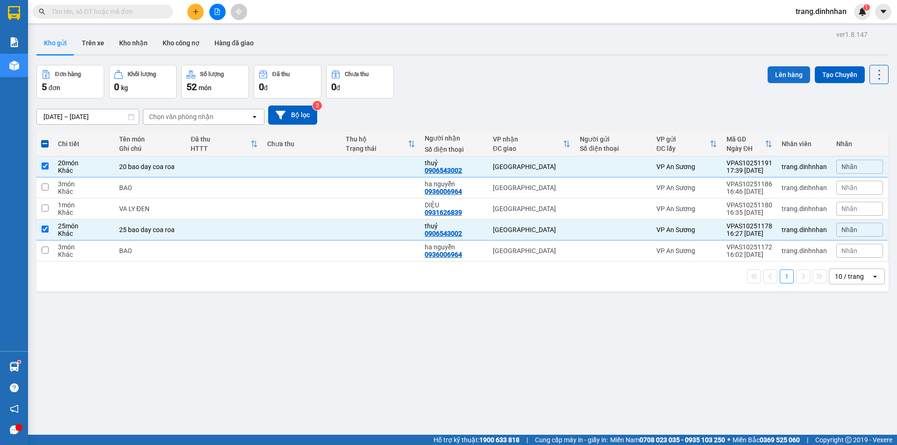
click at [769, 76] on button "Lên hàng" at bounding box center [788, 74] width 42 height 17
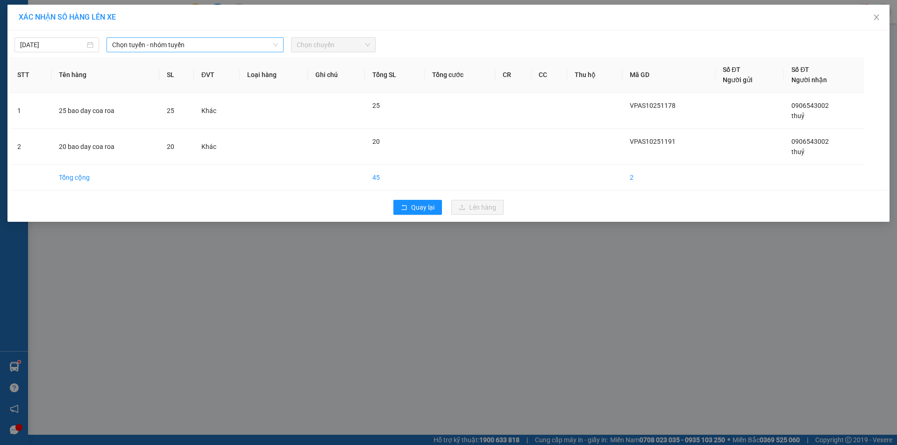
click at [264, 46] on span "Chọn tuyến - nhóm tuyến" at bounding box center [195, 45] width 166 height 14
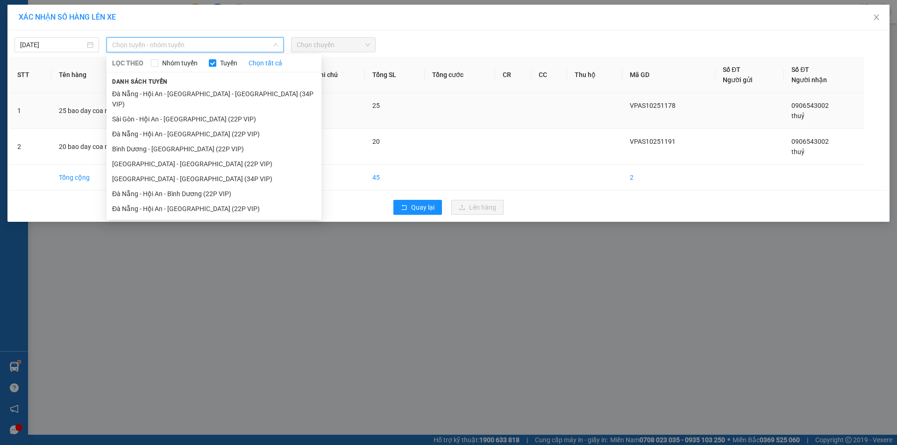
click at [231, 112] on li "Sài Gòn - Hội An - [GEOGRAPHIC_DATA] (22P VIP)" at bounding box center [213, 119] width 215 height 15
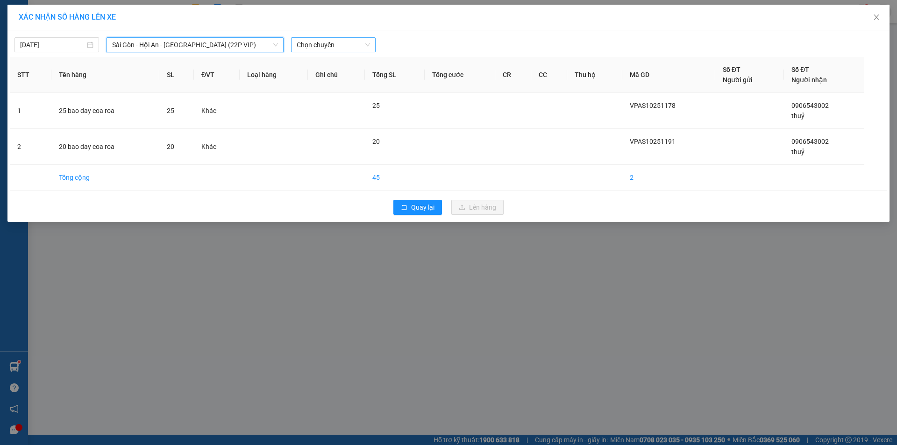
click at [333, 44] on span "Chọn chuyến" at bounding box center [333, 45] width 73 height 14
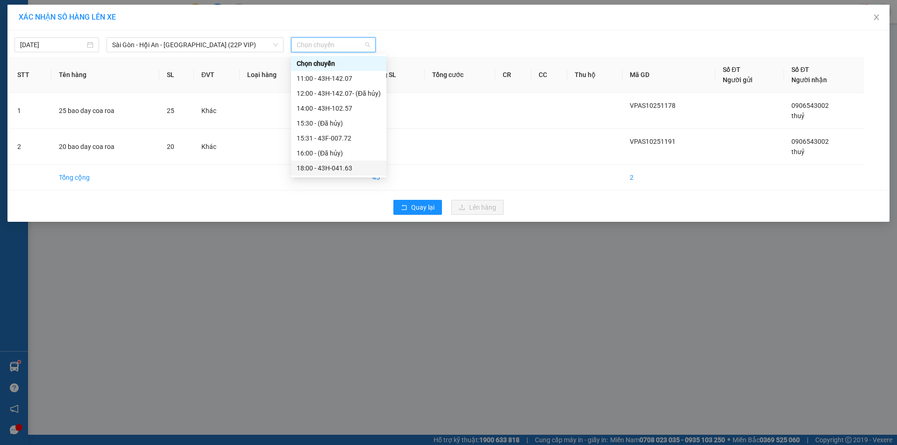
click at [337, 169] on div "18:00 - 43H-041.63" at bounding box center [339, 168] width 84 height 10
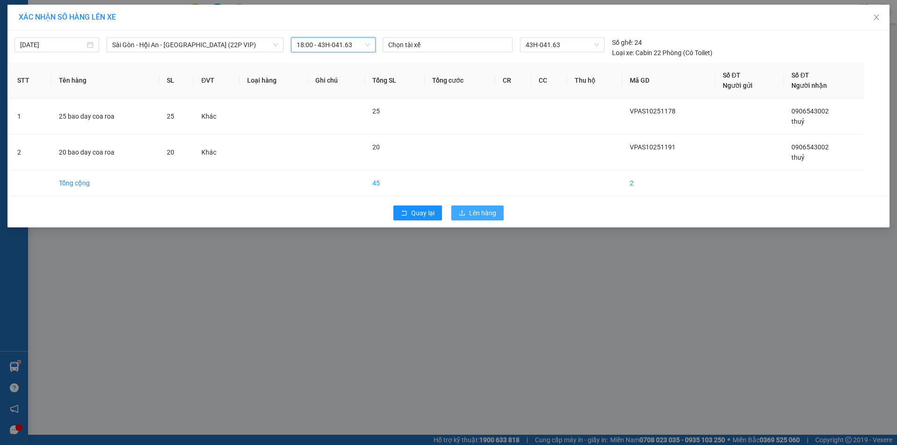
click at [469, 215] on span "Lên hàng" at bounding box center [482, 213] width 27 height 10
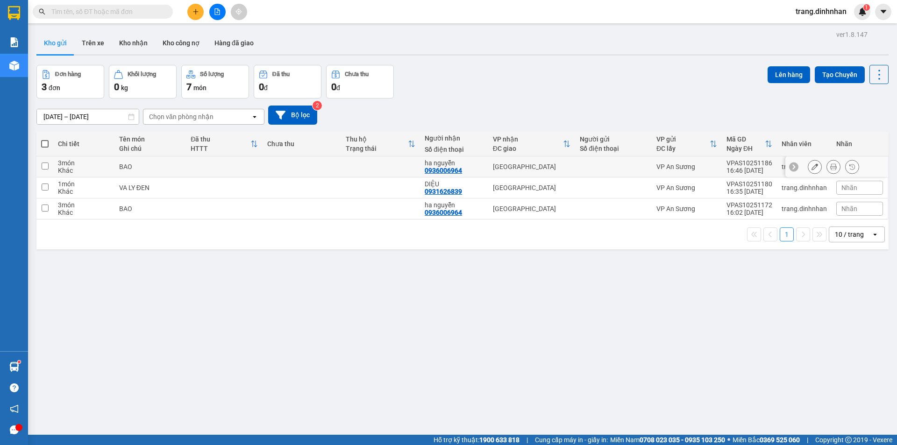
click at [587, 170] on div at bounding box center [613, 166] width 67 height 7
checkbox input "true"
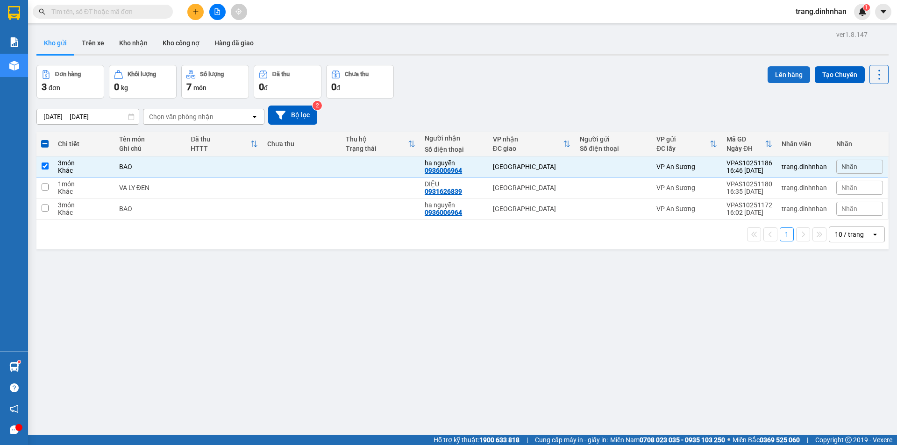
click at [773, 75] on button "Lên hàng" at bounding box center [788, 74] width 42 height 17
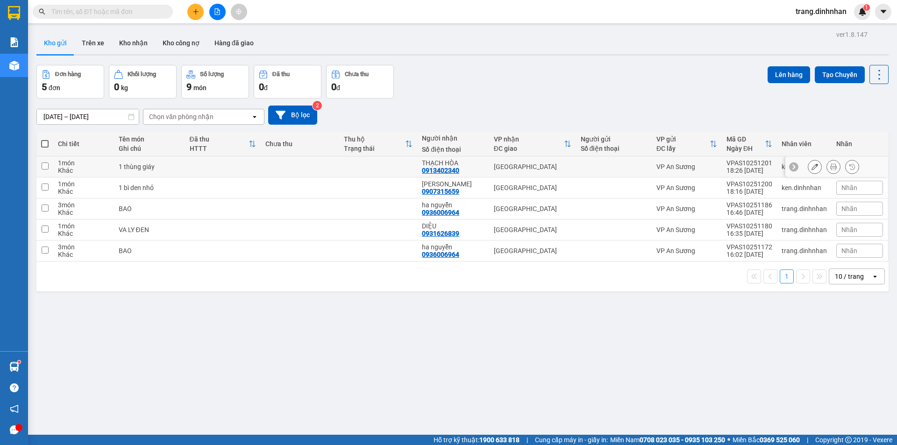
click at [560, 164] on div "[GEOGRAPHIC_DATA]" at bounding box center [533, 166] width 78 height 7
checkbox input "true"
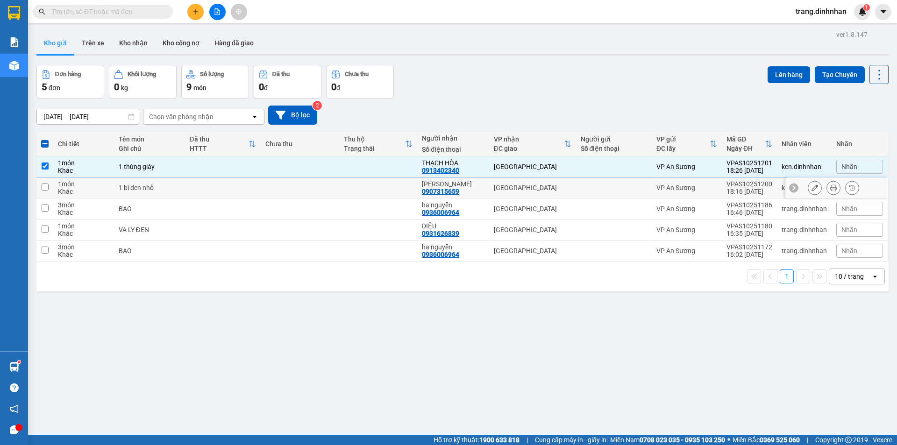
click at [576, 182] on td at bounding box center [614, 187] width 76 height 21
checkbox input "true"
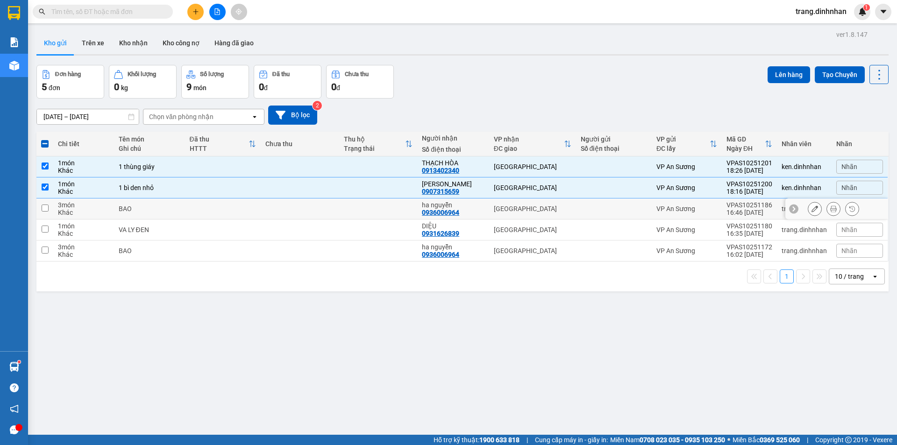
click at [576, 204] on td at bounding box center [614, 208] width 76 height 21
checkbox input "true"
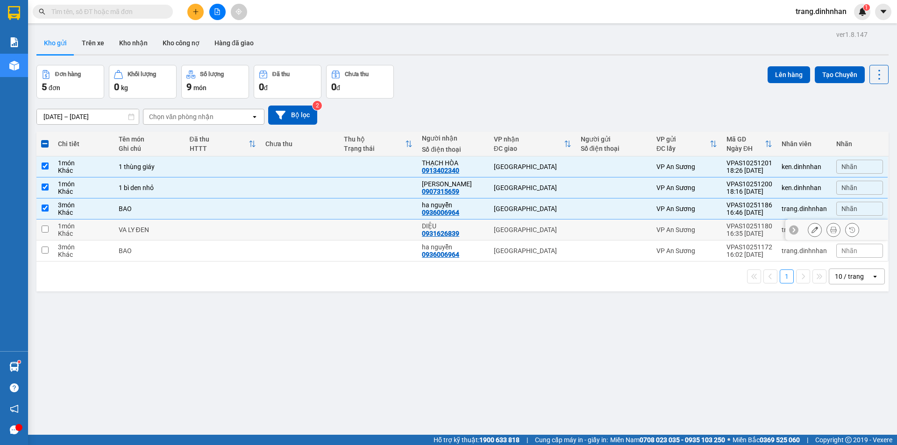
click at [582, 225] on td at bounding box center [614, 229] width 76 height 21
checkbox input "true"
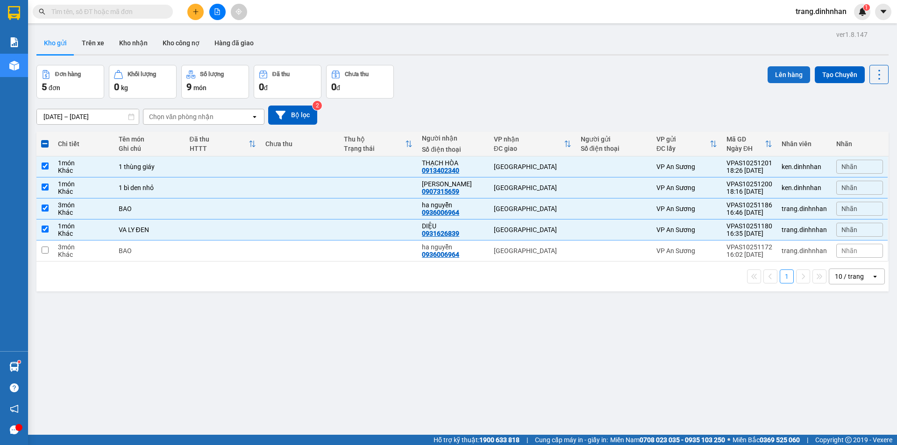
click at [771, 78] on button "Lên hàng" at bounding box center [788, 74] width 42 height 17
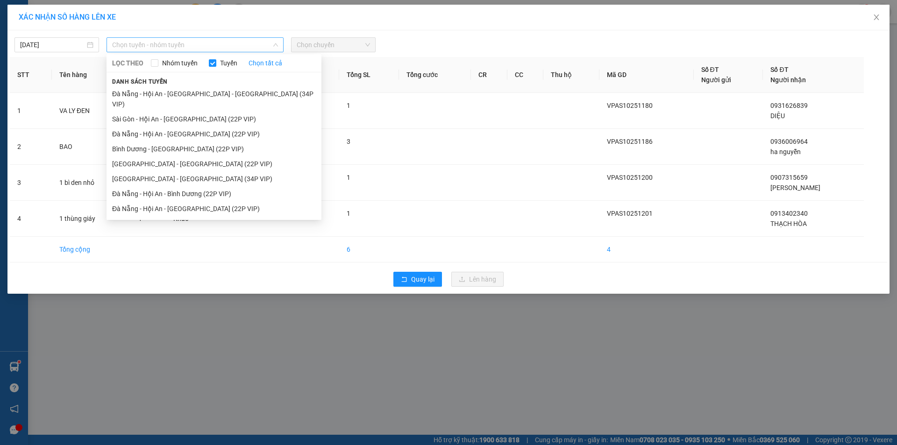
click at [268, 43] on span "Chọn tuyến - nhóm tuyến" at bounding box center [195, 45] width 166 height 14
drag, startPoint x: 220, startPoint y: 108, endPoint x: 285, endPoint y: 84, distance: 69.7
click at [221, 112] on li "Sài Gòn - Hội An - [GEOGRAPHIC_DATA] (22P VIP)" at bounding box center [213, 119] width 215 height 15
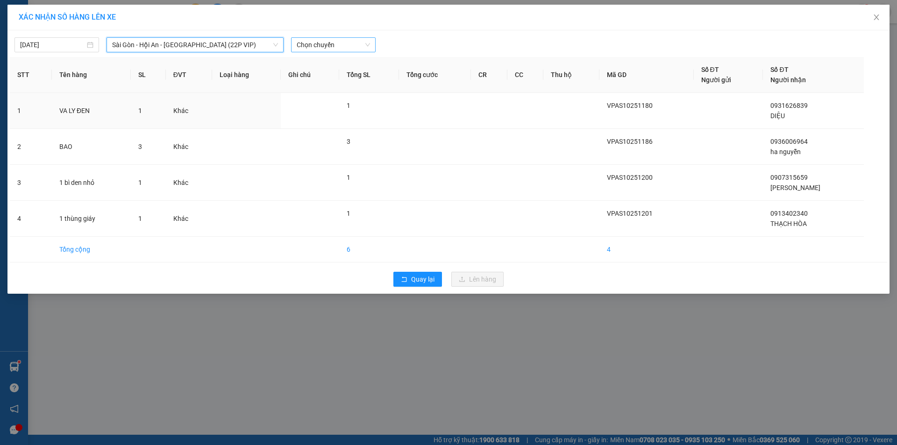
click at [356, 47] on span "Chọn chuyến" at bounding box center [333, 45] width 73 height 14
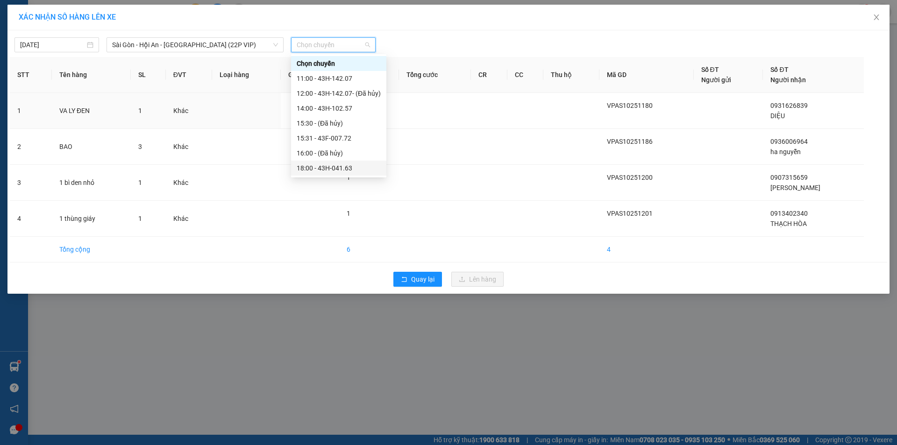
click at [342, 165] on div "18:00 - 43H-041.63" at bounding box center [339, 168] width 84 height 10
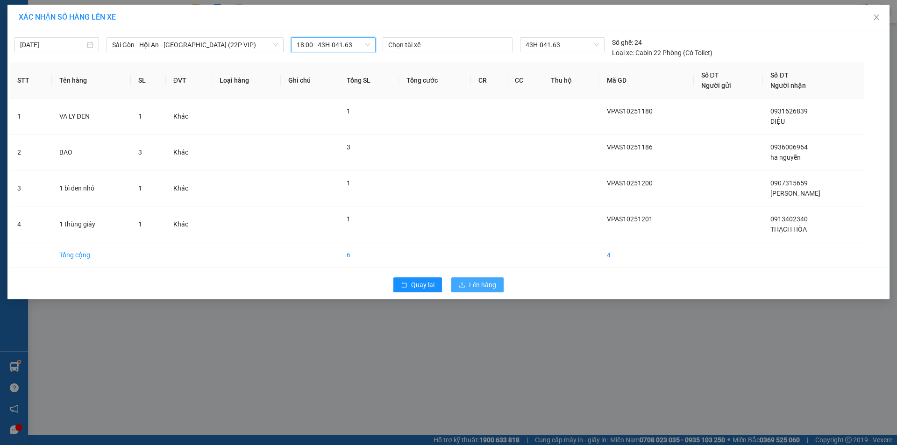
click at [479, 286] on span "Lên hàng" at bounding box center [482, 285] width 27 height 10
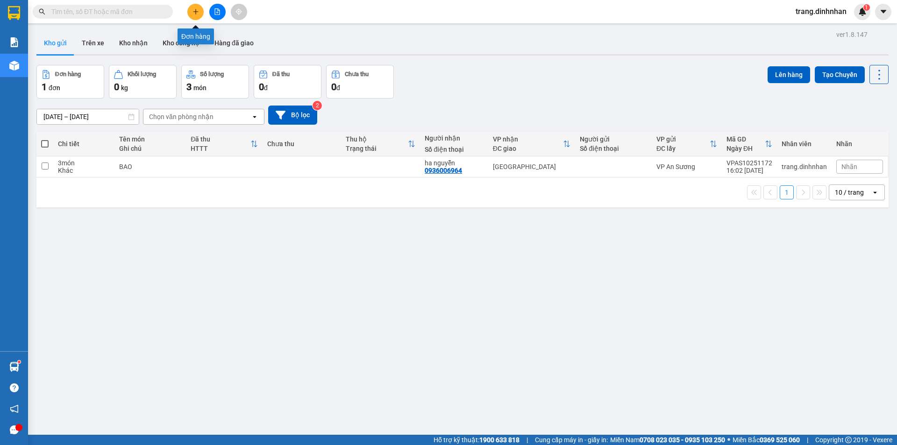
click at [197, 10] on icon "plus" at bounding box center [195, 11] width 7 height 7
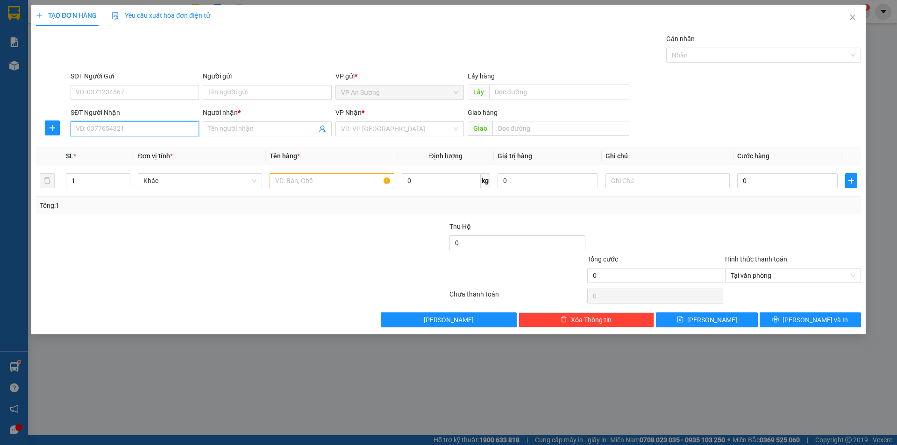
click at [155, 123] on input "SĐT Người Nhận" at bounding box center [135, 128] width 128 height 15
type input "9"
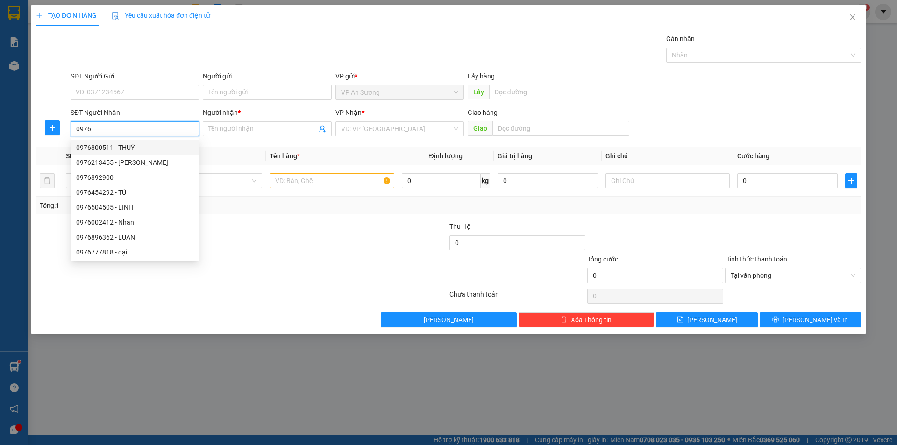
click at [94, 127] on input "0976" at bounding box center [135, 128] width 128 height 15
type input "0"
click at [93, 175] on div "0976864124 - [PERSON_NAME]" at bounding box center [134, 177] width 117 height 10
type input "0976864124"
type input "huỳnh"
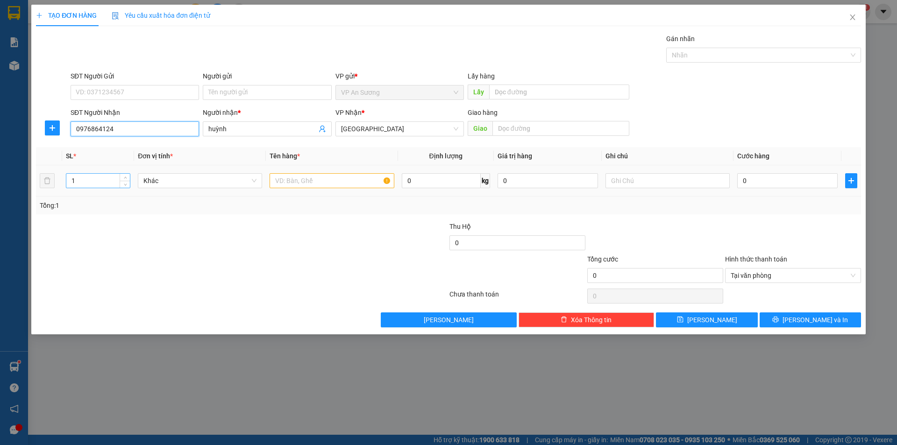
type input "0976864124"
click at [90, 177] on input "1" at bounding box center [98, 181] width 64 height 14
type input "4"
click at [286, 178] on input "text" at bounding box center [331, 180] width 124 height 15
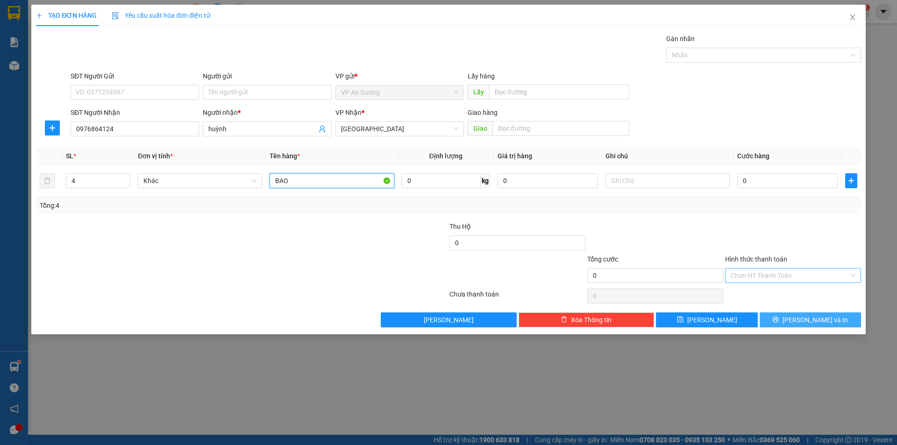
type input "BAO"
click at [812, 318] on span "[PERSON_NAME] và In" at bounding box center [814, 320] width 65 height 10
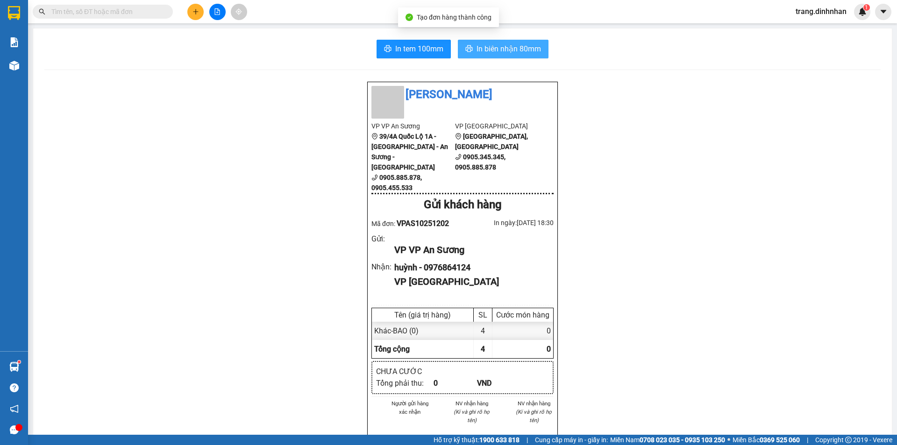
click at [514, 50] on span "In biên nhận 80mm" at bounding box center [508, 49] width 64 height 12
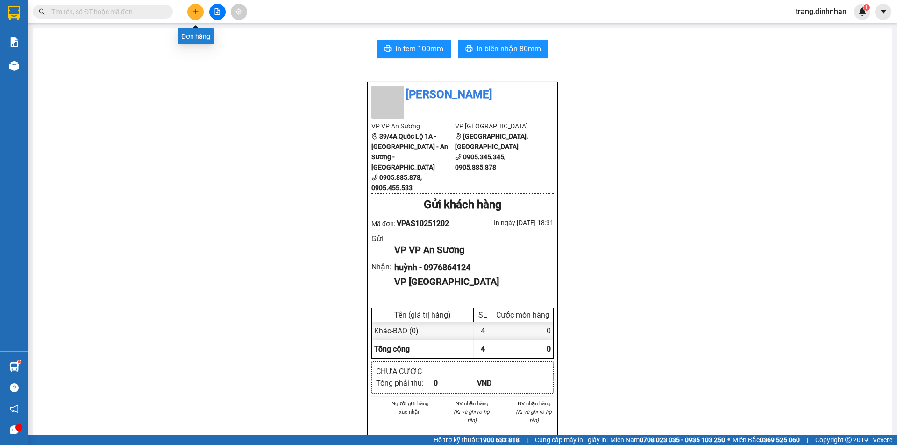
click at [200, 11] on button at bounding box center [195, 12] width 16 height 16
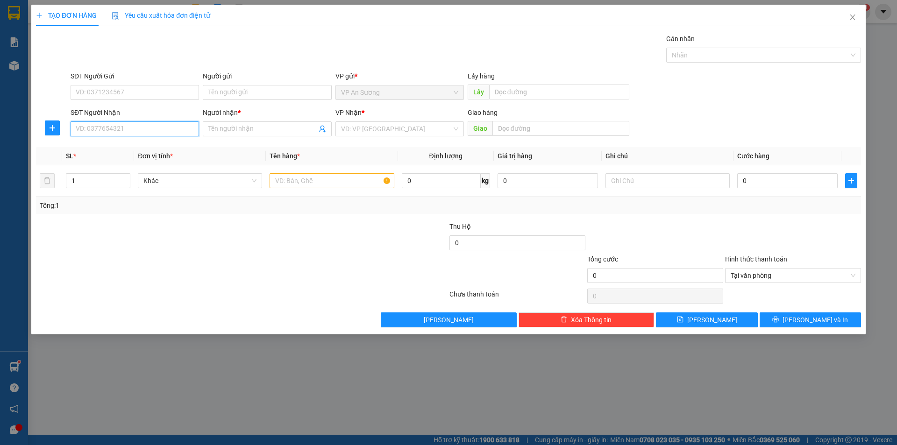
click at [161, 123] on input "SĐT Người Nhận" at bounding box center [135, 128] width 128 height 15
click at [119, 149] on div "0905700292 - hùng," at bounding box center [134, 147] width 117 height 10
type input "0905700292"
type input "hùng,"
type input "0905700292"
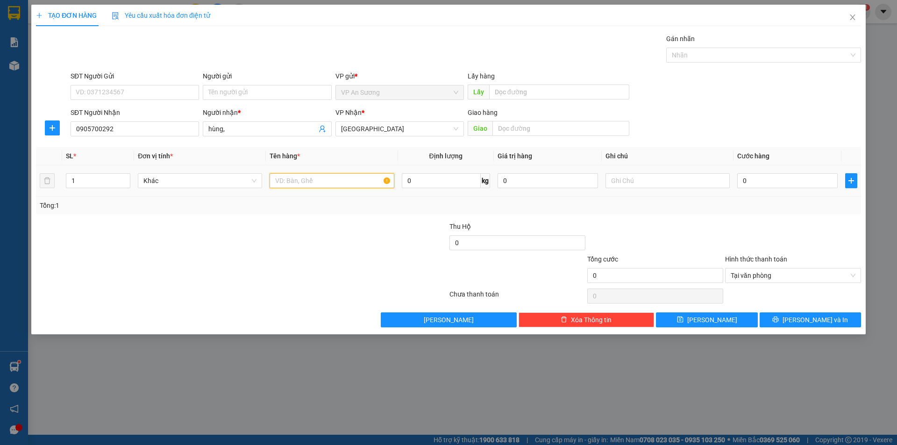
click at [283, 180] on input "text" at bounding box center [331, 180] width 124 height 15
type input "T XANH"
click at [738, 177] on input "0" at bounding box center [787, 180] width 100 height 15
type input "1"
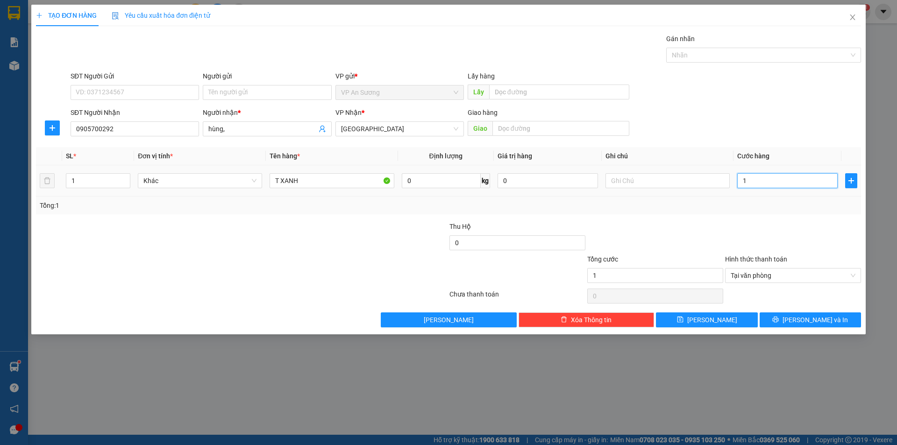
type input "10"
type input "100"
type input "1.000"
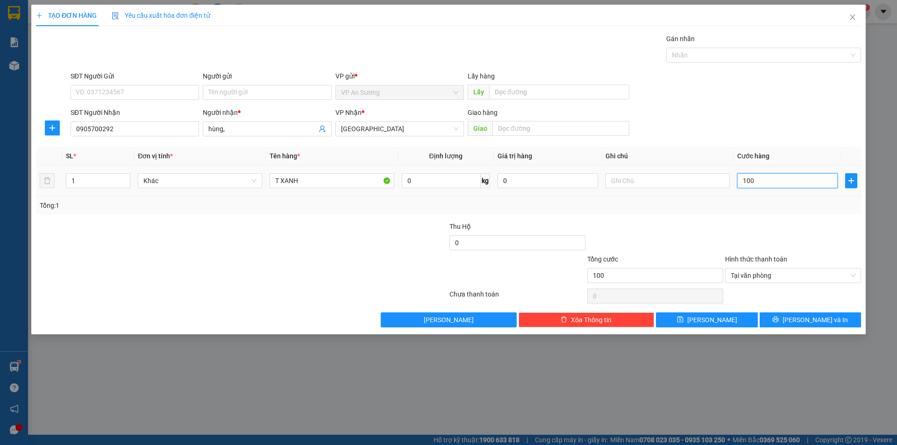
type input "1.000"
type input "10.000"
type input "100.000"
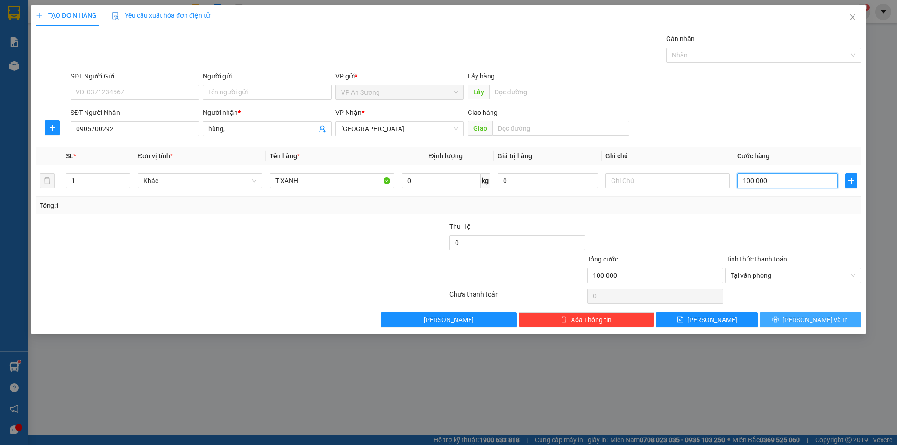
type input "100.000"
click at [772, 316] on button "[PERSON_NAME] và In" at bounding box center [809, 319] width 101 height 15
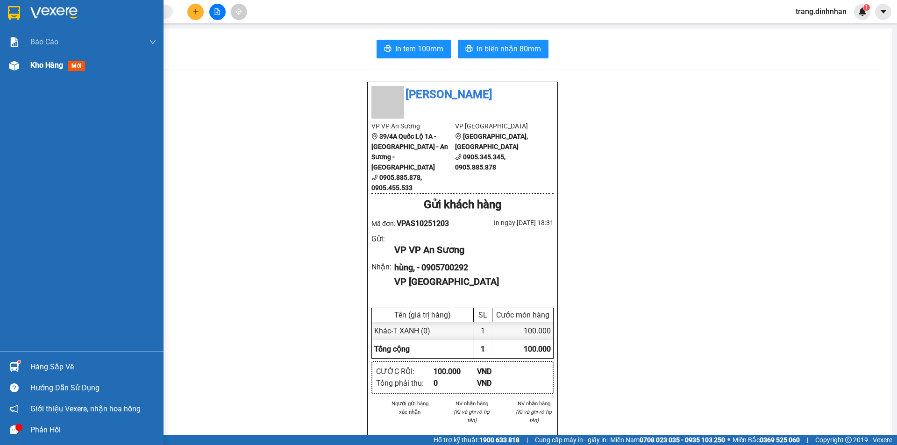
click at [51, 68] on span "Kho hàng" at bounding box center [46, 65] width 33 height 9
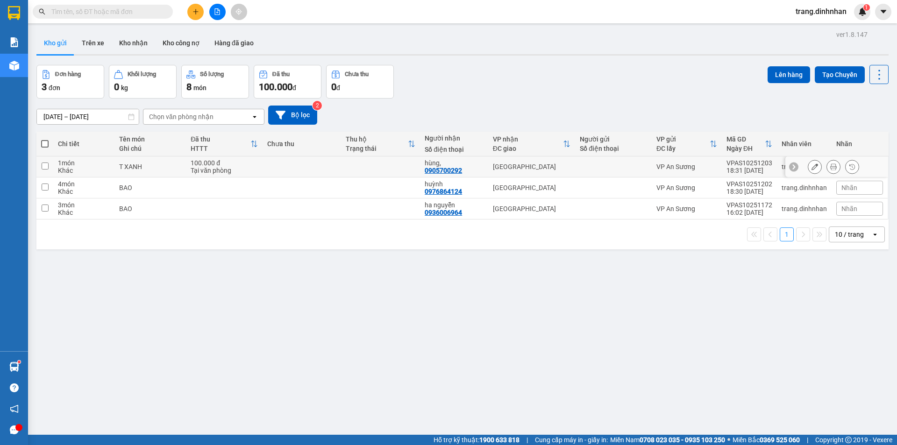
click at [598, 162] on td at bounding box center [613, 166] width 77 height 21
checkbox input "true"
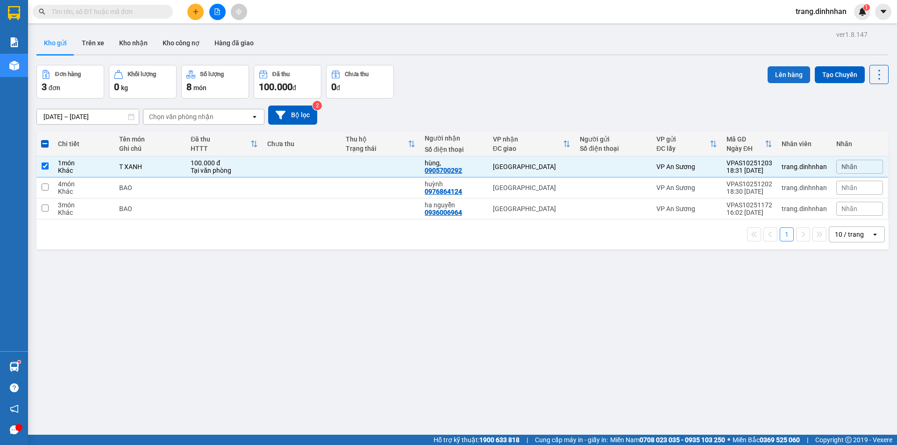
click at [775, 74] on button "Lên hàng" at bounding box center [788, 74] width 42 height 17
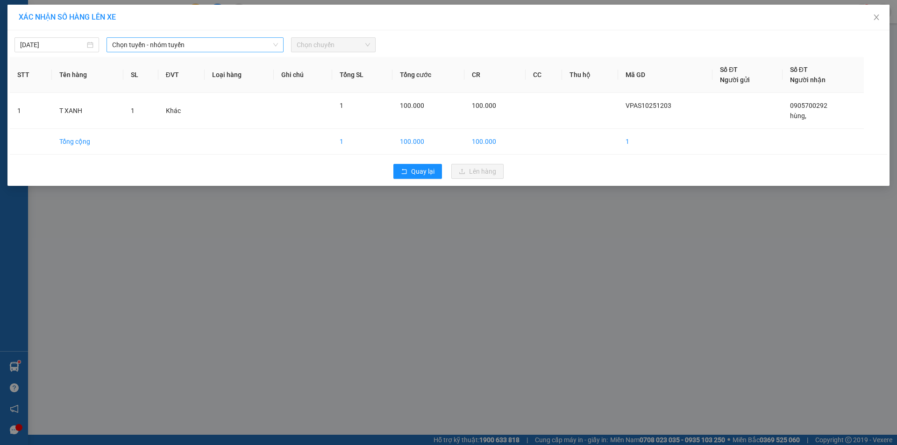
click at [266, 45] on span "Chọn tuyến - nhóm tuyến" at bounding box center [195, 45] width 166 height 14
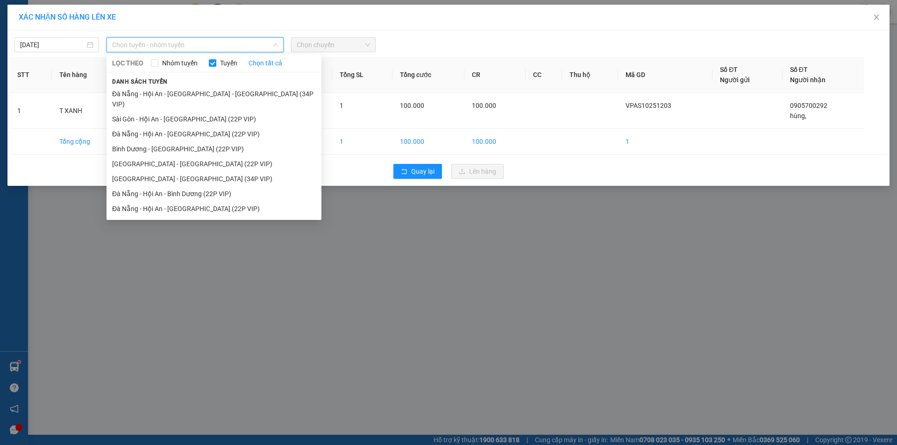
drag, startPoint x: 214, startPoint y: 110, endPoint x: 291, endPoint y: 82, distance: 82.6
click at [215, 112] on li "Sài Gòn - Hội An - [GEOGRAPHIC_DATA] (22P VIP)" at bounding box center [213, 119] width 215 height 15
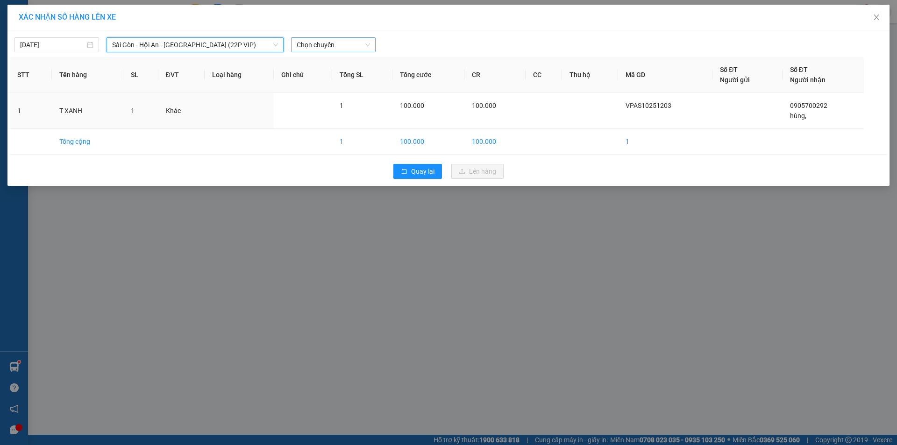
click at [358, 47] on span "Chọn chuyến" at bounding box center [333, 45] width 73 height 14
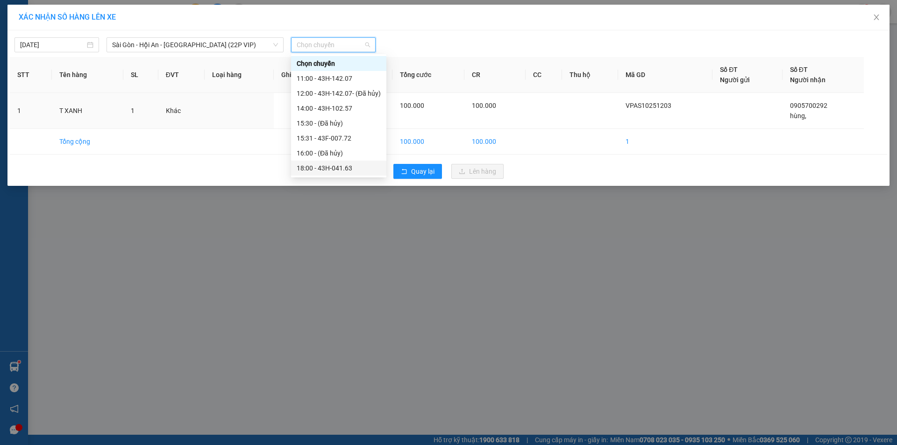
click at [339, 168] on div "18:00 - 43H-041.63" at bounding box center [339, 168] width 84 height 10
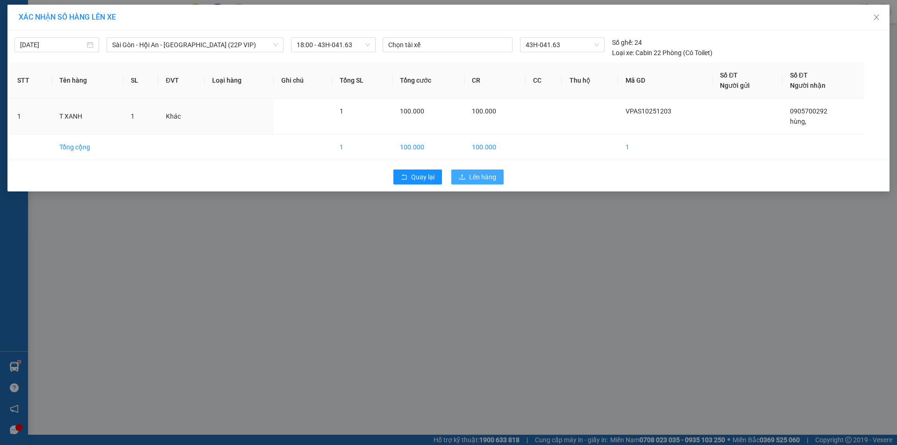
click at [470, 174] on span "Lên hàng" at bounding box center [482, 177] width 27 height 10
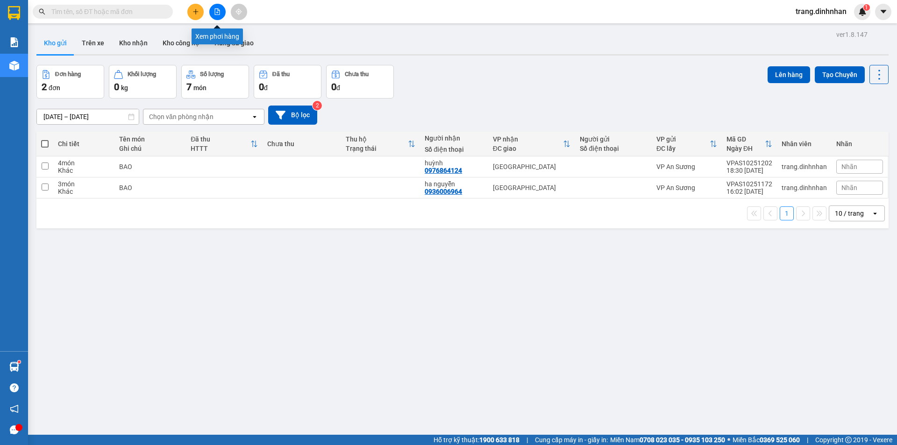
click at [217, 15] on button at bounding box center [217, 12] width 16 height 16
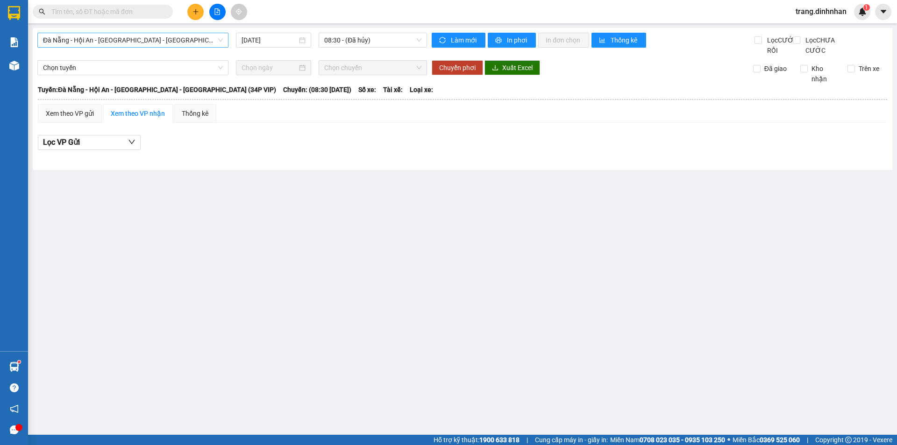
click at [216, 38] on span "Đà Nẵng - Hội An - [GEOGRAPHIC_DATA] - [GEOGRAPHIC_DATA] (34P VIP)" at bounding box center [133, 40] width 180 height 14
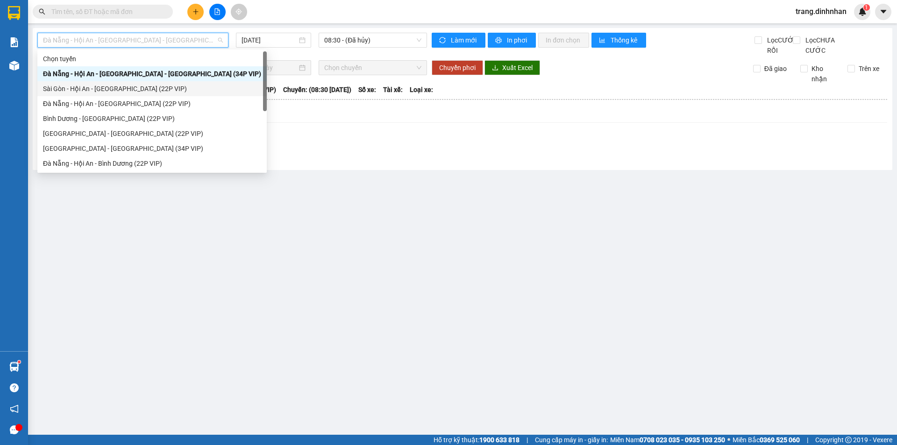
click at [155, 90] on div "Sài Gòn - Hội An - [GEOGRAPHIC_DATA] (22P VIP)" at bounding box center [152, 89] width 218 height 10
type input "[DATE]"
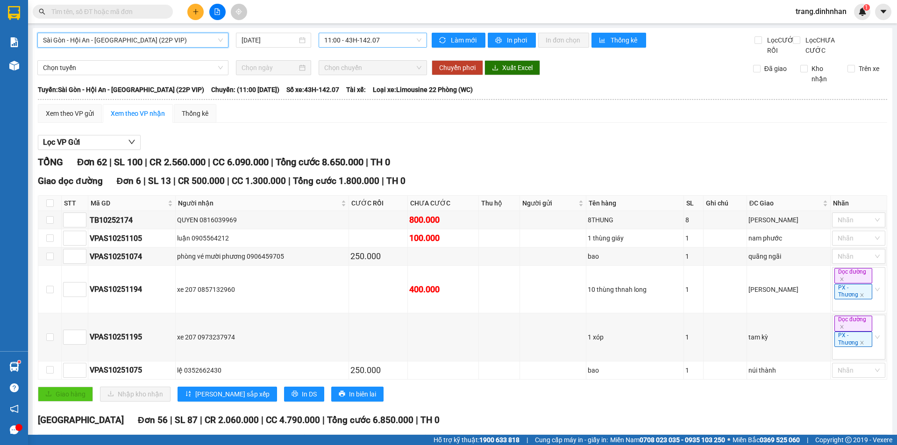
click at [389, 41] on span "11:00 - 43H-142.07" at bounding box center [372, 40] width 97 height 14
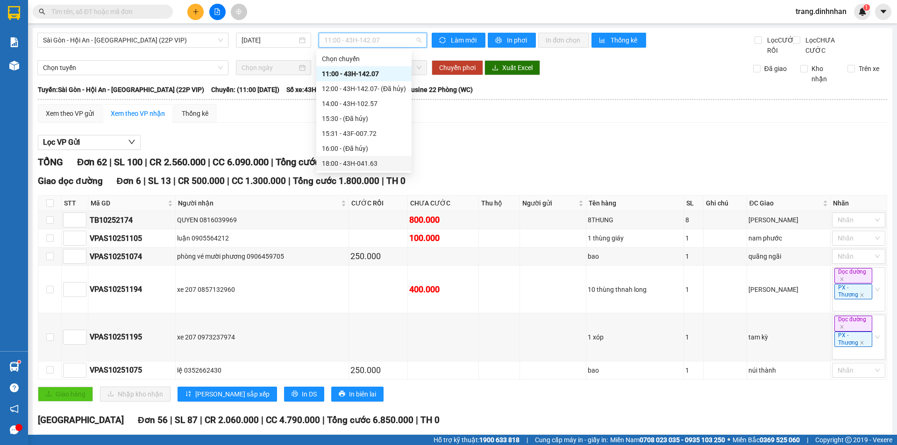
click at [354, 160] on div "18:00 - 43H-041.63" at bounding box center [364, 163] width 84 height 10
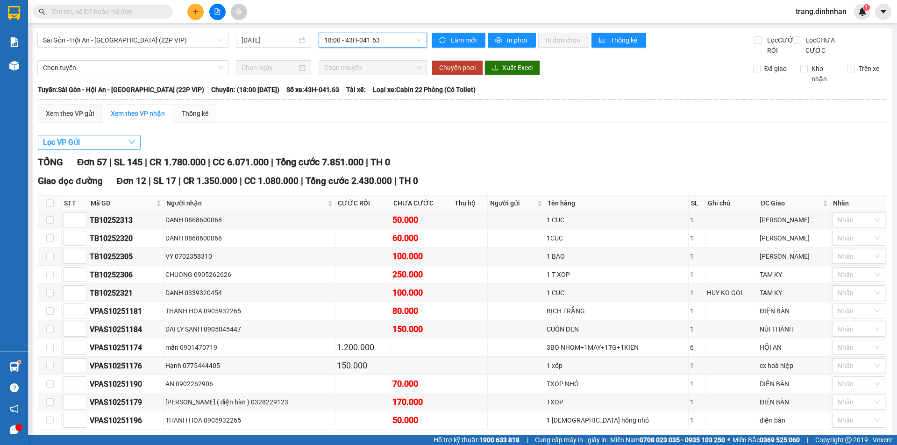
click at [60, 148] on span "Lọc VP Gửi" at bounding box center [61, 142] width 37 height 12
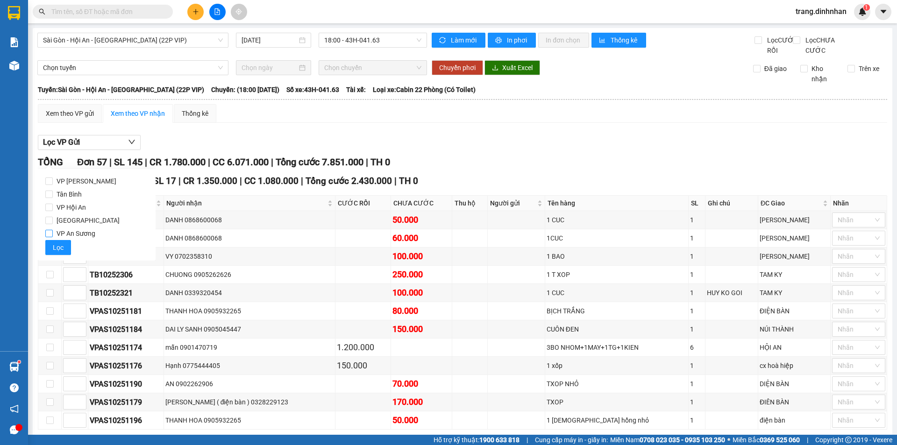
click at [51, 235] on input "VP An Sương" at bounding box center [48, 233] width 7 height 7
checkbox input "true"
click at [56, 249] on span "Lọc" at bounding box center [58, 247] width 11 height 10
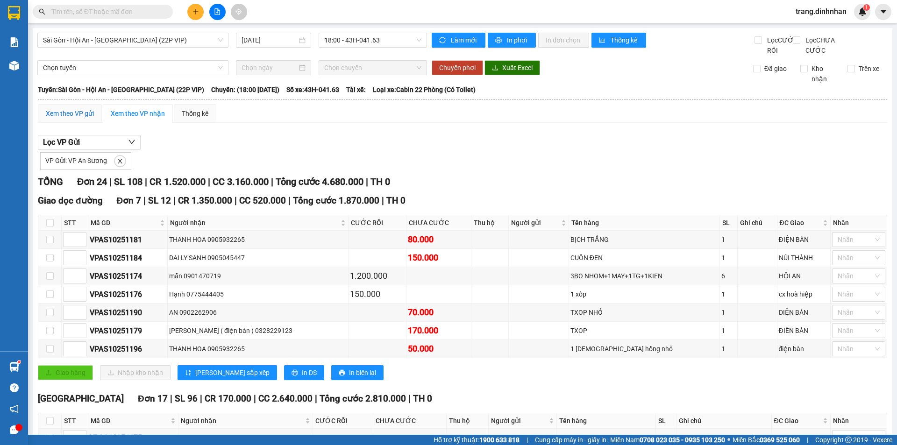
click at [80, 119] on div "Xem theo VP gửi" at bounding box center [70, 113] width 48 height 10
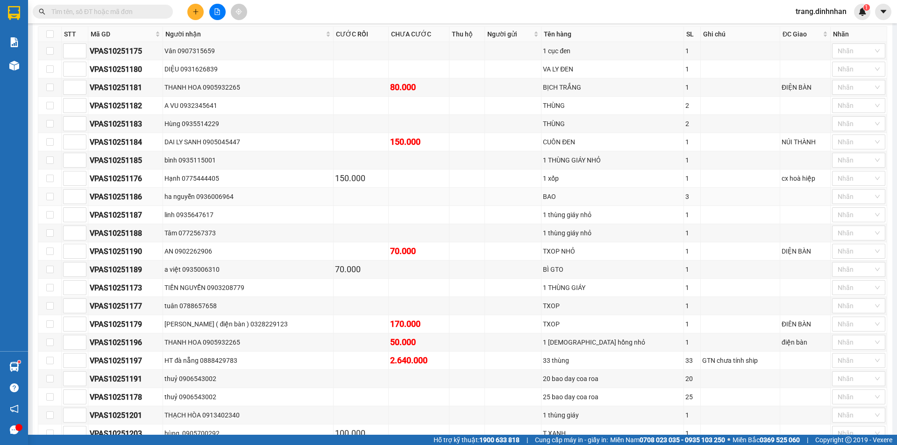
scroll to position [887, 0]
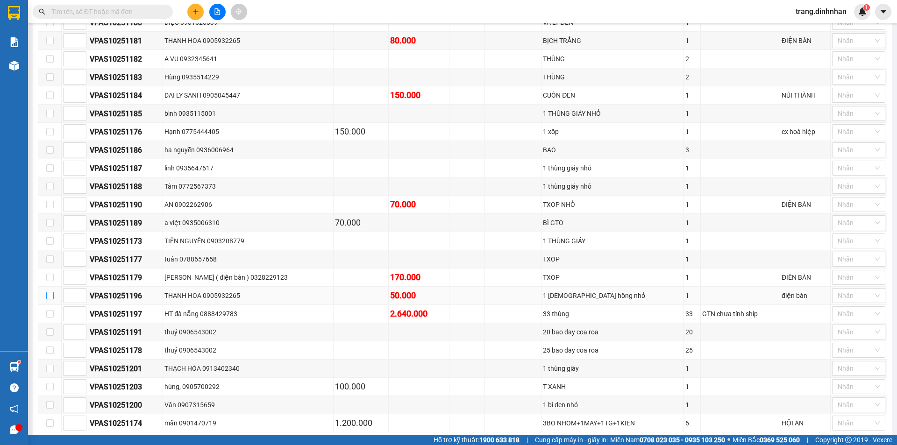
click at [48, 299] on input "checkbox" at bounding box center [49, 295] width 7 height 7
checkbox input "true"
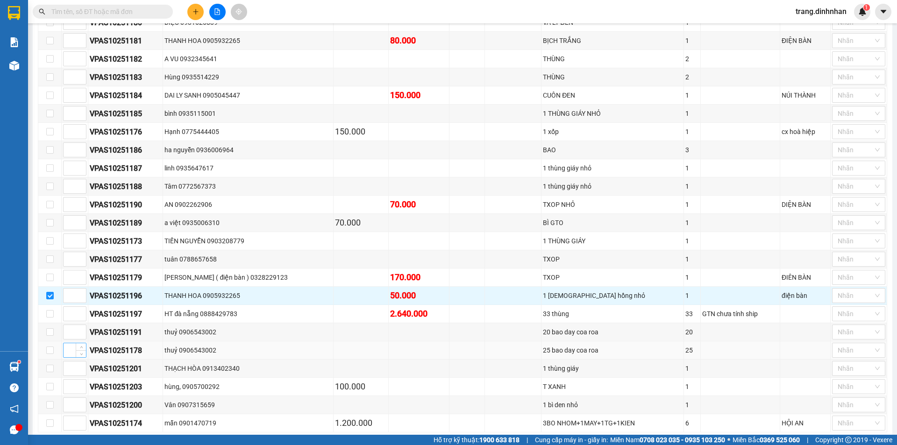
scroll to position [943, 0]
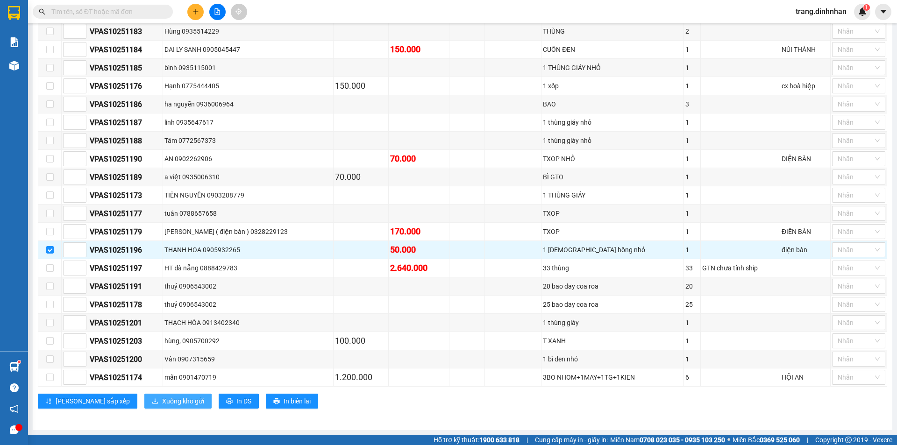
click at [162, 406] on span "Xuống kho gửi" at bounding box center [183, 401] width 42 height 10
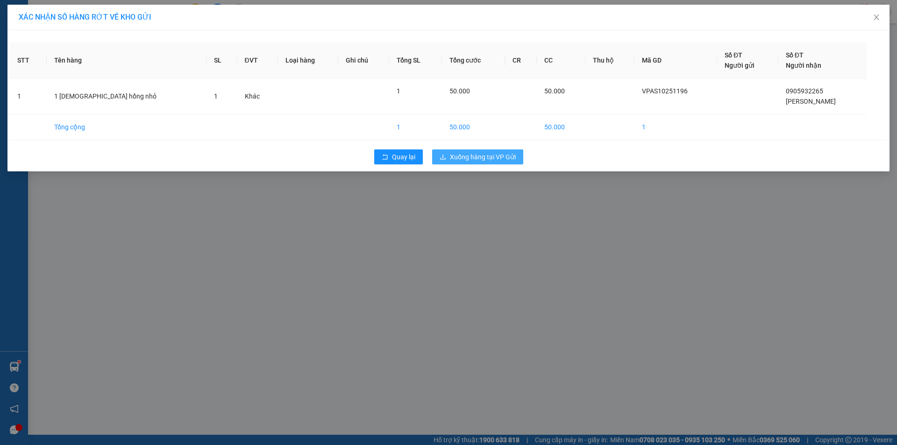
click at [505, 153] on span "Xuống hàng tại VP Gửi" at bounding box center [483, 157] width 66 height 10
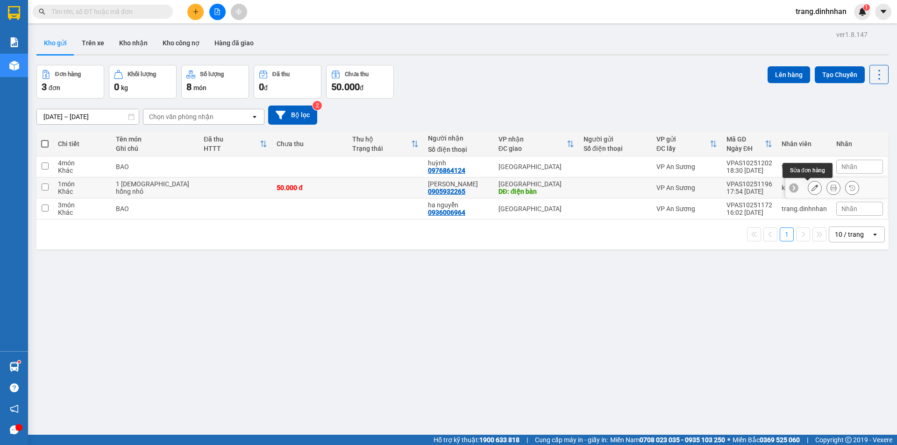
click at [811, 186] on icon at bounding box center [814, 187] width 7 height 7
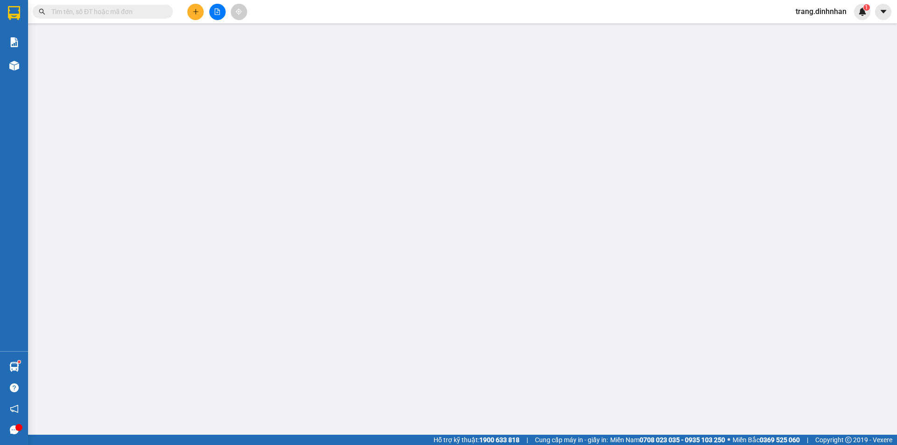
type input "0905932265"
type input "[PERSON_NAME]"
type input "điện bàn"
type input "50.000"
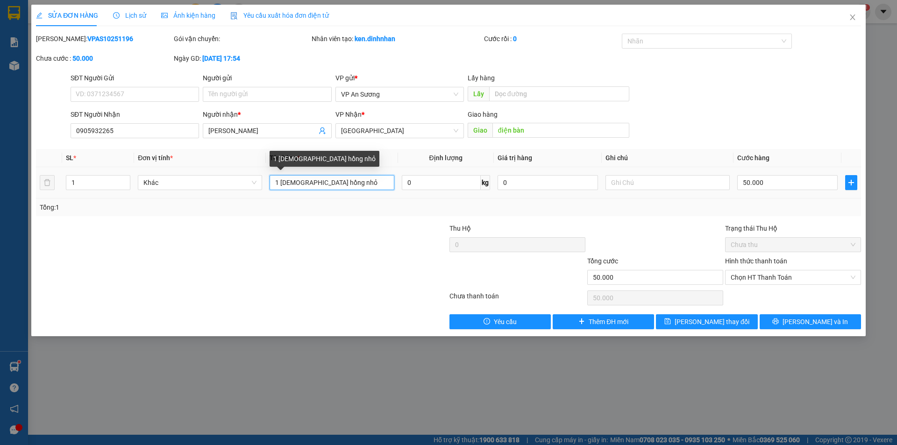
click at [287, 181] on input "1 [DEMOGRAPHIC_DATA] hồng nhỏ" at bounding box center [331, 182] width 124 height 15
click at [332, 182] on input "1 bOChồng nhỏ" at bounding box center [331, 182] width 124 height 15
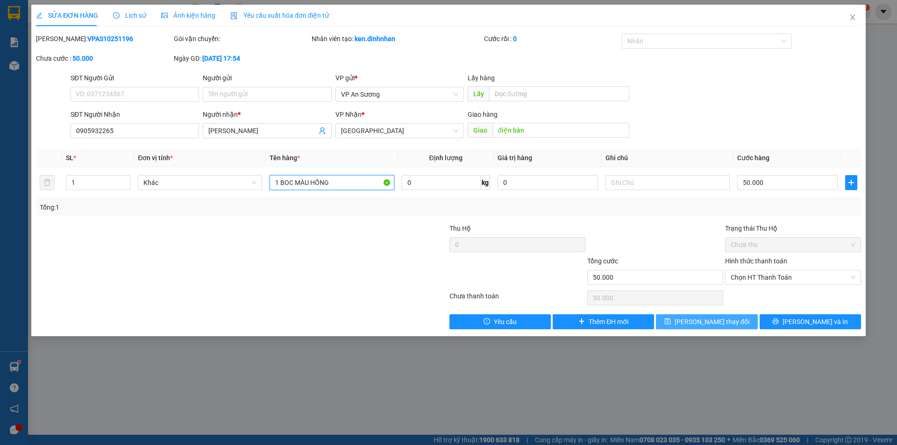
type input "1 BOC MÀU HỒNG"
click at [697, 317] on span "[PERSON_NAME] thay đổi" at bounding box center [711, 322] width 75 height 10
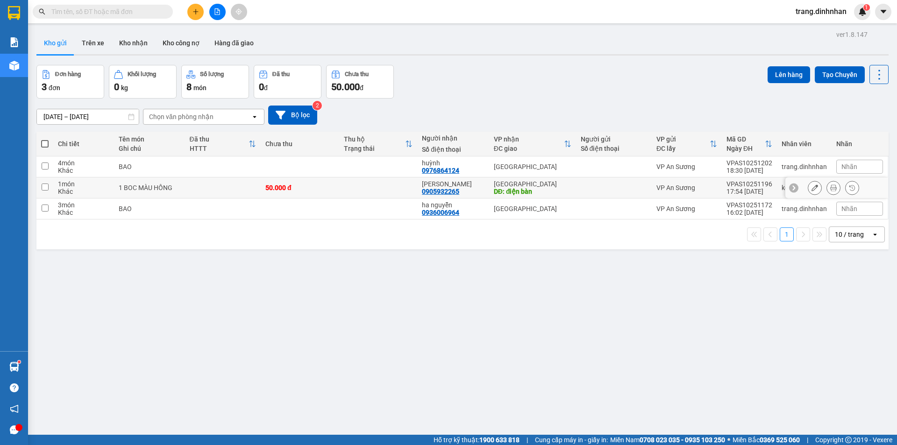
click at [607, 188] on div at bounding box center [613, 187] width 66 height 7
checkbox input "true"
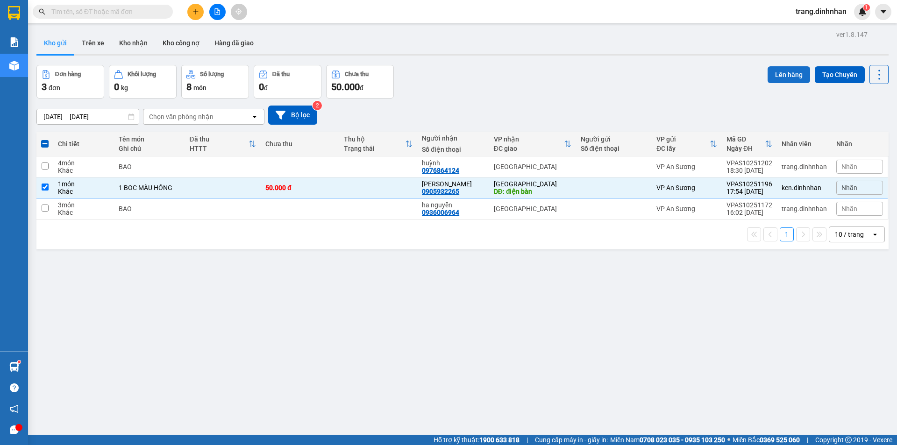
click at [784, 71] on button "Lên hàng" at bounding box center [788, 74] width 42 height 17
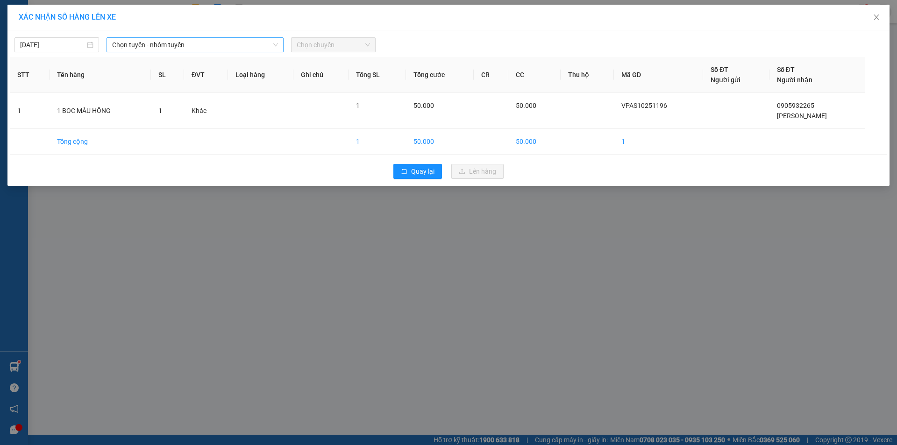
click at [269, 45] on span "Chọn tuyến - nhóm tuyến" at bounding box center [195, 45] width 166 height 14
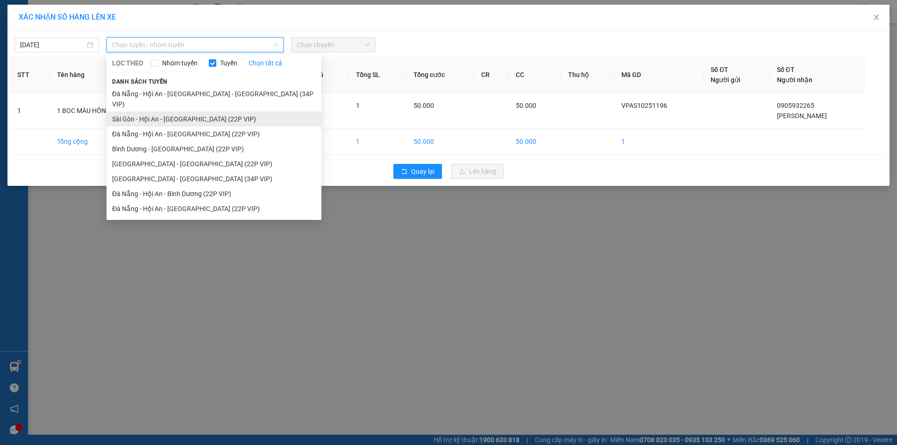
drag, startPoint x: 219, startPoint y: 106, endPoint x: 235, endPoint y: 97, distance: 18.6
click at [226, 112] on li "Sài Gòn - Hội An - [GEOGRAPHIC_DATA] (22P VIP)" at bounding box center [213, 119] width 215 height 15
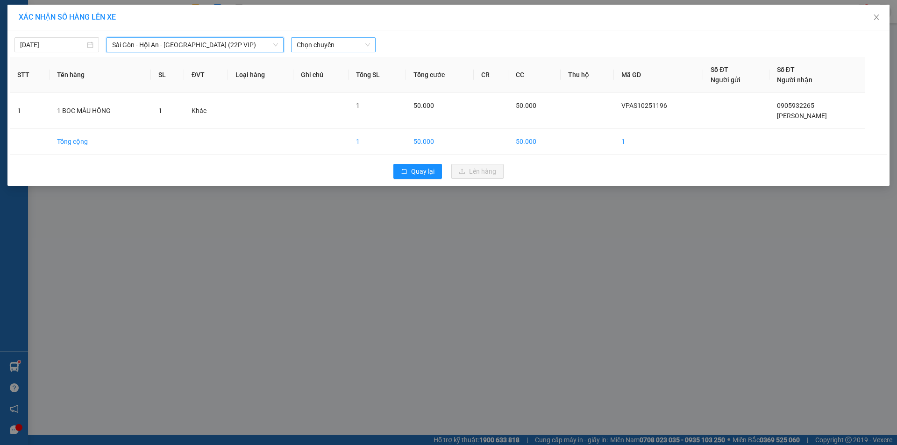
click at [341, 42] on span "Chọn chuyến" at bounding box center [333, 45] width 73 height 14
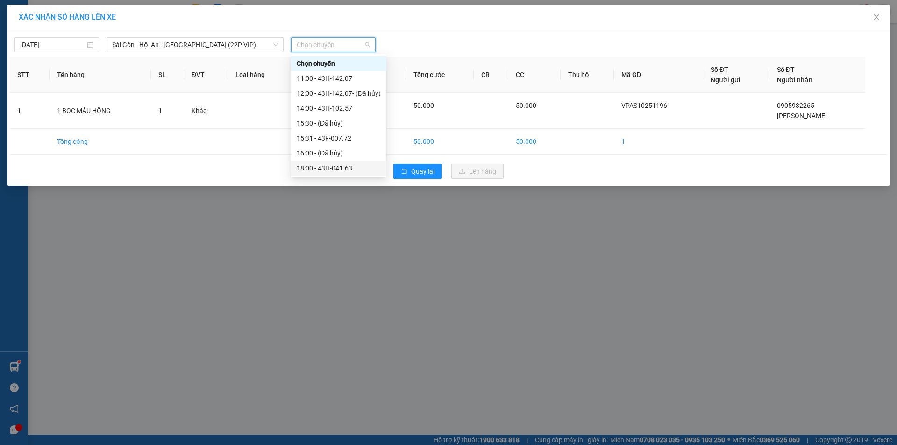
drag, startPoint x: 317, startPoint y: 169, endPoint x: 383, endPoint y: 166, distance: 65.9
click at [318, 168] on div "18:00 - 43H-041.63" at bounding box center [339, 168] width 84 height 10
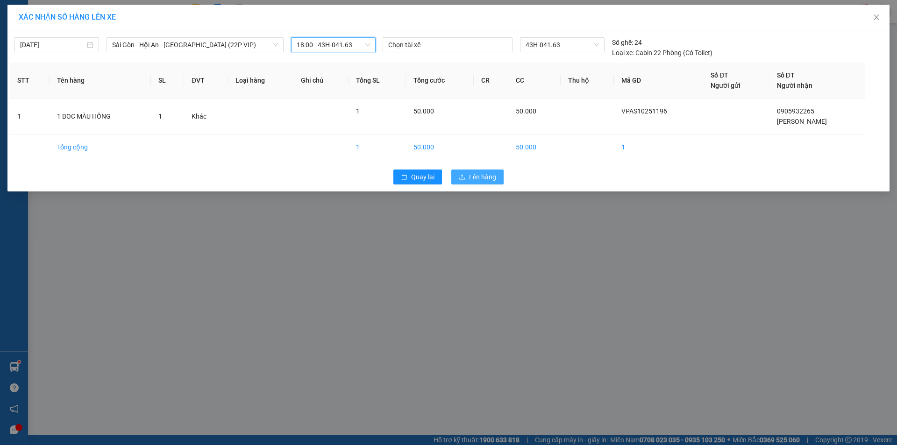
click at [481, 177] on span "Lên hàng" at bounding box center [482, 177] width 27 height 10
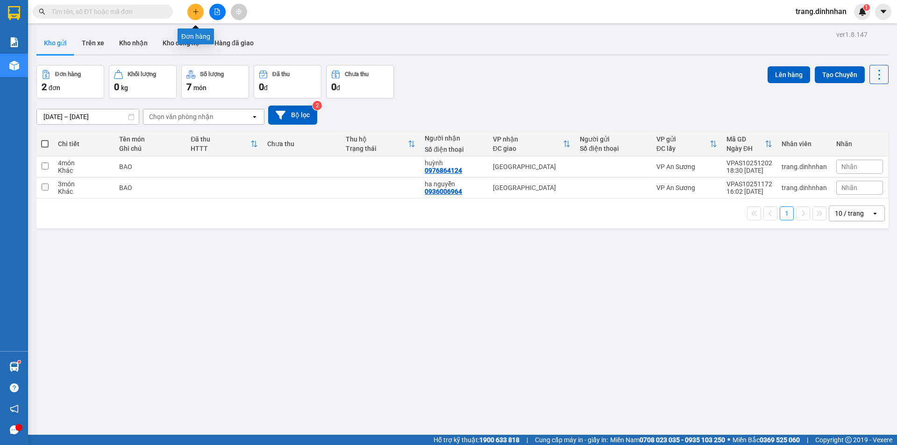
click at [198, 13] on icon "plus" at bounding box center [195, 11] width 7 height 7
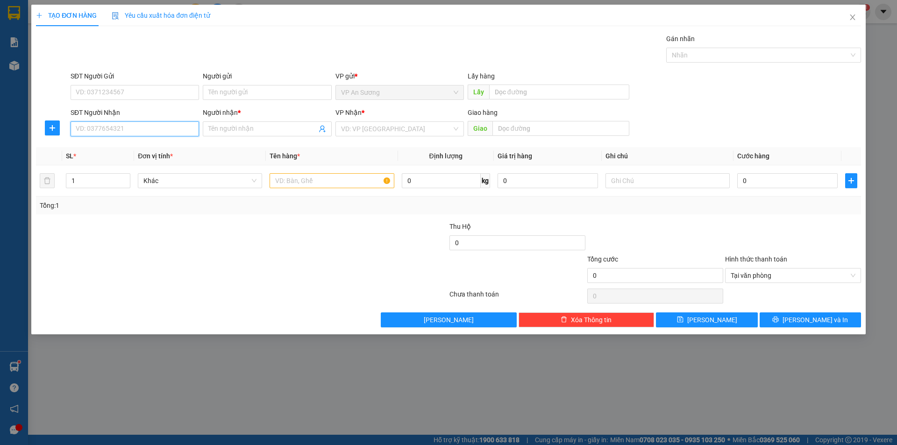
click at [171, 130] on input "SĐT Người Nhận" at bounding box center [135, 128] width 128 height 15
click at [90, 127] on input "0823457389" at bounding box center [135, 128] width 128 height 15
type input "0823457389"
click at [212, 127] on input "Người nhận *" at bounding box center [262, 129] width 108 height 10
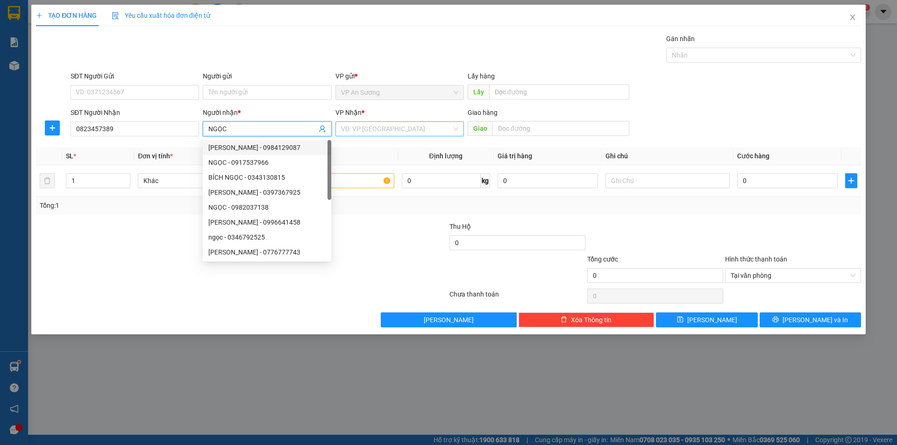
type input "NGỌC"
click at [349, 132] on input "search" at bounding box center [396, 129] width 111 height 14
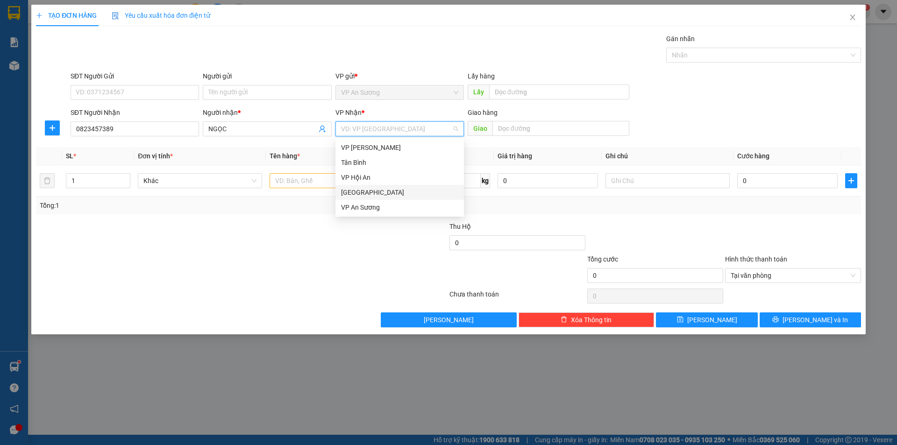
click at [351, 195] on div "[GEOGRAPHIC_DATA]" at bounding box center [399, 192] width 117 height 10
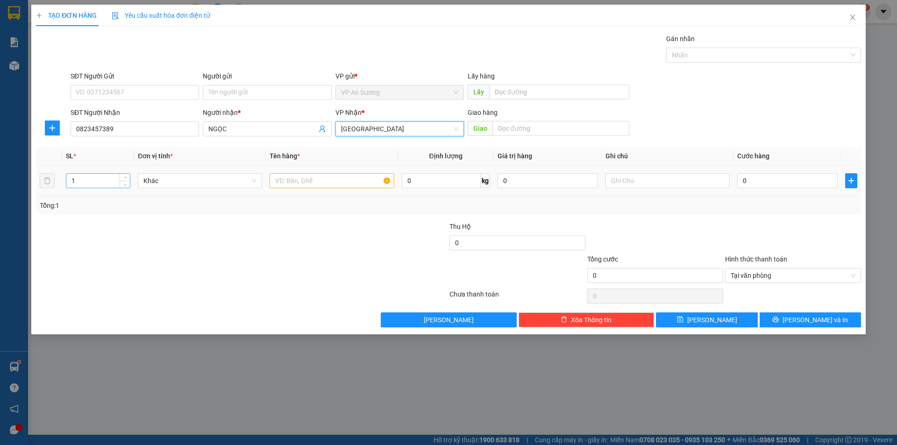
click at [88, 176] on input "1" at bounding box center [98, 181] width 64 height 14
type input "3"
drag, startPoint x: 281, startPoint y: 183, endPoint x: 281, endPoint y: 178, distance: 5.1
click at [281, 183] on input "text" at bounding box center [331, 180] width 124 height 15
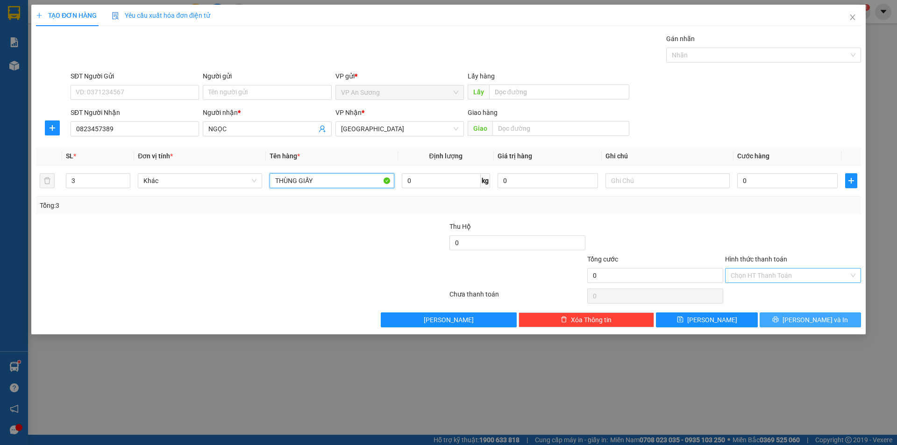
type input "THÙNG GIẤY"
click at [815, 318] on span "[PERSON_NAME] và In" at bounding box center [814, 320] width 65 height 10
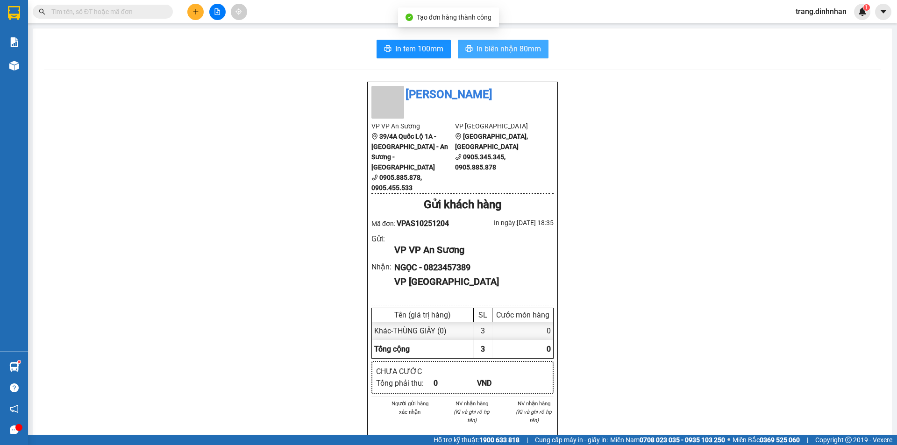
click at [517, 50] on span "In biên nhận 80mm" at bounding box center [508, 49] width 64 height 12
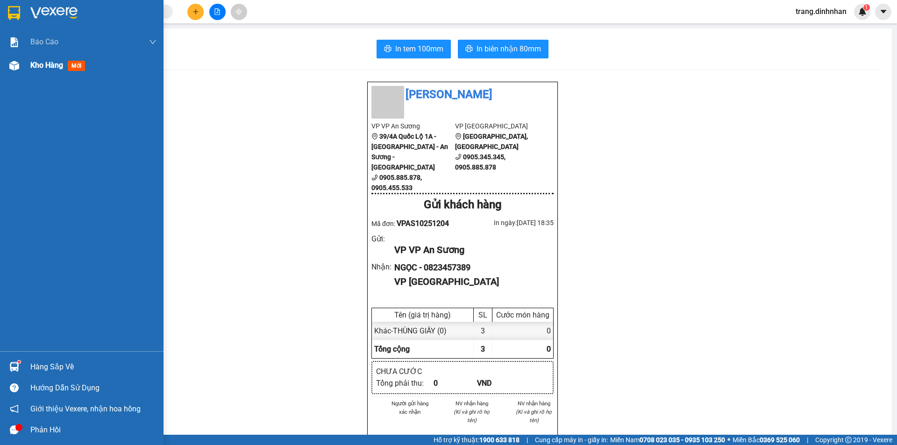
click at [32, 66] on span "Kho hàng" at bounding box center [46, 65] width 33 height 9
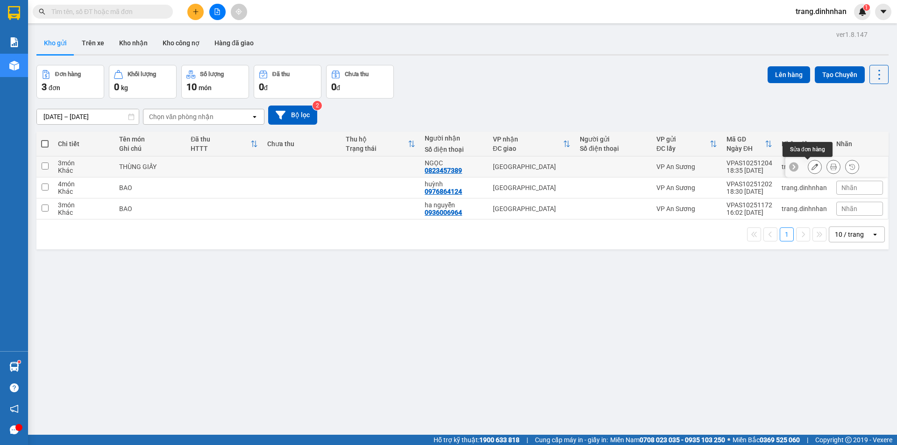
click at [811, 169] on icon at bounding box center [814, 166] width 7 height 7
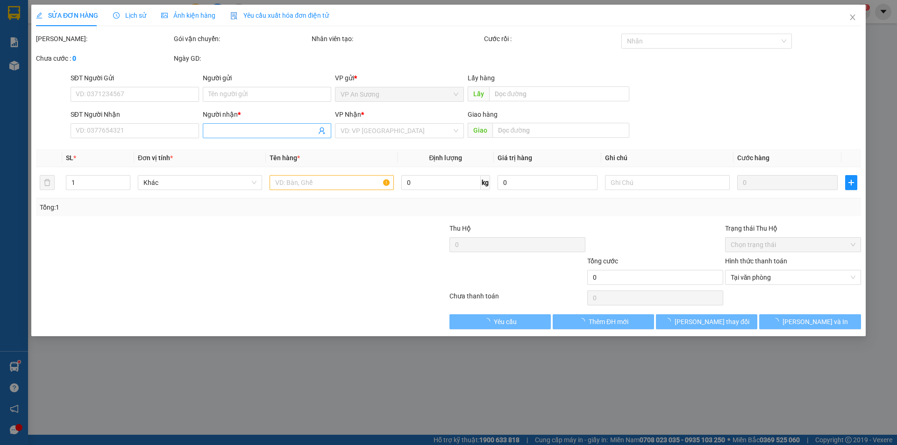
type input "0823457389"
type input "NGỌC"
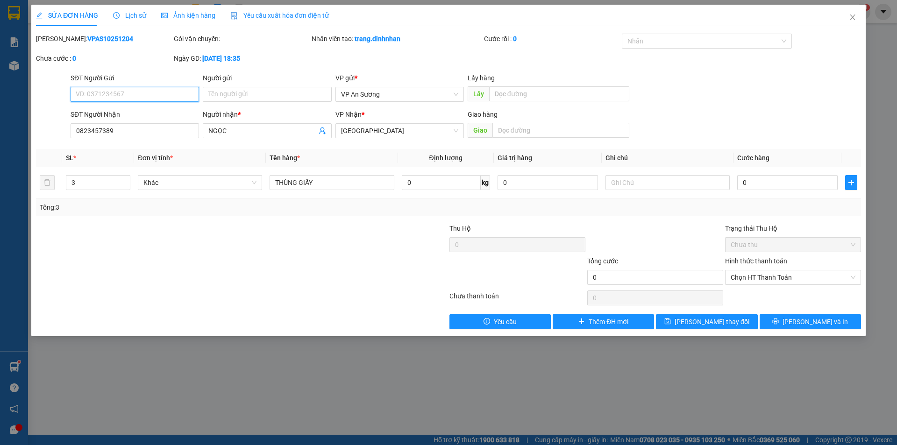
click at [175, 98] on input "SĐT Người Gửi" at bounding box center [135, 94] width 128 height 15
type input "0931687610"
click at [704, 321] on span "[PERSON_NAME] thay đổi" at bounding box center [711, 322] width 75 height 10
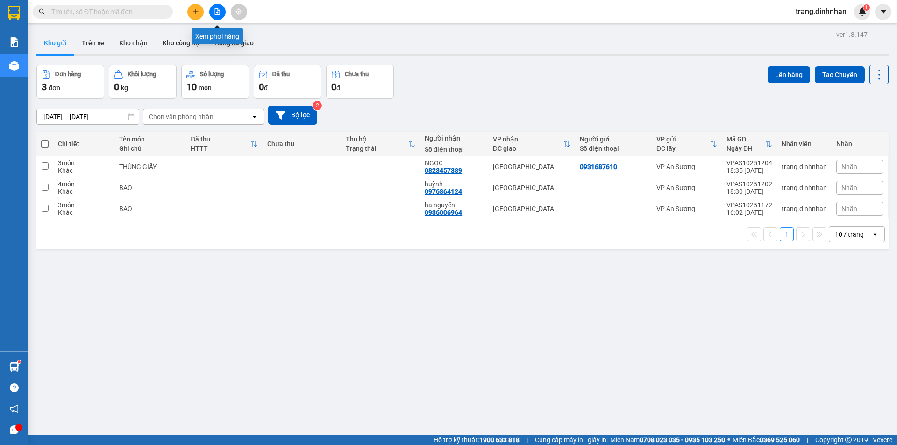
click at [215, 11] on icon "file-add" at bounding box center [217, 11] width 5 height 7
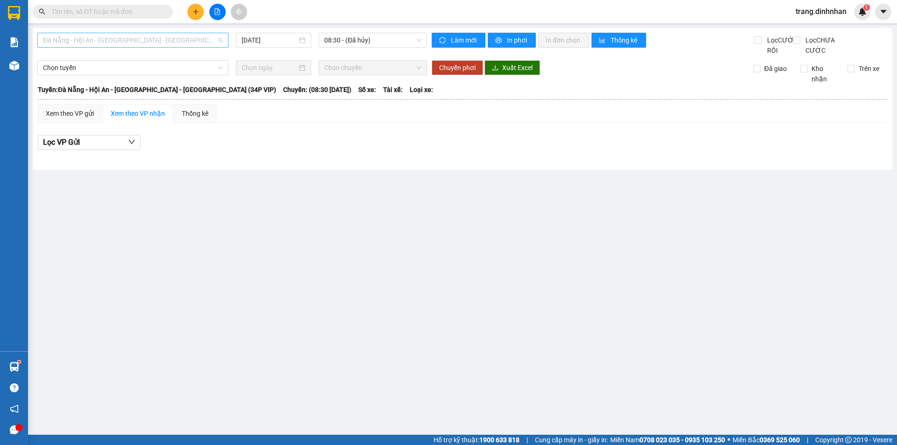
click at [200, 40] on span "Đà Nẵng - Hội An - [GEOGRAPHIC_DATA] - [GEOGRAPHIC_DATA] (34P VIP)" at bounding box center [133, 40] width 180 height 14
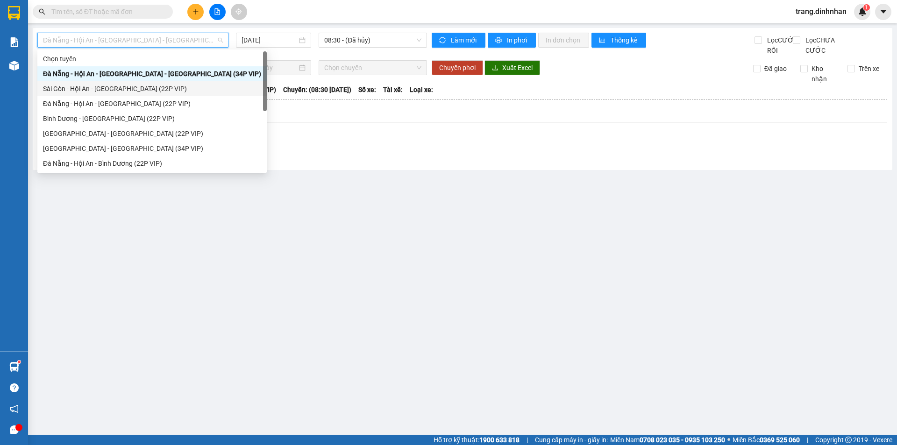
click at [184, 88] on div "Sài Gòn - Hội An - [GEOGRAPHIC_DATA] (22P VIP)" at bounding box center [152, 89] width 218 height 10
type input "[DATE]"
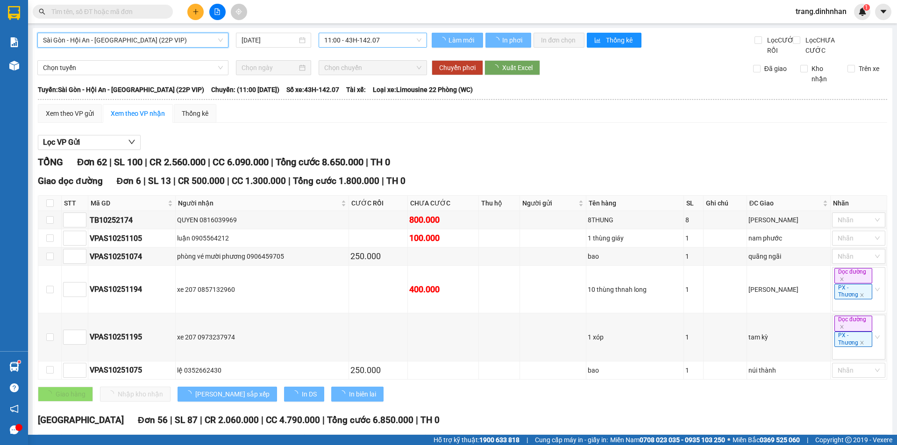
click at [386, 37] on span "11:00 - 43H-142.07" at bounding box center [372, 40] width 97 height 14
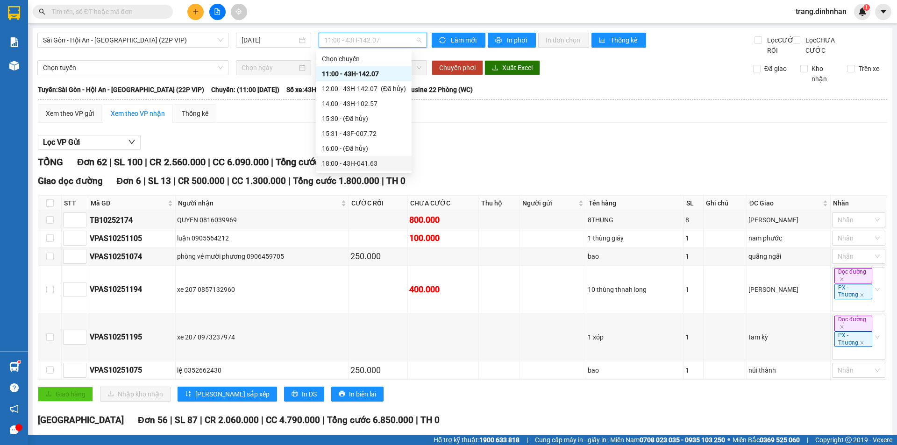
click at [359, 161] on div "18:00 - 43H-041.63" at bounding box center [364, 163] width 84 height 10
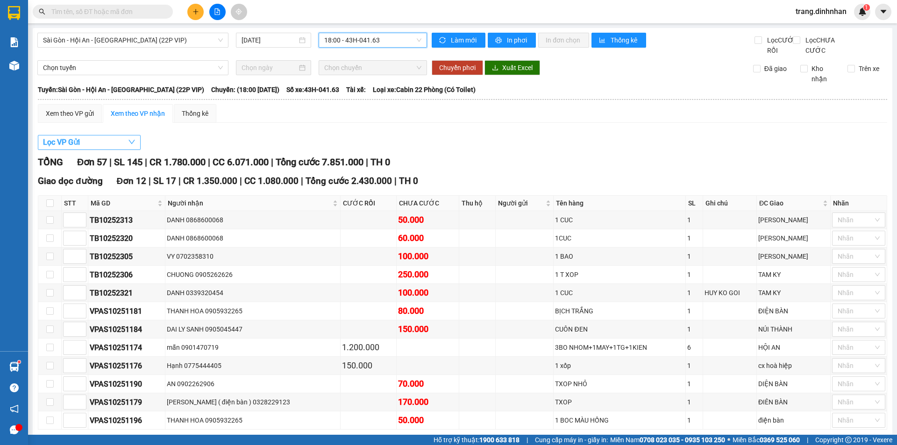
click at [65, 148] on span "Lọc VP Gửi" at bounding box center [61, 142] width 37 height 12
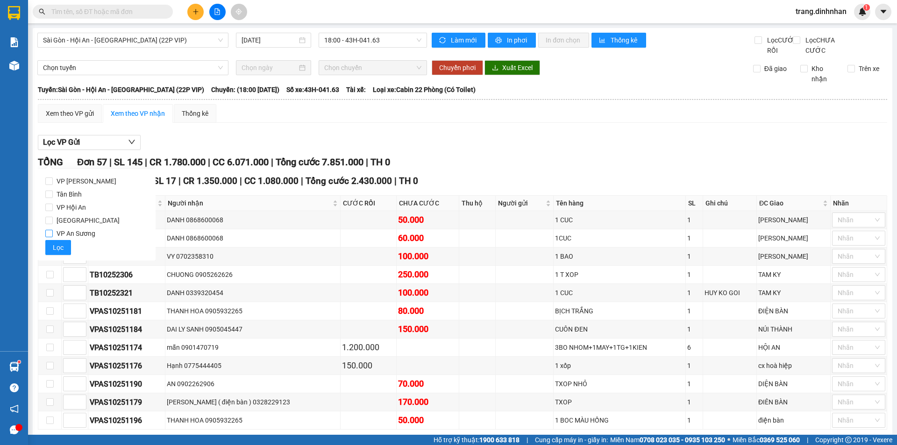
click at [50, 233] on input "VP An Sương" at bounding box center [48, 233] width 7 height 7
checkbox input "true"
click at [55, 245] on span "Lọc" at bounding box center [58, 247] width 11 height 10
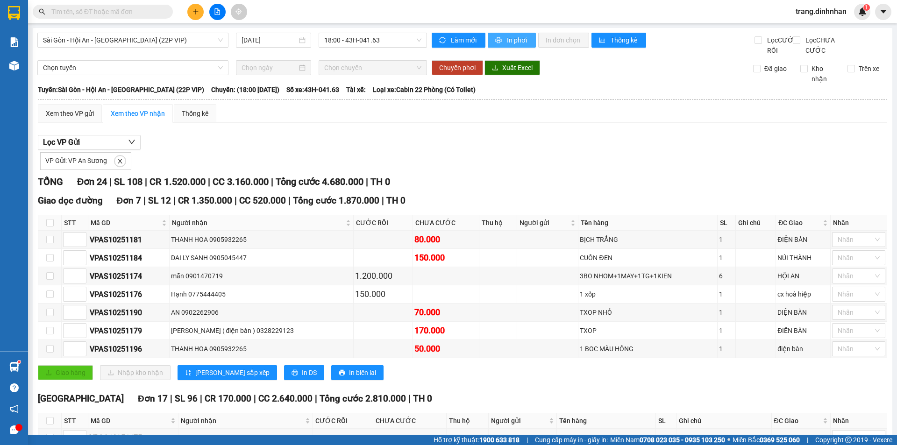
click at [510, 39] on span "In phơi" at bounding box center [517, 40] width 21 height 10
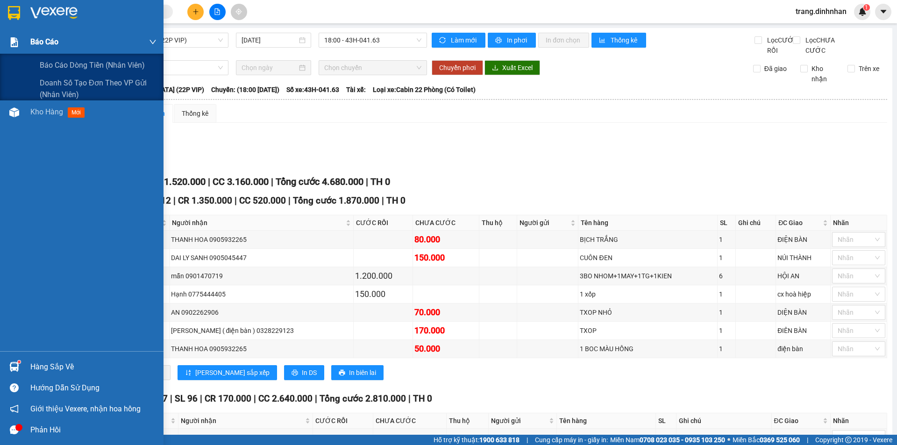
click at [32, 42] on span "Báo cáo" at bounding box center [44, 42] width 28 height 12
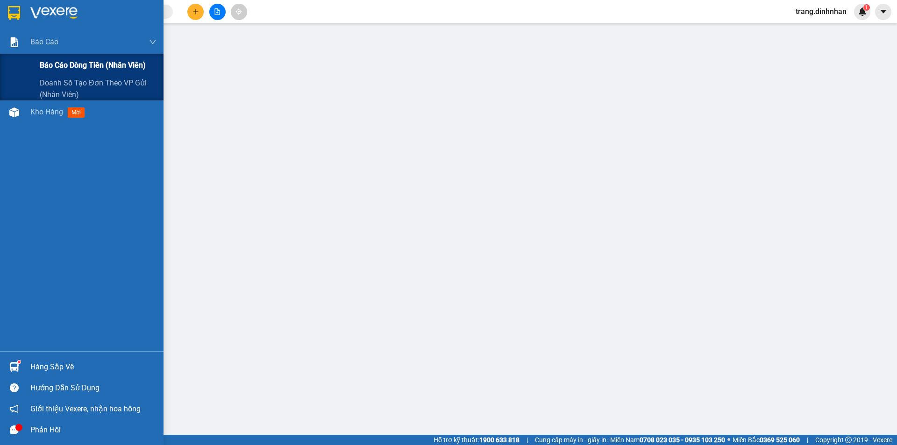
click at [56, 65] on span "Báo cáo dòng tiền (nhân viên)" at bounding box center [93, 65] width 106 height 12
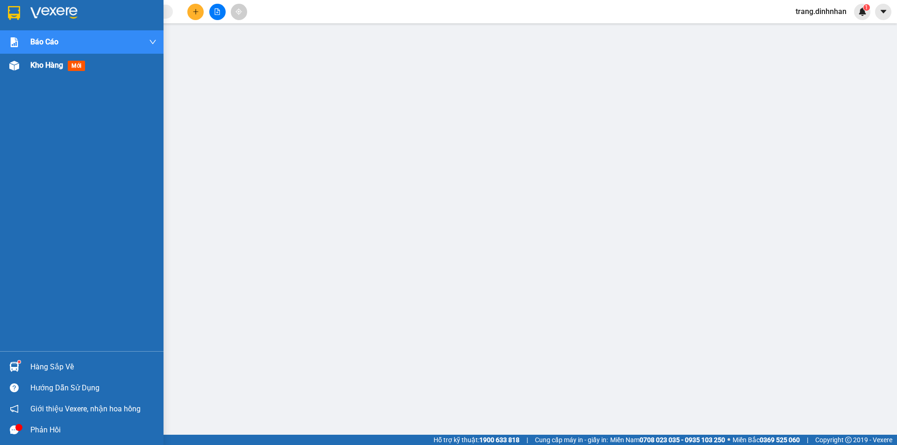
click at [29, 65] on div "Kho hàng mới" at bounding box center [81, 65] width 163 height 23
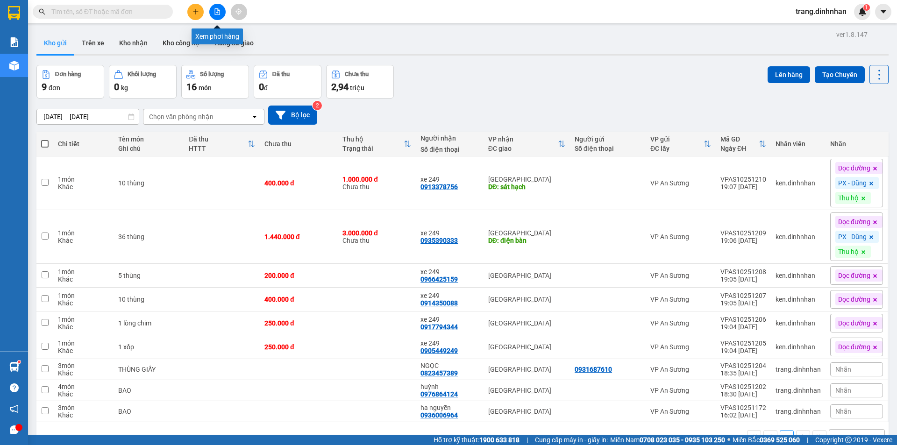
click at [218, 9] on icon "file-add" at bounding box center [217, 11] width 5 height 7
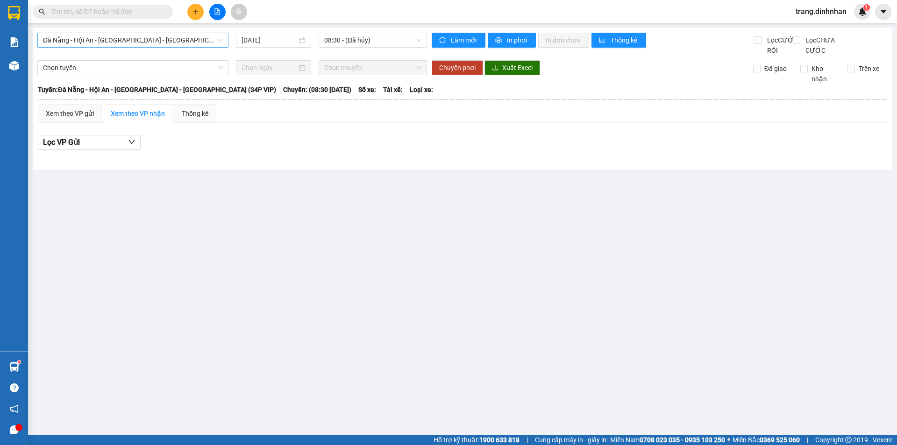
click at [200, 40] on span "Đà Nẵng - Hội An - [GEOGRAPHIC_DATA] - [GEOGRAPHIC_DATA] (34P VIP)" at bounding box center [133, 40] width 180 height 14
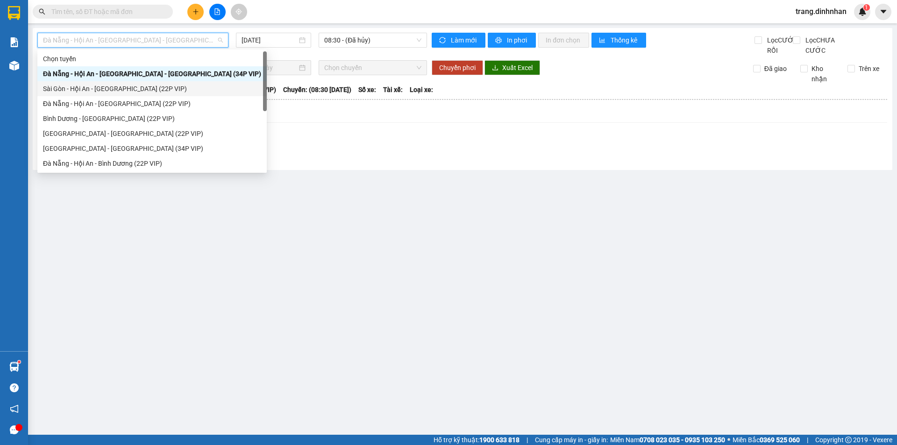
click at [163, 85] on div "Sài Gòn - Hội An - [GEOGRAPHIC_DATA] (22P VIP)" at bounding box center [152, 89] width 218 height 10
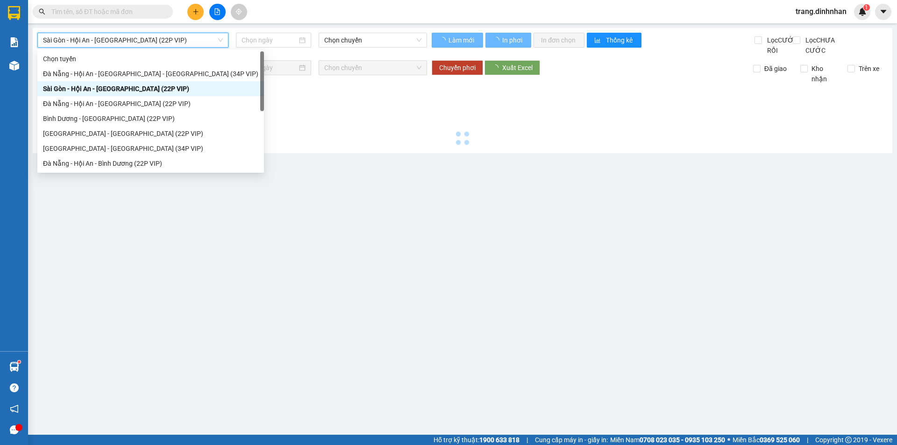
type input "[DATE]"
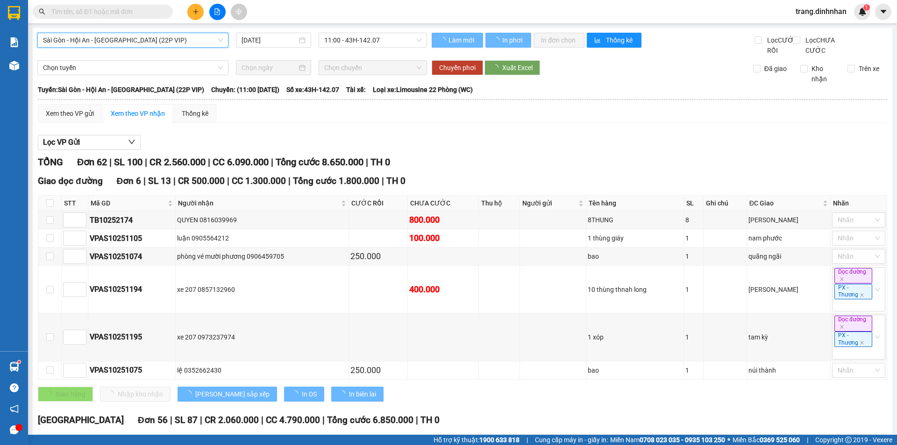
click at [388, 36] on span "11:00 - 43H-142.07" at bounding box center [372, 40] width 97 height 14
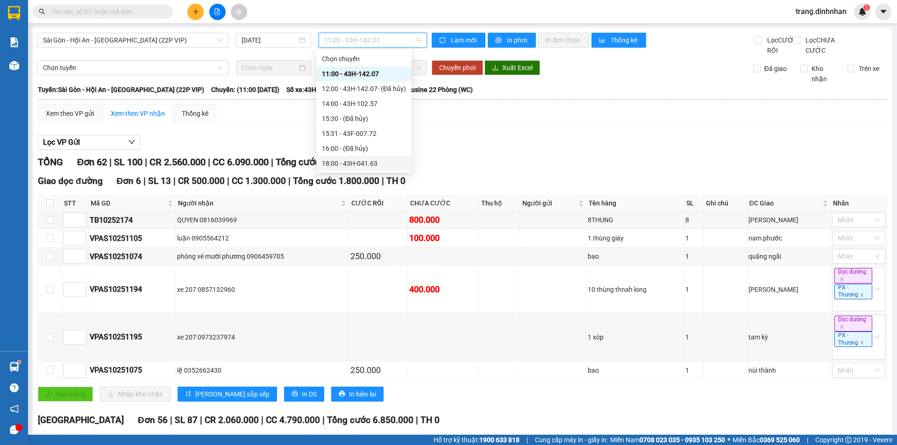
click at [354, 163] on div "18:00 - 43H-041.63" at bounding box center [364, 163] width 84 height 10
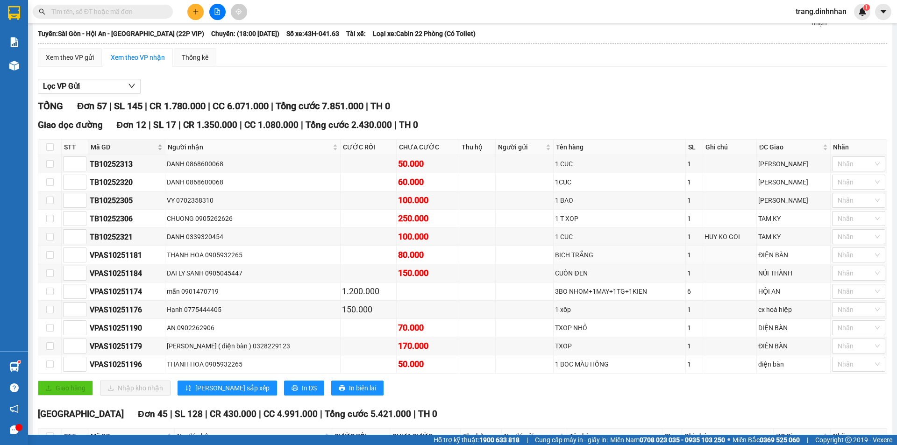
scroll to position [9, 0]
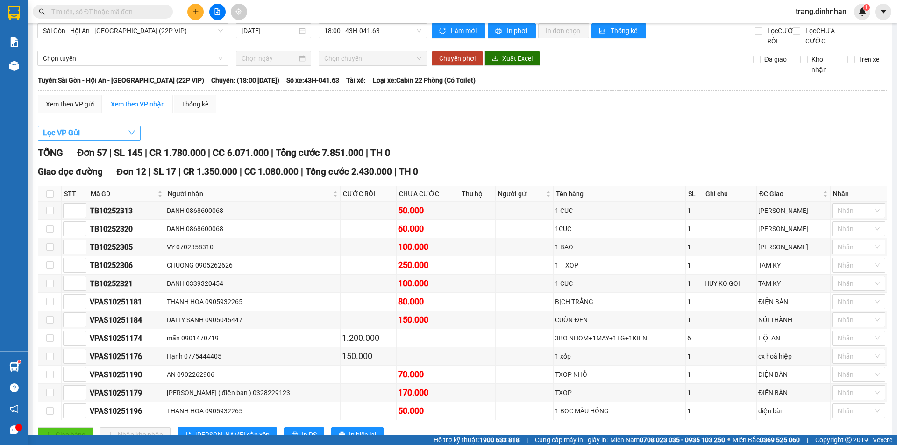
click at [53, 139] on span "Lọc VP Gửi" at bounding box center [61, 133] width 37 height 12
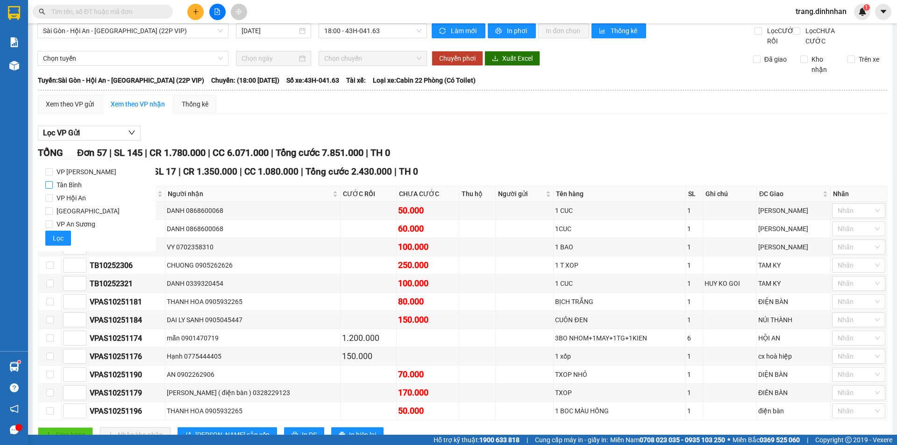
click at [45, 187] on input "Tân Bình" at bounding box center [48, 184] width 7 height 7
checkbox input "true"
click at [57, 238] on span "Lọc" at bounding box center [58, 238] width 11 height 10
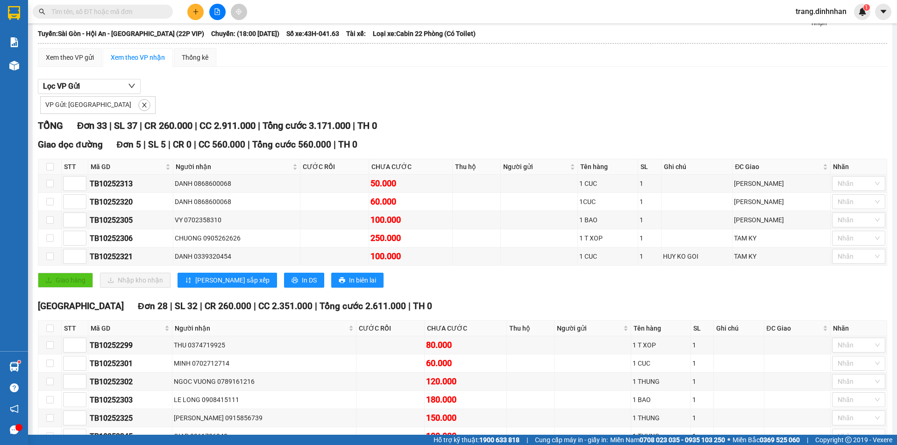
scroll to position [0, 0]
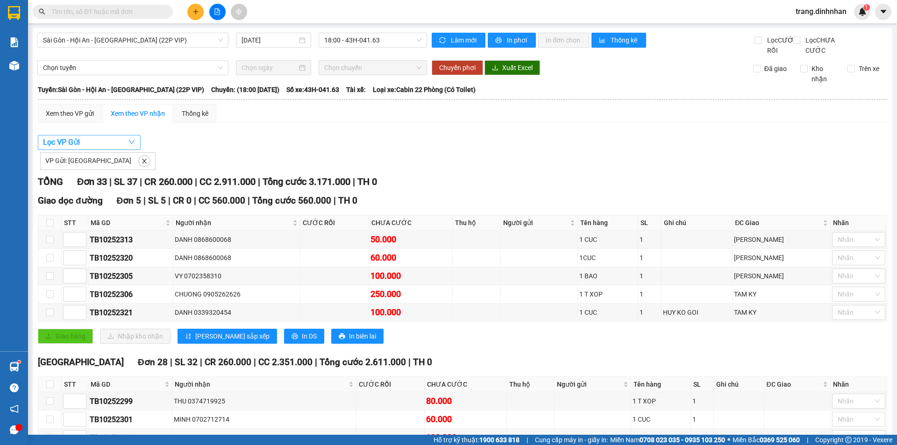
click at [57, 148] on span "Lọc VP Gửi" at bounding box center [61, 142] width 37 height 12
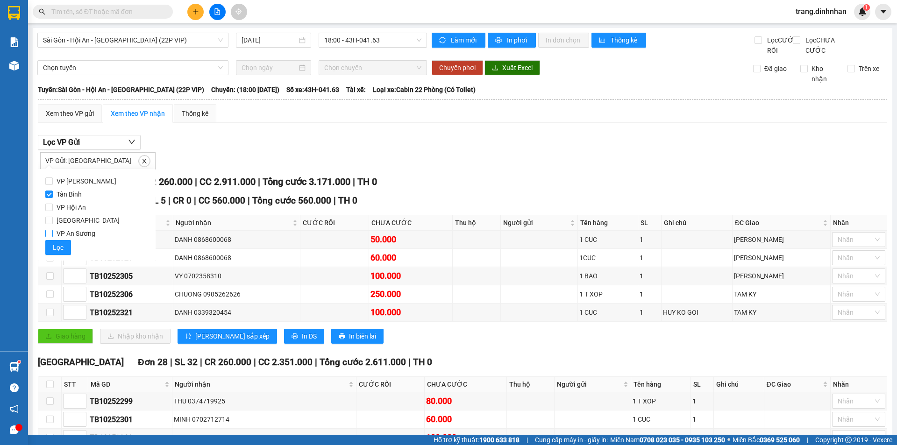
click at [47, 233] on input "VP An Sương" at bounding box center [48, 233] width 7 height 7
checkbox input "true"
click at [50, 240] on button "Lọc" at bounding box center [58, 247] width 26 height 15
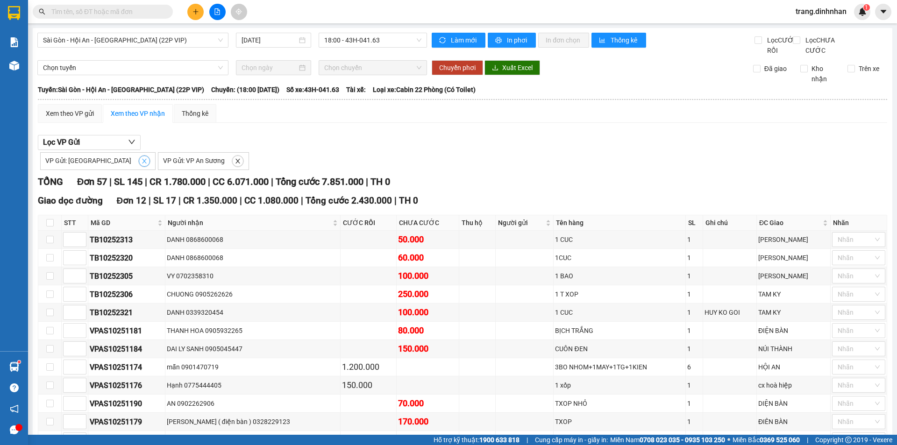
click at [141, 164] on icon "close" at bounding box center [144, 161] width 7 height 7
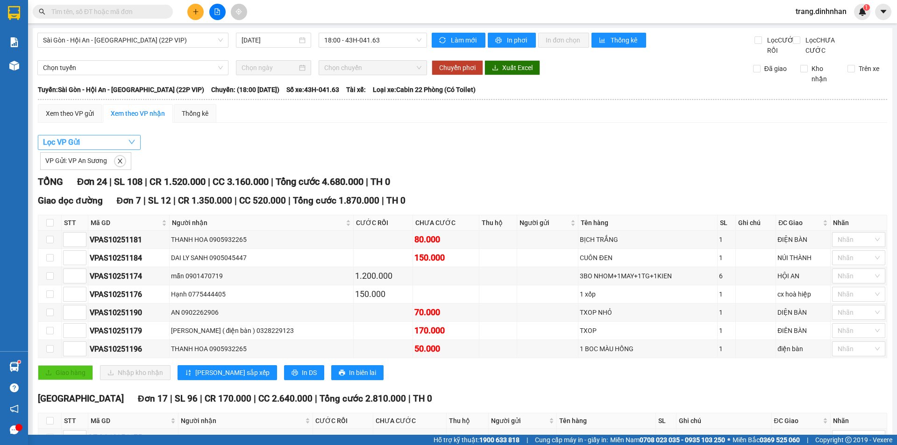
click at [85, 150] on button "Lọc VP Gửi" at bounding box center [89, 142] width 103 height 15
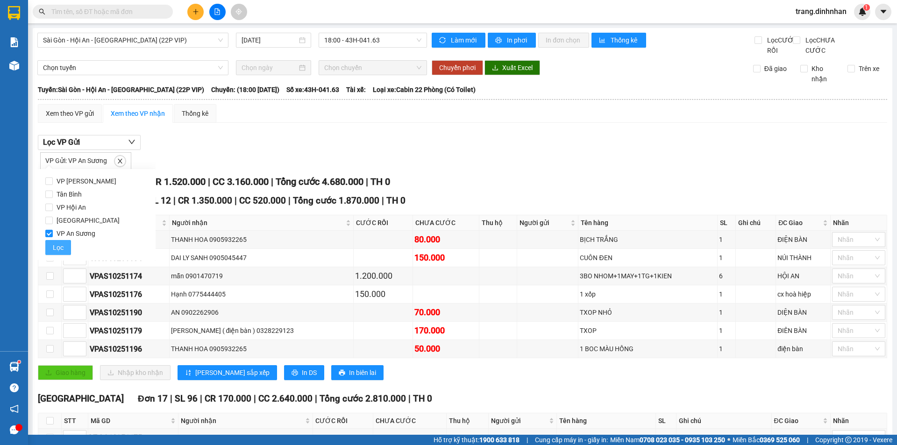
click at [47, 243] on button "Lọc" at bounding box center [58, 247] width 26 height 15
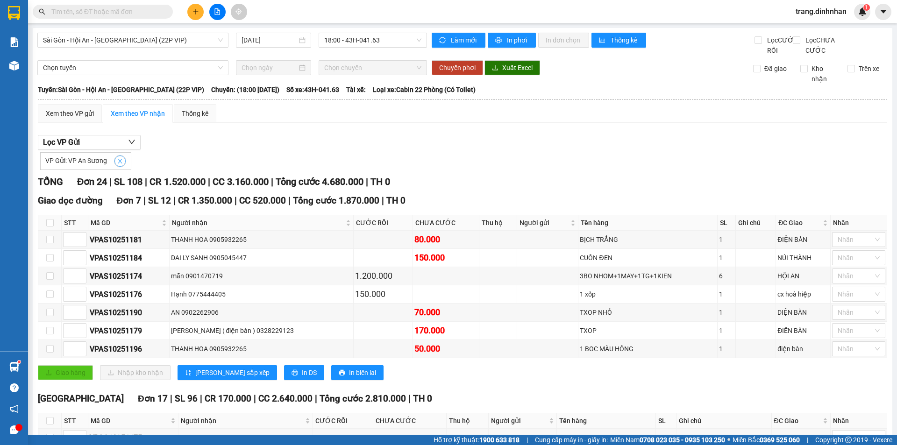
click at [120, 164] on icon "close" at bounding box center [120, 161] width 7 height 7
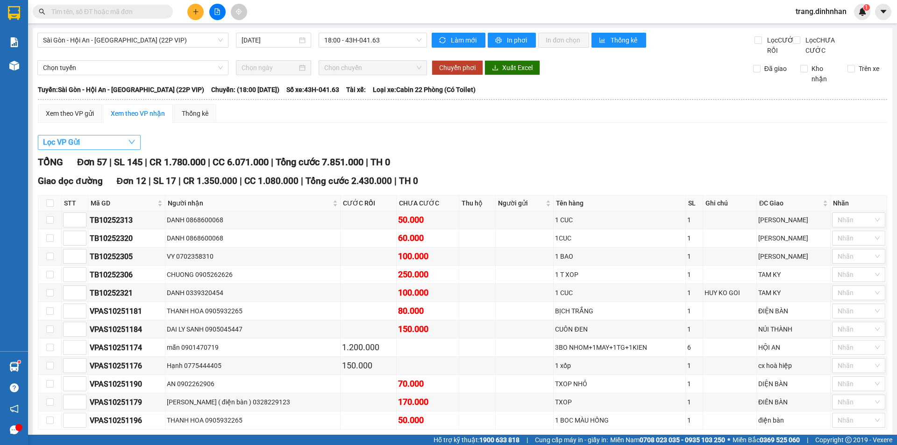
click at [67, 148] on span "Lọc VP Gửi" at bounding box center [61, 142] width 37 height 12
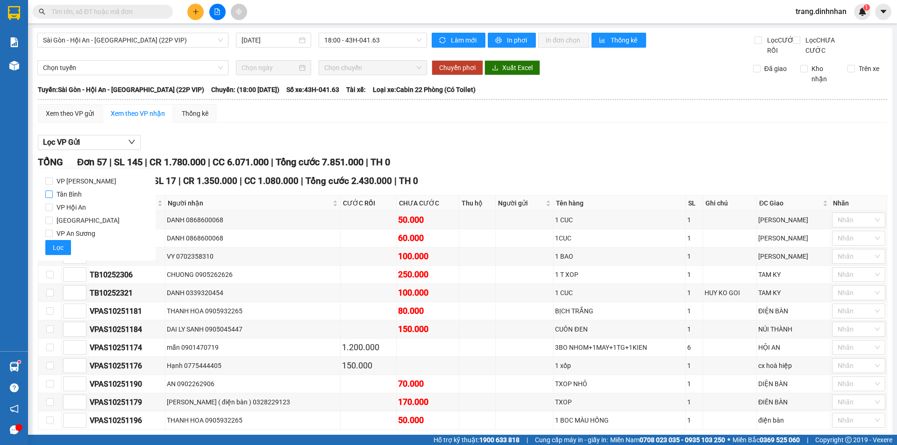
click at [49, 194] on input "Tân Bình" at bounding box center [48, 194] width 7 height 7
checkbox input "true"
click at [56, 250] on span "Lọc" at bounding box center [58, 247] width 11 height 10
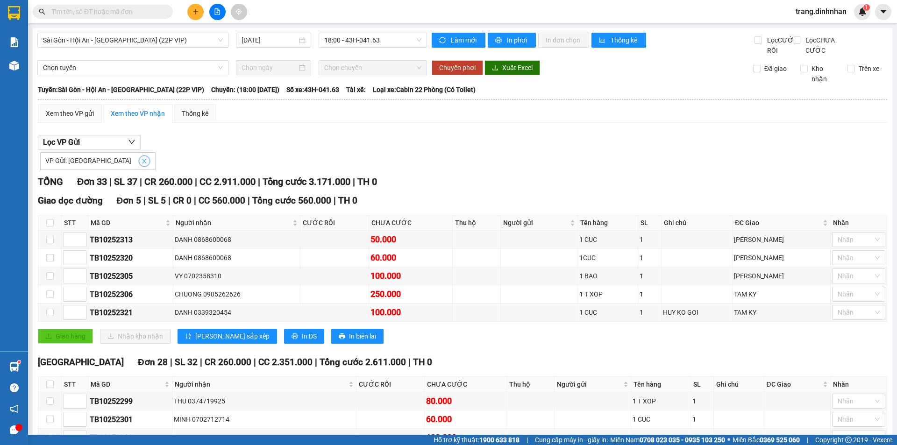
click at [141, 164] on icon "close" at bounding box center [144, 161] width 7 height 7
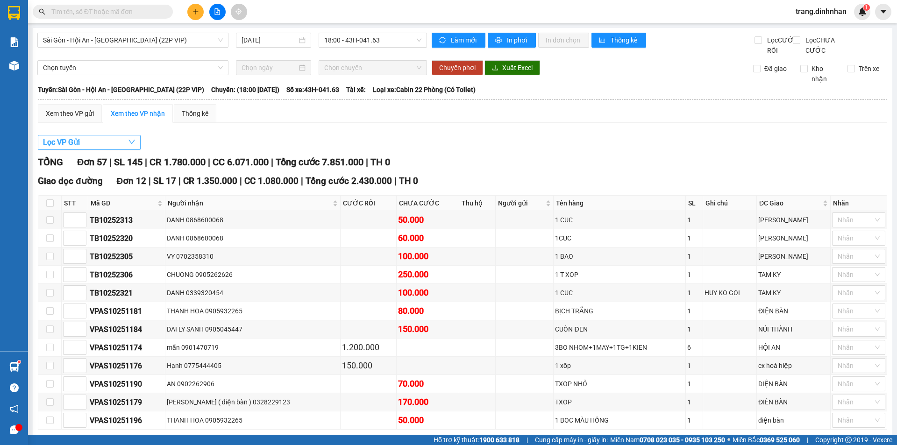
click at [64, 148] on span "Lọc VP Gửi" at bounding box center [61, 142] width 37 height 12
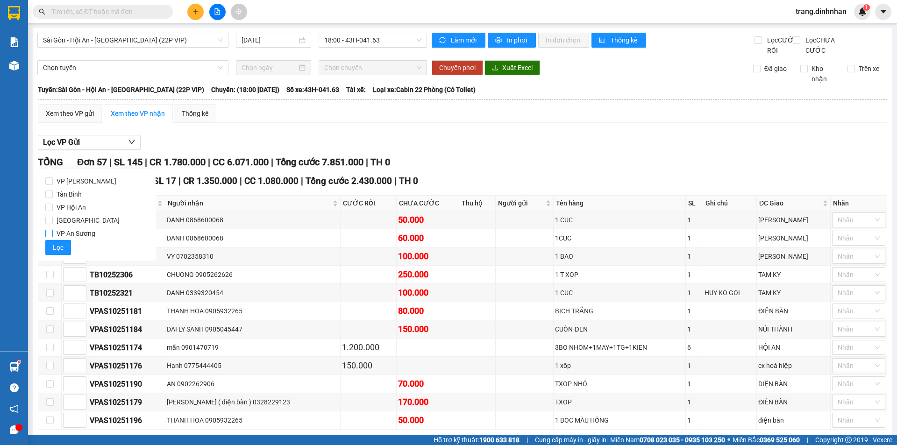
click at [50, 231] on input "VP An Sương" at bounding box center [48, 233] width 7 height 7
checkbox input "true"
click at [60, 246] on span "Lọc" at bounding box center [58, 247] width 11 height 10
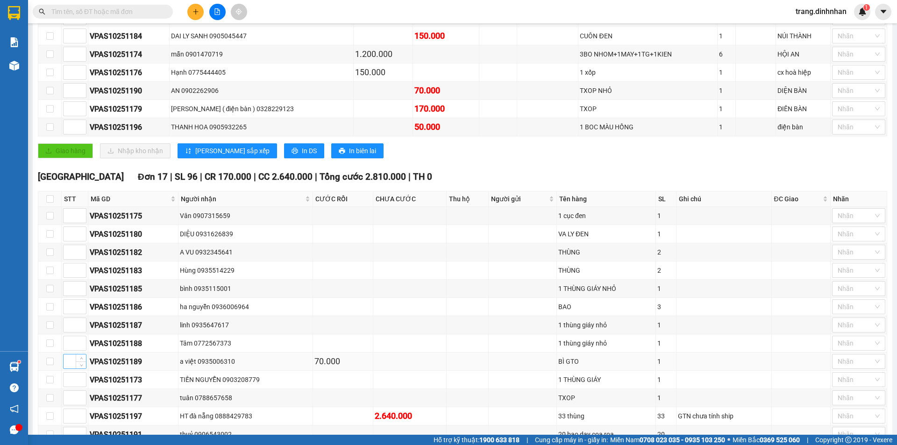
scroll to position [82, 0]
